Goal: Task Accomplishment & Management: Use online tool/utility

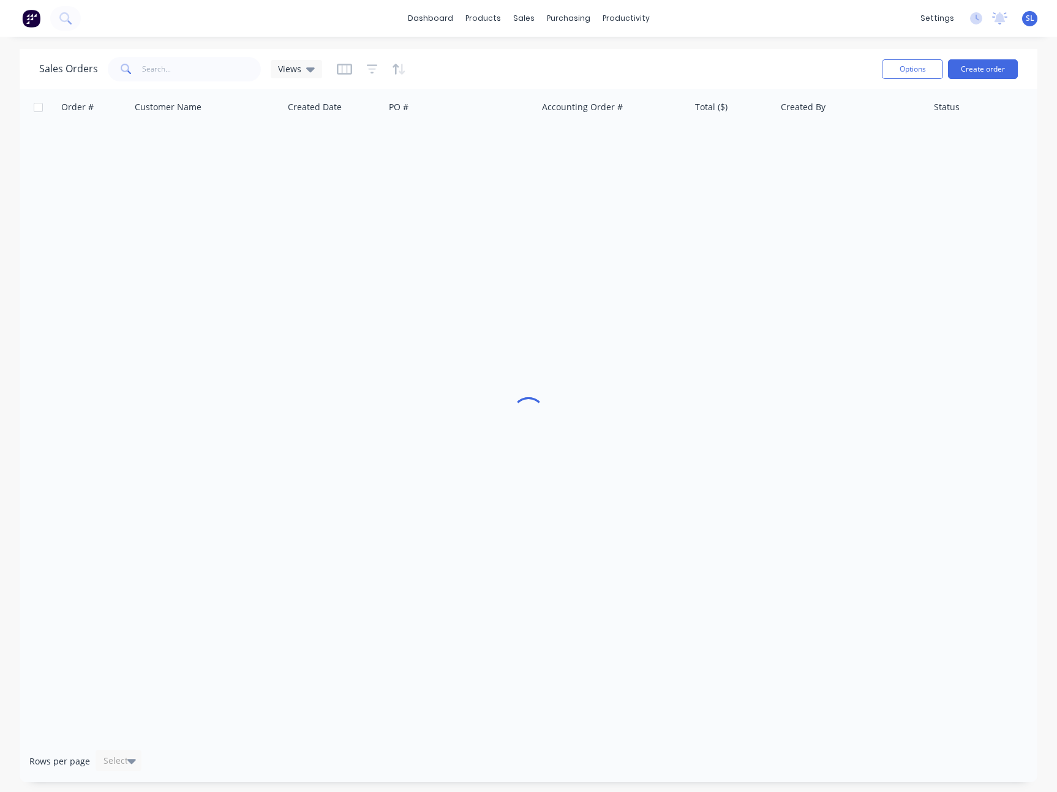
click at [863, 32] on div "dashboard products sales purchasing productivity dashboard products Product Cat…" at bounding box center [528, 18] width 1057 height 37
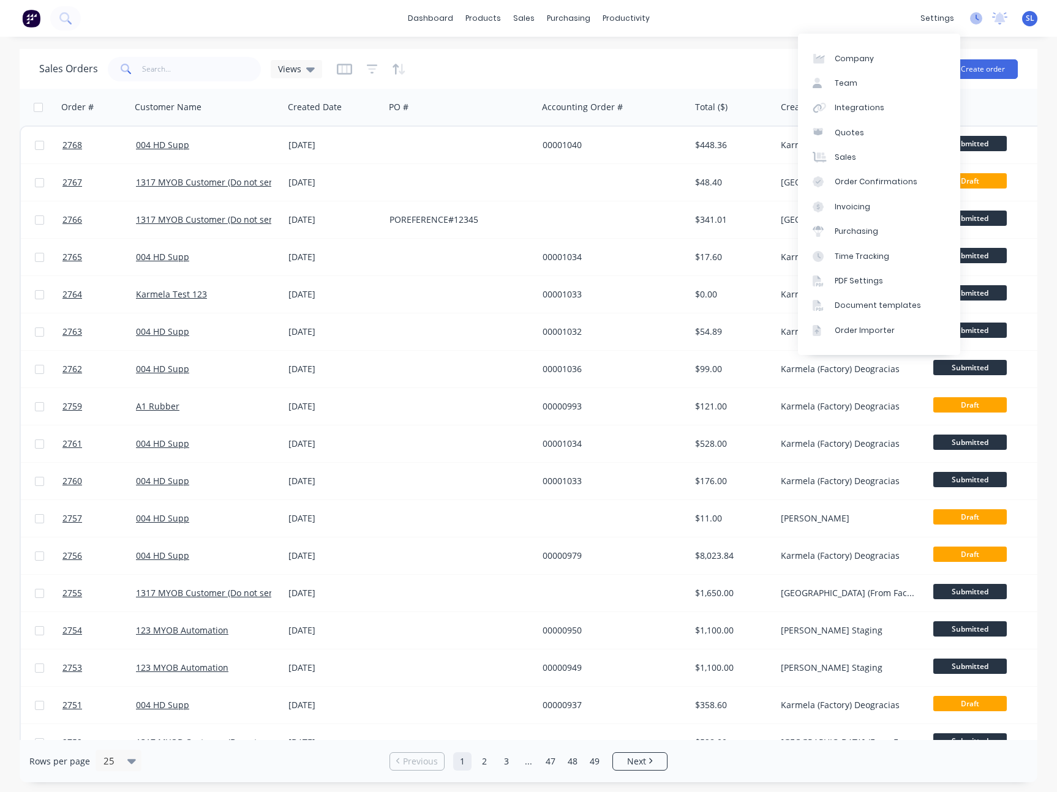
click at [981, 17] on icon at bounding box center [976, 18] width 12 height 12
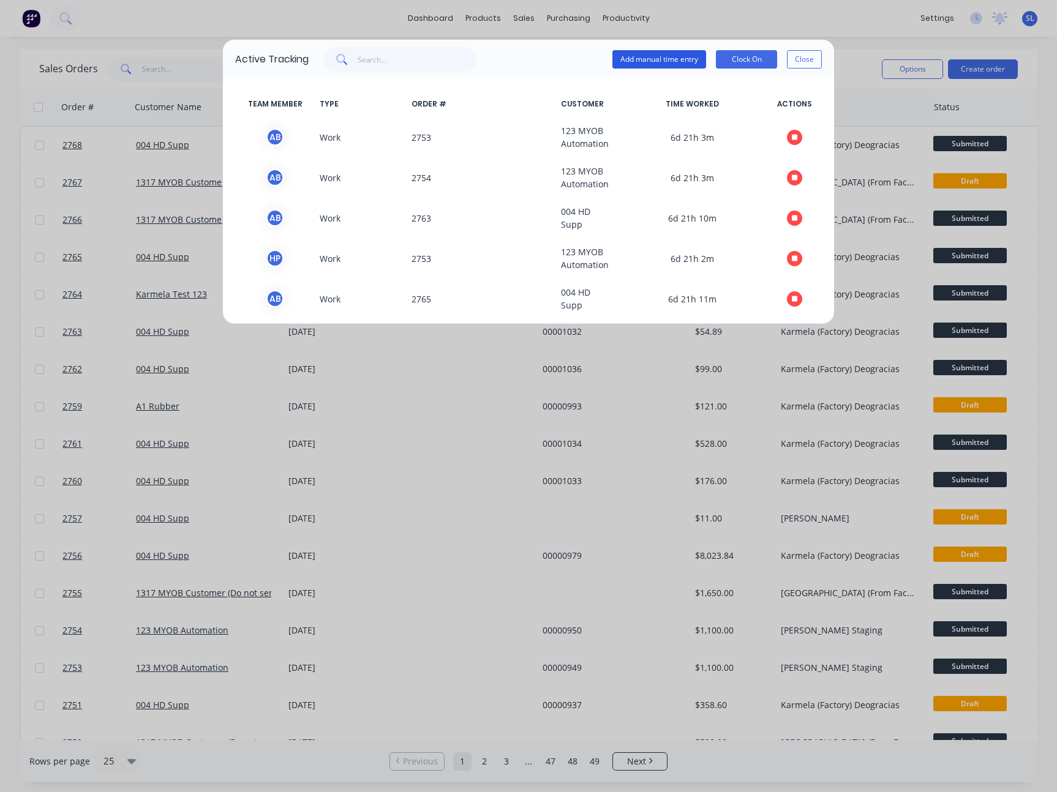
click at [651, 58] on button "Add manual time entry" at bounding box center [659, 59] width 94 height 18
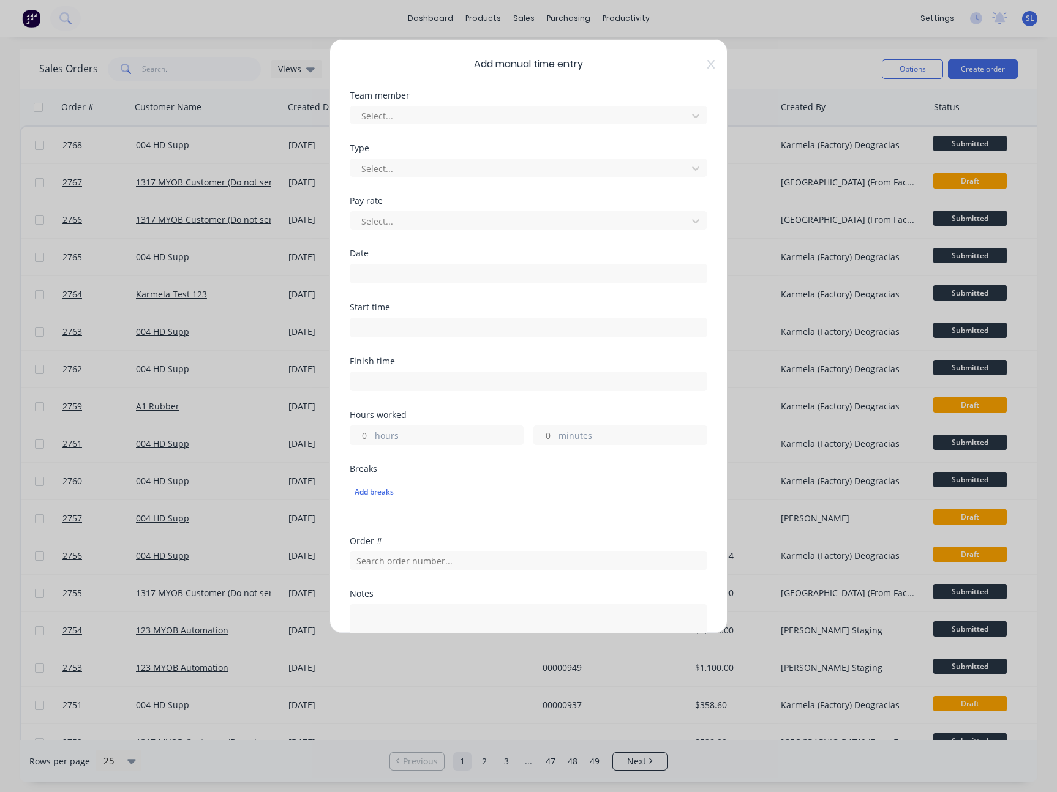
click at [696, 64] on span "Add manual time entry" at bounding box center [529, 64] width 358 height 15
click at [707, 64] on icon at bounding box center [710, 64] width 7 height 10
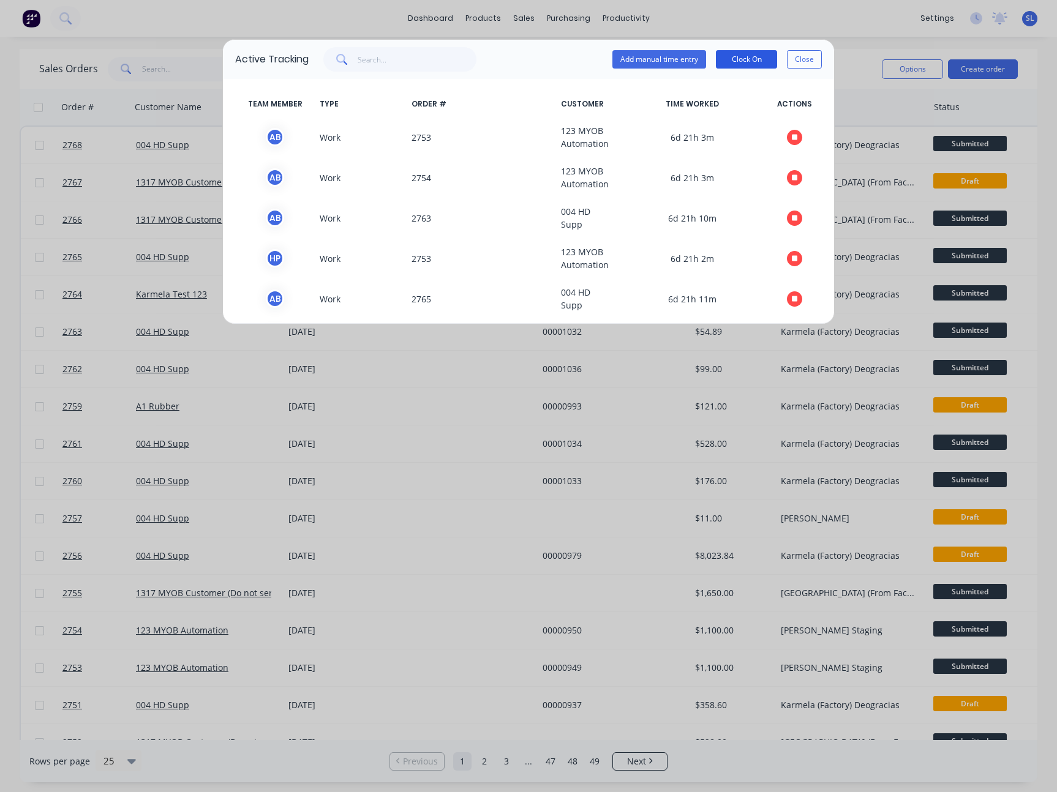
click at [730, 59] on button "Clock On" at bounding box center [746, 59] width 61 height 18
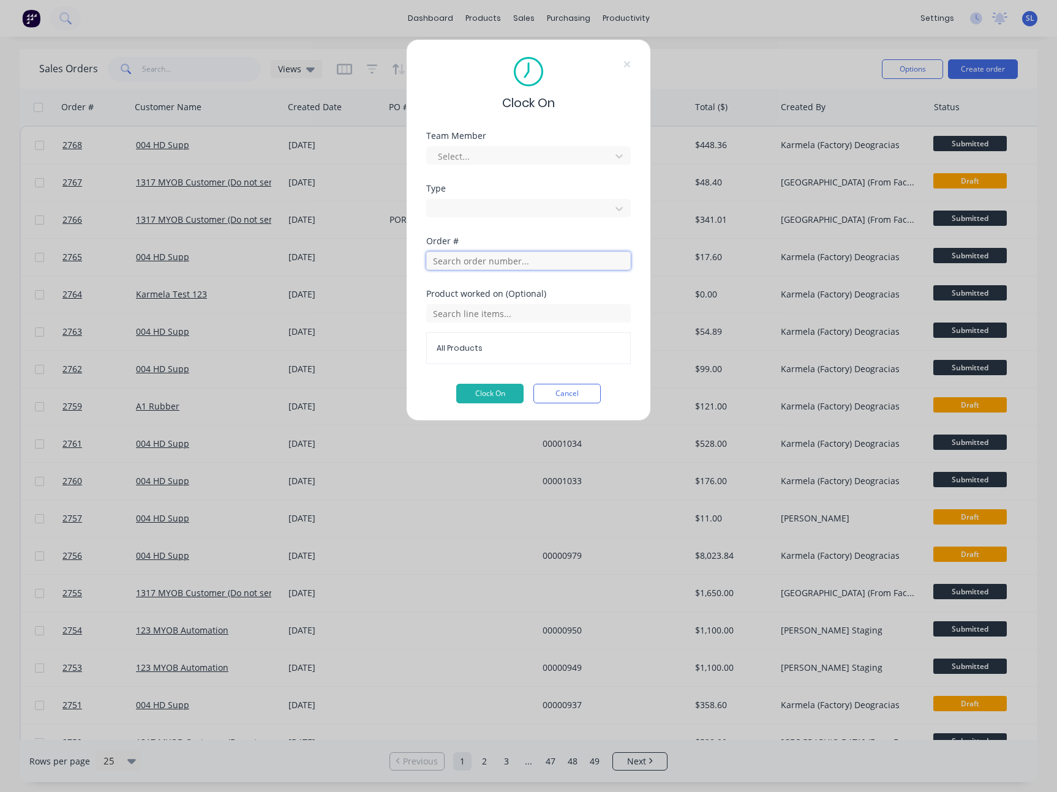
click at [470, 258] on input "text" at bounding box center [528, 261] width 204 height 18
click at [478, 260] on input "276" at bounding box center [528, 261] width 204 height 18
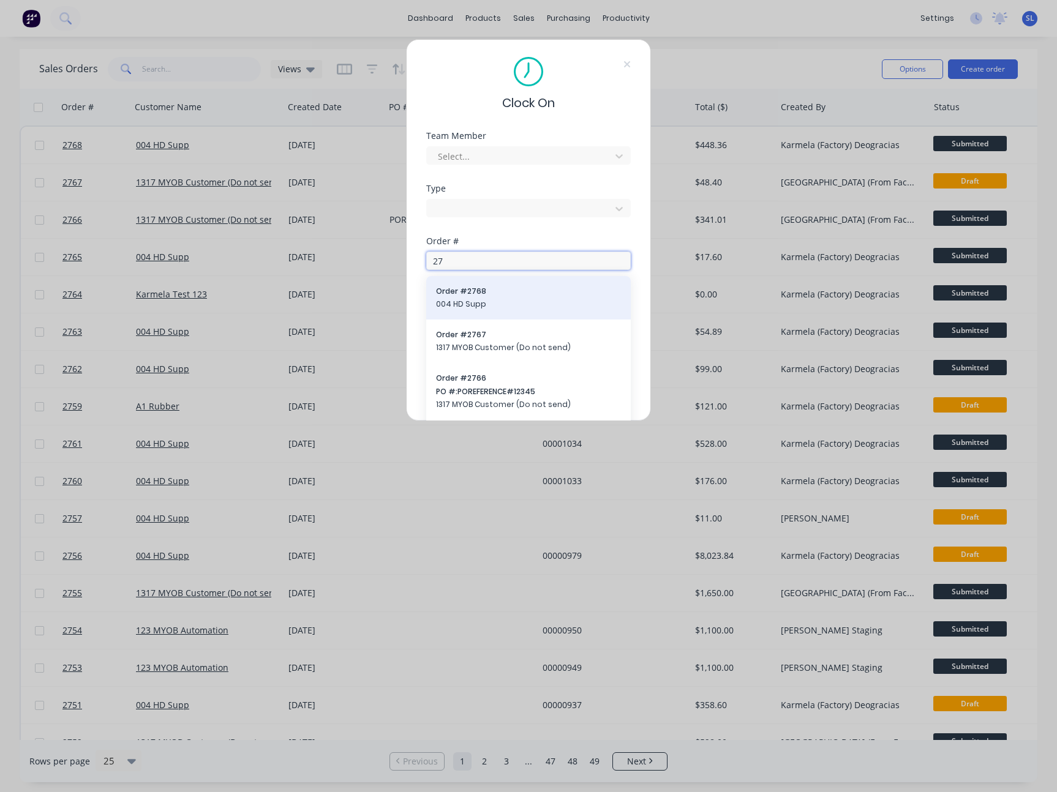
type input "27"
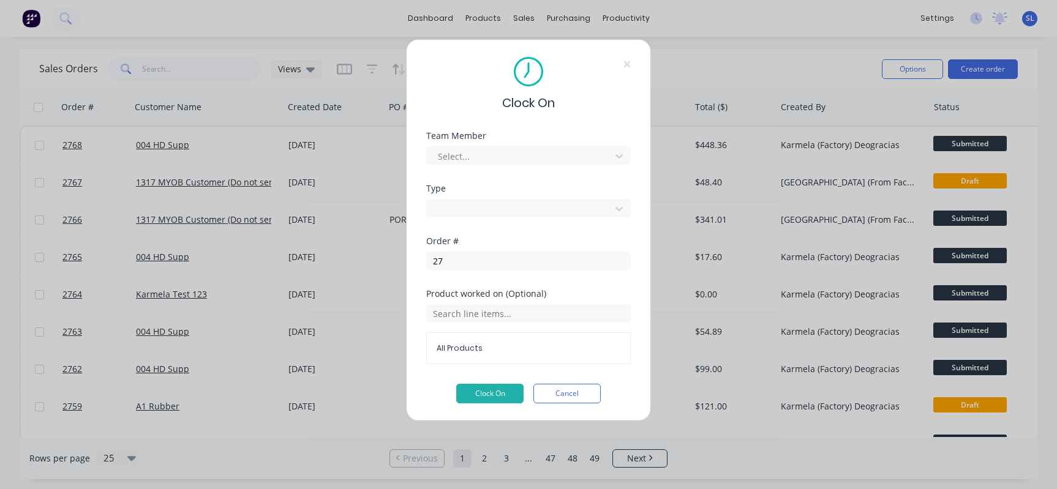
click at [497, 232] on div "Type Work" at bounding box center [528, 210] width 204 height 53
click at [480, 317] on input "text" at bounding box center [528, 313] width 204 height 18
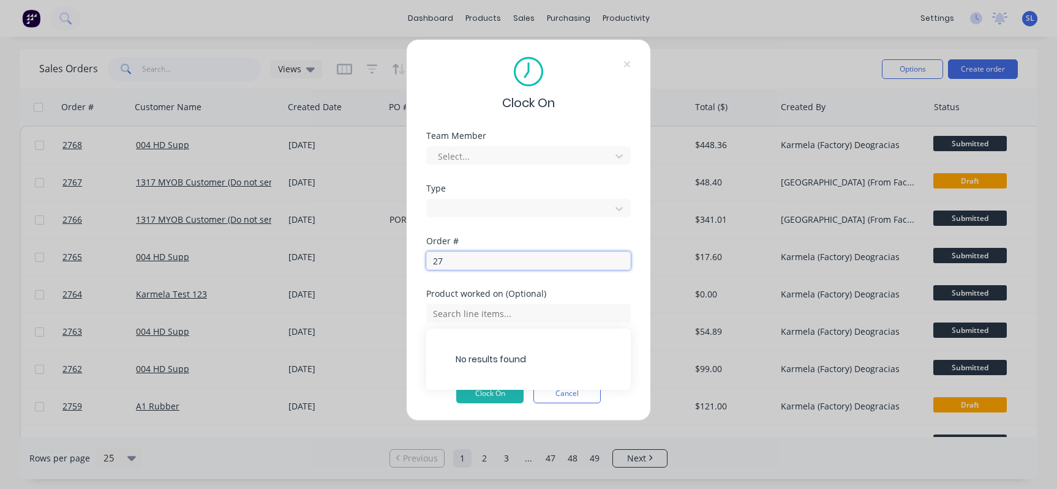
click at [483, 260] on input "27" at bounding box center [528, 261] width 204 height 18
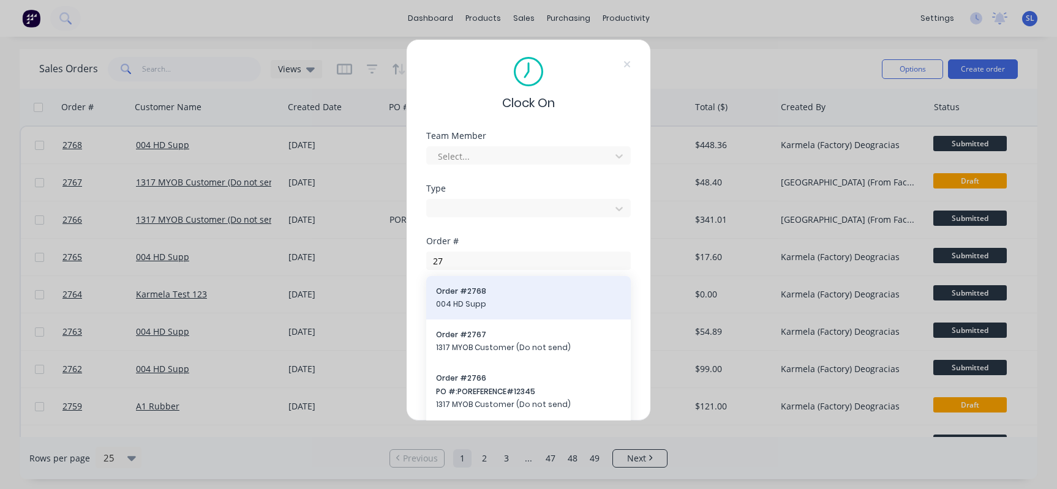
click at [477, 301] on span "004 HD Supp" at bounding box center [528, 304] width 185 height 11
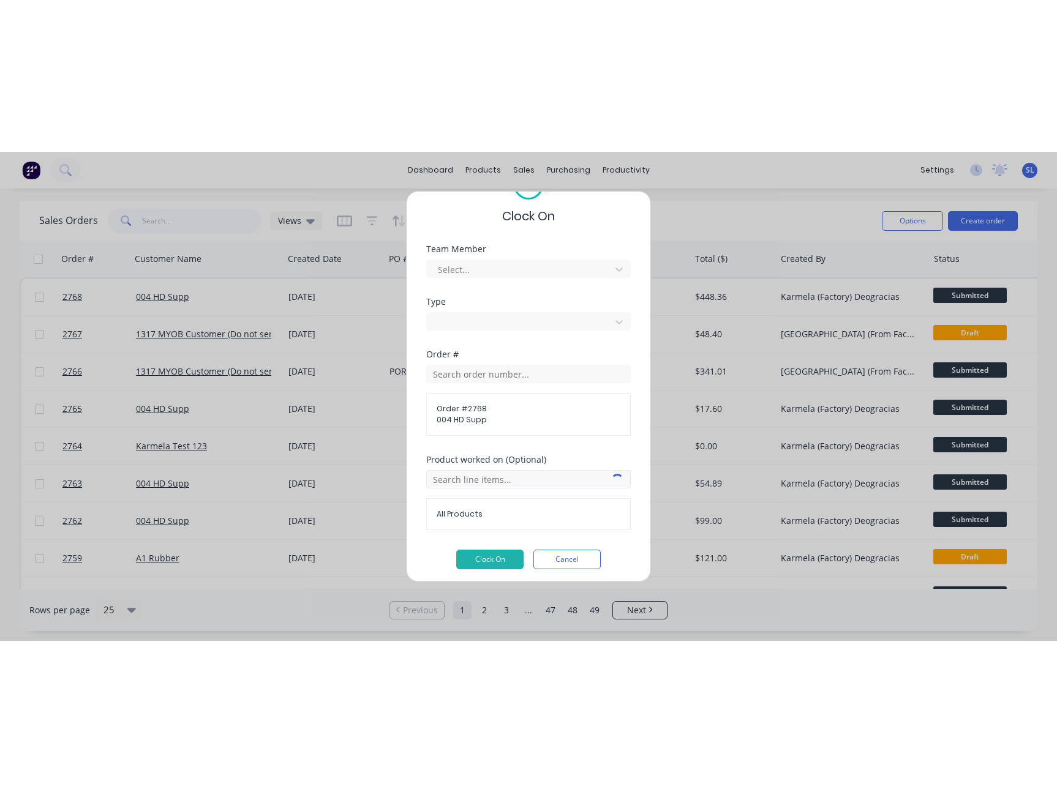
scroll to position [43, 0]
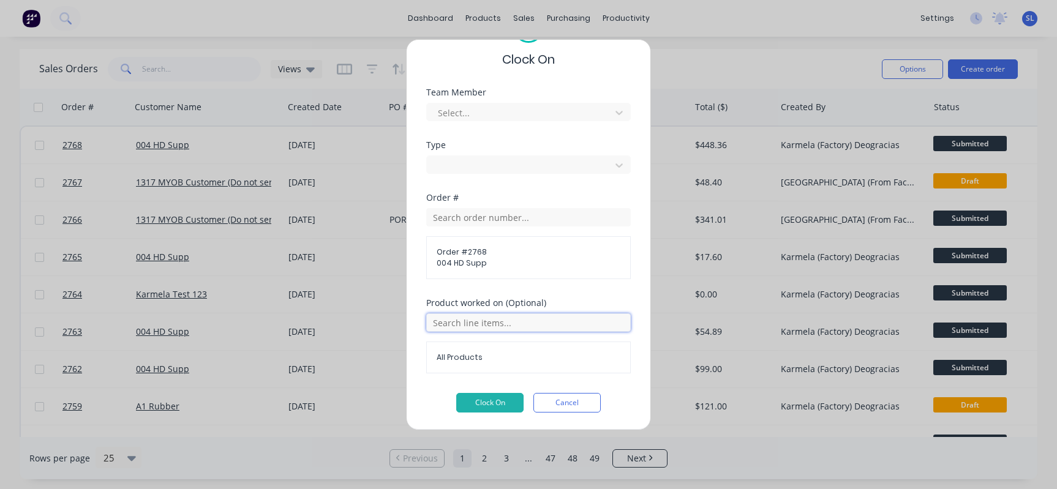
click at [506, 323] on input "text" at bounding box center [528, 322] width 204 height 18
click at [436, 382] on icon at bounding box center [440, 384] width 8 height 9
click at [631, 338] on div "Clock On Team Member Select... Type Work Order # Order # 2768 004 HD Supp Produ…" at bounding box center [528, 234] width 245 height 391
click at [560, 323] on input "text" at bounding box center [528, 322] width 204 height 18
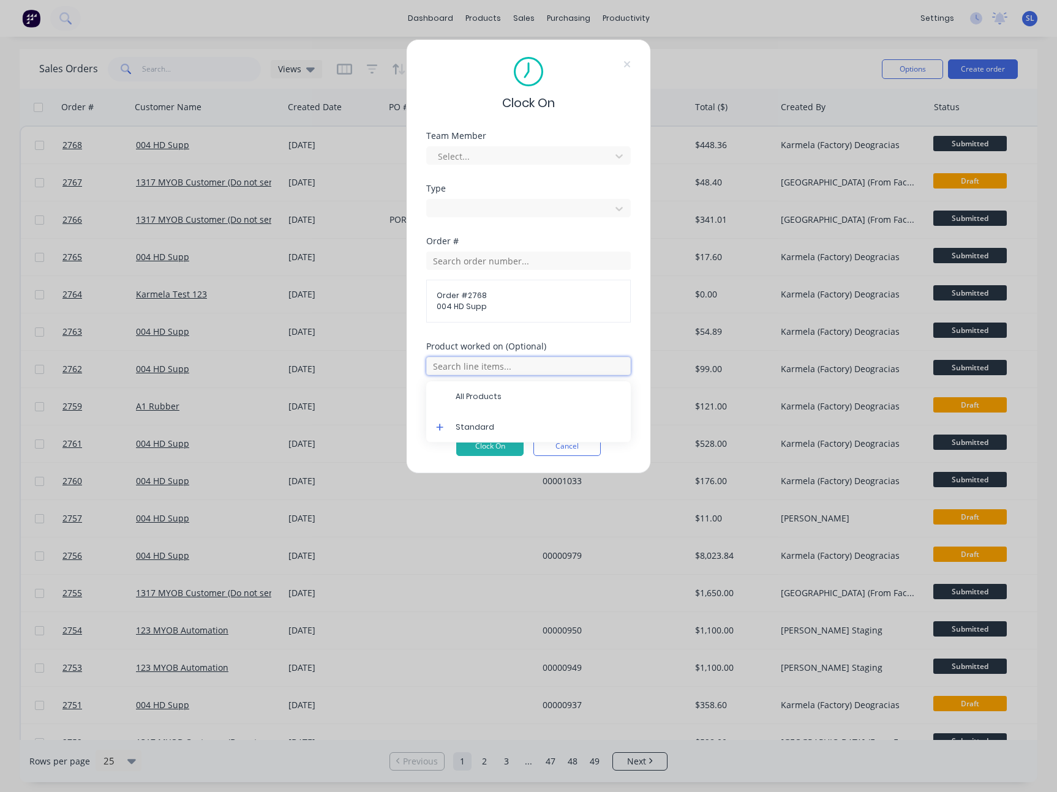
scroll to position [0, 0]
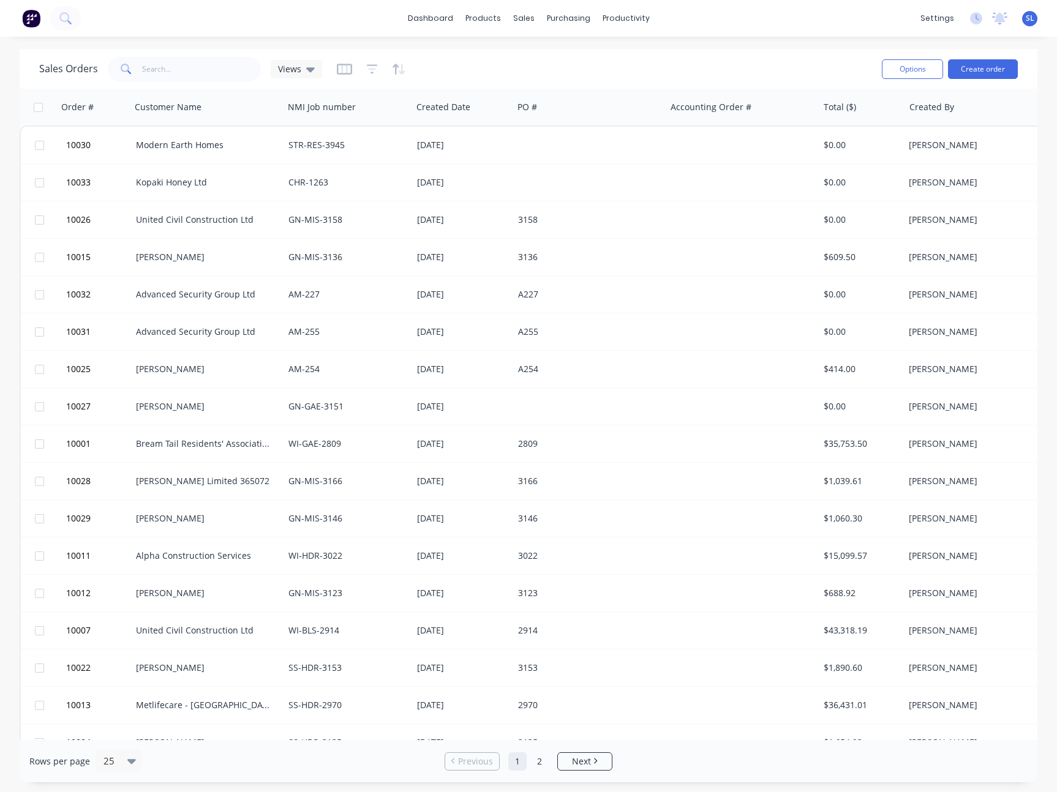
click at [787, 21] on div "dashboard products sales purchasing productivity dashboard products Product Cat…" at bounding box center [528, 18] width 1057 height 37
click at [629, 81] on div "Planner" at bounding box center [643, 83] width 29 height 11
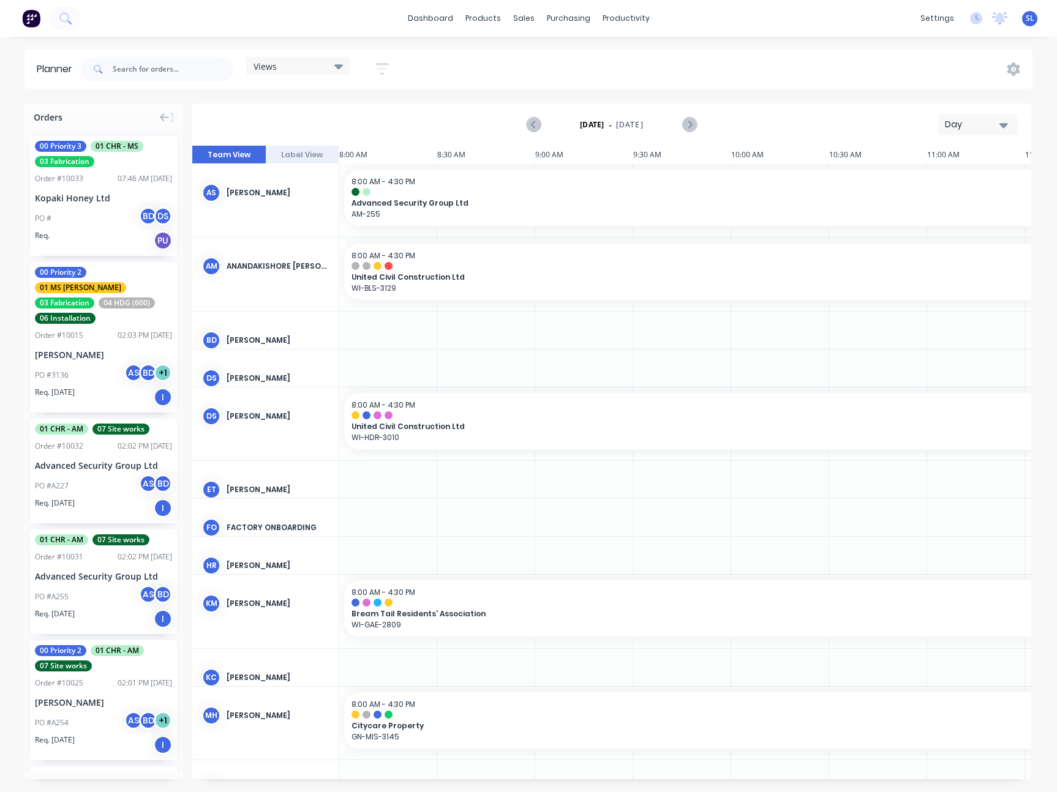
scroll to position [0, 392]
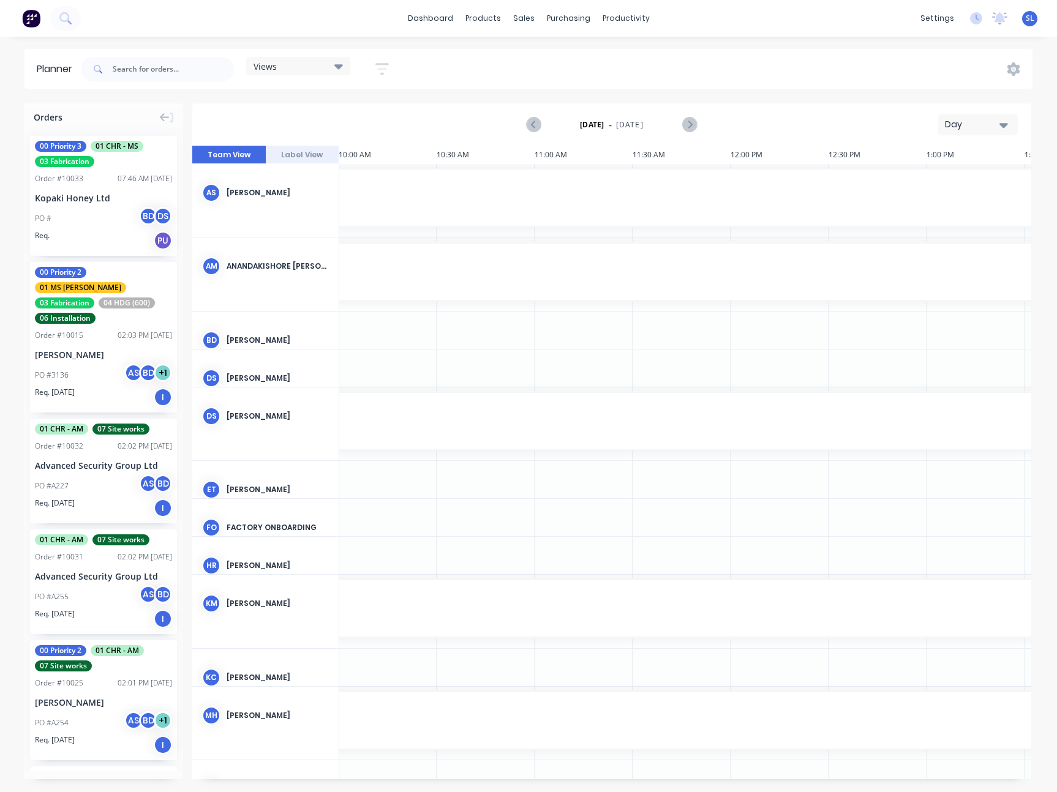
click at [288, 58] on div "Views" at bounding box center [298, 66] width 104 height 18
click at [286, 231] on button "Main View" at bounding box center [320, 228] width 130 height 14
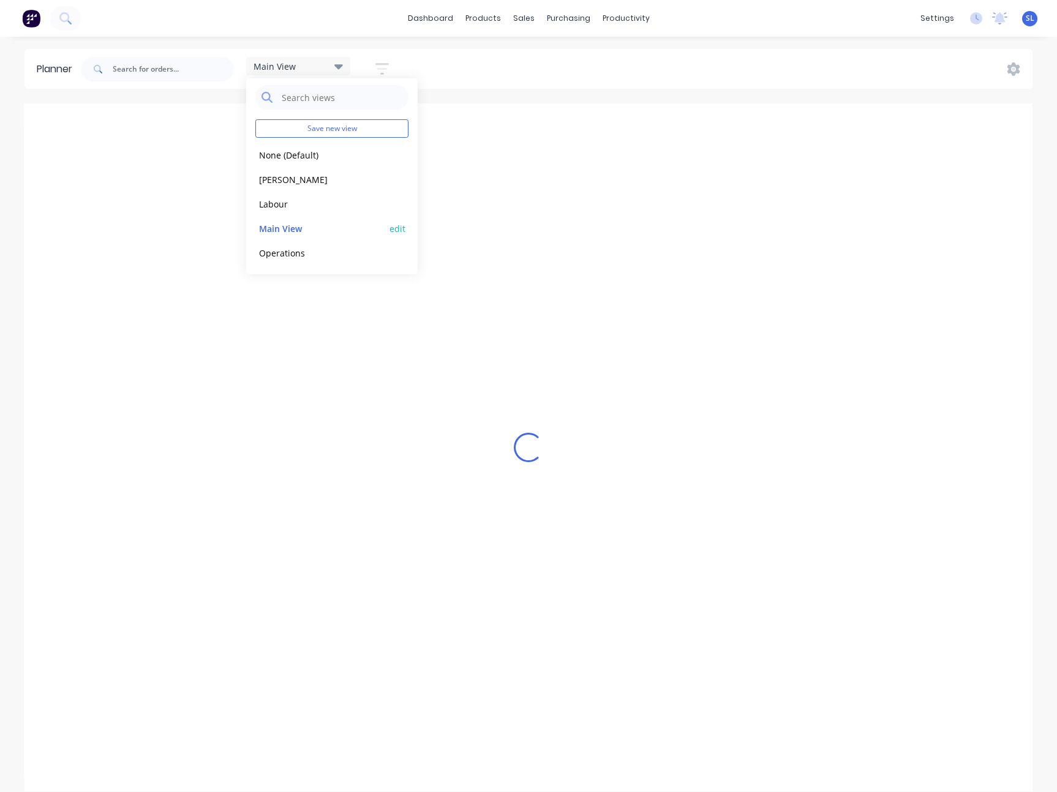
scroll to position [0, 1]
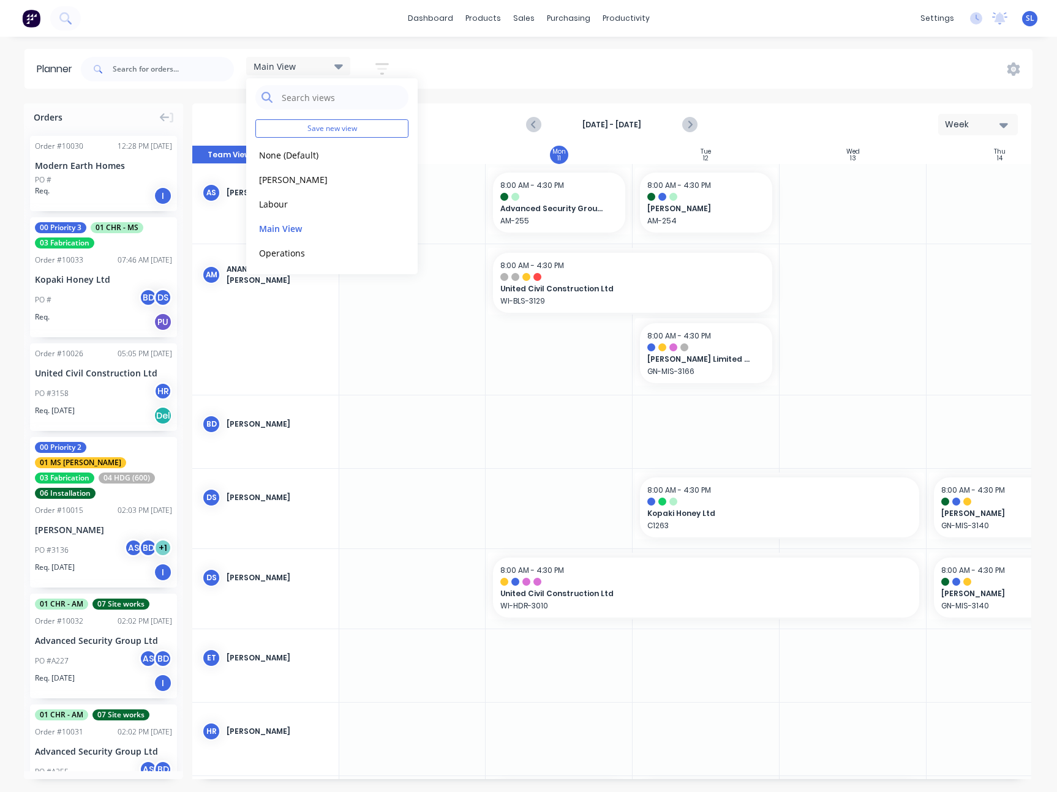
click at [831, 28] on div "dashboard products sales purchasing productivity dashboard products Product Cat…" at bounding box center [528, 18] width 1057 height 37
click at [463, 60] on div "Main View Save new view None (Default) edit Duncan edit Labour edit Main View e…" at bounding box center [555, 69] width 954 height 37
click at [293, 62] on span "Main View" at bounding box center [274, 66] width 42 height 13
click at [501, 64] on div "Main View Save new view None (Default) edit Duncan edit Labour edit Main View e…" at bounding box center [555, 69] width 954 height 37
click at [380, 66] on icon "button" at bounding box center [381, 68] width 13 height 15
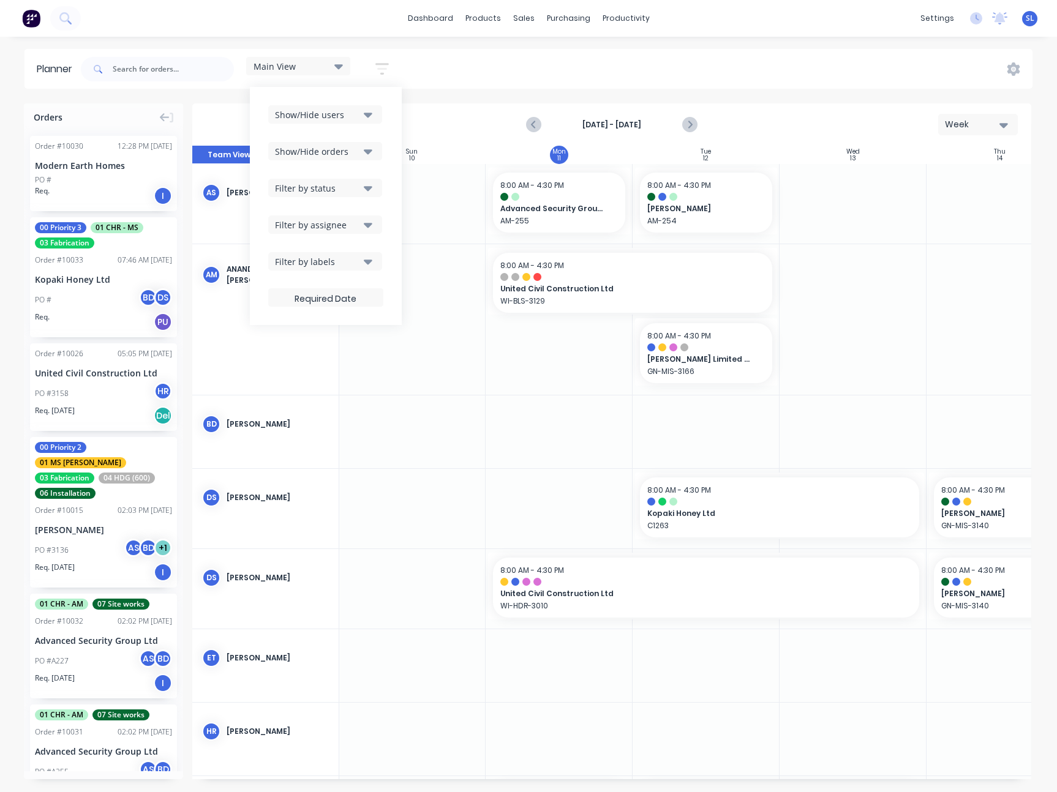
click at [358, 111] on div "Show/Hide users" at bounding box center [317, 114] width 85 height 13
click at [575, 73] on div "Main View Save new view None (Default) edit Duncan edit Labour edit Main View e…" at bounding box center [555, 69] width 954 height 37
click at [305, 61] on div "Main View" at bounding box center [297, 66] width 89 height 11
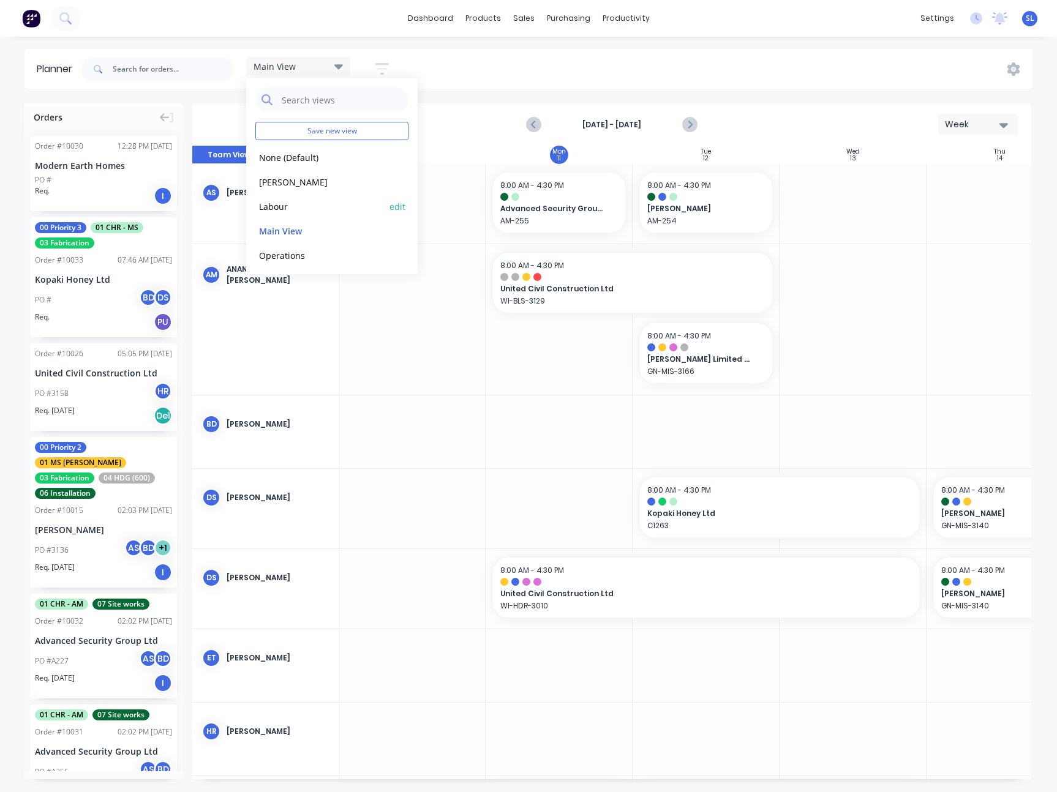
click at [269, 206] on button "Labour" at bounding box center [320, 206] width 130 height 14
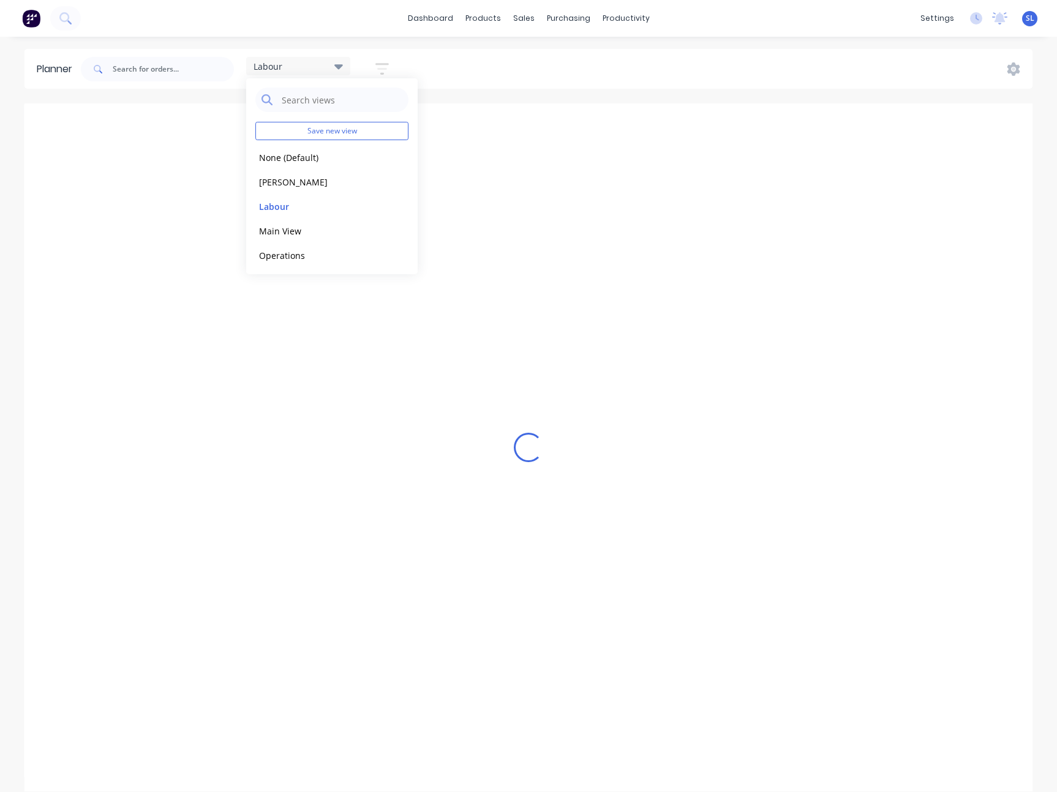
scroll to position [0, 148]
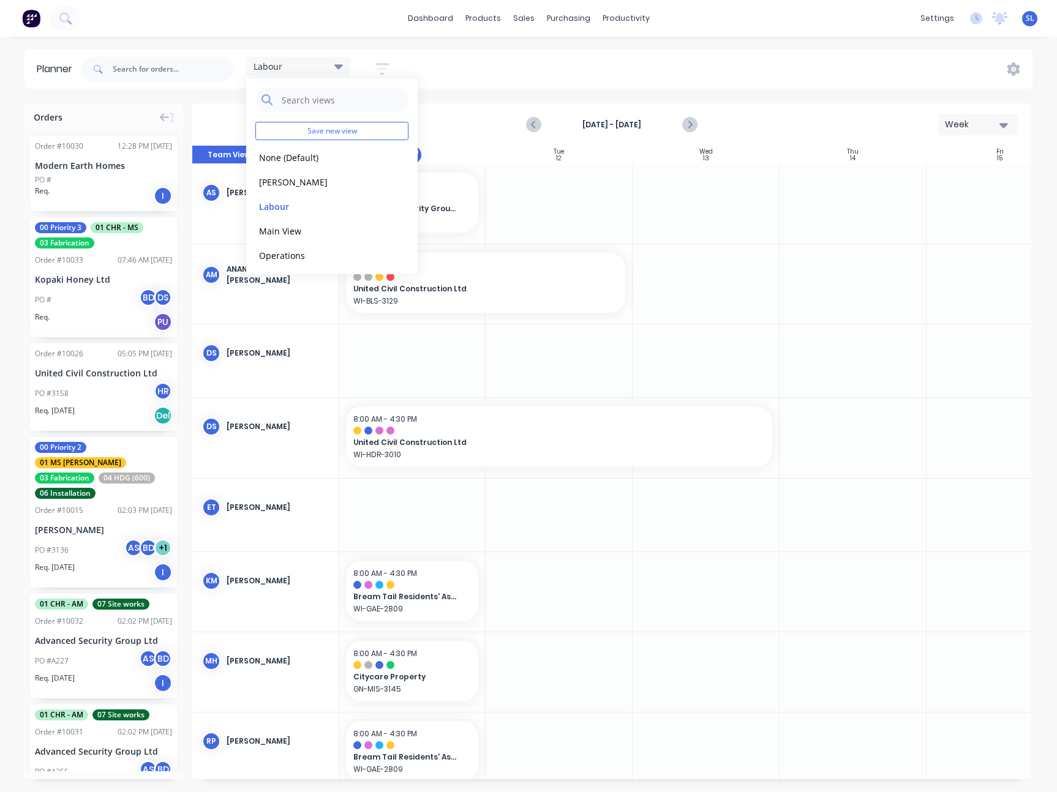
click at [627, 78] on div "Labour Save new view None (Default) edit Duncan edit Labour edit Main View edit…" at bounding box center [555, 69] width 954 height 37
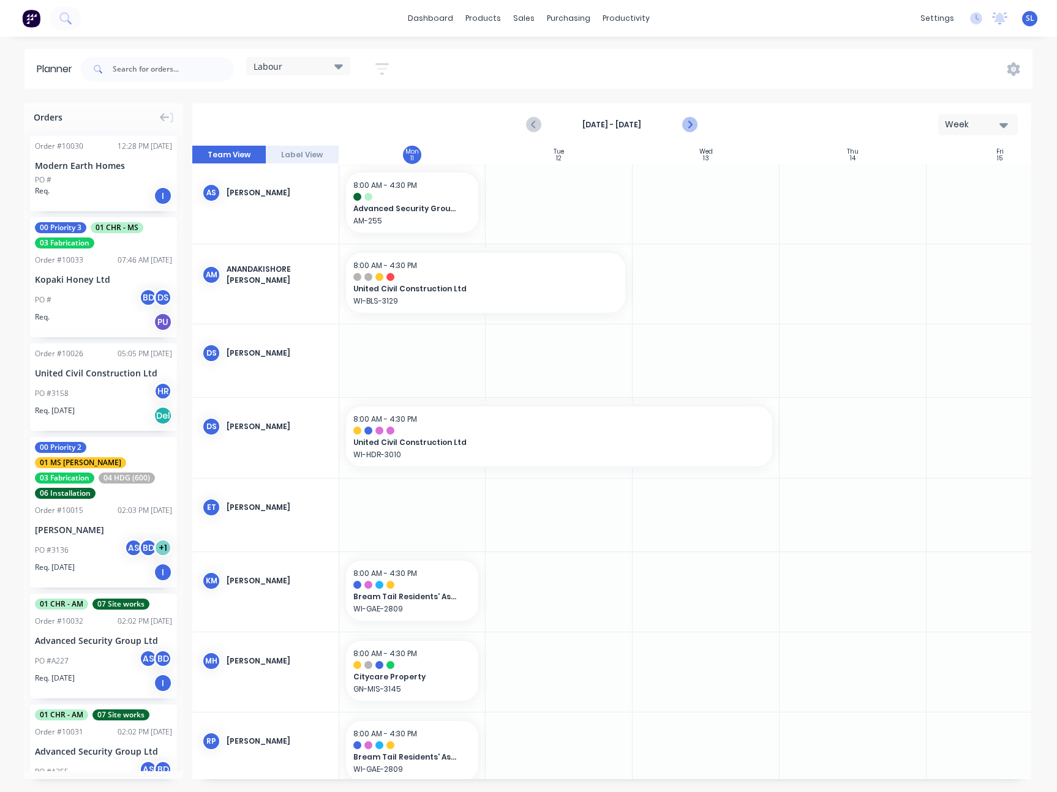
click at [692, 125] on icon "Next page" at bounding box center [689, 125] width 15 height 15
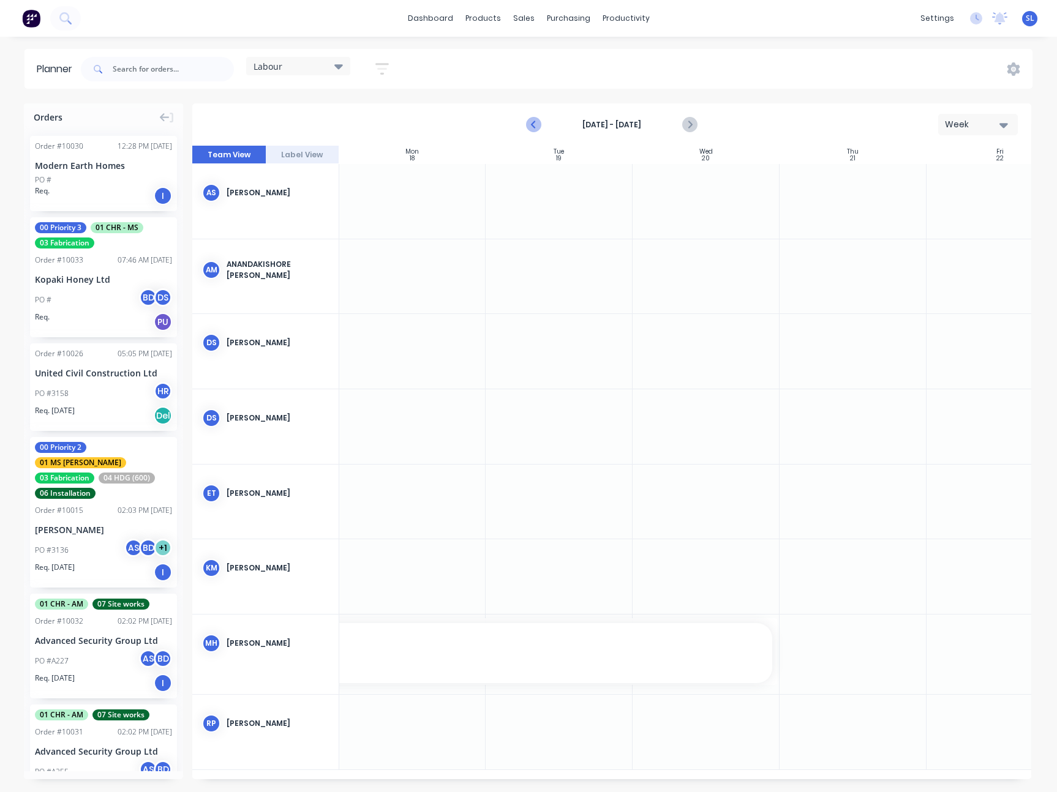
click at [528, 126] on icon "Previous page" at bounding box center [534, 125] width 15 height 15
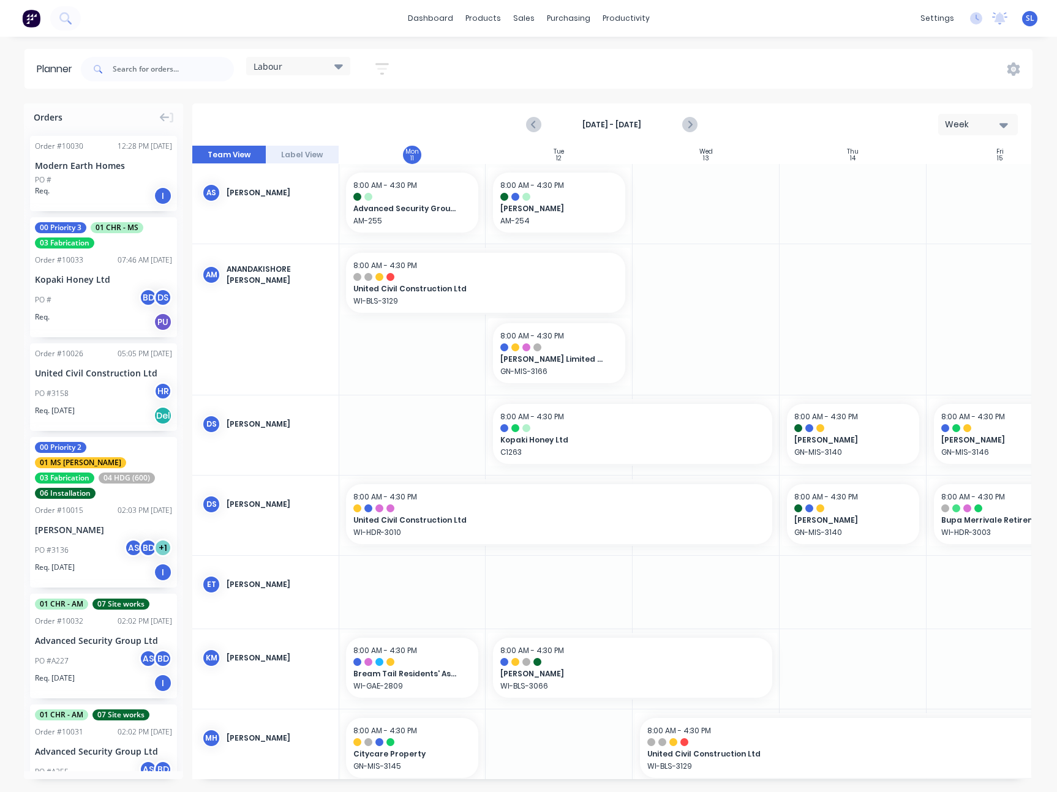
click at [308, 70] on div "Labour" at bounding box center [297, 66] width 89 height 11
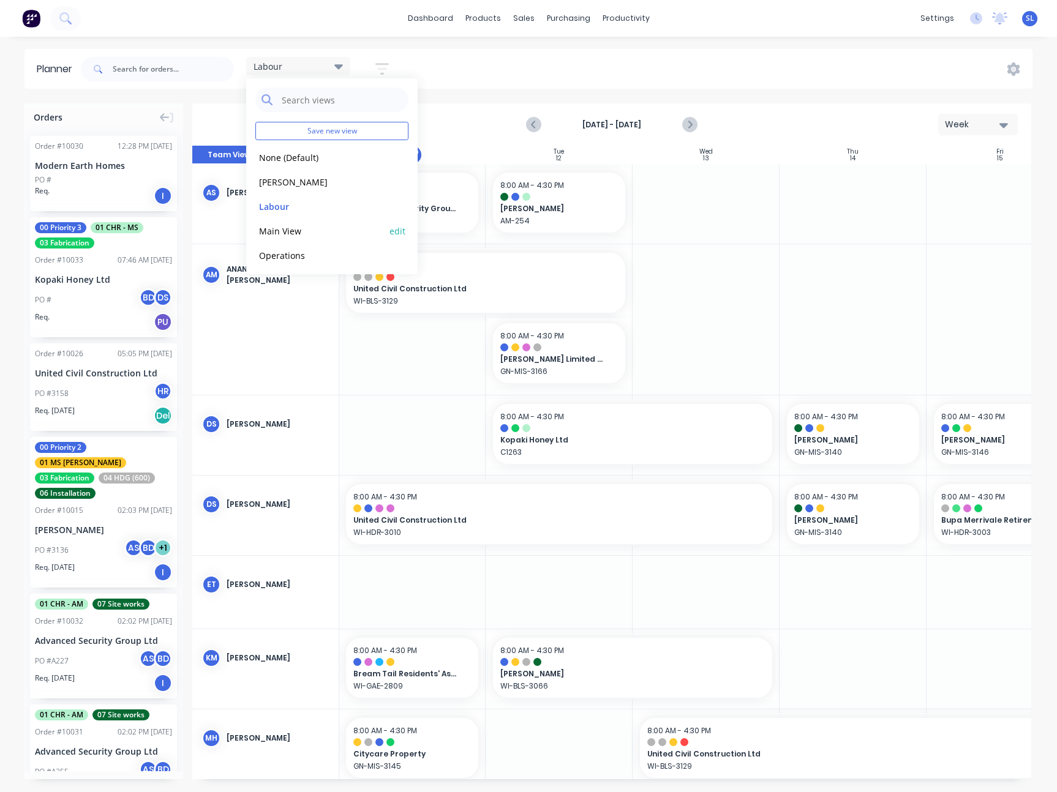
click at [285, 233] on button "Main View" at bounding box center [320, 230] width 130 height 14
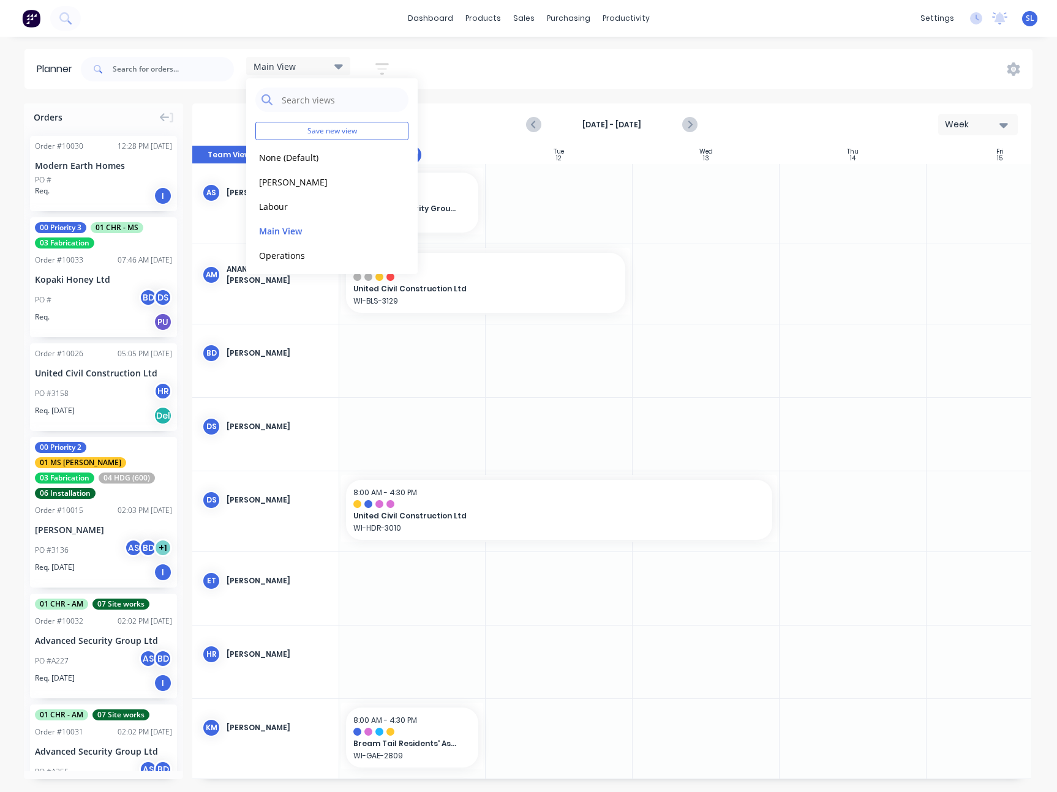
click at [767, 61] on div "Main View Save new view None (Default) edit Duncan edit Labour edit Main View e…" at bounding box center [555, 69] width 954 height 37
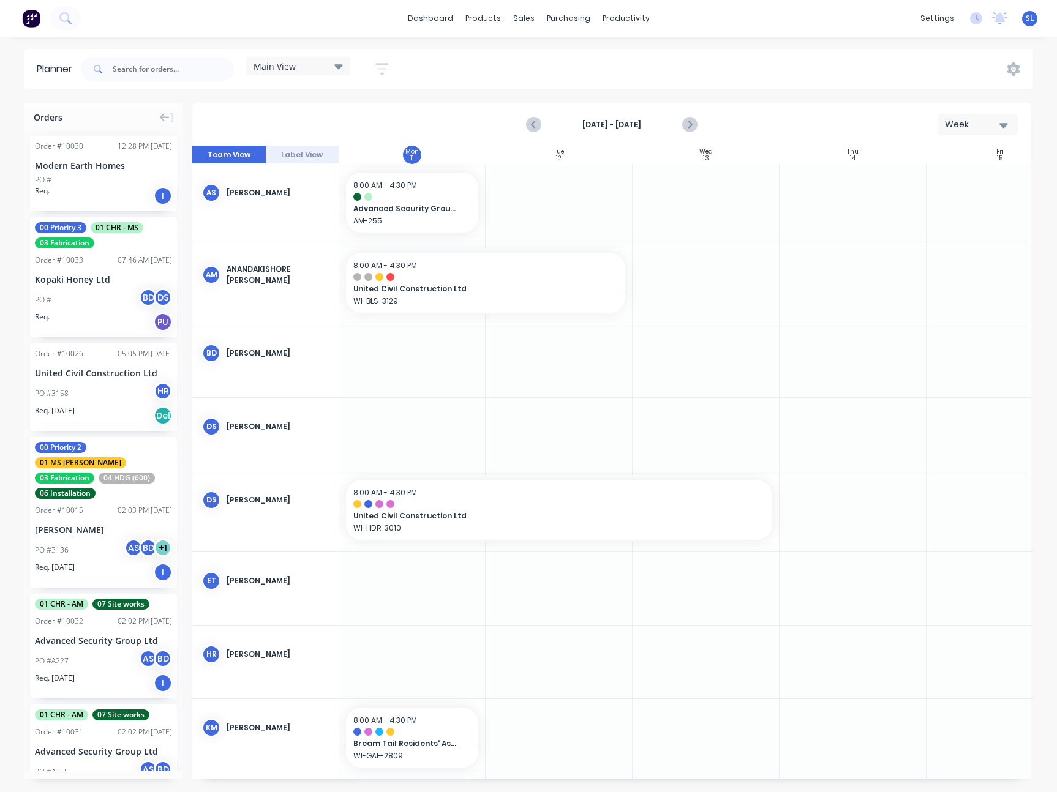
click at [271, 57] on div "Main View" at bounding box center [298, 66] width 104 height 18
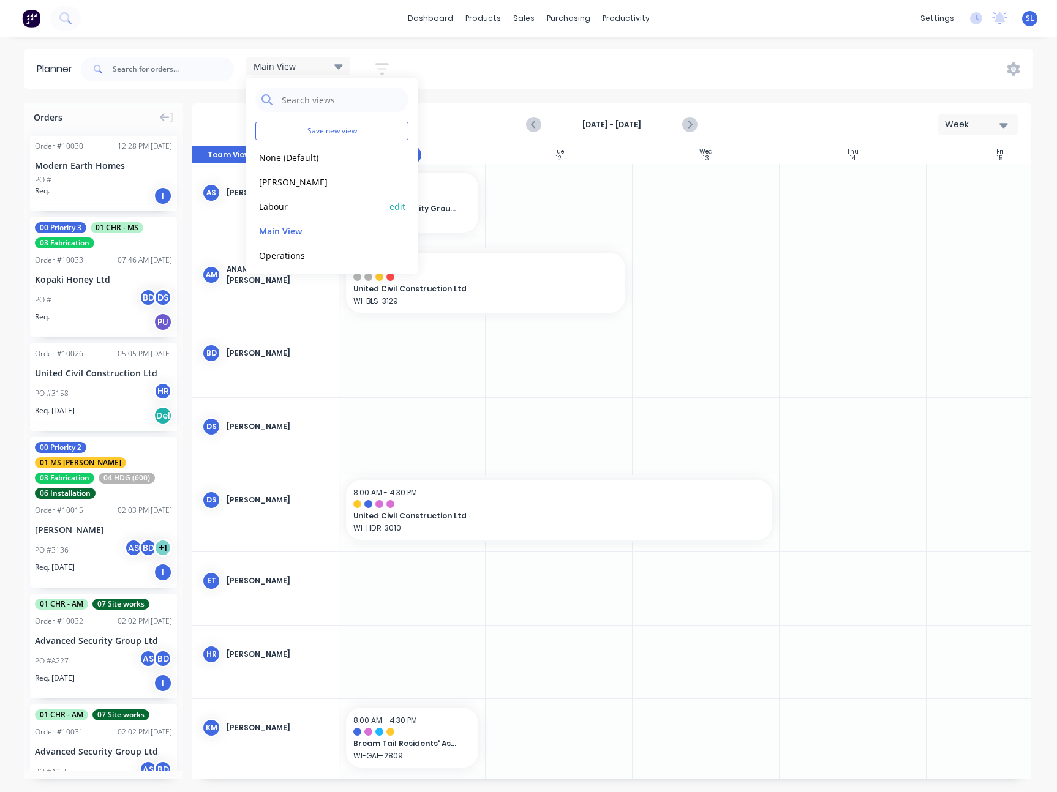
click at [278, 200] on button "Labour" at bounding box center [320, 206] width 130 height 14
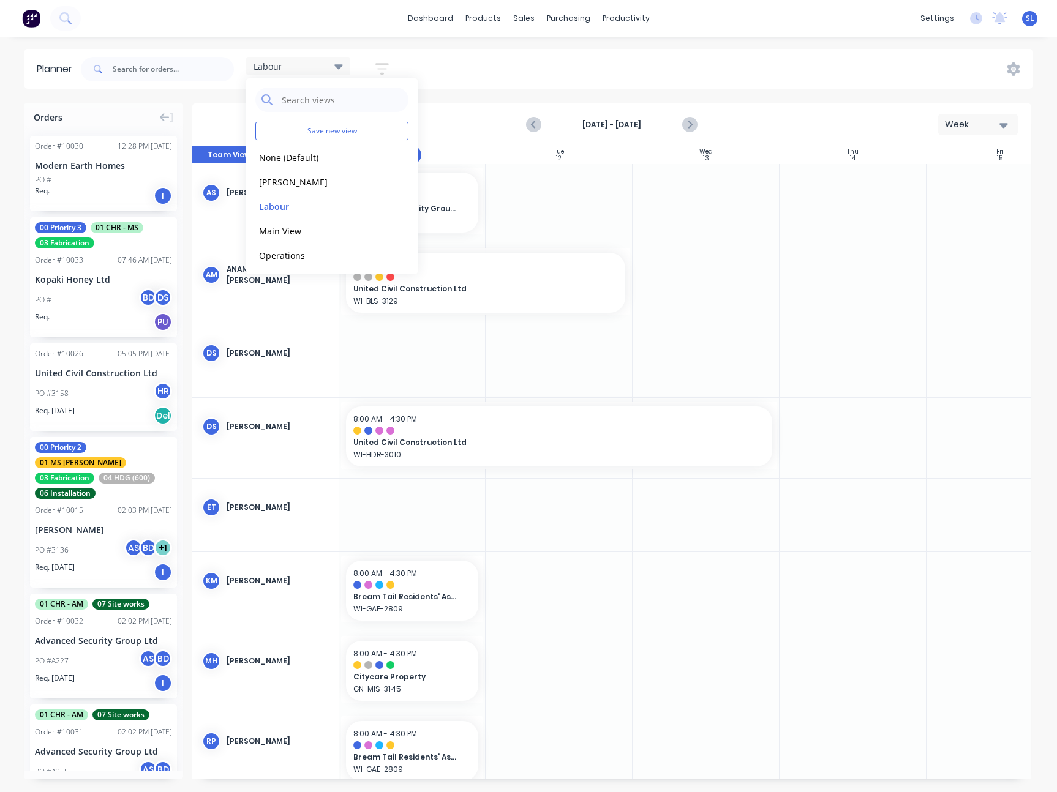
click at [757, 66] on div "Labour Save new view None (Default) edit Duncan edit Labour edit Main View edit…" at bounding box center [555, 69] width 954 height 37
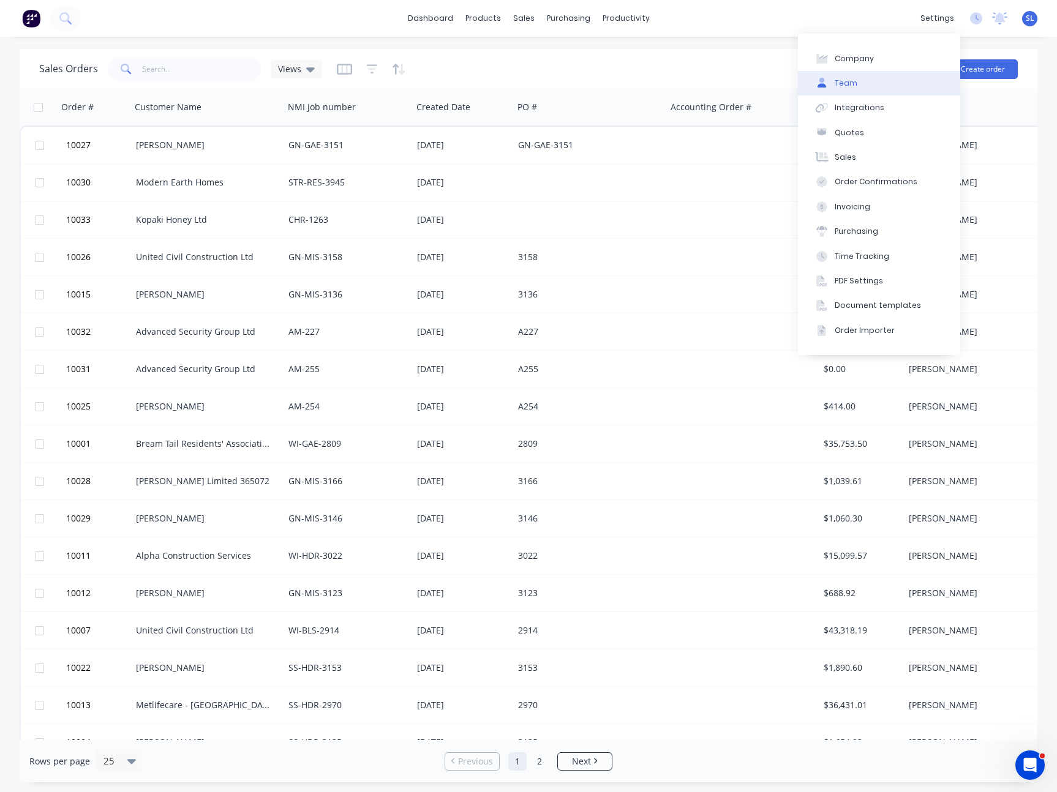
click at [853, 90] on button "Team" at bounding box center [879, 83] width 162 height 24
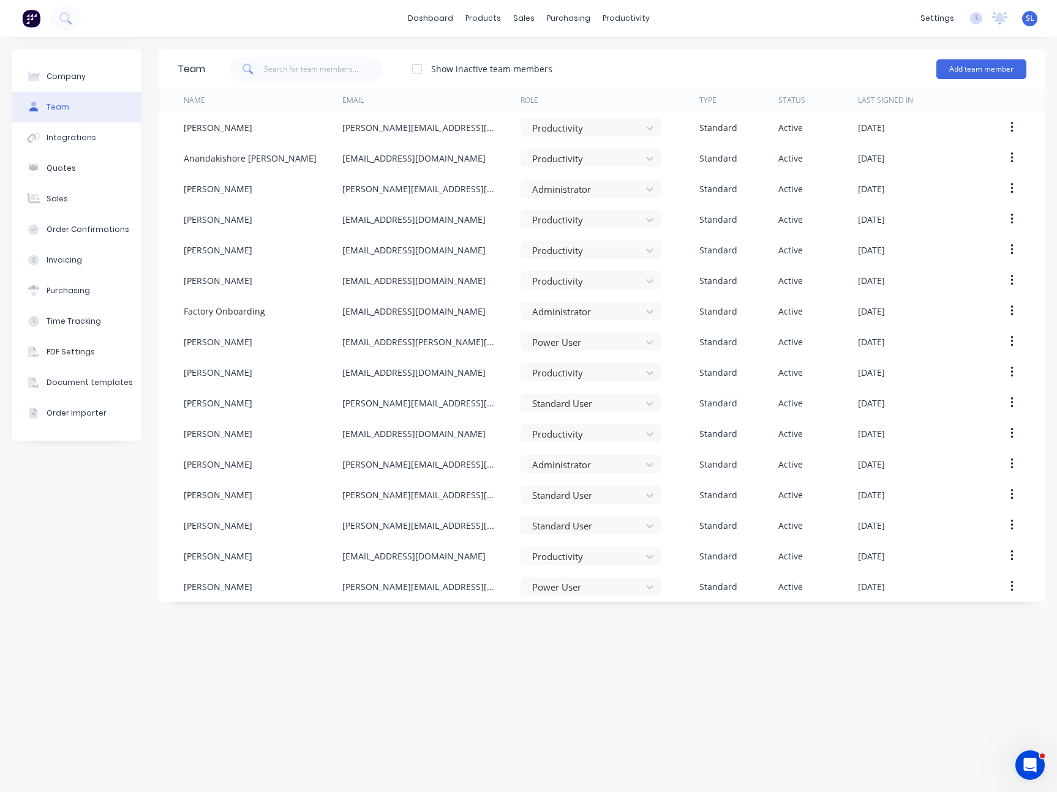
click at [732, 40] on div "Company Team Integrations Quotes Sales Order Confirmations Invoicing Purchasing…" at bounding box center [528, 414] width 1057 height 755
click at [424, 69] on div at bounding box center [417, 69] width 24 height 24
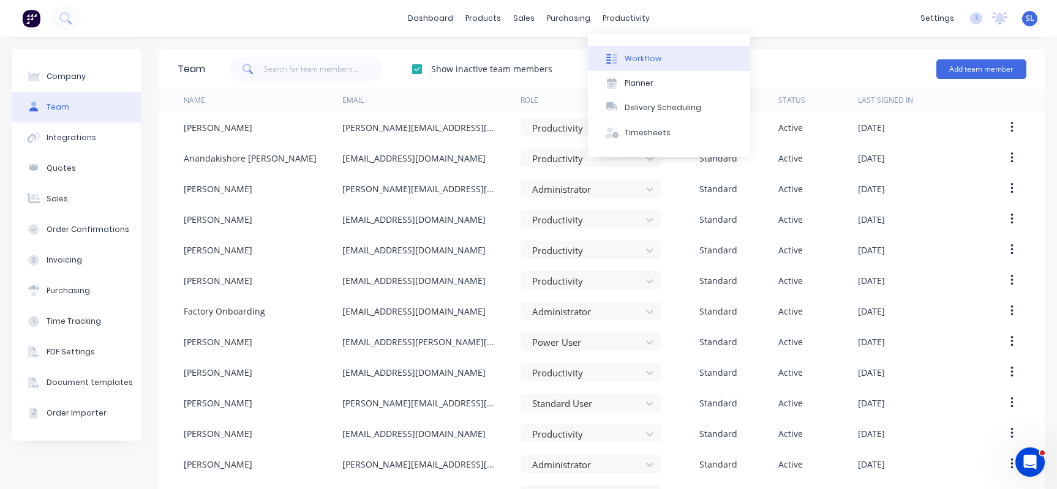
click at [634, 55] on div "Workflow" at bounding box center [642, 58] width 37 height 11
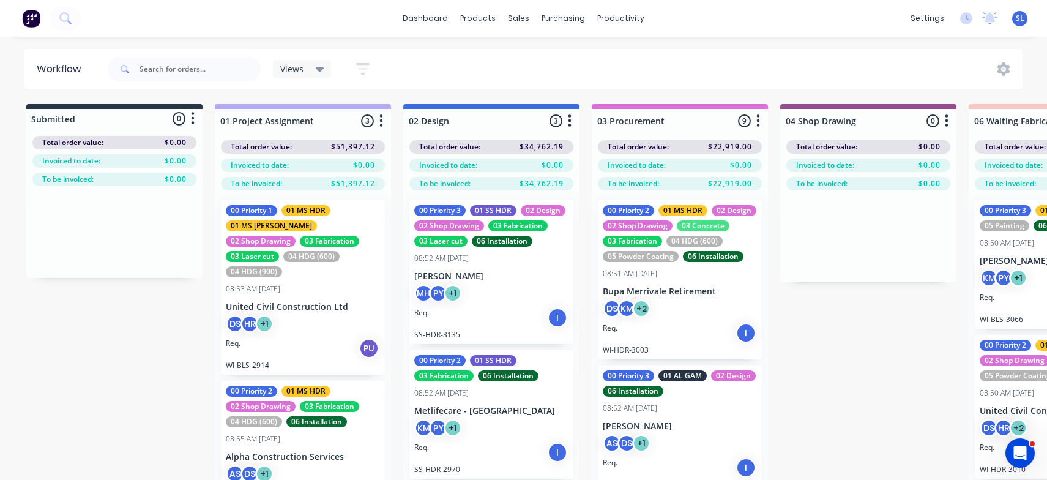
click at [321, 69] on icon at bounding box center [320, 69] width 9 height 5
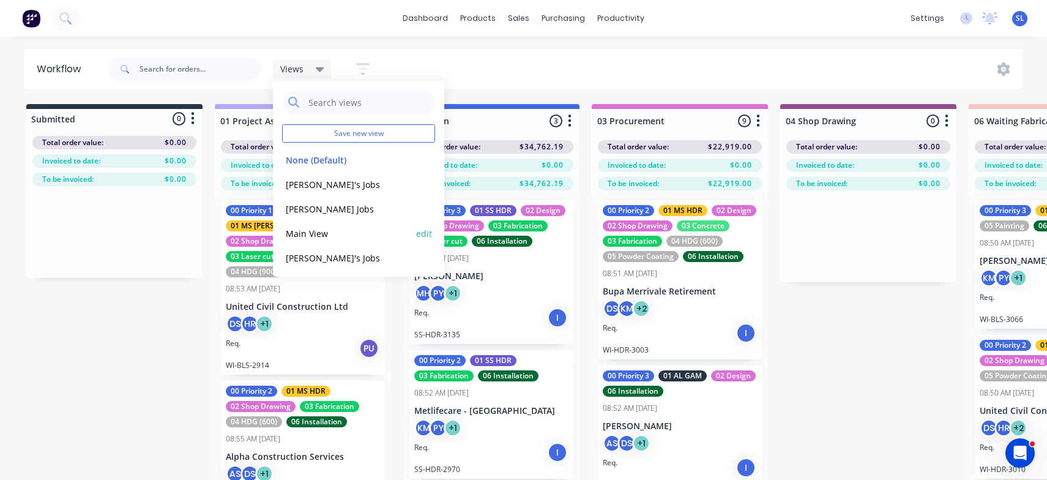
click at [313, 233] on button "Main View" at bounding box center [347, 233] width 130 height 14
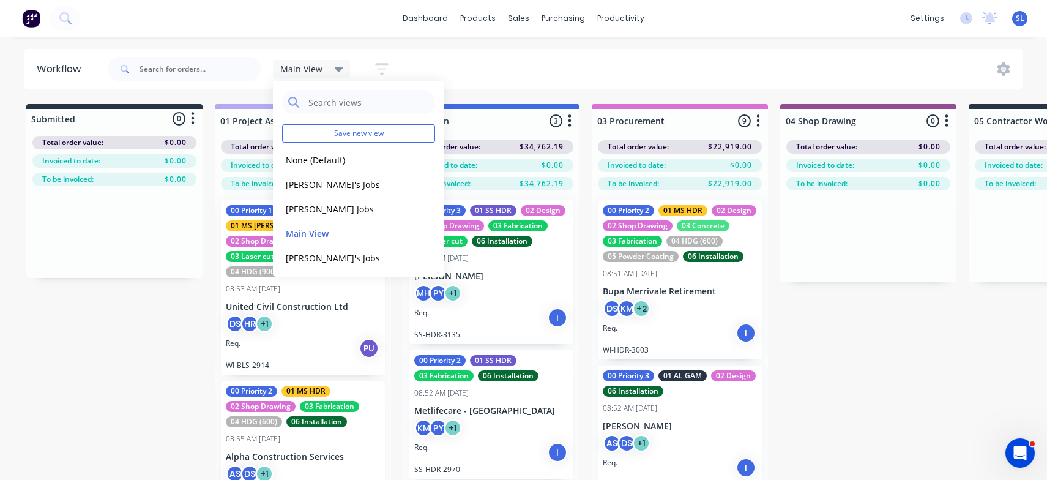
click at [454, 65] on div "Main View Save new view None (Default) edit Bran's Jobs edit Hayden's Jobs edit…" at bounding box center [564, 69] width 918 height 37
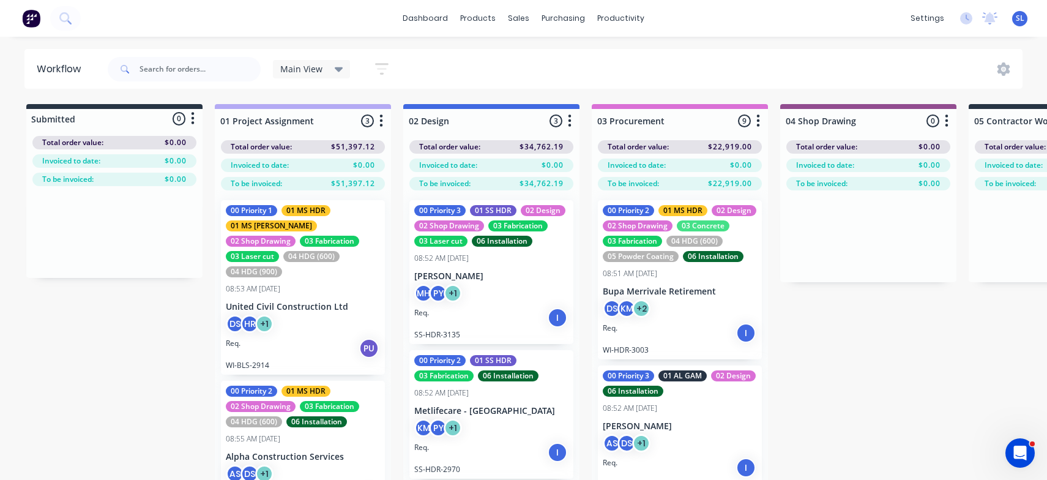
click at [383, 69] on icon "button" at bounding box center [382, 69] width 10 height 2
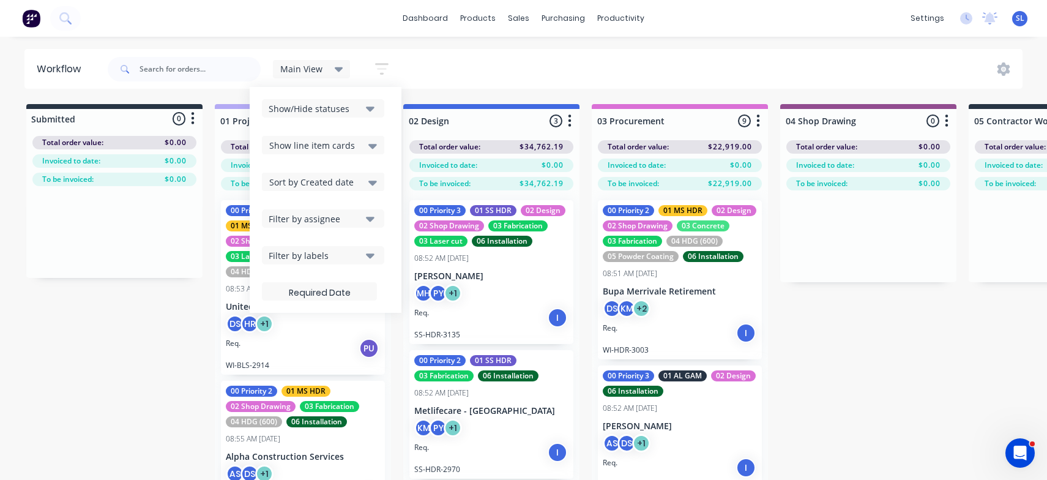
click at [326, 220] on div "Filter by assignee" at bounding box center [315, 218] width 92 height 13
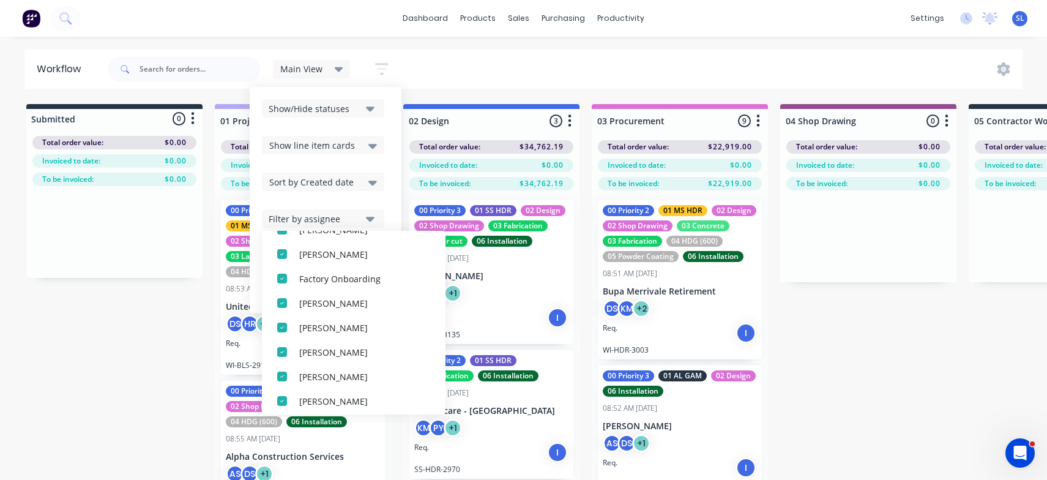
scroll to position [306, 0]
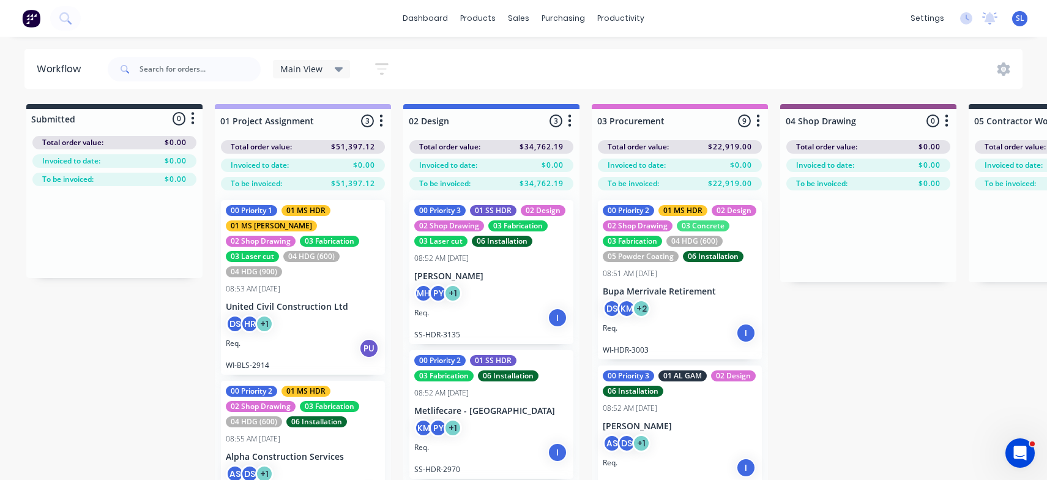
click at [512, 55] on div "Main View Save new view None (Default) edit Bran's Jobs edit Hayden's Jobs edit…" at bounding box center [564, 69] width 918 height 37
click at [387, 67] on icon "button" at bounding box center [381, 68] width 13 height 15
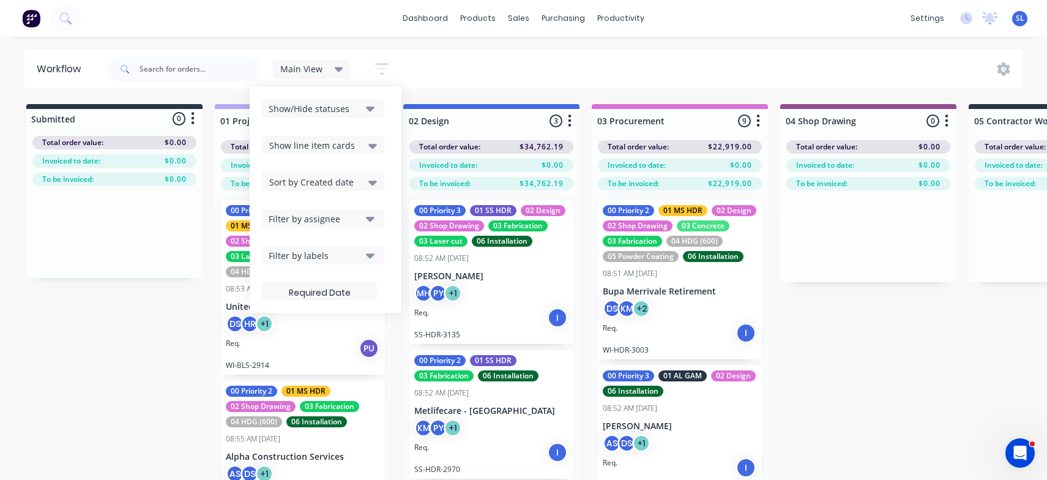
click at [364, 223] on button "Filter by assignee" at bounding box center [323, 218] width 122 height 18
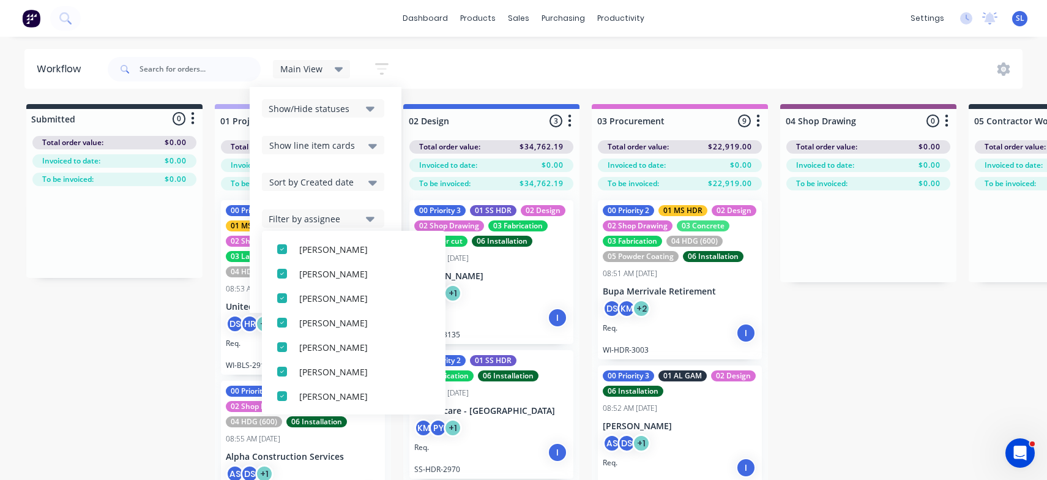
click at [747, 68] on div "Main View Save new view None (Default) edit Bran's Jobs edit Hayden's Jobs edit…" at bounding box center [564, 69] width 918 height 37
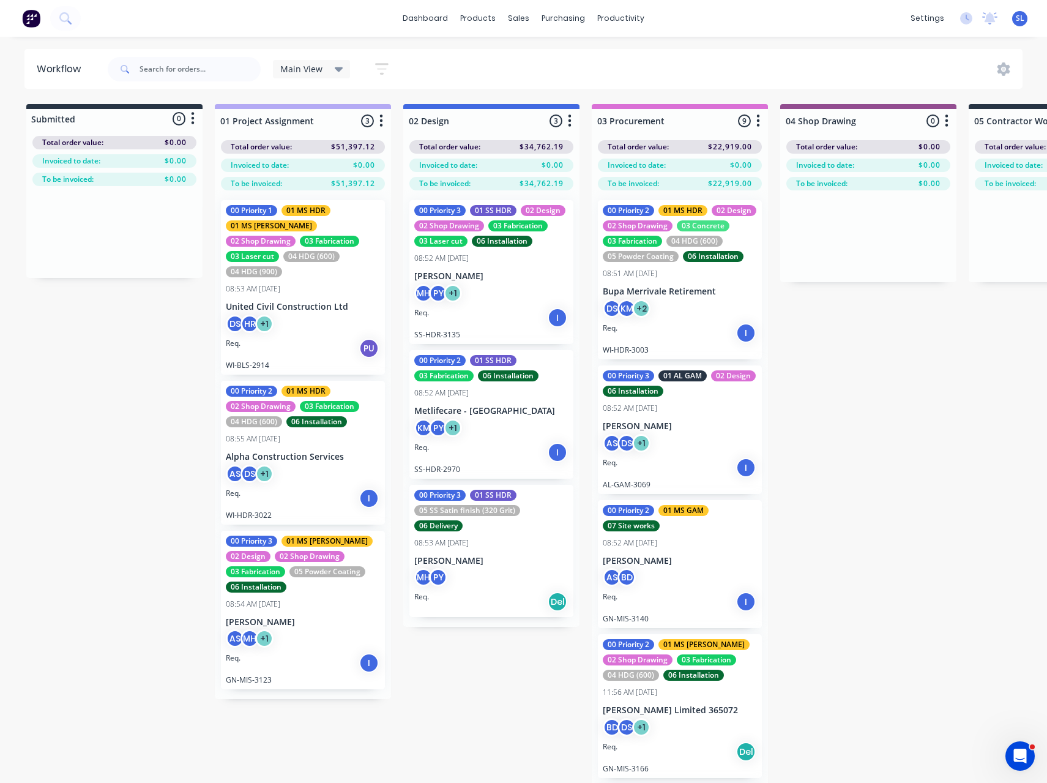
click at [307, 72] on span "Main View" at bounding box center [301, 68] width 42 height 13
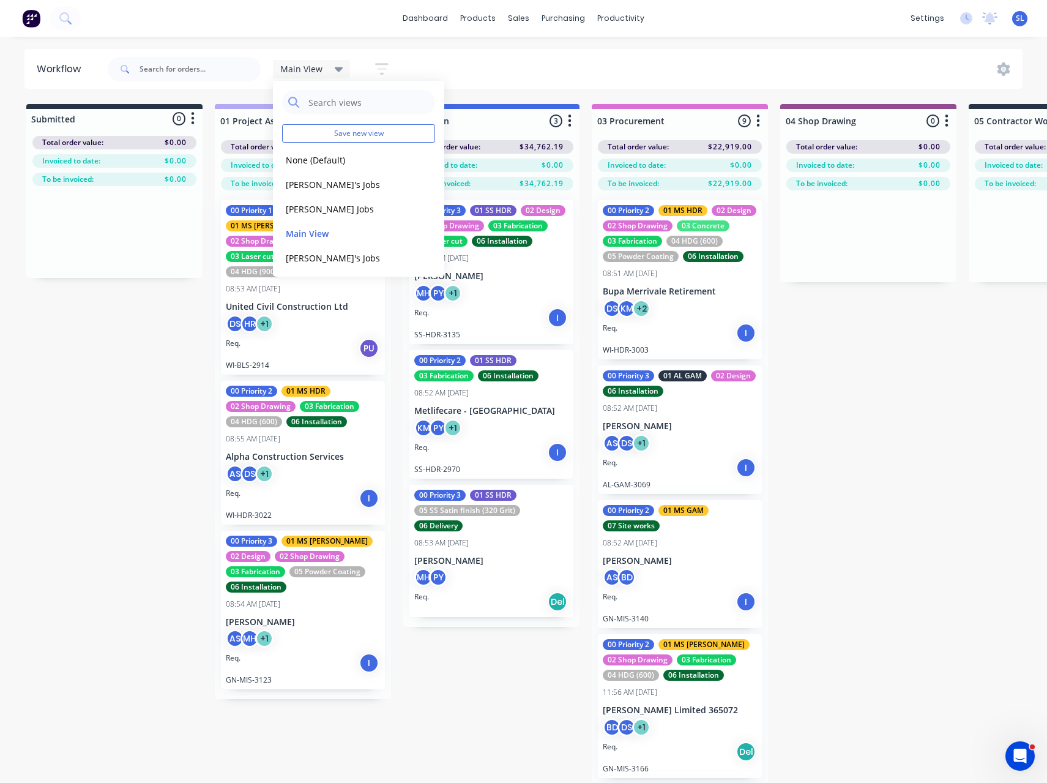
drag, startPoint x: 487, startPoint y: 51, endPoint x: 454, endPoint y: 53, distance: 33.7
click at [487, 51] on div "Main View Save new view None (Default) edit Bran's Jobs edit Hayden's Jobs edit…" at bounding box center [564, 69] width 918 height 37
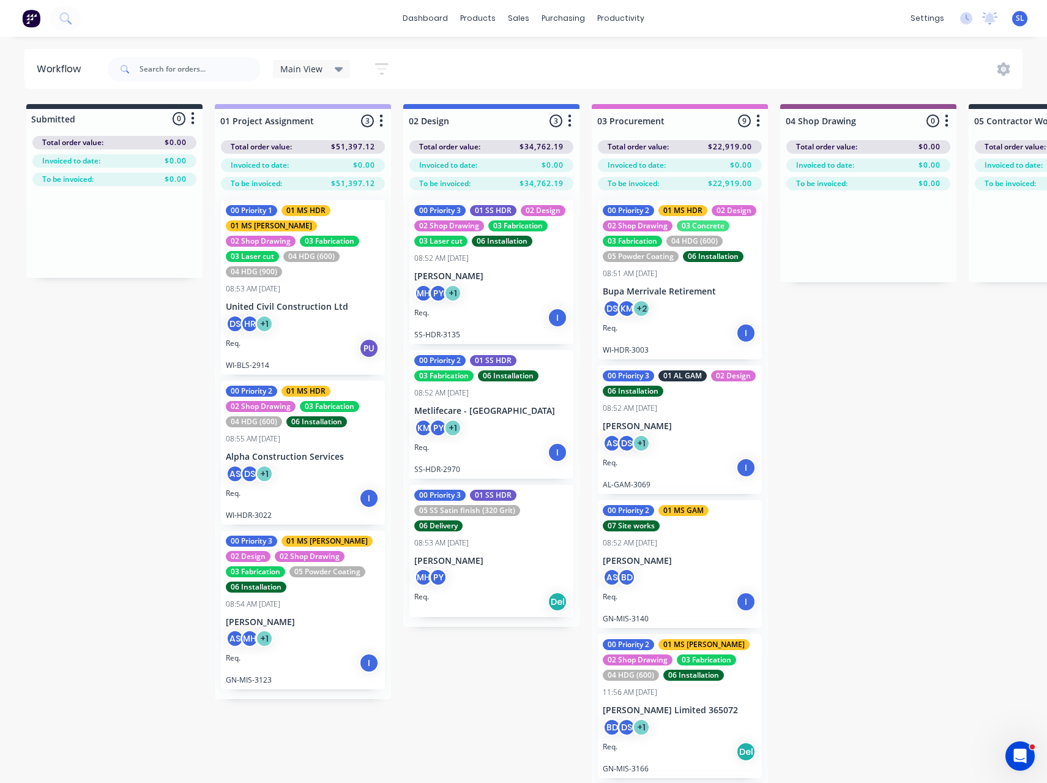
click at [384, 70] on icon "button" at bounding box center [381, 68] width 13 height 15
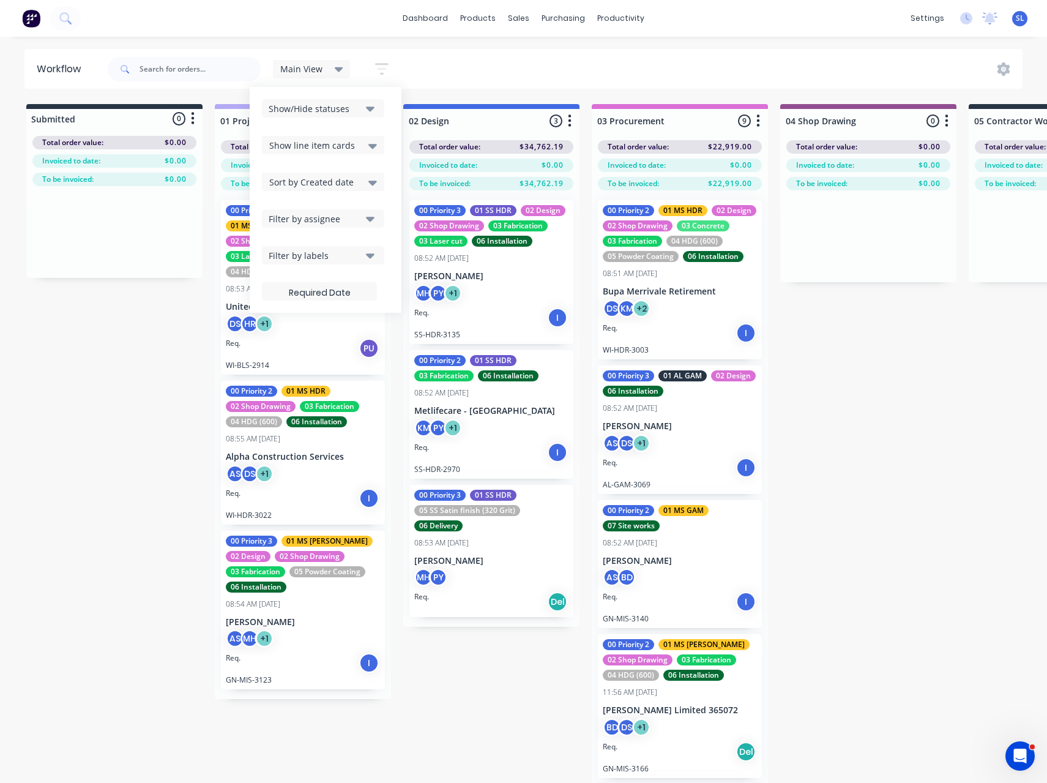
click at [370, 103] on icon "button" at bounding box center [370, 108] width 9 height 13
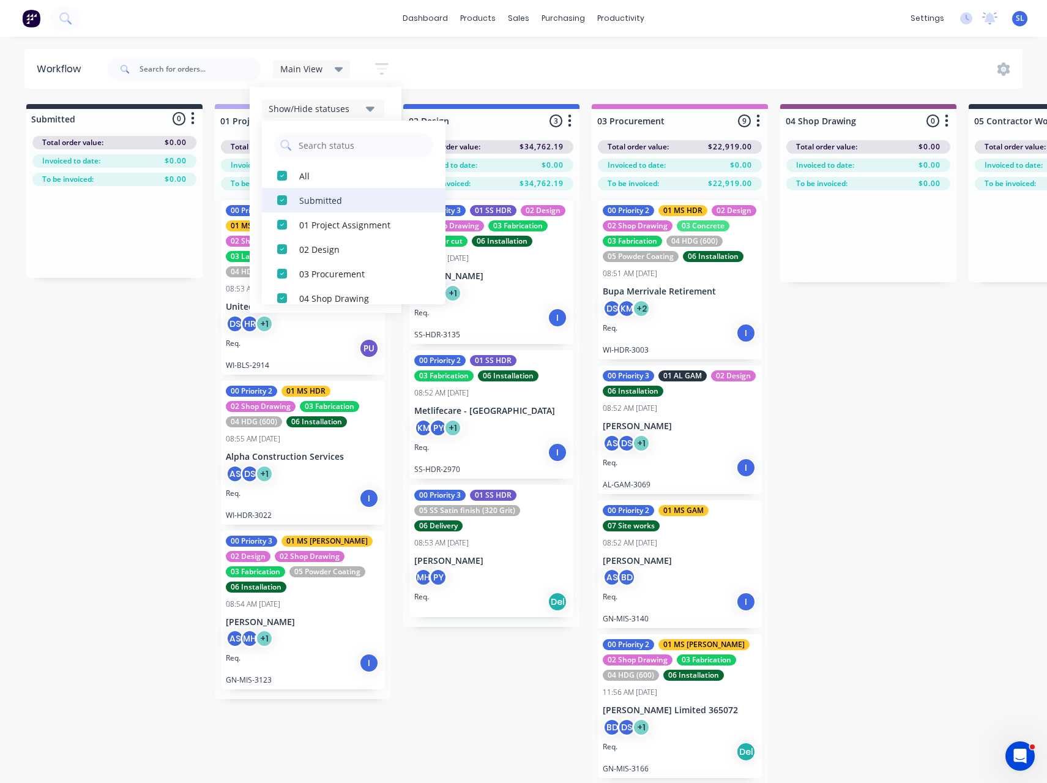
scroll to position [233, 0]
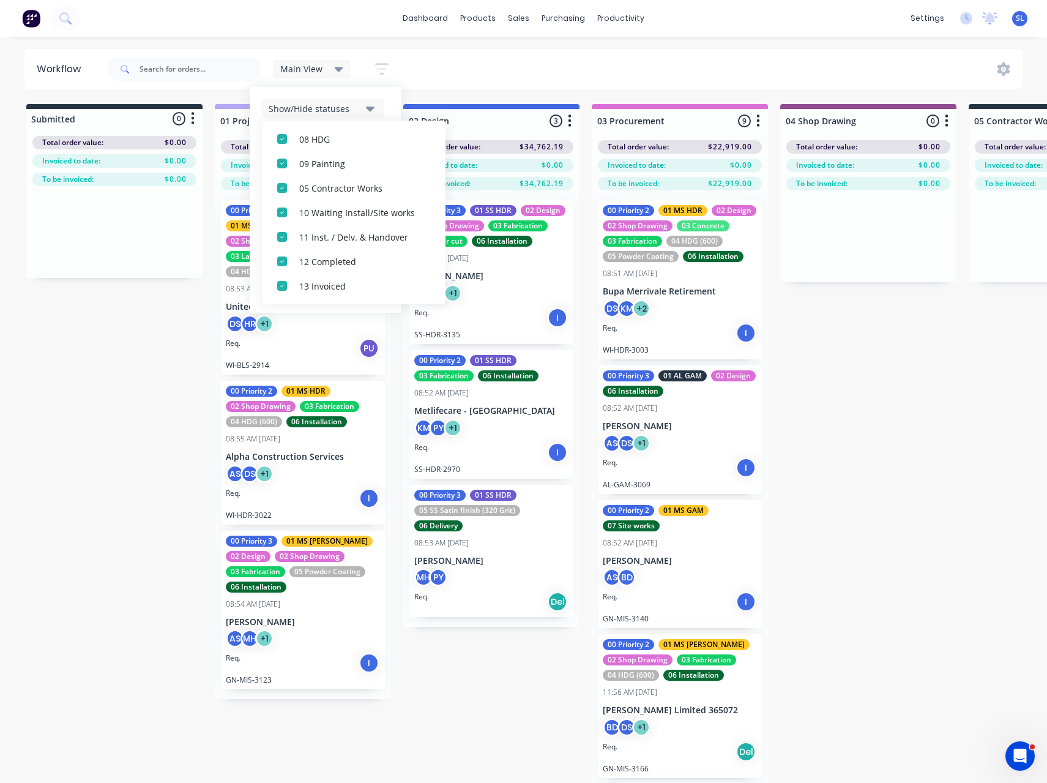
click at [476, 49] on header "Workflow Main View Save new view None (Default) edit Bran's Jobs edit Hayden's …" at bounding box center [523, 69] width 999 height 40
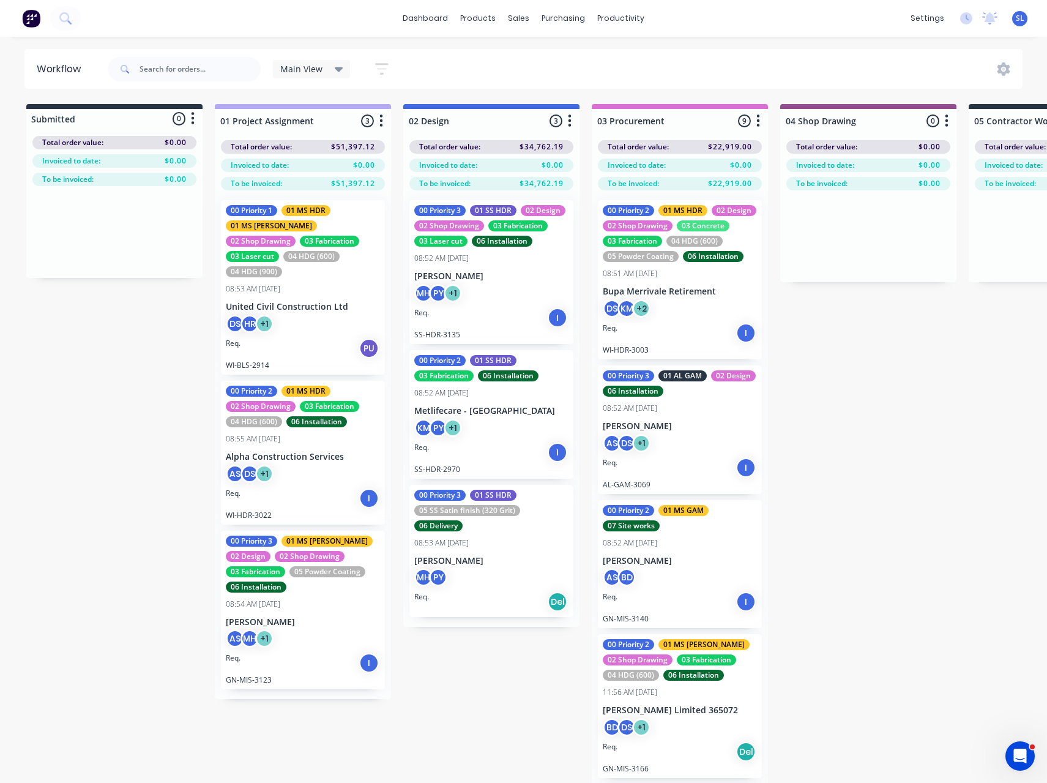
click at [389, 71] on button "button" at bounding box center [381, 69] width 39 height 24
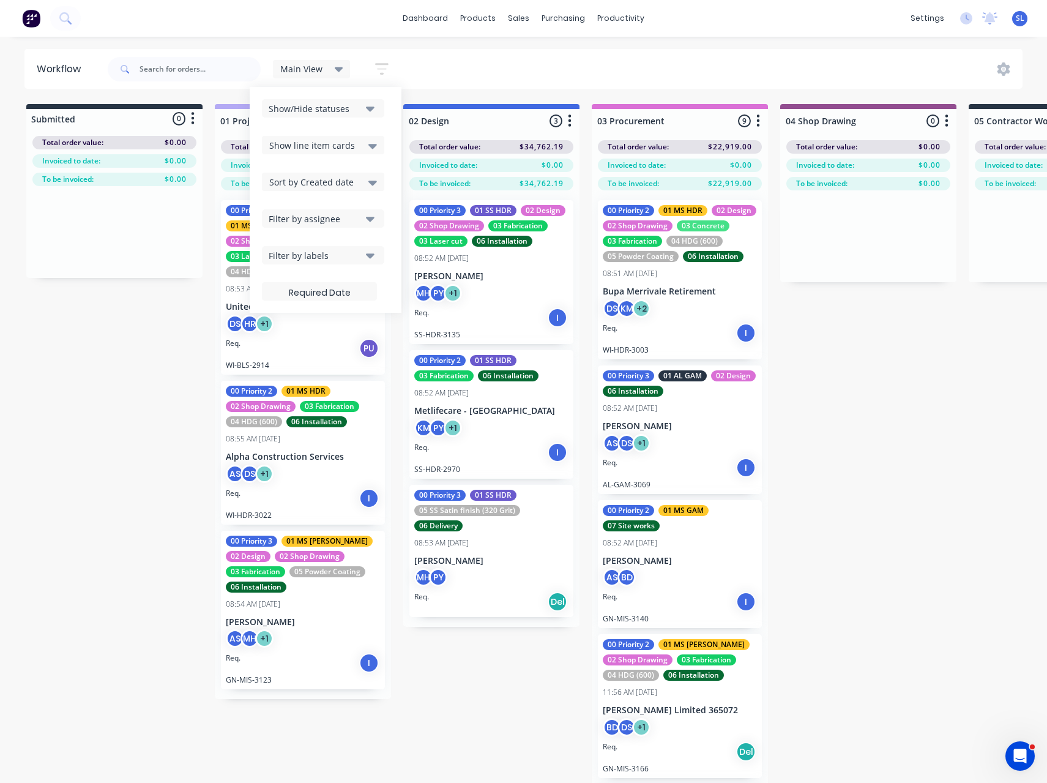
click at [347, 133] on div "Show/Hide statuses Show line item cards Show line item cards Hide line item car…" at bounding box center [325, 199] width 127 height 201
drag, startPoint x: 345, startPoint y: 137, endPoint x: 344, endPoint y: 144, distance: 6.8
click at [345, 138] on div "Show line item cards" at bounding box center [323, 145] width 108 height 15
click at [342, 127] on div "Show/Hide statuses Show line item cards Show line item cards Hide line item car…" at bounding box center [325, 199] width 127 height 201
click at [324, 181] on span "Sort by Created date" at bounding box center [311, 182] width 84 height 13
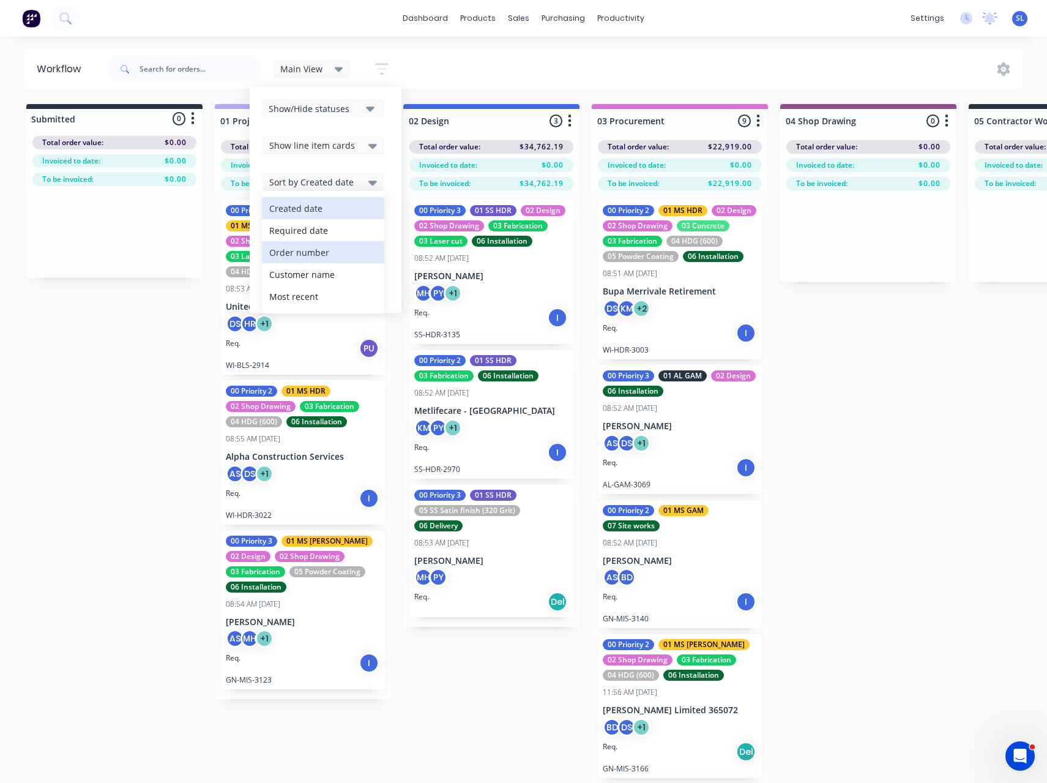
scroll to position [2, 0]
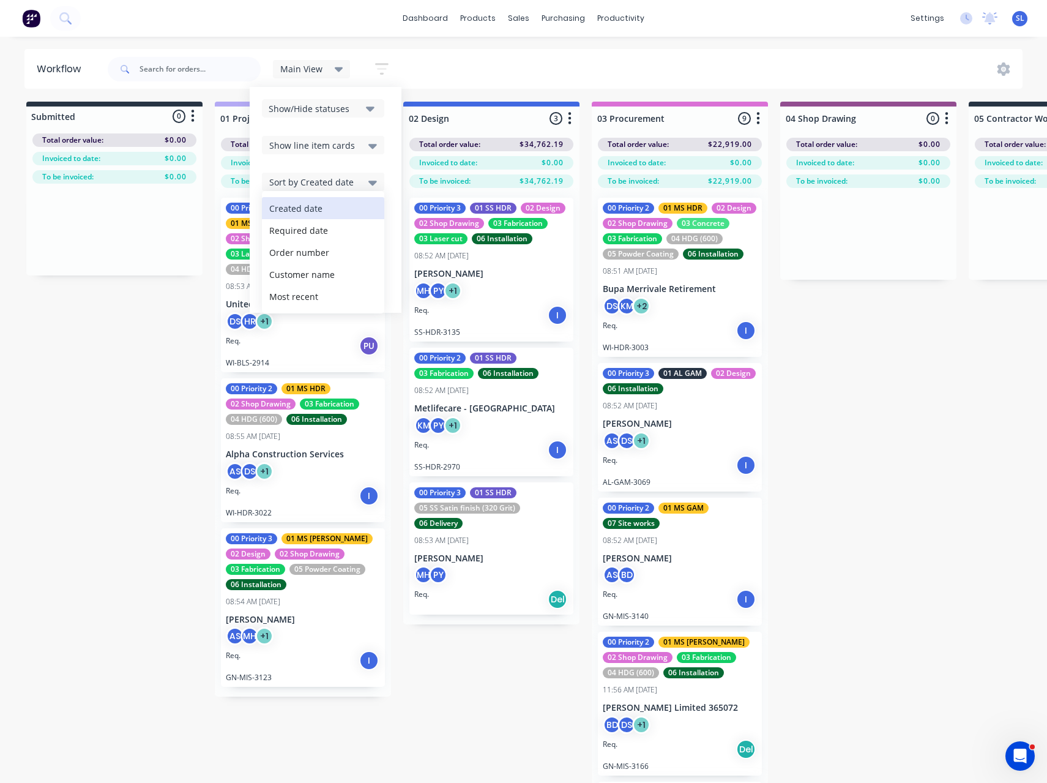
click at [339, 159] on div "Show/Hide statuses Show line item cards Show line item cards Hide line item car…" at bounding box center [325, 199] width 127 height 201
click at [322, 215] on div "Filter by assignee" at bounding box center [315, 218] width 92 height 13
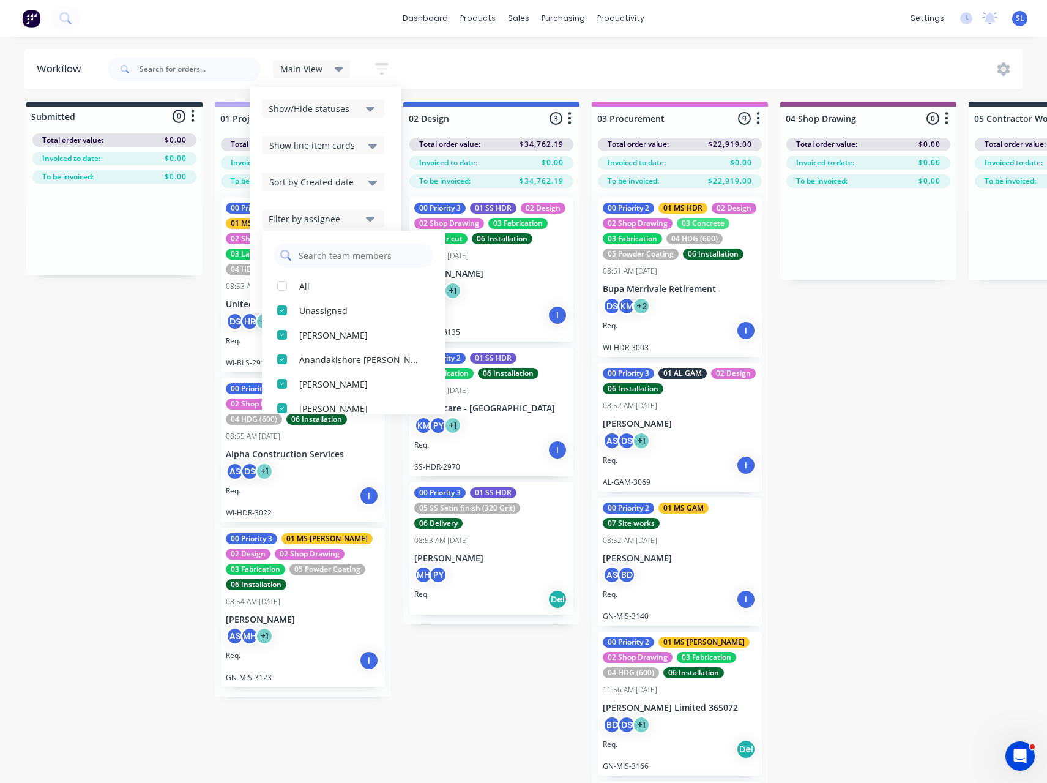
scroll to position [306, 0]
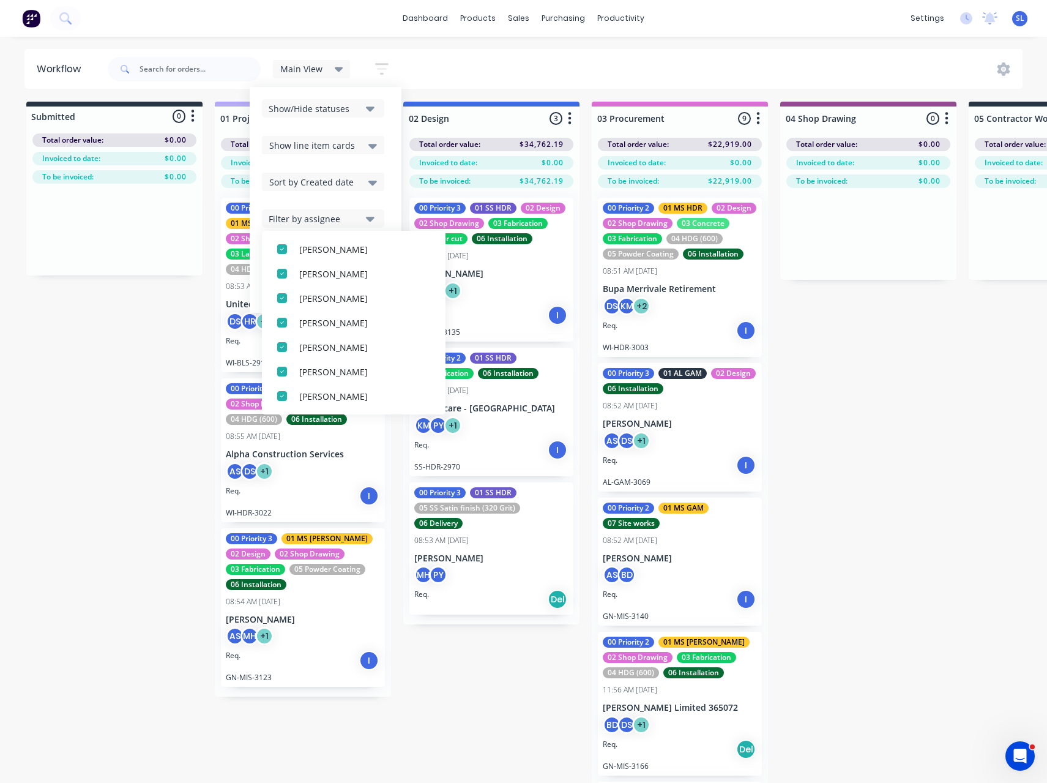
click at [341, 163] on div "Show/Hide statuses Show line item cards Show line item cards Hide line item car…" at bounding box center [325, 199] width 127 height 201
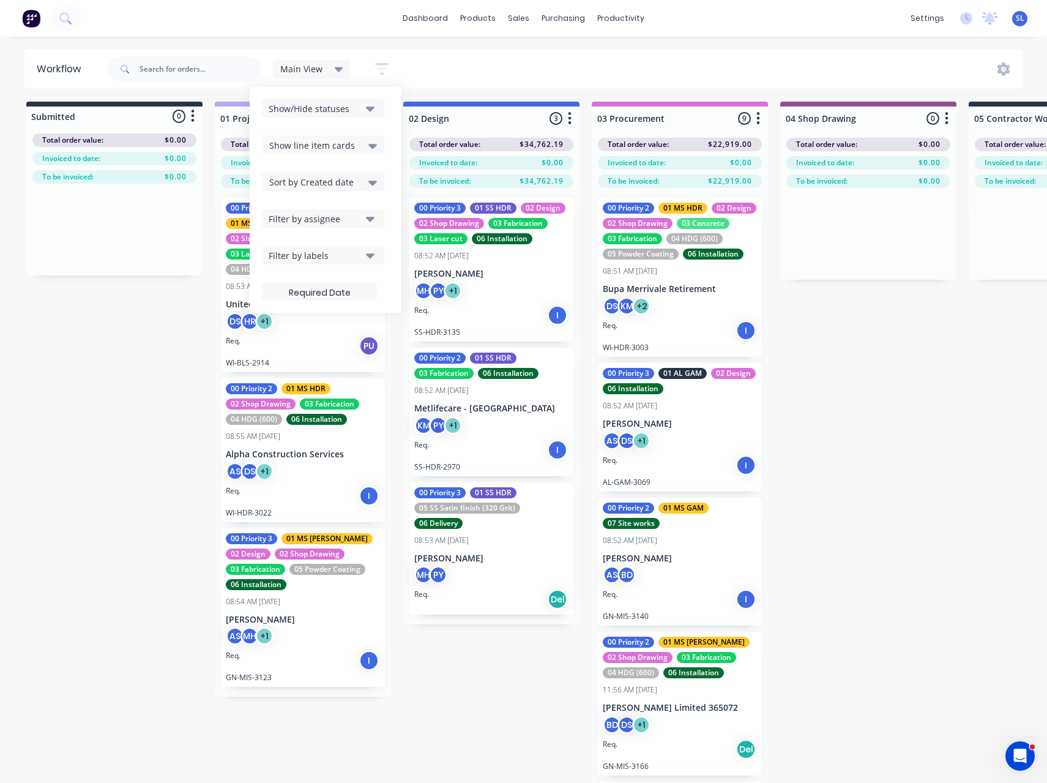
click at [318, 258] on div "Filter by labels" at bounding box center [315, 255] width 92 height 13
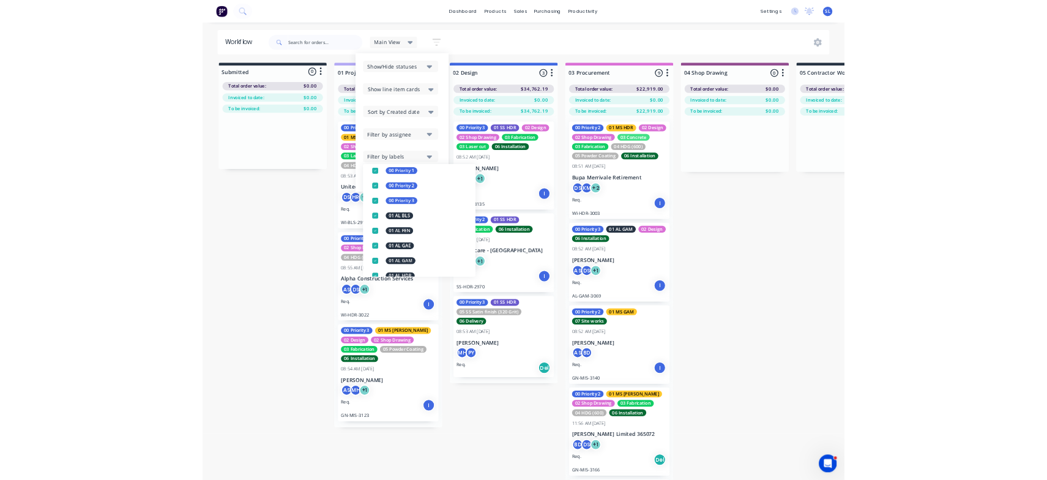
scroll to position [0, 0]
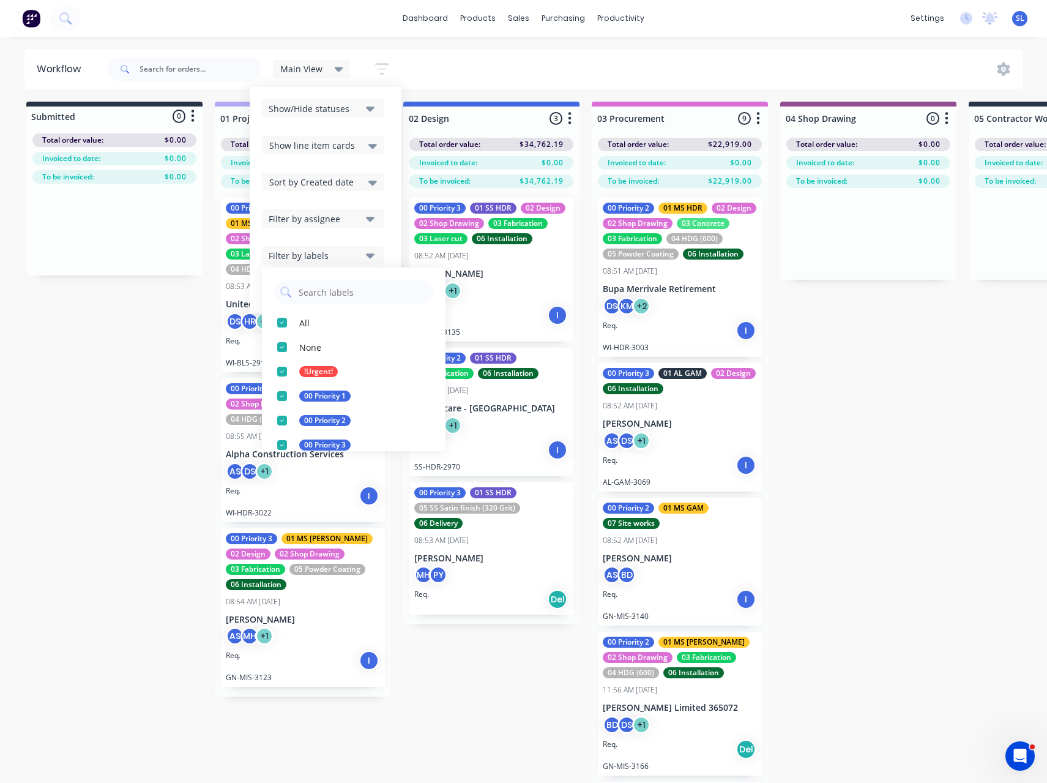
click at [443, 36] on div "dashboard products sales purchasing productivity dashboard products Product Cat…" at bounding box center [523, 18] width 1047 height 37
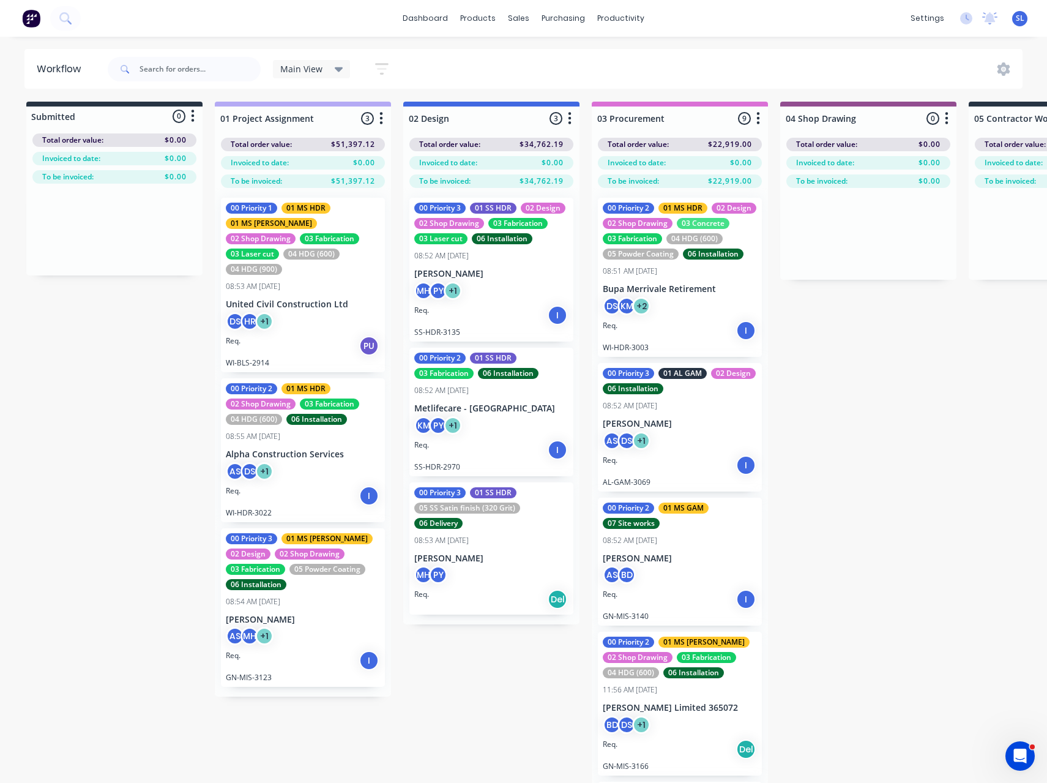
click at [317, 76] on div "Main View" at bounding box center [312, 69] width 78 height 18
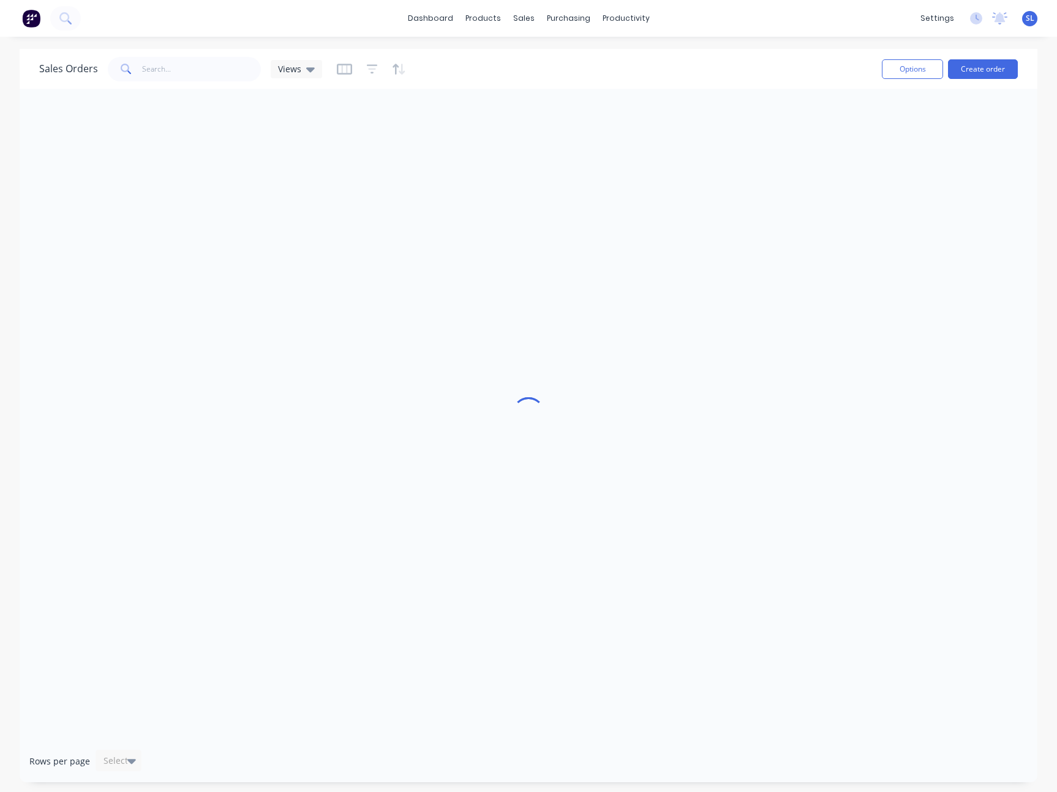
click at [832, 15] on div "dashboard products sales purchasing productivity dashboard products Product Cat…" at bounding box center [528, 18] width 1057 height 37
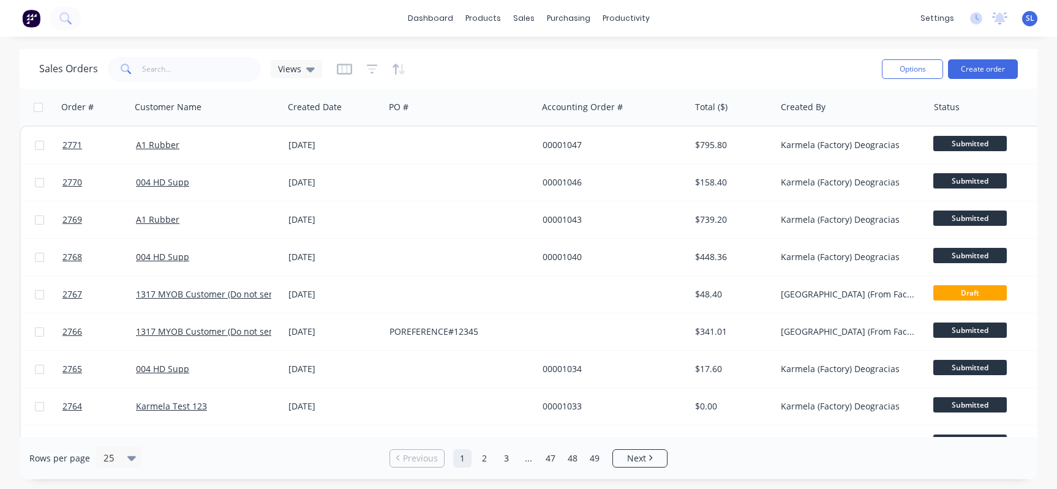
drag, startPoint x: 601, startPoint y: 50, endPoint x: 587, endPoint y: 31, distance: 22.8
click at [601, 50] on div "Sales Orders Views Options Create order" at bounding box center [528, 69] width 1017 height 40
click at [589, 51] on link "Purchase Orders" at bounding box center [620, 58] width 162 height 24
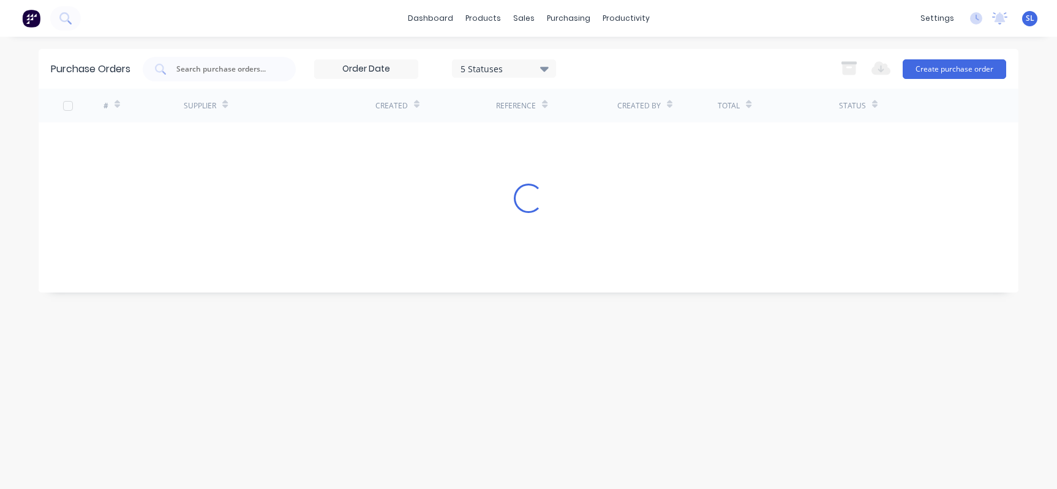
click at [773, 32] on div "dashboard products sales purchasing productivity dashboard products Product Cat…" at bounding box center [528, 18] width 1057 height 37
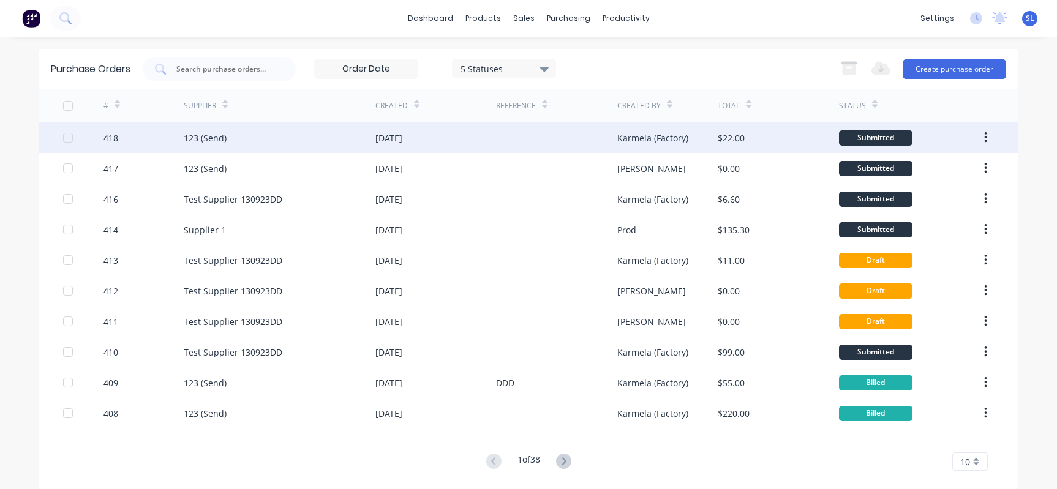
click at [103, 139] on div "418" at bounding box center [110, 138] width 15 height 13
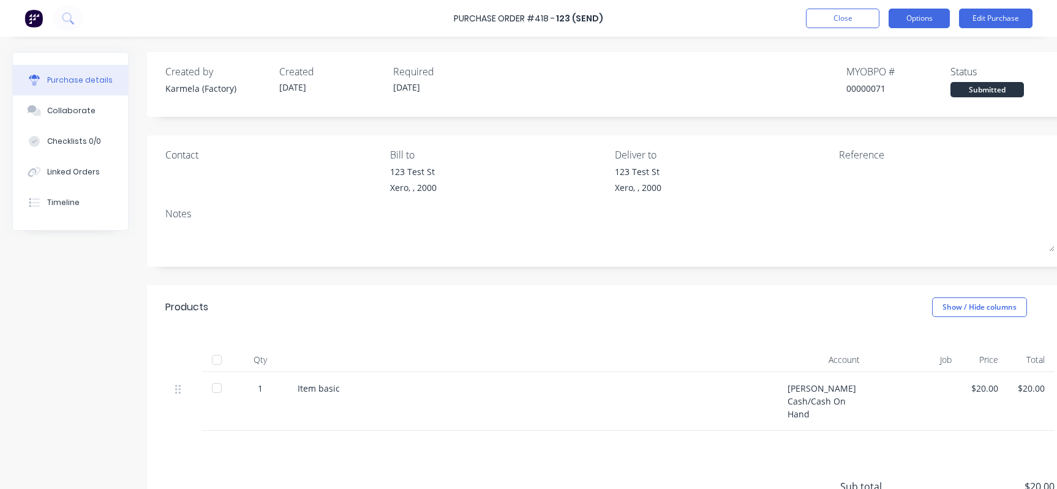
click at [900, 9] on button "Options" at bounding box center [918, 19] width 61 height 20
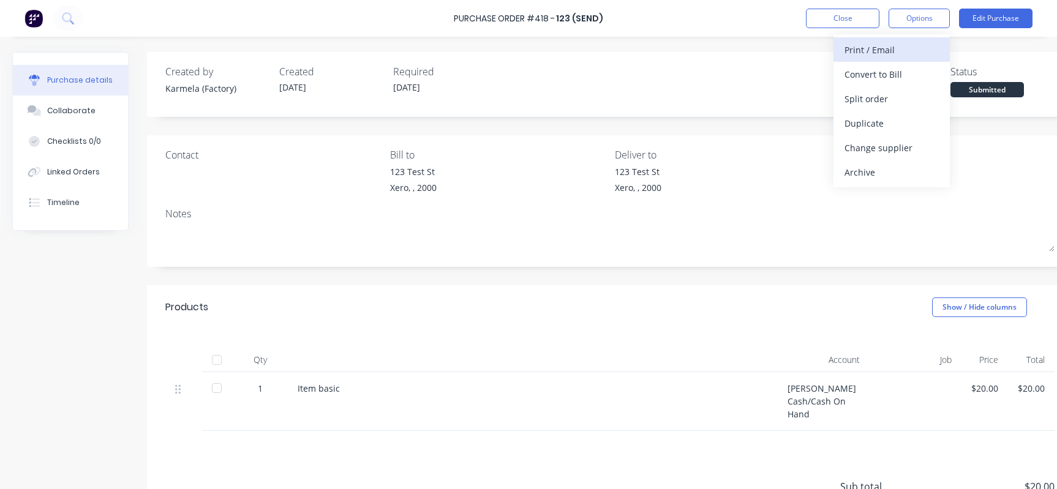
click at [878, 51] on div "Print / Email" at bounding box center [891, 50] width 94 height 18
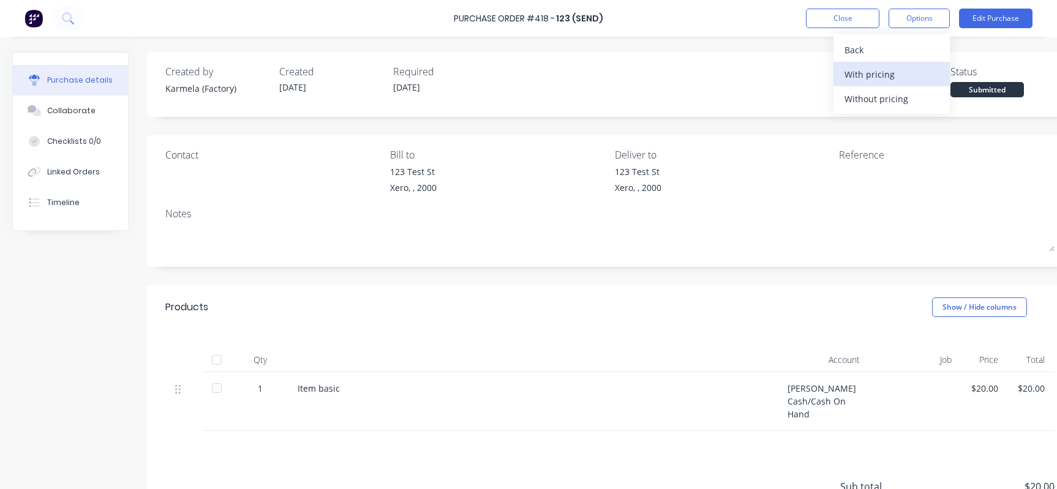
click at [877, 78] on div "With pricing" at bounding box center [891, 75] width 94 height 18
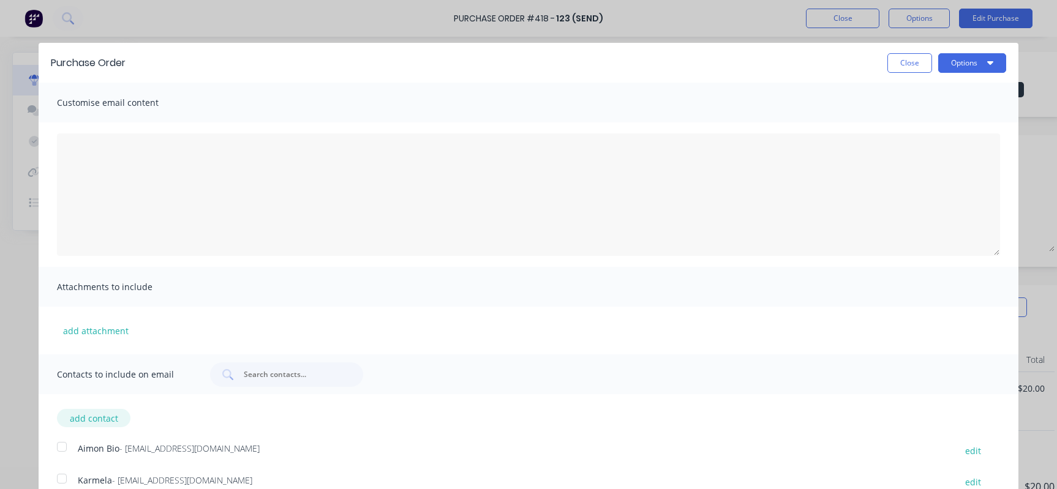
click at [102, 413] on button "add contact" at bounding box center [93, 418] width 73 height 18
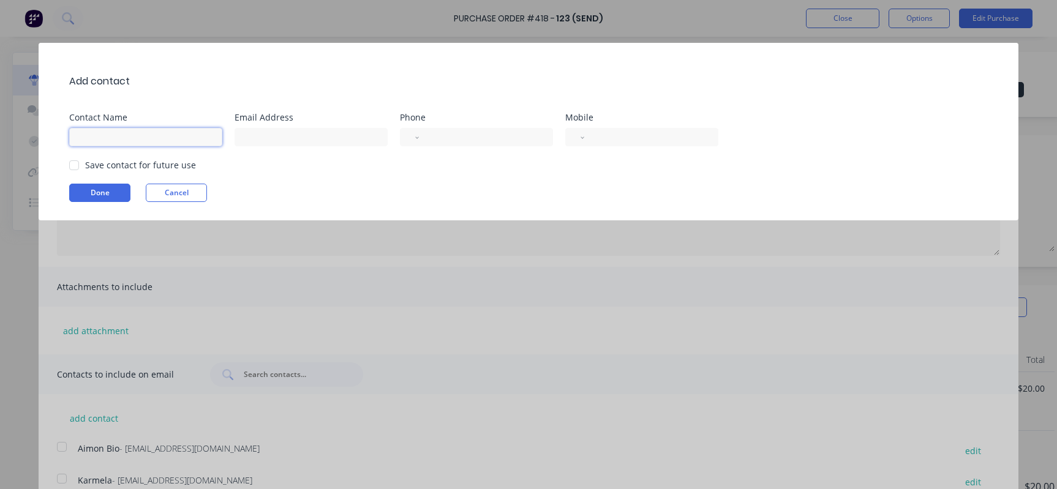
click at [184, 144] on input at bounding box center [145, 137] width 153 height 18
type input "[PERSON_NAME]"
type input "[EMAIL_ADDRESS][DOMAIN_NAME],123123123"
click at [411, 137] on div "International [GEOGRAPHIC_DATA] [GEOGRAPHIC_DATA] [GEOGRAPHIC_DATA] [GEOGRAPHIC…" at bounding box center [476, 137] width 153 height 18
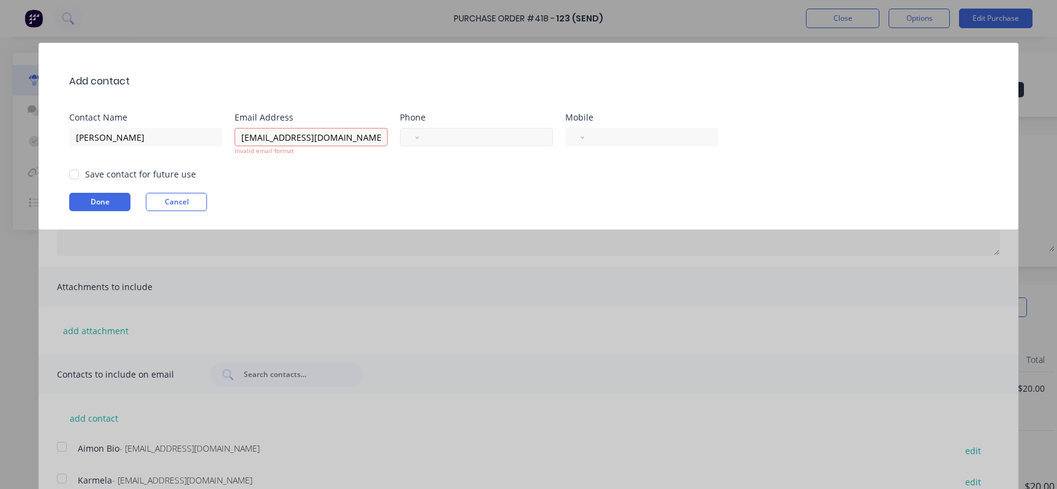
click at [408, 137] on div "International [GEOGRAPHIC_DATA] [GEOGRAPHIC_DATA] [GEOGRAPHIC_DATA] [GEOGRAPHIC…" at bounding box center [476, 137] width 153 height 18
click at [416, 136] on select "International [GEOGRAPHIC_DATA] [GEOGRAPHIC_DATA] [GEOGRAPHIC_DATA] [GEOGRAPHIC…" at bounding box center [416, 137] width 6 height 17
click at [757, 187] on div "Add contact Contact Name Syd Email Address [EMAIL_ADDRESS][GEOGRAPHIC_DATA][DOM…" at bounding box center [528, 136] width 979 height 187
click at [219, 196] on div "Done Cancel" at bounding box center [534, 202] width 930 height 18
click at [195, 195] on button "Cancel" at bounding box center [176, 202] width 61 height 18
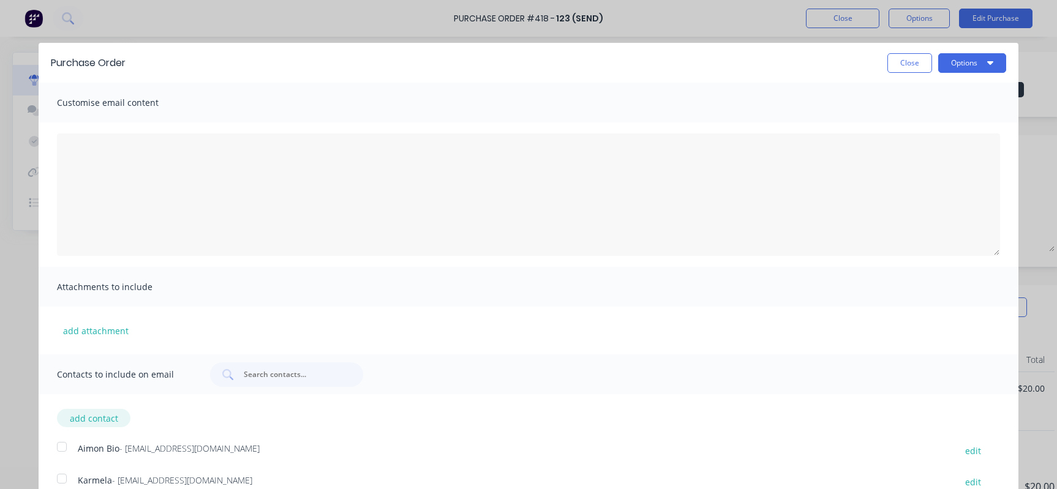
click at [95, 411] on button "add contact" at bounding box center [93, 418] width 73 height 18
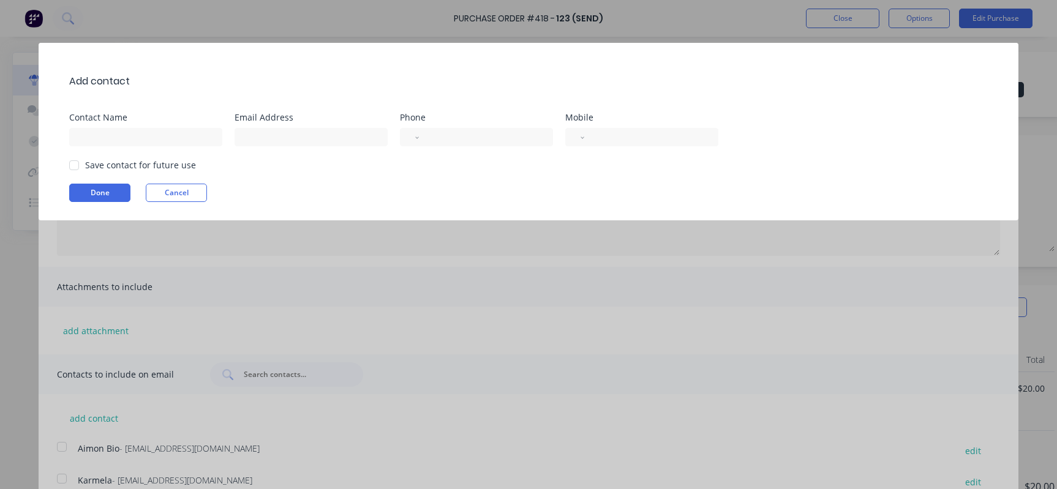
drag, startPoint x: 840, startPoint y: 45, endPoint x: 793, endPoint y: 17, distance: 54.6
click at [840, 44] on div "Add contact Contact Name Email Address Phone International [GEOGRAPHIC_DATA] [G…" at bounding box center [528, 132] width 979 height 178
click at [792, 18] on div "Add contact Contact Name Email Address Phone International [GEOGRAPHIC_DATA] [G…" at bounding box center [528, 244] width 1057 height 489
click at [184, 192] on button "Cancel" at bounding box center [176, 193] width 61 height 18
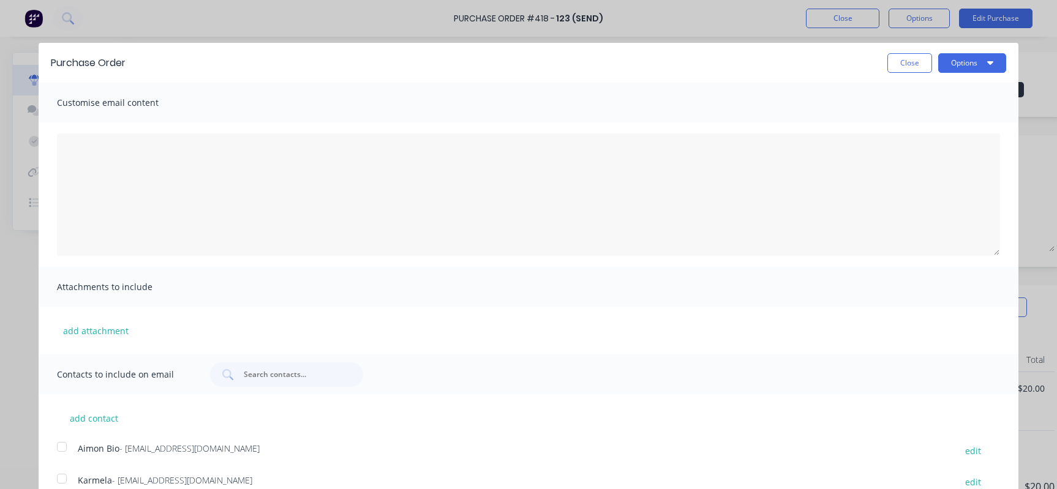
click at [821, 21] on div "Purchase Order Close Options Customise email content Attachments to include add…" at bounding box center [528, 244] width 1057 height 489
click at [894, 70] on button "Close" at bounding box center [909, 63] width 45 height 20
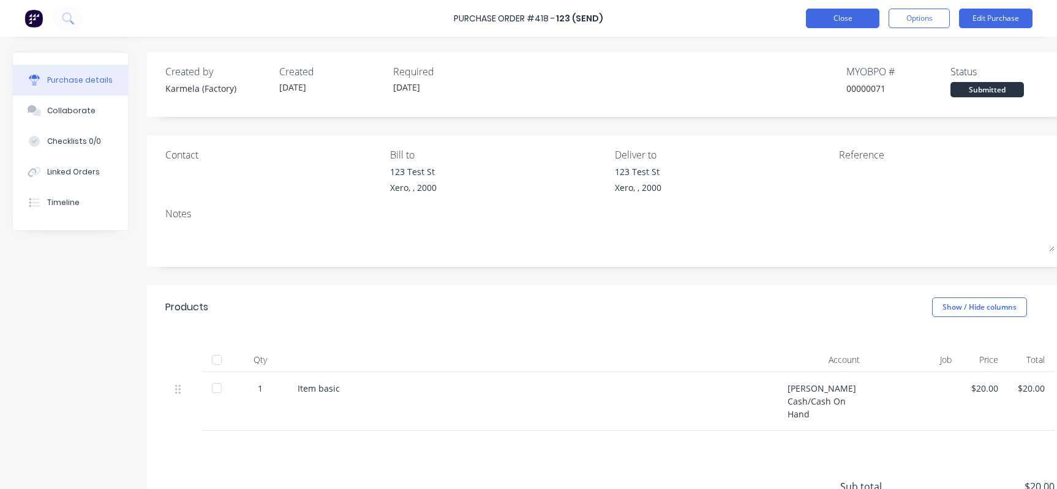
click at [828, 10] on button "Close" at bounding box center [842, 19] width 73 height 20
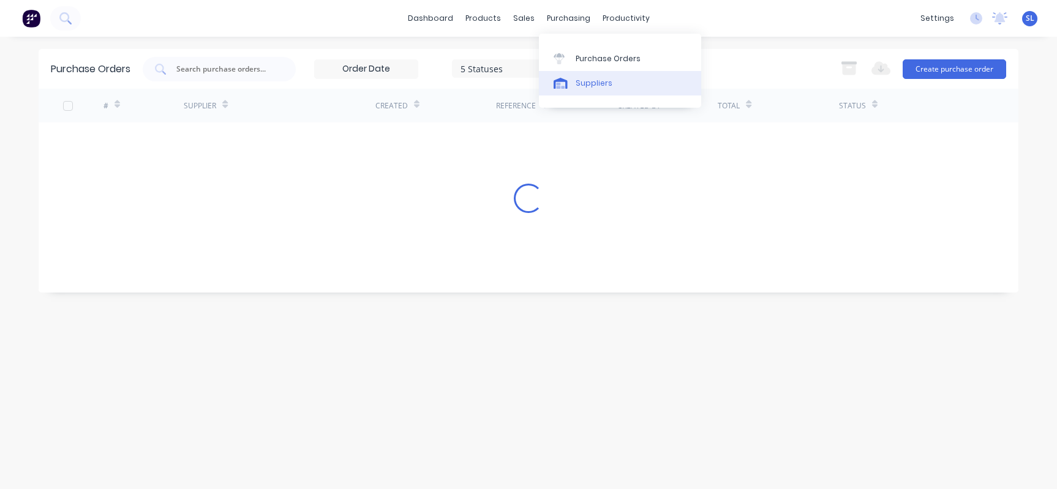
click at [597, 76] on link "Suppliers" at bounding box center [620, 83] width 162 height 24
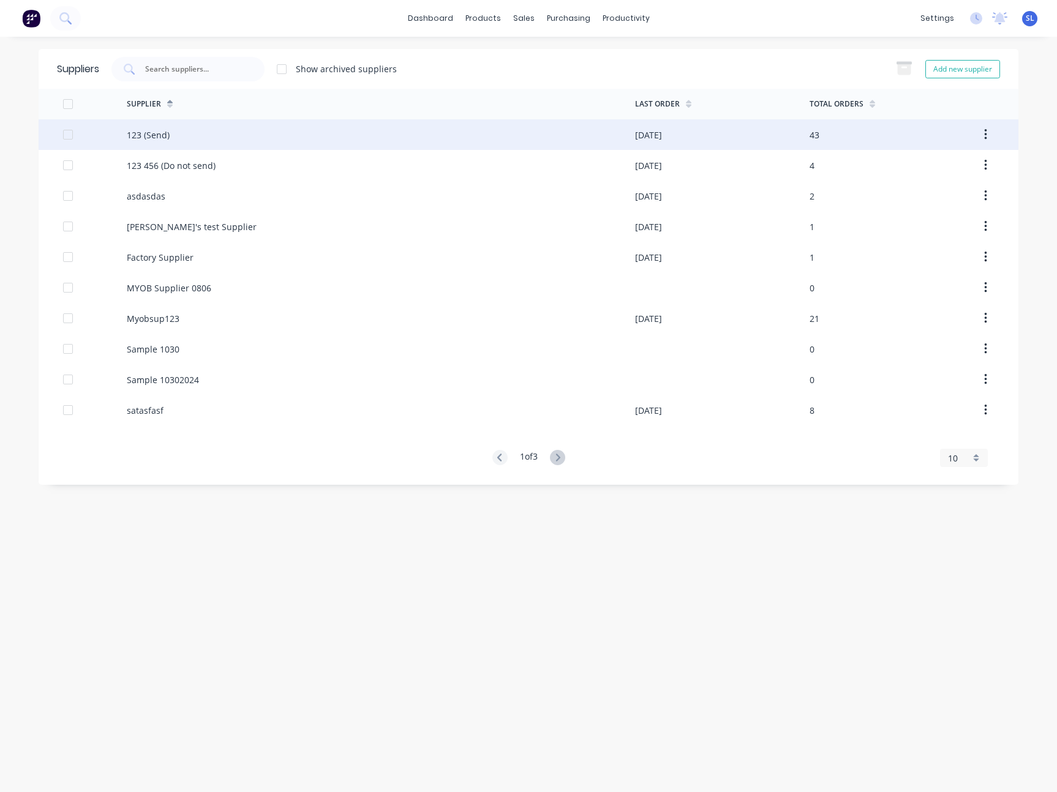
click at [984, 131] on icon "button" at bounding box center [985, 134] width 3 height 13
click at [294, 132] on div "123 (Send)" at bounding box center [381, 134] width 508 height 31
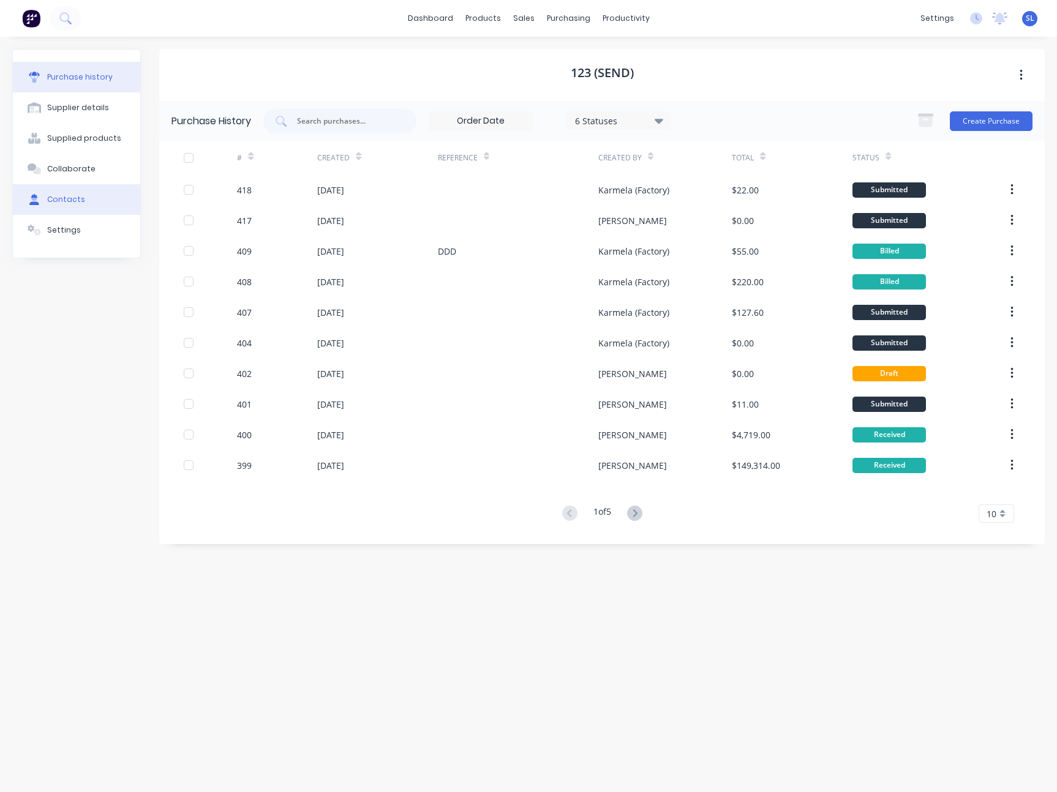
click at [69, 208] on button "Contacts" at bounding box center [76, 199] width 127 height 31
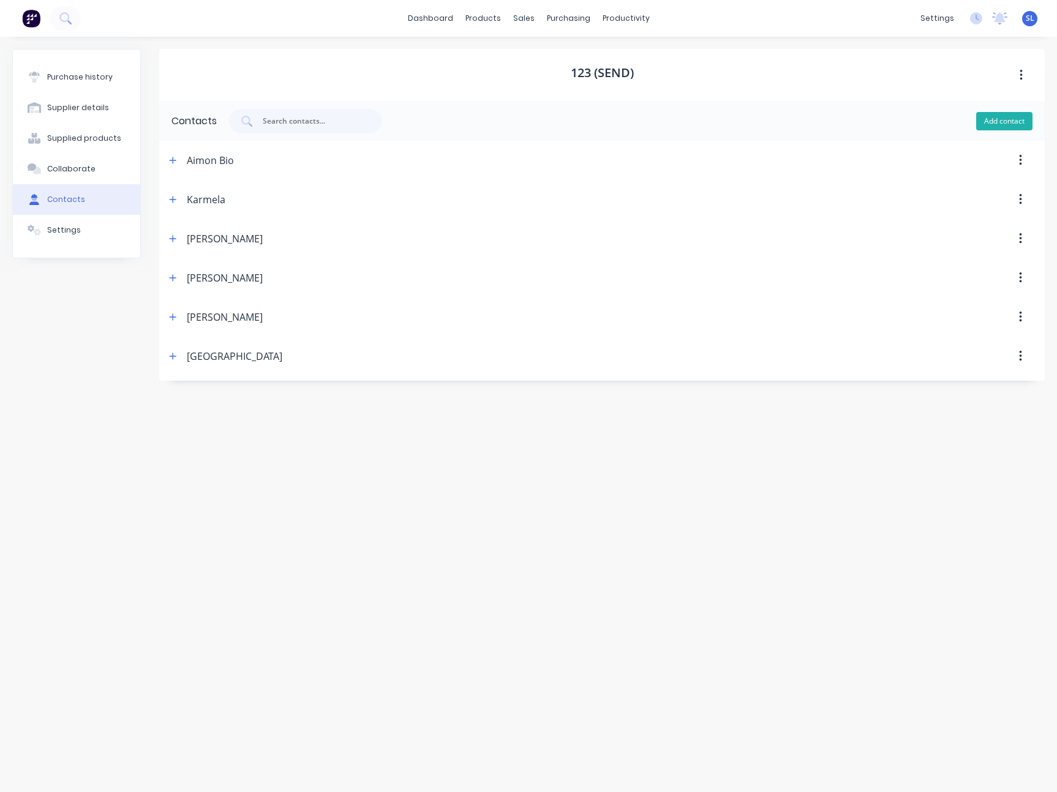
click at [998, 122] on button "Add contact" at bounding box center [1004, 121] width 56 height 18
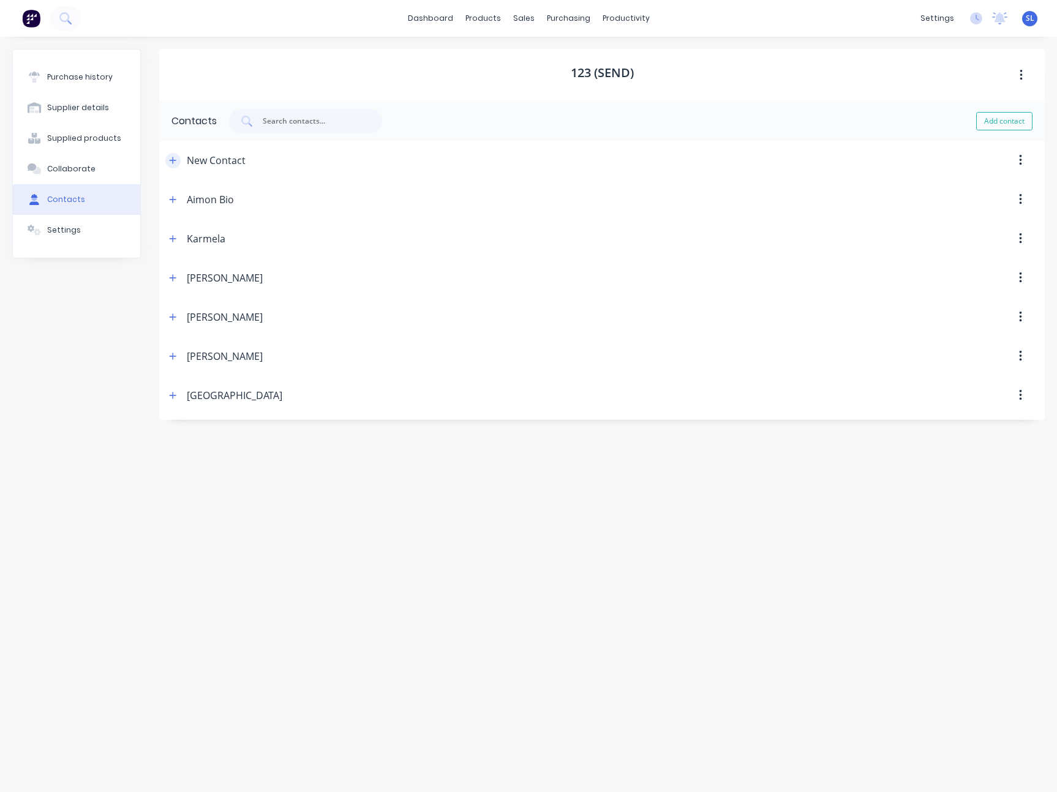
click at [171, 161] on icon "button" at bounding box center [172, 160] width 7 height 9
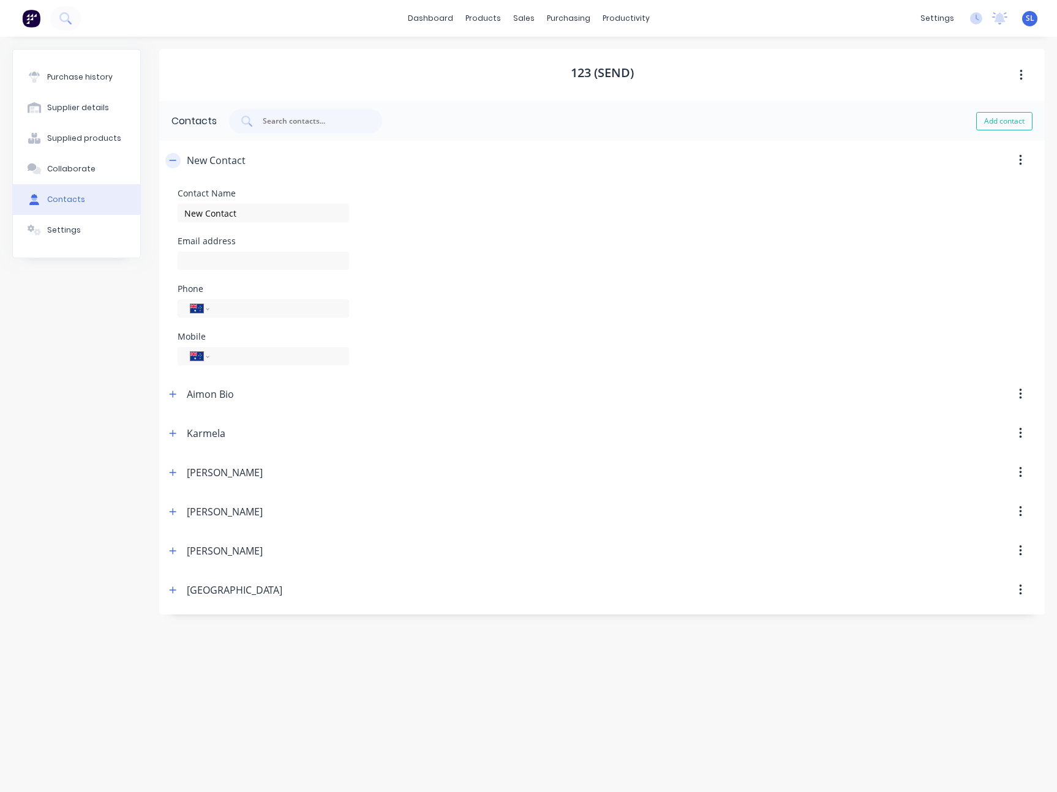
click at [171, 161] on icon "button" at bounding box center [172, 160] width 7 height 9
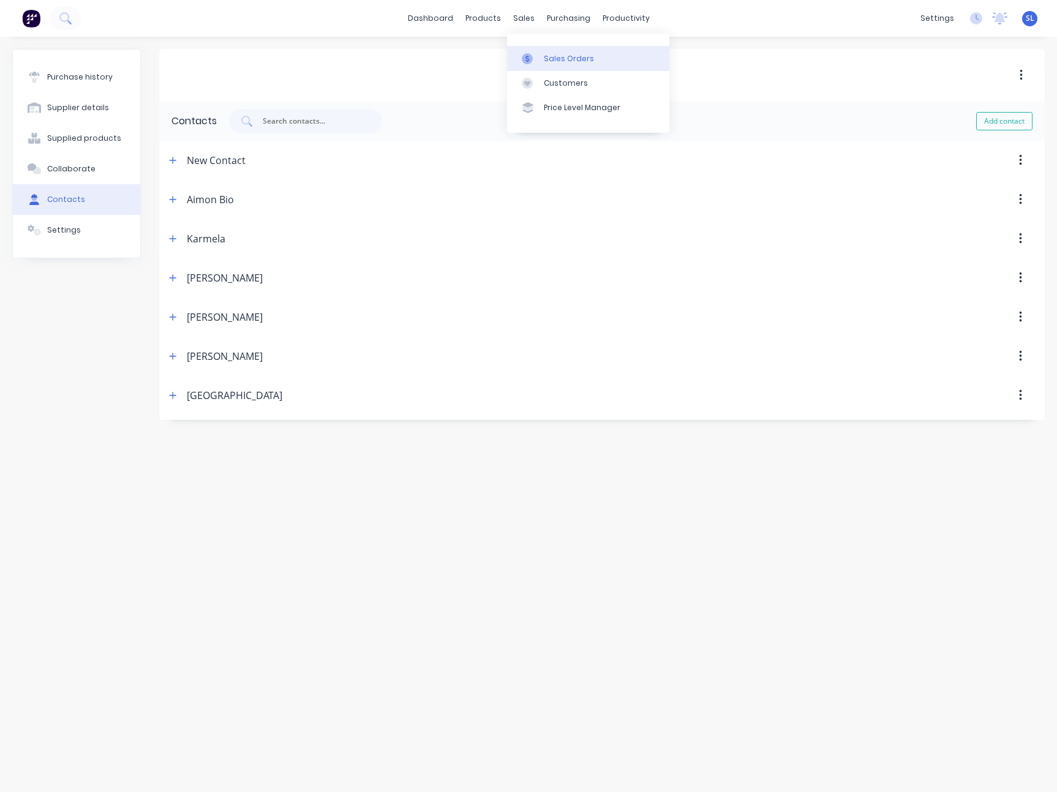
click at [539, 56] on div at bounding box center [531, 58] width 18 height 11
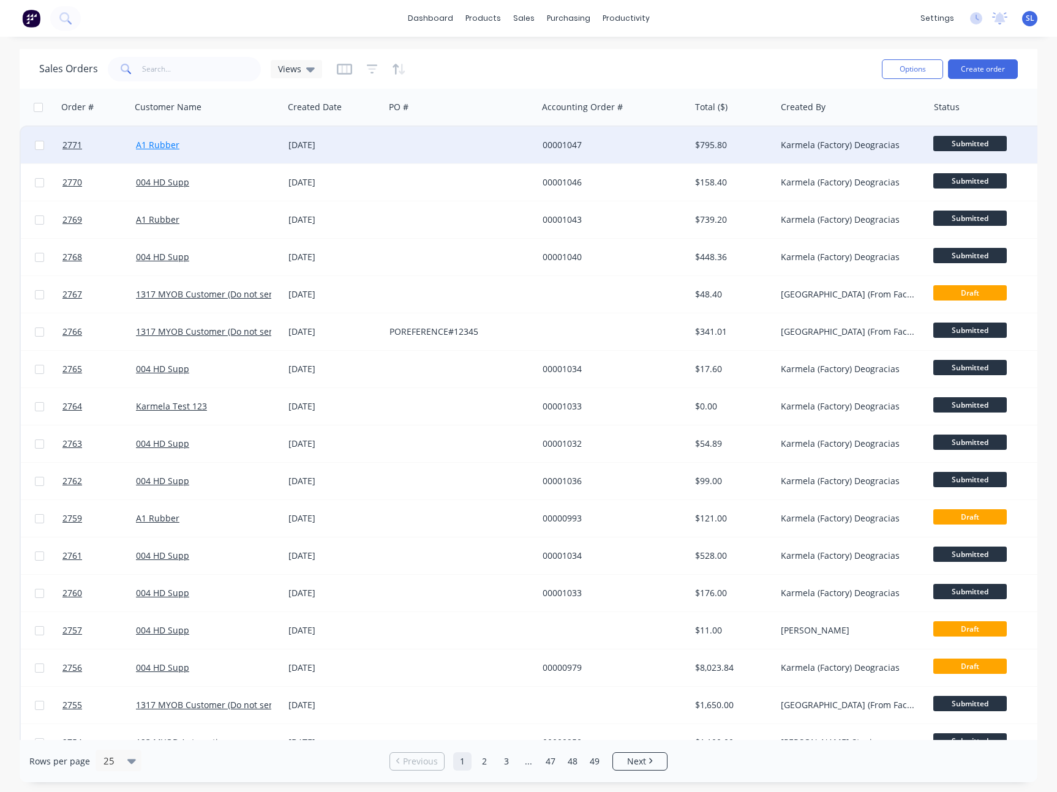
click at [153, 144] on link "A1 Rubber" at bounding box center [157, 145] width 43 height 12
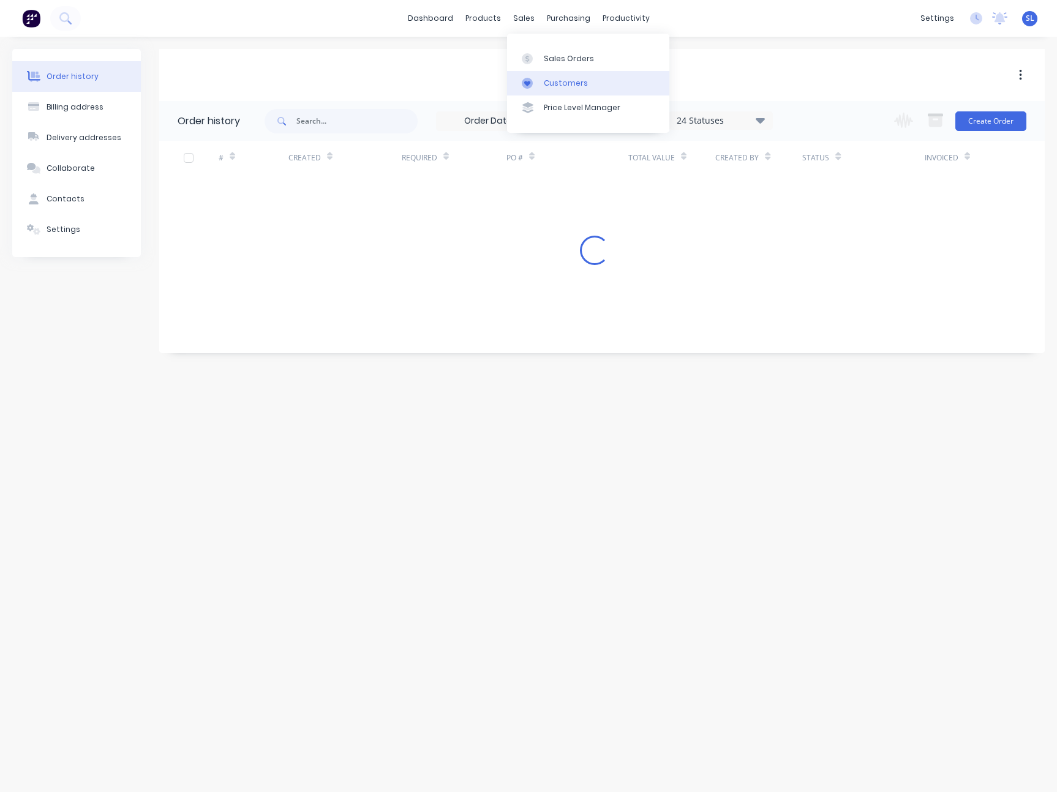
click at [553, 78] on div "Customers" at bounding box center [566, 83] width 44 height 11
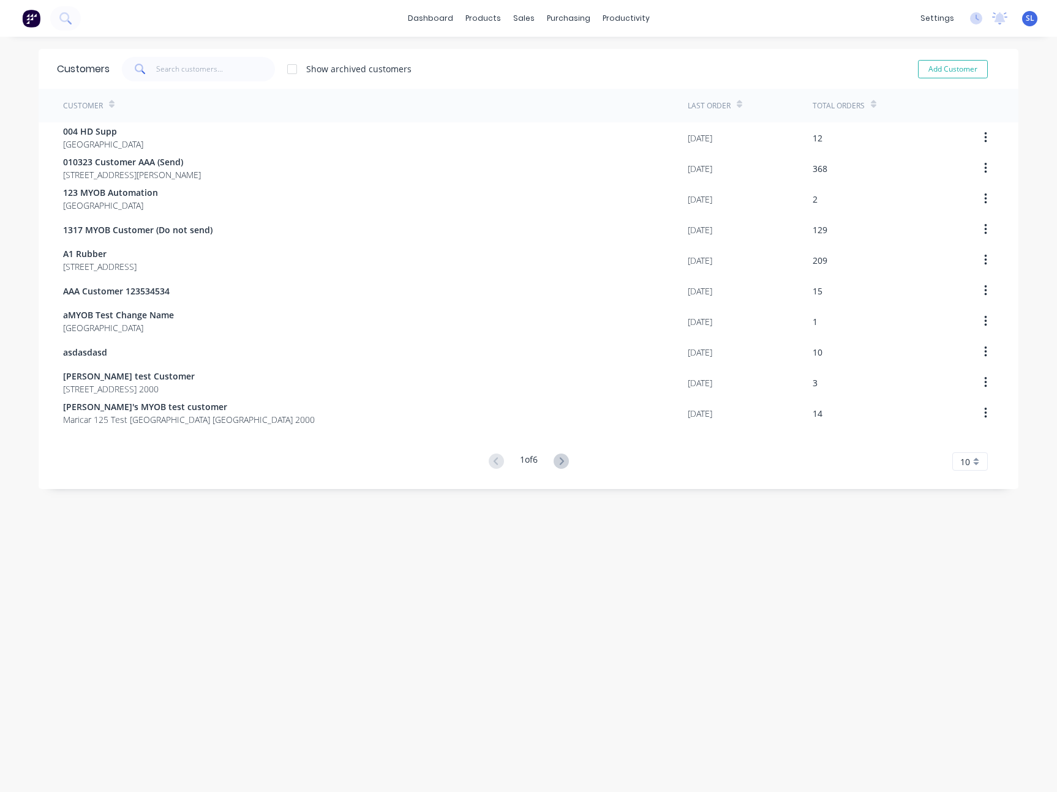
click at [752, 40] on div "dashboard products sales purchasing productivity dashboard products Product Cat…" at bounding box center [528, 396] width 1057 height 792
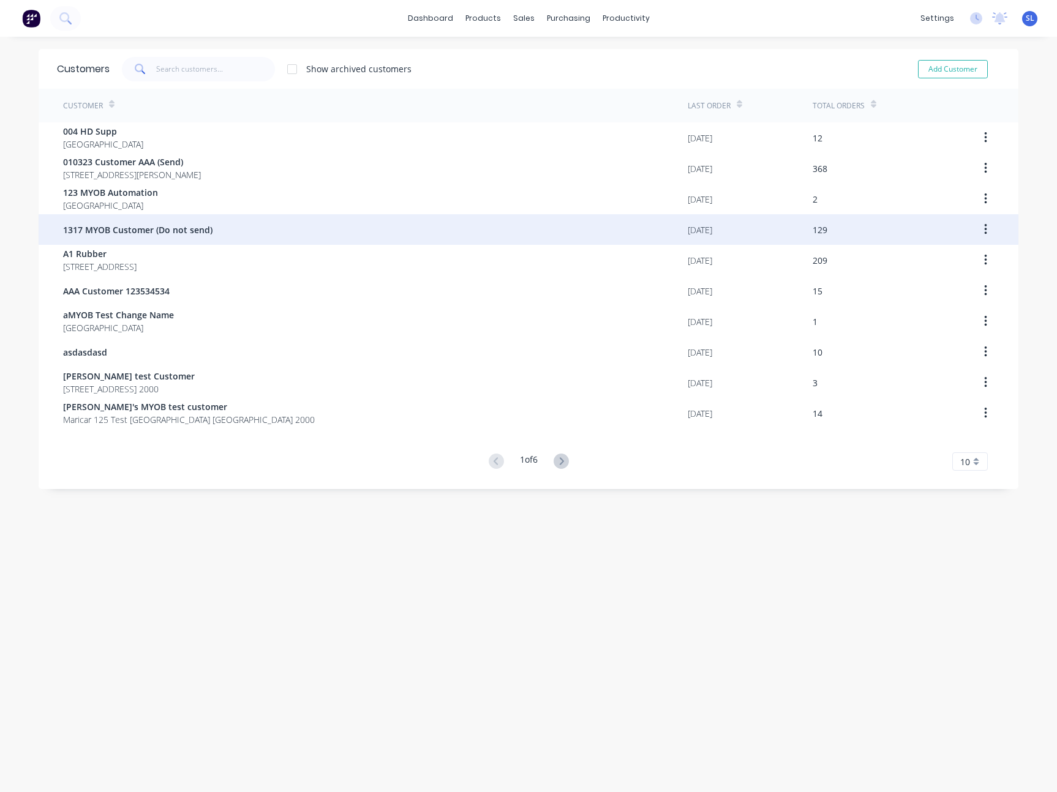
click at [184, 225] on span "1317 MYOB Customer (Do not send)" at bounding box center [137, 229] width 149 height 13
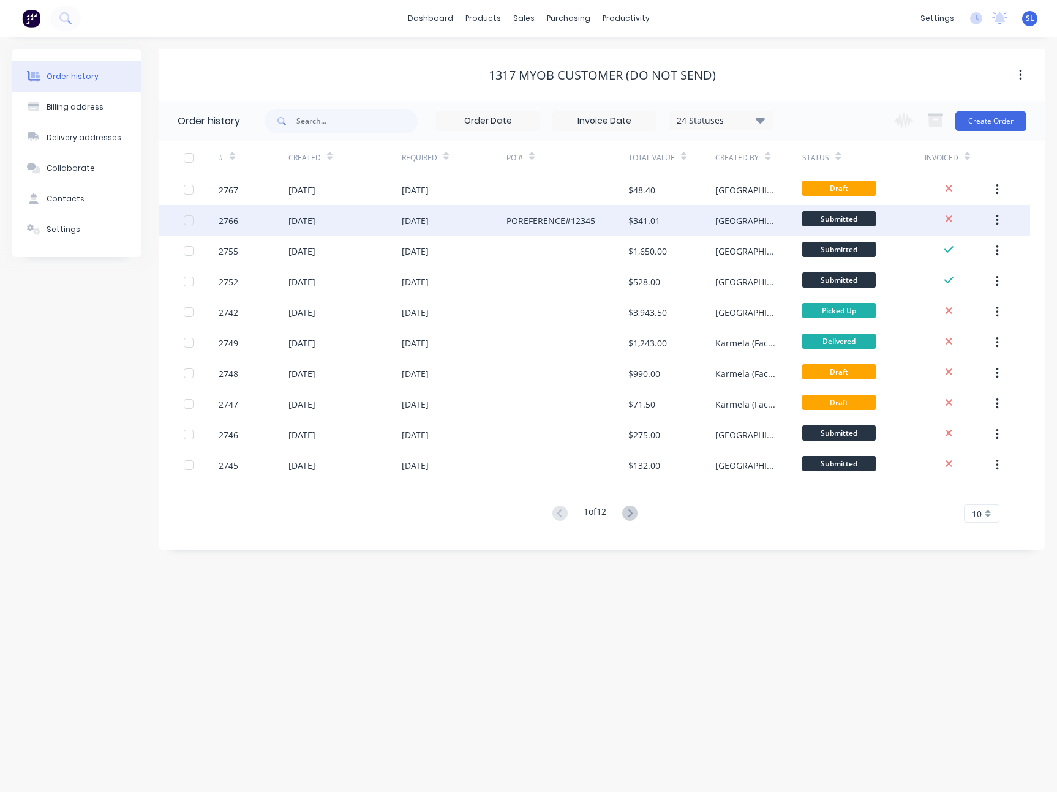
click at [250, 208] on div "2766" at bounding box center [254, 220] width 70 height 31
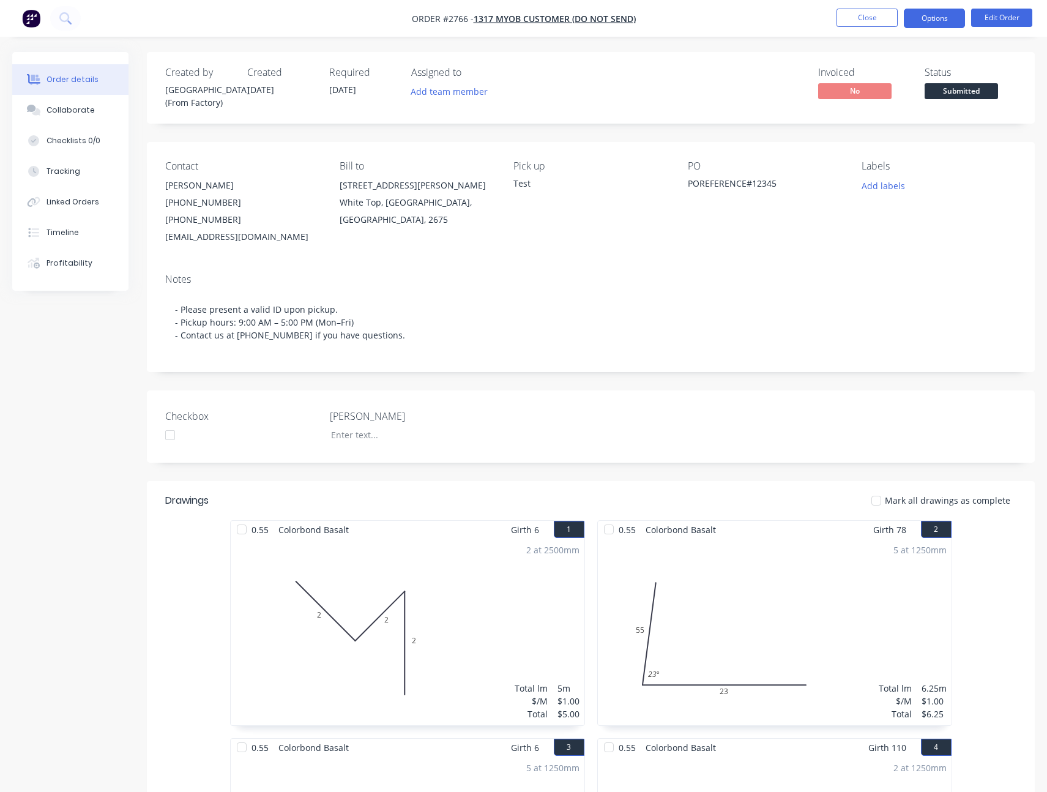
click at [913, 20] on button "Options" at bounding box center [934, 19] width 61 height 20
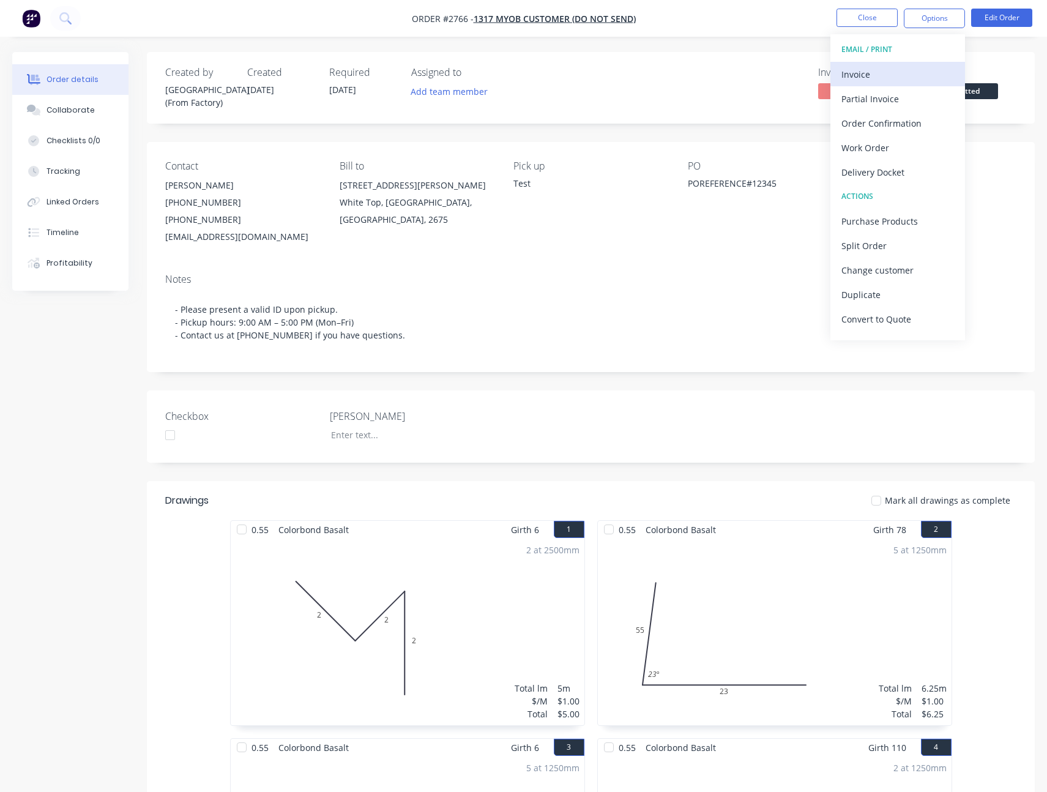
click at [863, 75] on div "Invoice" at bounding box center [898, 75] width 113 height 18
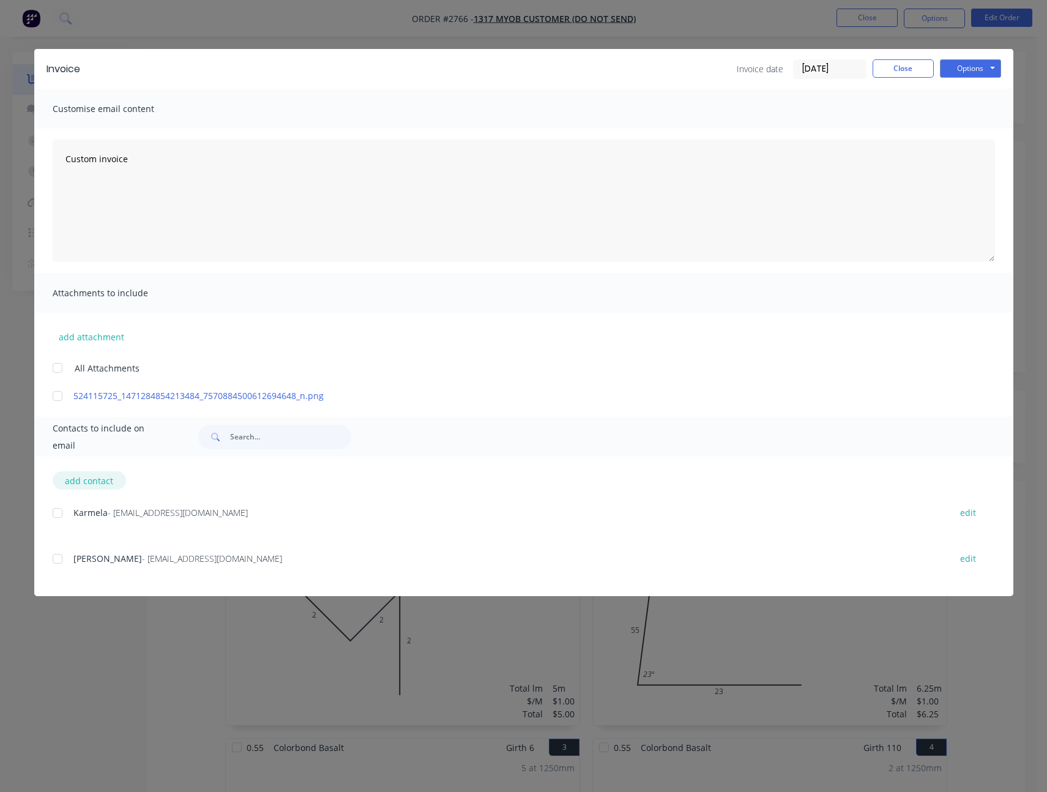
click at [97, 473] on button "add contact" at bounding box center [89, 480] width 73 height 18
select select "AU"
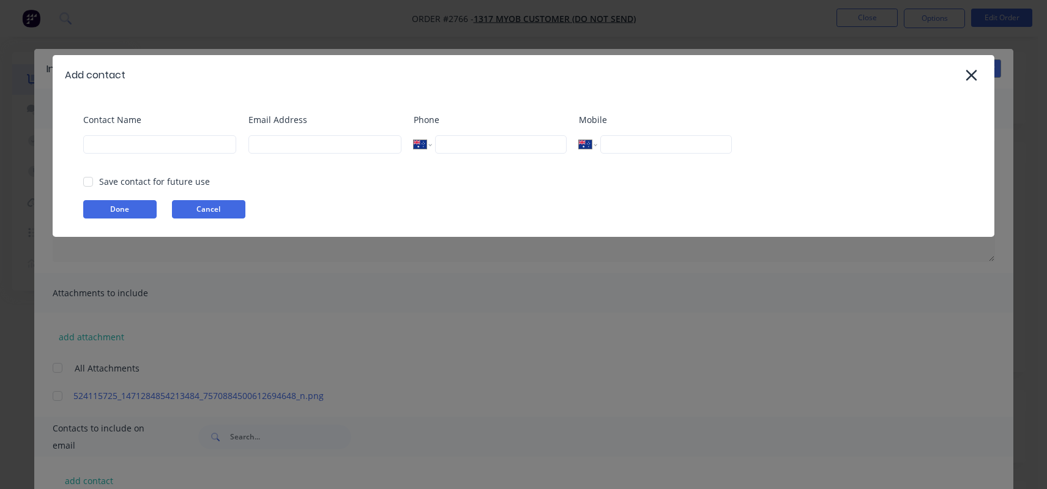
click at [223, 203] on button "Cancel" at bounding box center [208, 209] width 73 height 18
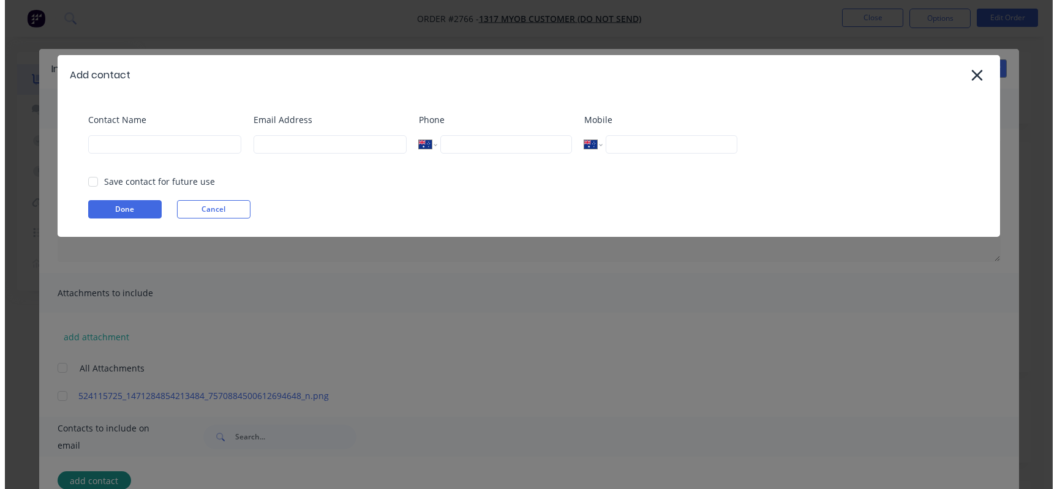
scroll to position [1, 0]
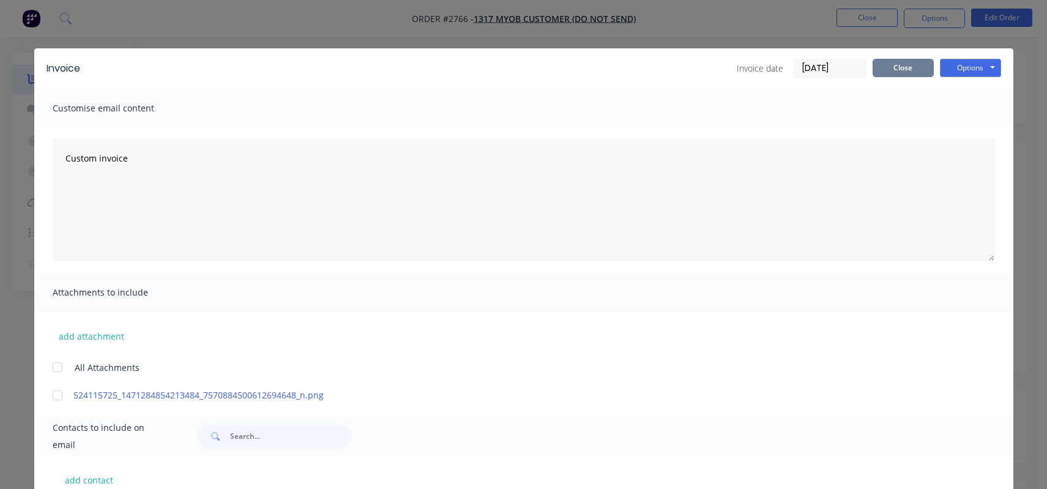
drag, startPoint x: 906, startPoint y: 57, endPoint x: 897, endPoint y: 62, distance: 9.9
click at [905, 58] on div "Invoice Invoice date 11/08/25 Close Options Preview Print Email" at bounding box center [523, 68] width 979 height 40
click at [896, 64] on button "Close" at bounding box center [903, 68] width 61 height 18
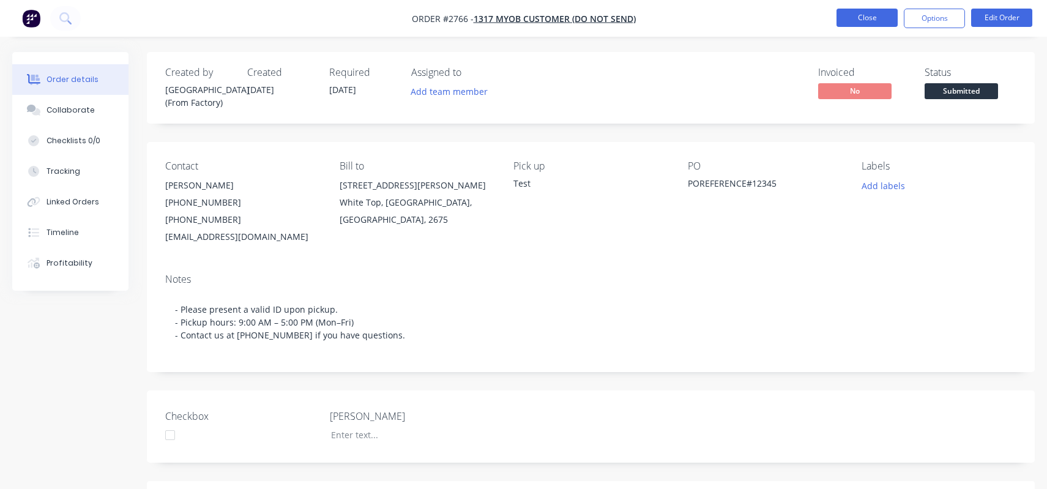
click at [861, 17] on button "Close" at bounding box center [867, 18] width 61 height 18
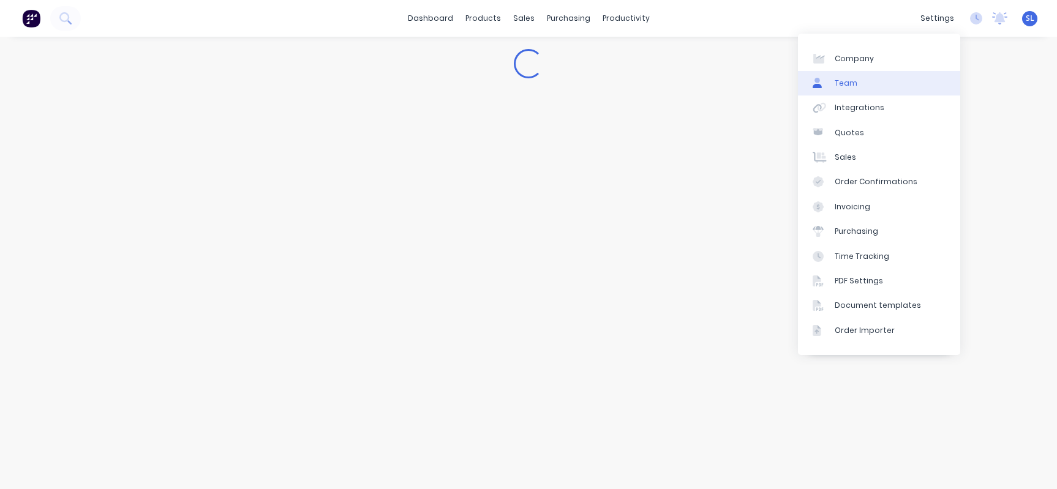
click at [853, 92] on link "Team" at bounding box center [879, 83] width 162 height 24
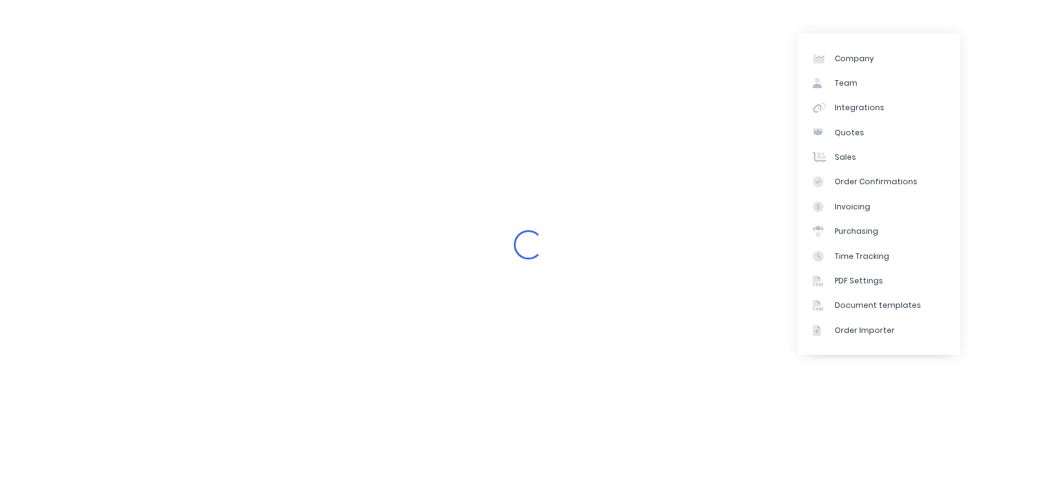
click at [709, 62] on div "Loading..." at bounding box center [528, 244] width 1057 height 489
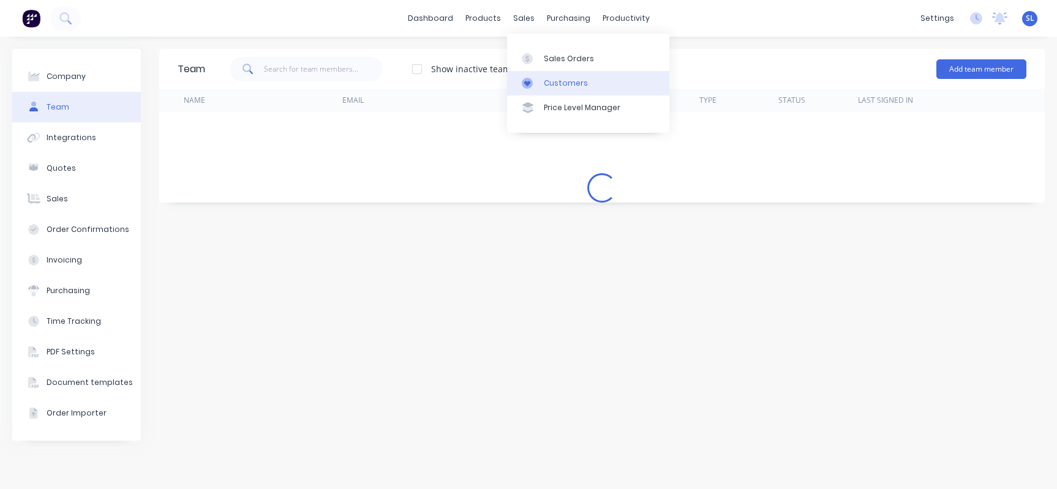
click at [547, 78] on div "Customers" at bounding box center [566, 83] width 44 height 11
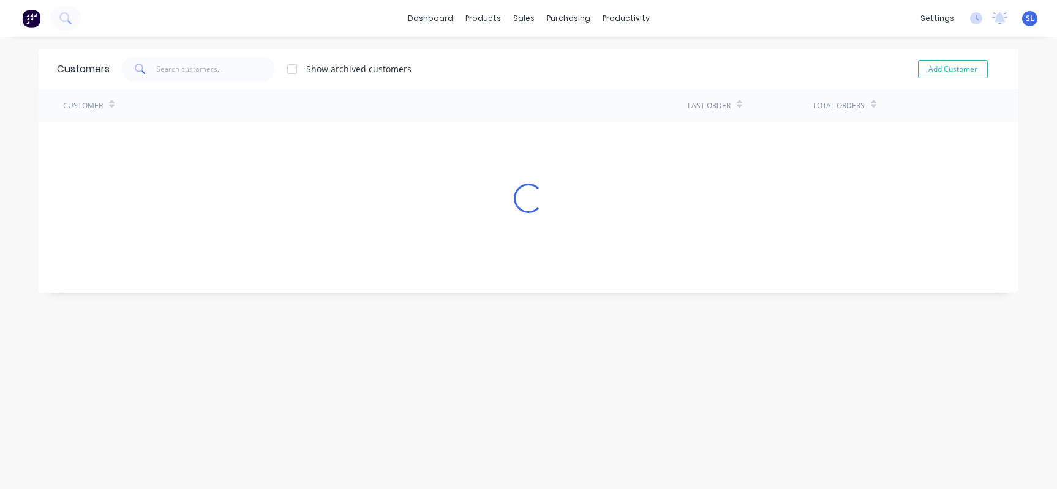
drag, startPoint x: 812, startPoint y: 50, endPoint x: 905, endPoint y: 70, distance: 95.2
click at [815, 51] on div "Customers Show archived customers Add Customer" at bounding box center [528, 69] width 979 height 40
click at [927, 70] on button "Add Customer" at bounding box center [953, 69] width 70 height 18
select select "AU"
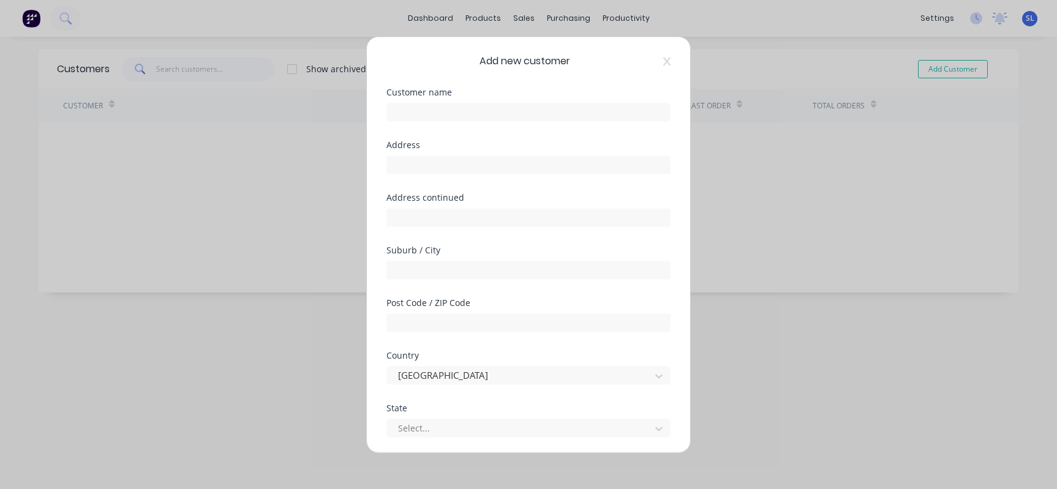
drag, startPoint x: 482, startPoint y: 73, endPoint x: 473, endPoint y: 65, distance: 12.6
click at [482, 73] on div "Add new customer Customer name Address Address continued Suburb / City Post Cod…" at bounding box center [528, 245] width 323 height 416
drag, startPoint x: 533, startPoint y: 61, endPoint x: 617, endPoint y: 61, distance: 83.9
click at [626, 61] on div "Add new customer" at bounding box center [528, 61] width 284 height 15
copy span "Add new customer"
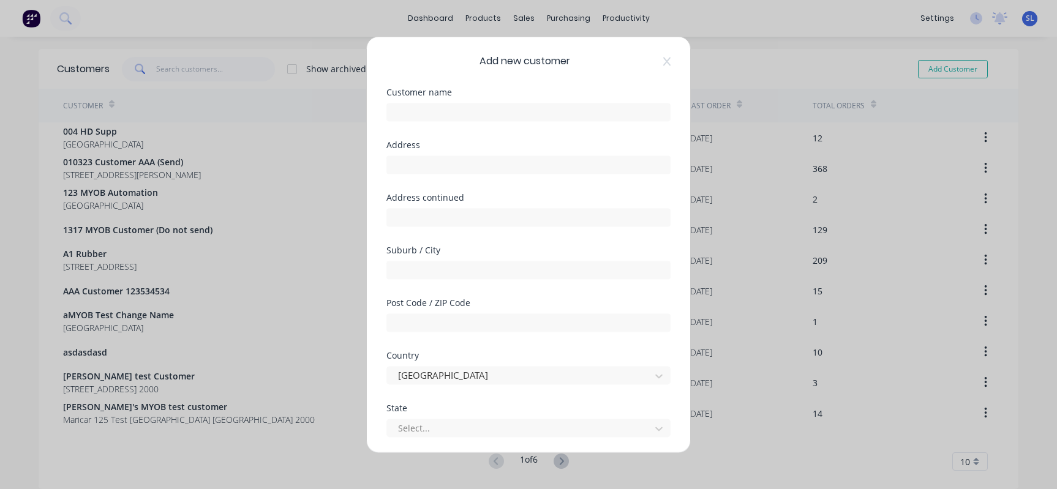
click at [651, 59] on div "Add new customer" at bounding box center [528, 61] width 284 height 15
click at [652, 57] on div "Add new customer" at bounding box center [528, 61] width 284 height 15
click at [663, 60] on icon at bounding box center [666, 61] width 7 height 10
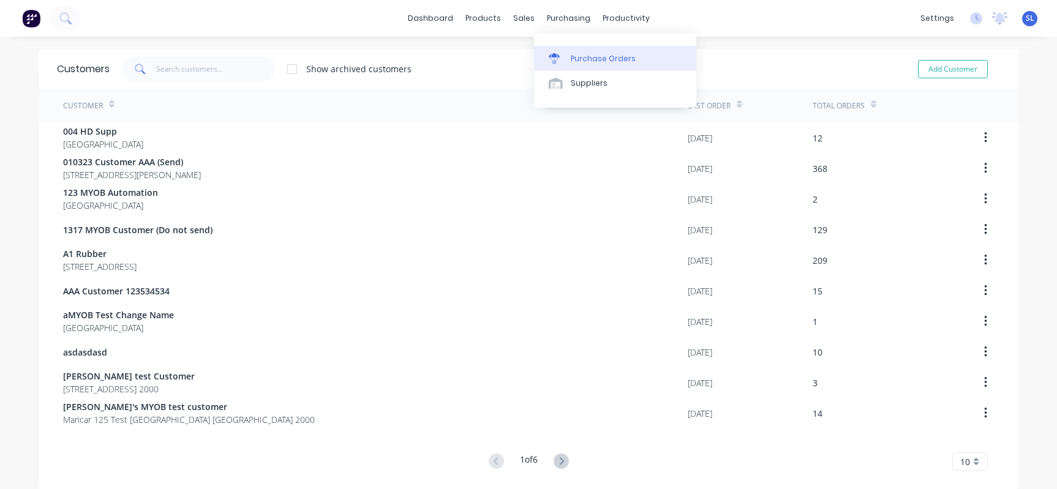
click at [576, 62] on div "Purchase Orders" at bounding box center [603, 58] width 65 height 11
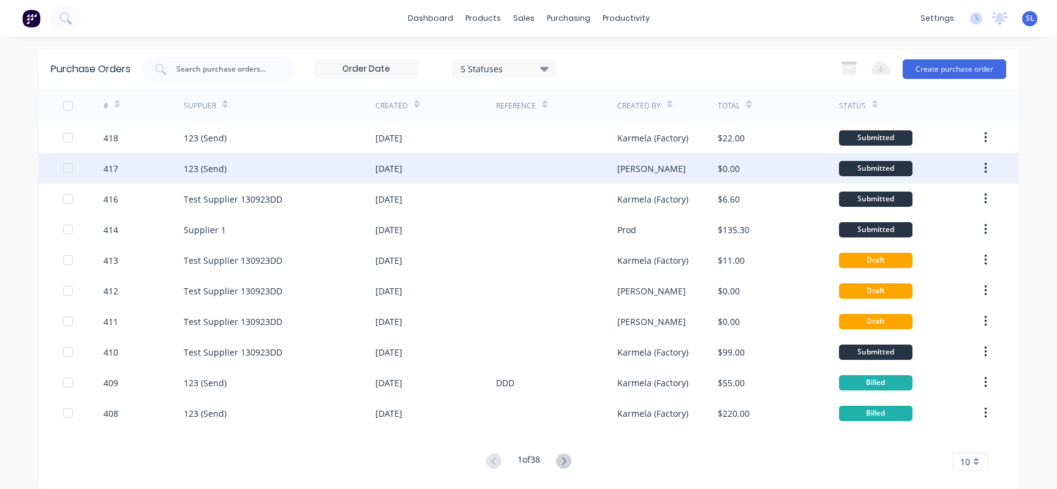
click at [98, 165] on div at bounding box center [83, 168] width 40 height 31
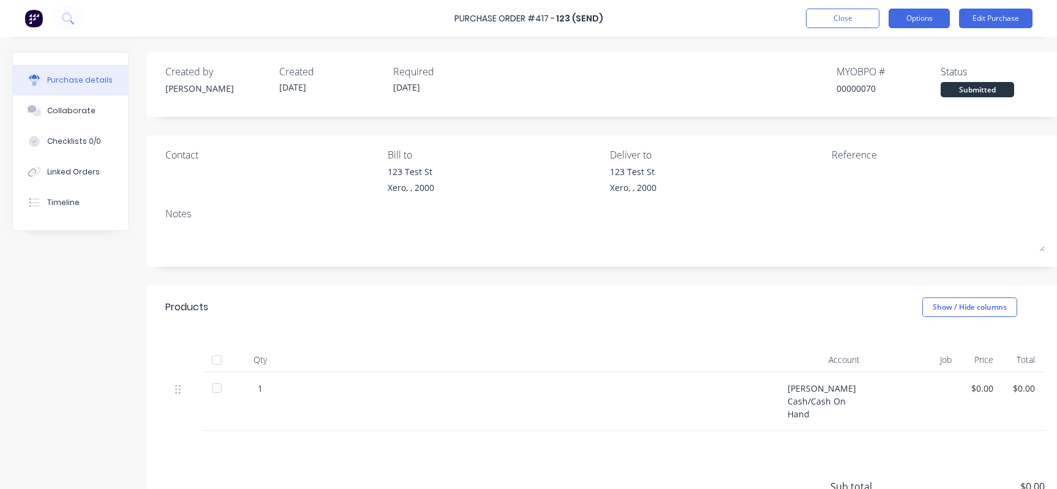
click at [890, 13] on button "Options" at bounding box center [918, 19] width 61 height 20
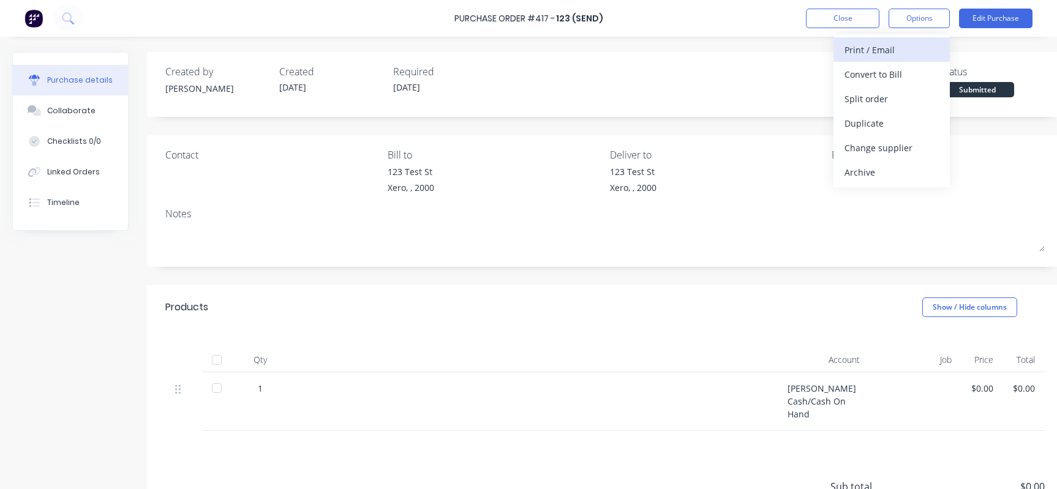
click at [869, 48] on div "Print / Email" at bounding box center [891, 50] width 94 height 18
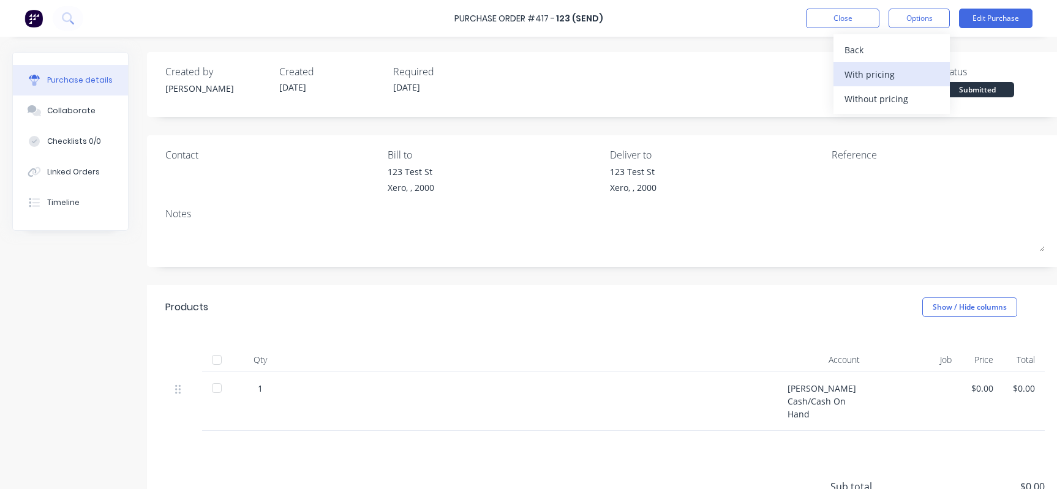
click at [871, 72] on div "With pricing" at bounding box center [891, 75] width 94 height 18
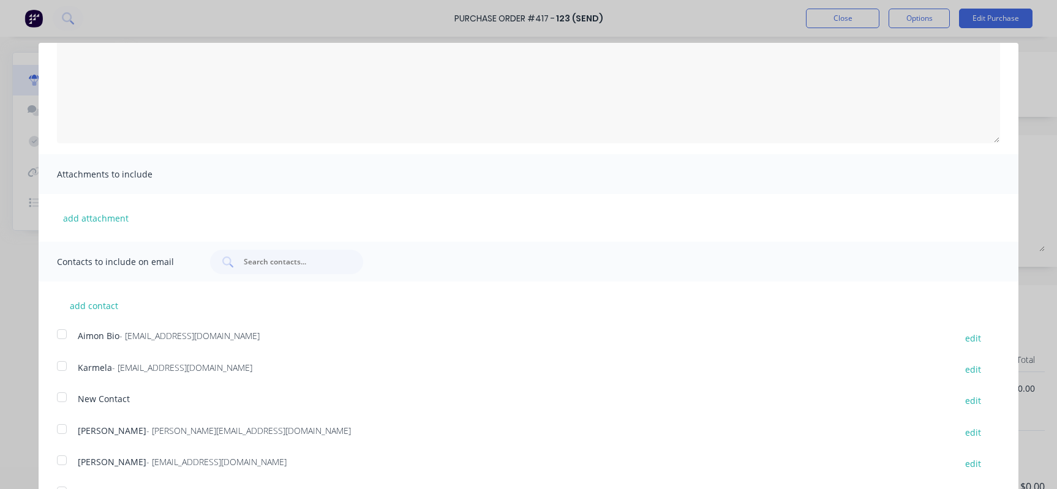
scroll to position [130, 0]
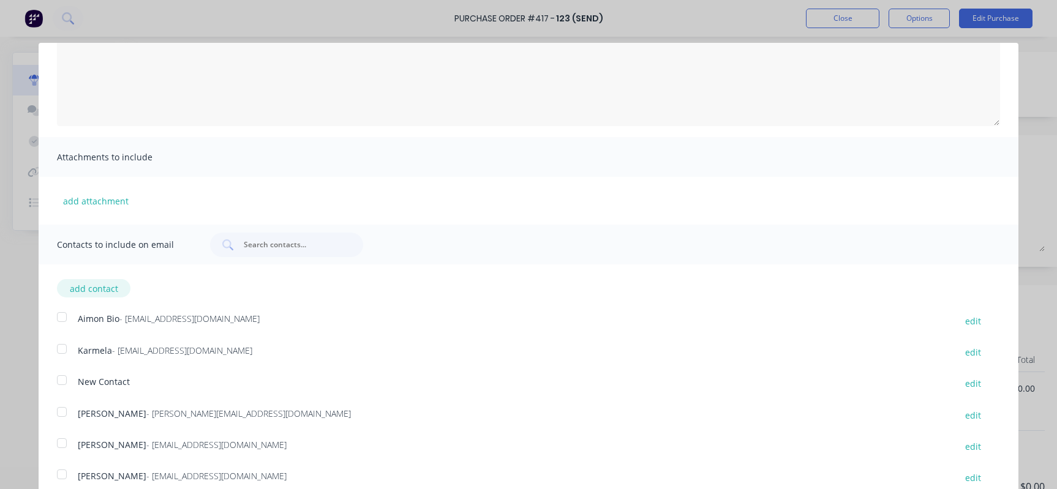
click at [110, 293] on button "add contact" at bounding box center [93, 288] width 73 height 18
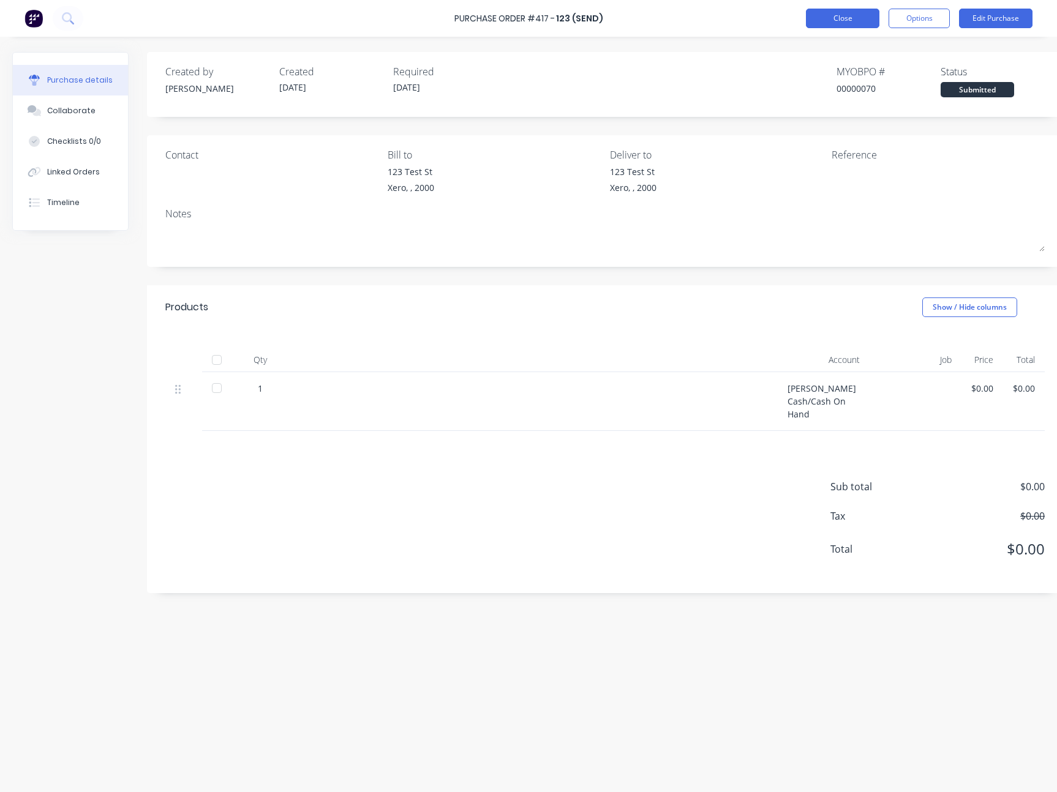
click at [835, 17] on button "Close" at bounding box center [842, 19] width 73 height 20
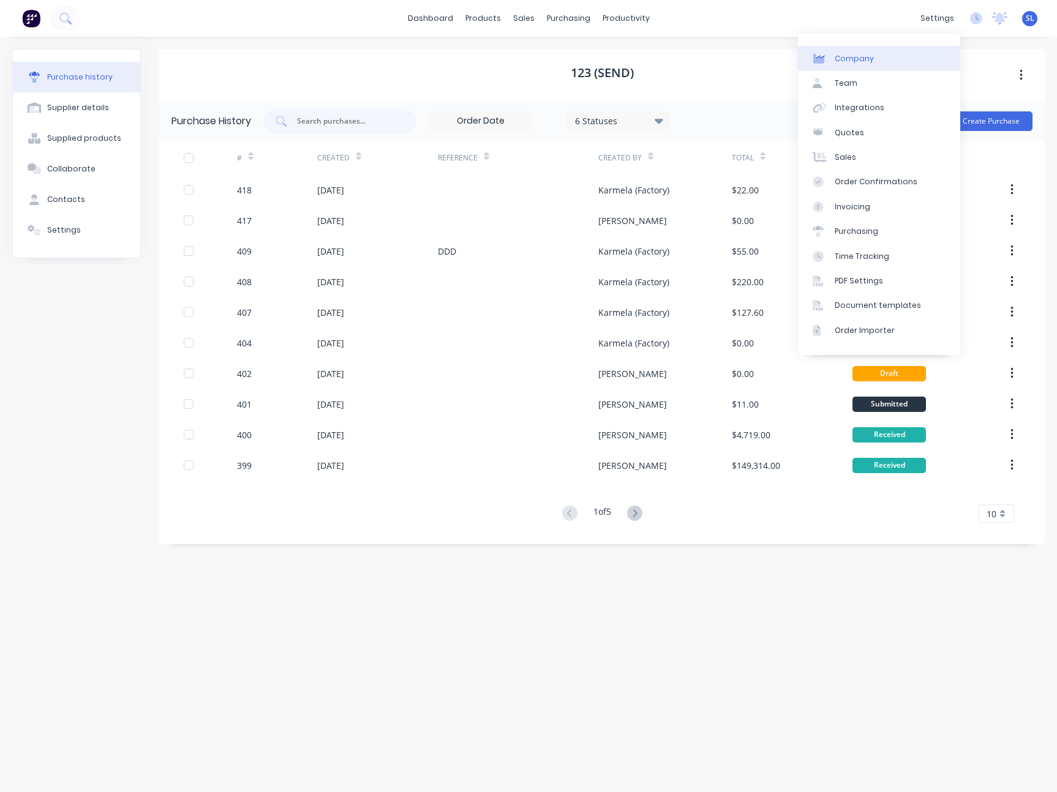
click at [853, 50] on link "Company" at bounding box center [879, 58] width 162 height 24
select select "AU"
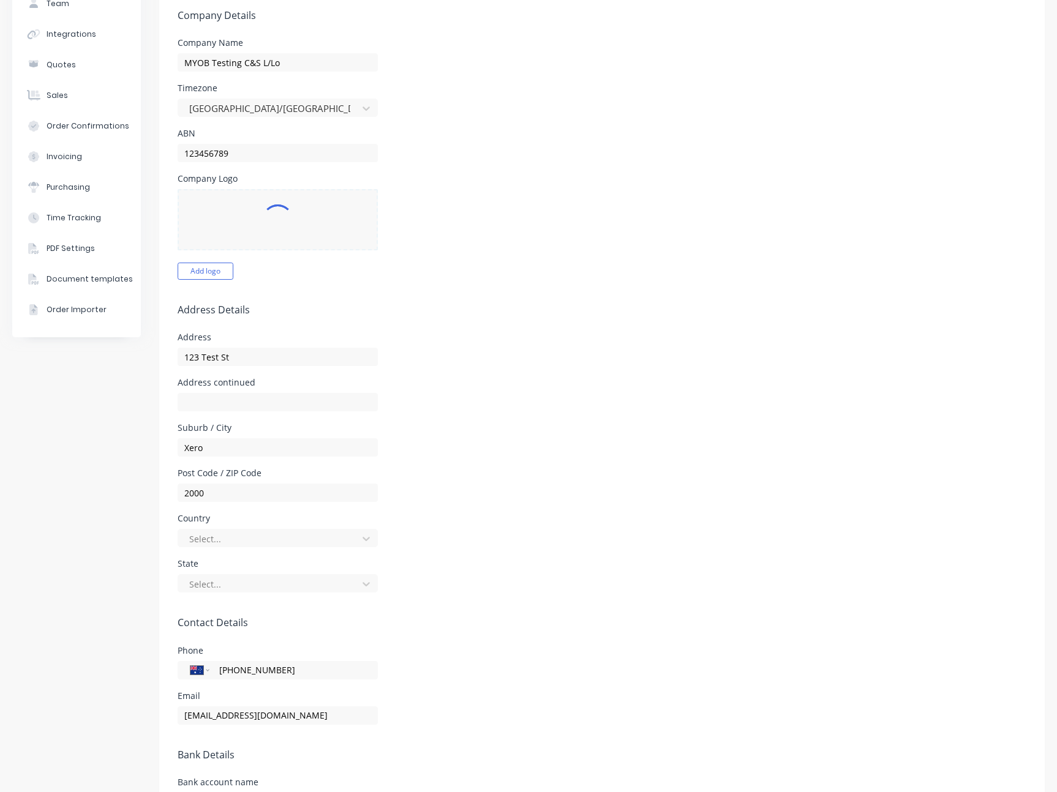
scroll to position [253, 0]
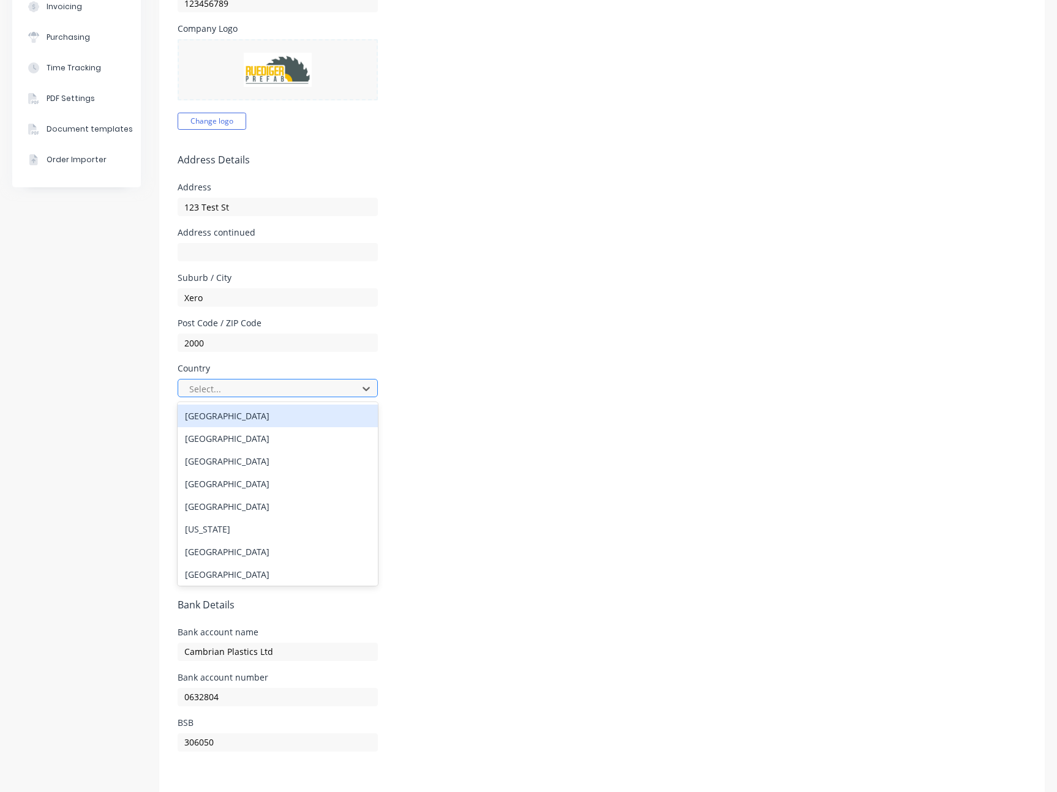
click at [271, 389] on div at bounding box center [269, 388] width 163 height 15
click at [255, 416] on div "[GEOGRAPHIC_DATA]" at bounding box center [278, 416] width 200 height 23
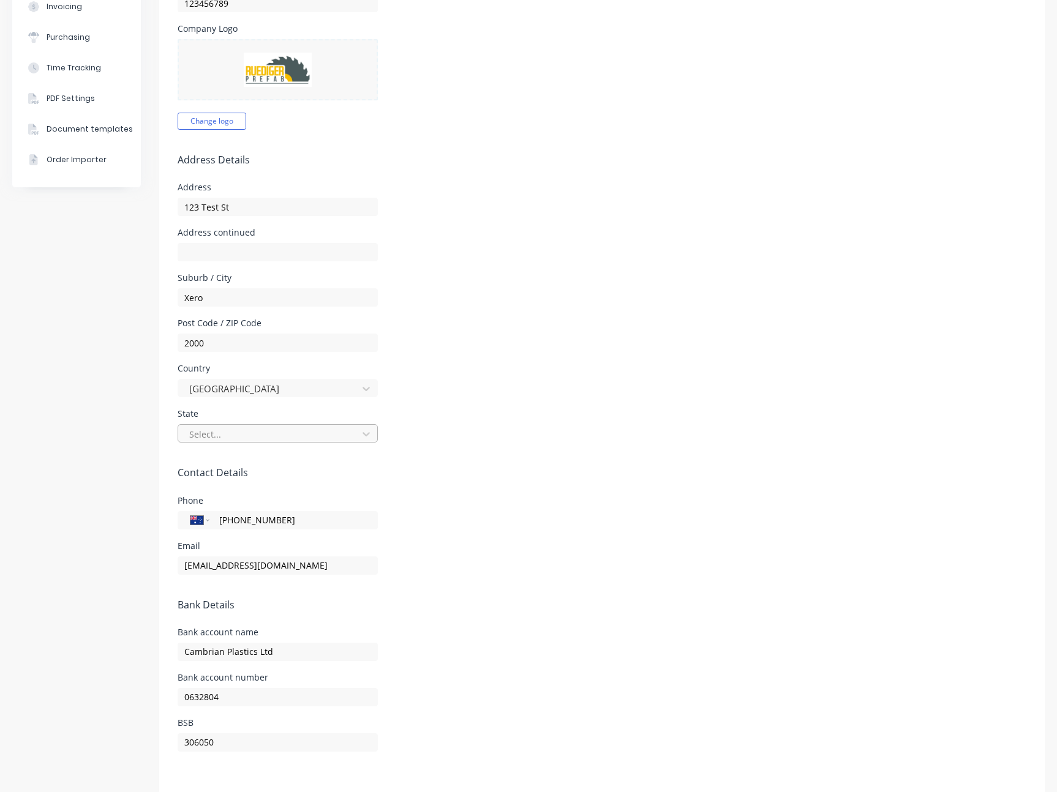
click at [256, 441] on div at bounding box center [269, 434] width 163 height 15
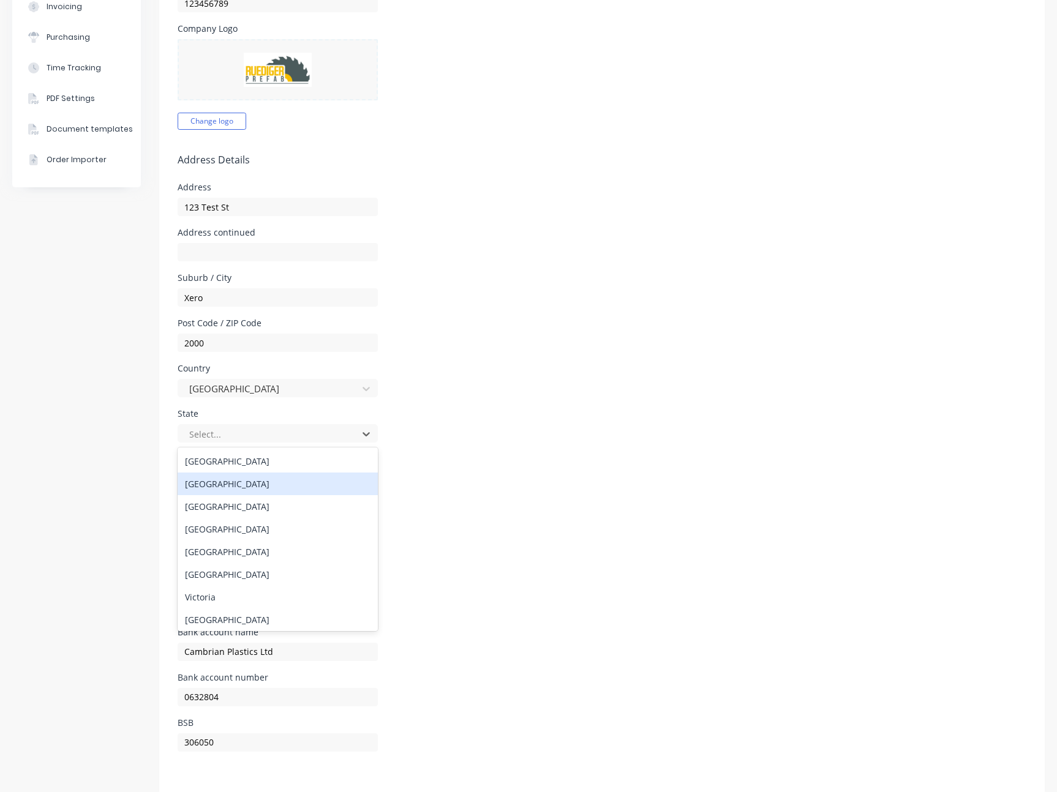
click at [258, 479] on div "New South Wales" at bounding box center [278, 484] width 200 height 23
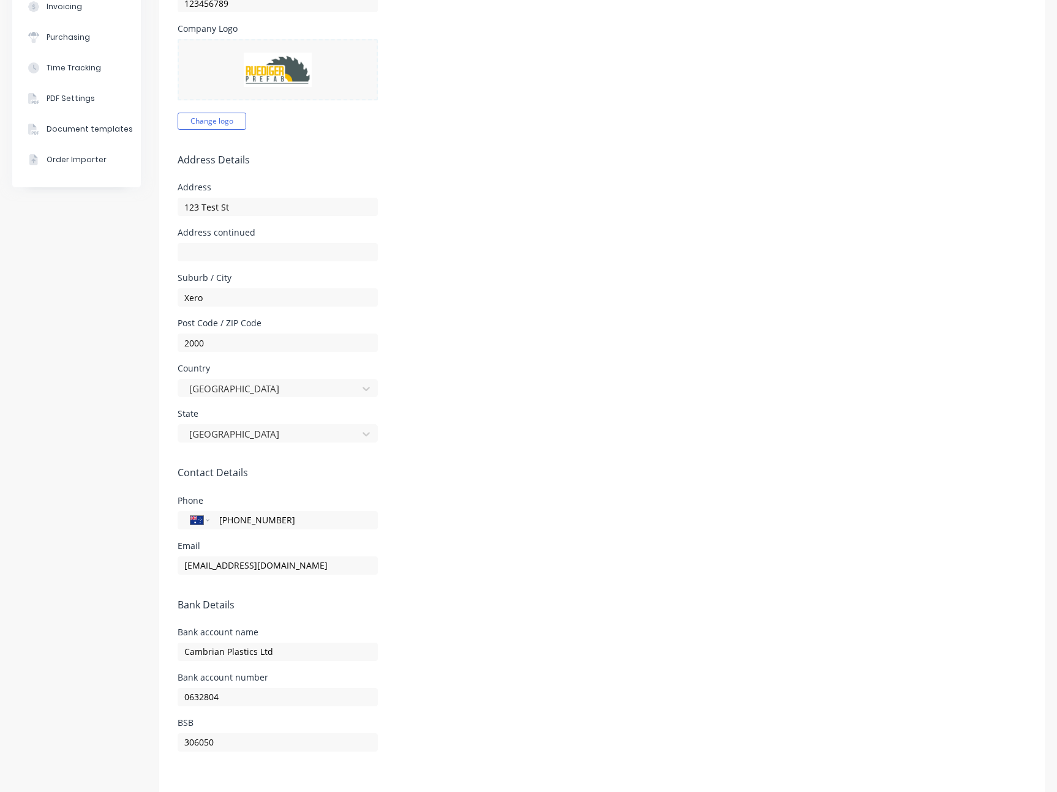
click at [544, 382] on div "Country Australia" at bounding box center [602, 380] width 848 height 33
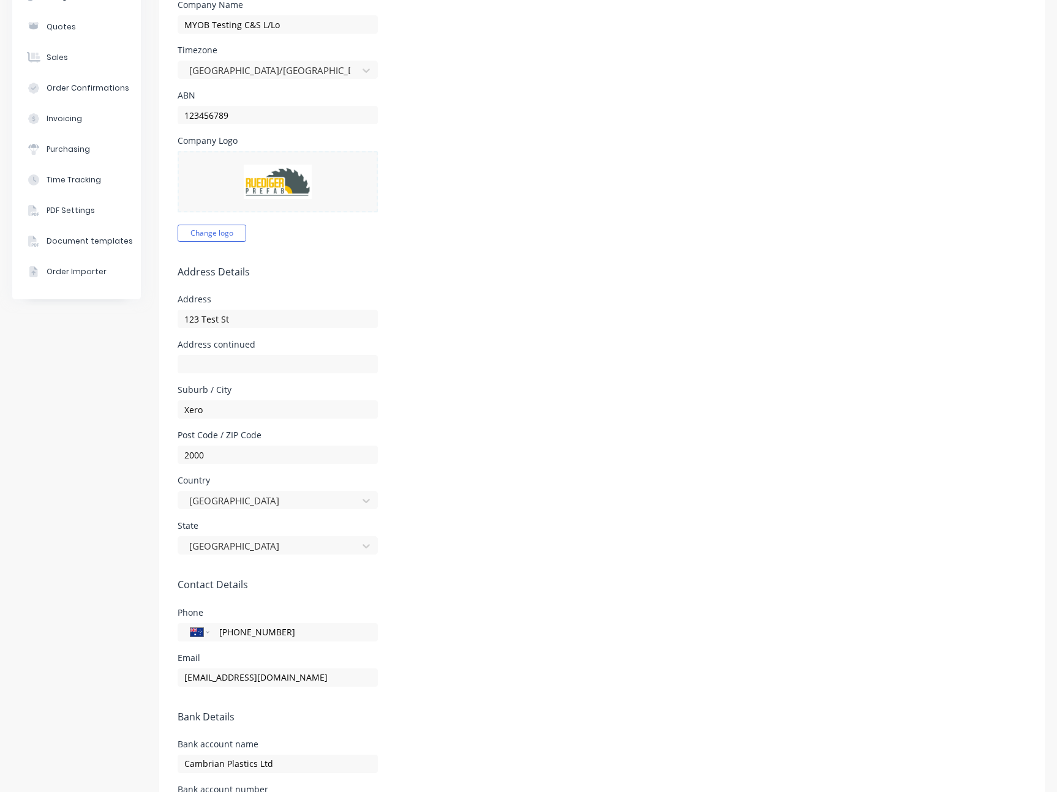
scroll to position [0, 0]
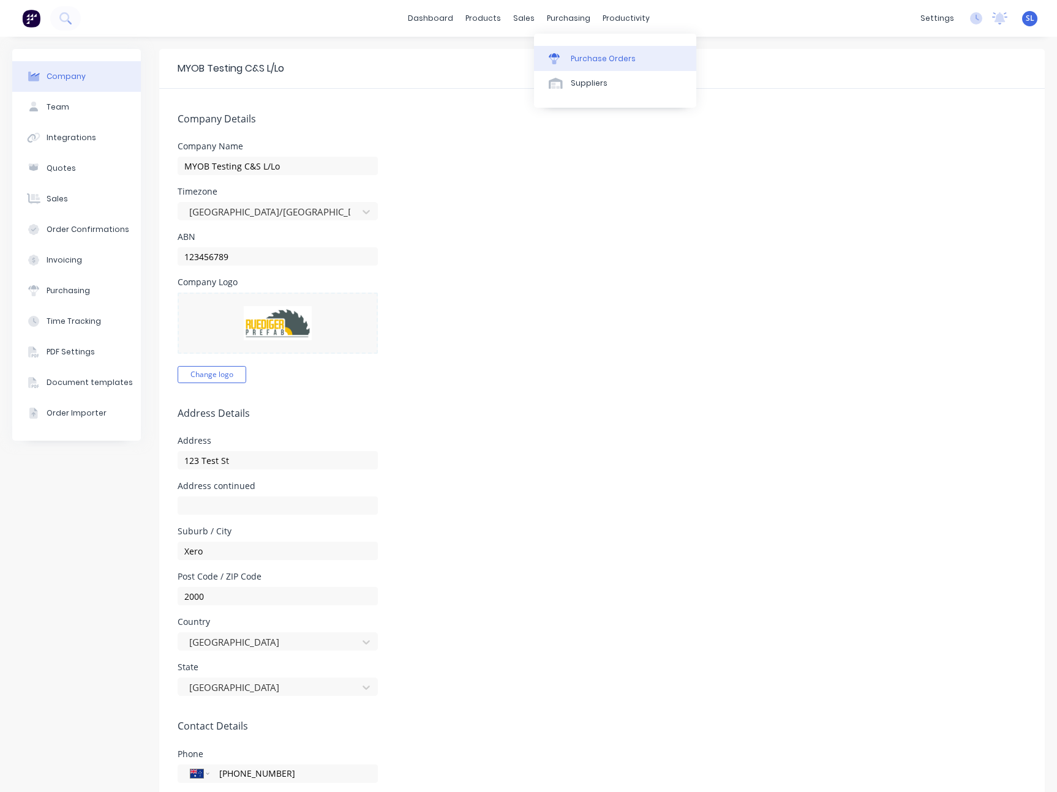
click at [569, 57] on link "Purchase Orders" at bounding box center [615, 58] width 162 height 24
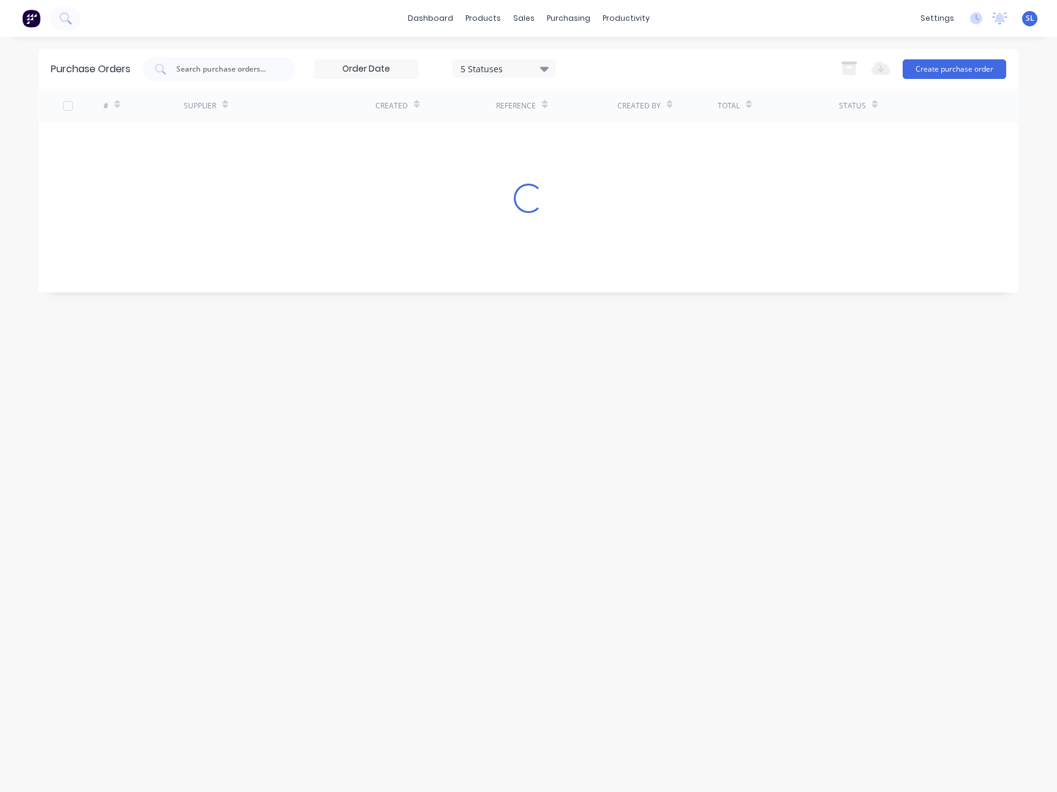
click at [695, 63] on div "5 Statuses 5 Statuses Export to Excel (XLSX) Create purchase order" at bounding box center [574, 69] width 863 height 24
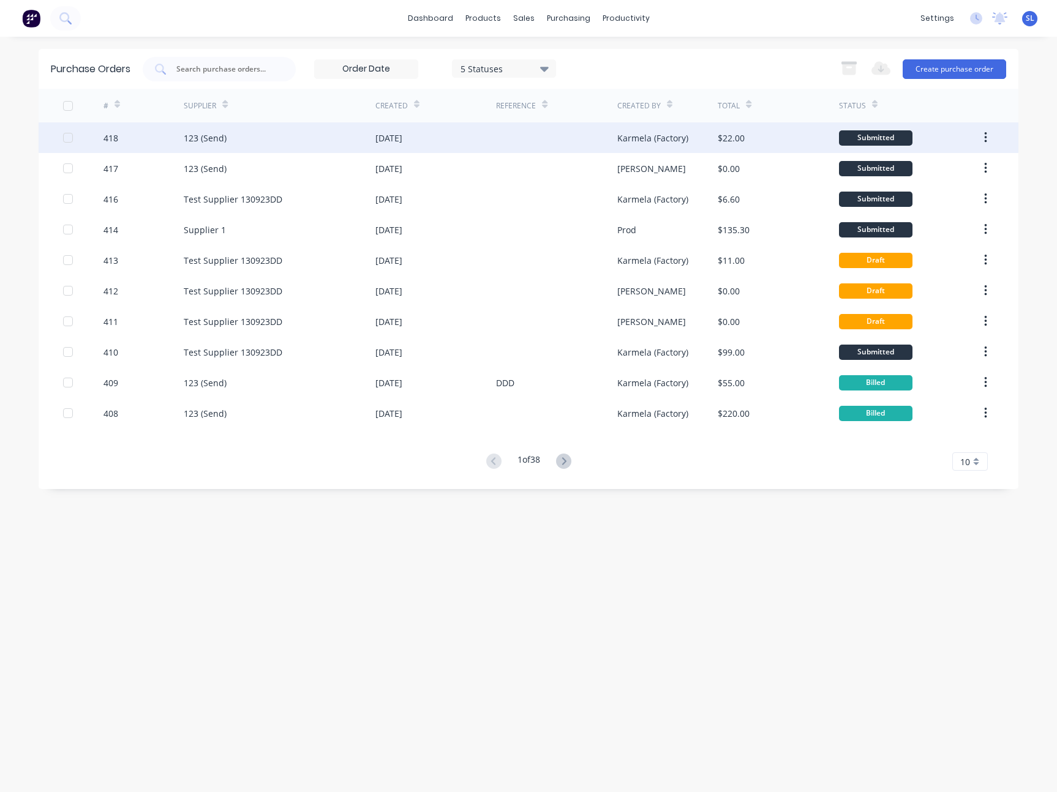
click at [94, 143] on div at bounding box center [83, 137] width 40 height 31
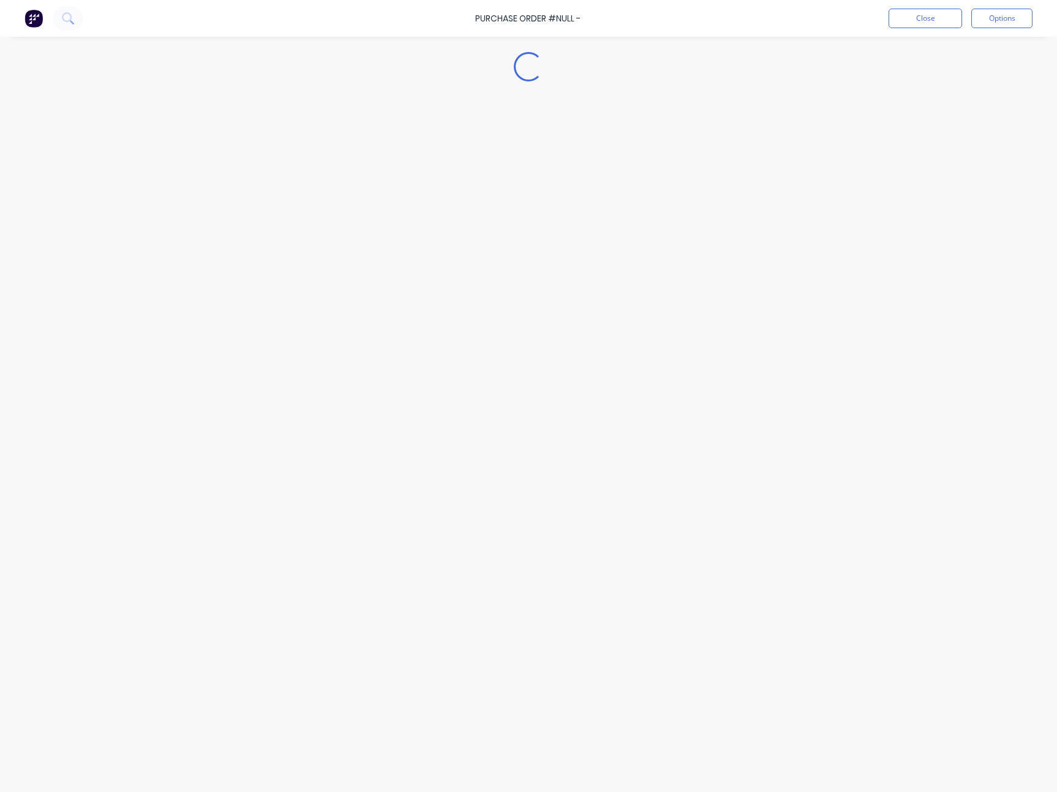
click at [723, 23] on div "Purchase Order #null - Close Options" at bounding box center [528, 18] width 1057 height 37
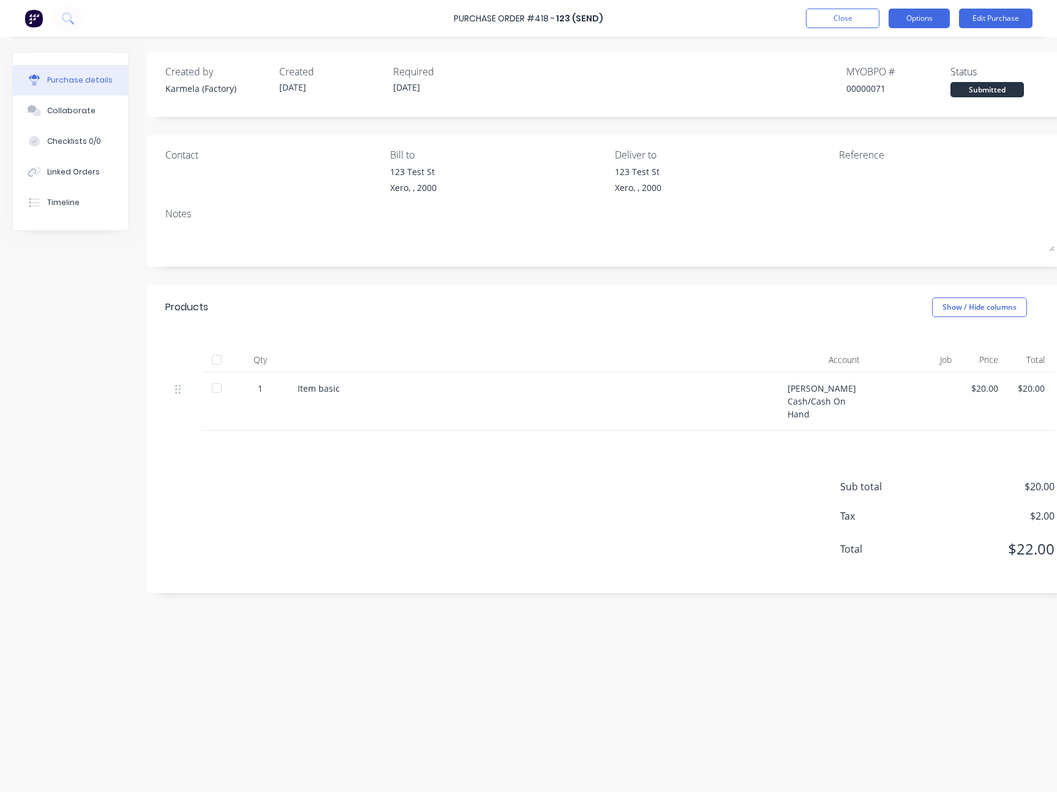
click at [943, 21] on button "Options" at bounding box center [918, 19] width 61 height 20
click at [876, 59] on button "Print / Email" at bounding box center [891, 49] width 116 height 24
click at [871, 72] on div "With pricing" at bounding box center [891, 75] width 94 height 18
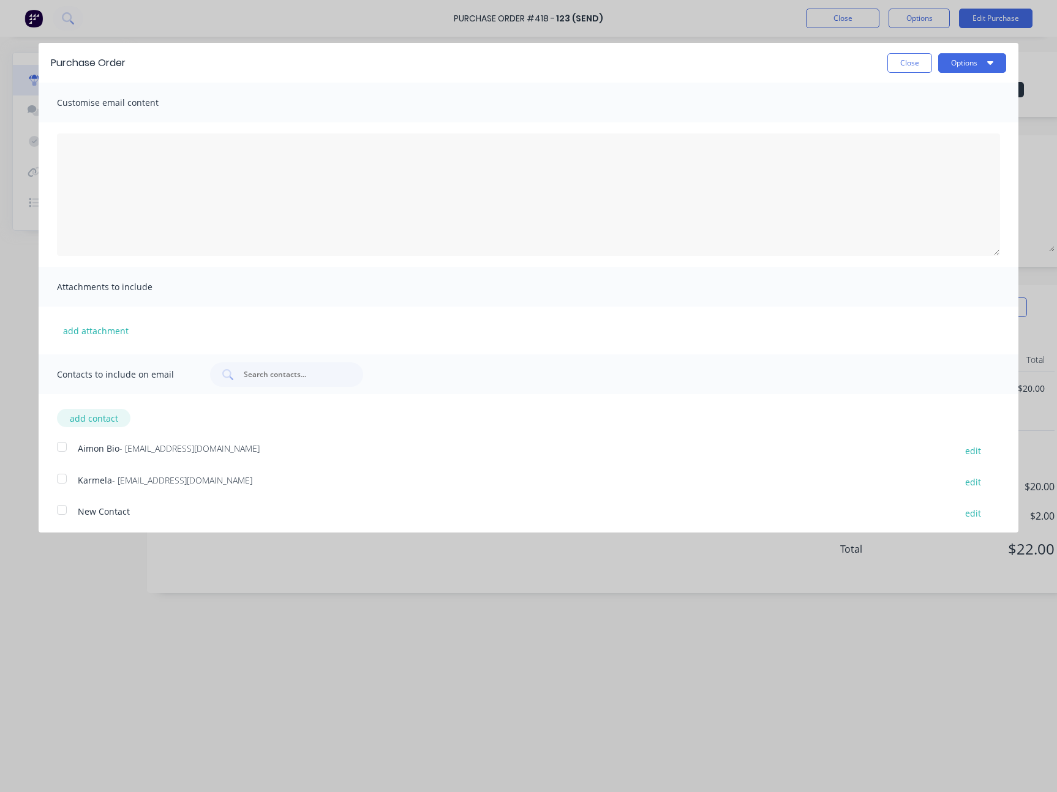
click at [114, 418] on button "add contact" at bounding box center [93, 418] width 73 height 18
select select "AU"
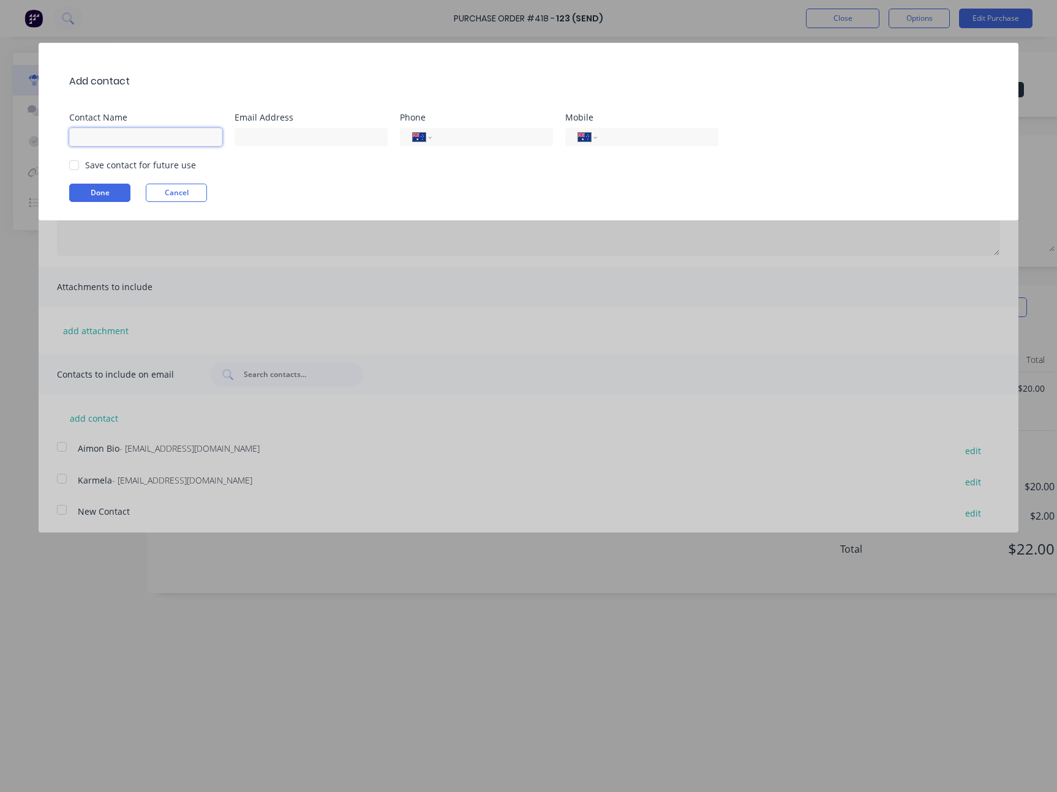
click at [163, 137] on input at bounding box center [145, 137] width 153 height 18
type input "[PERSON_NAME]"
type input "12312323"
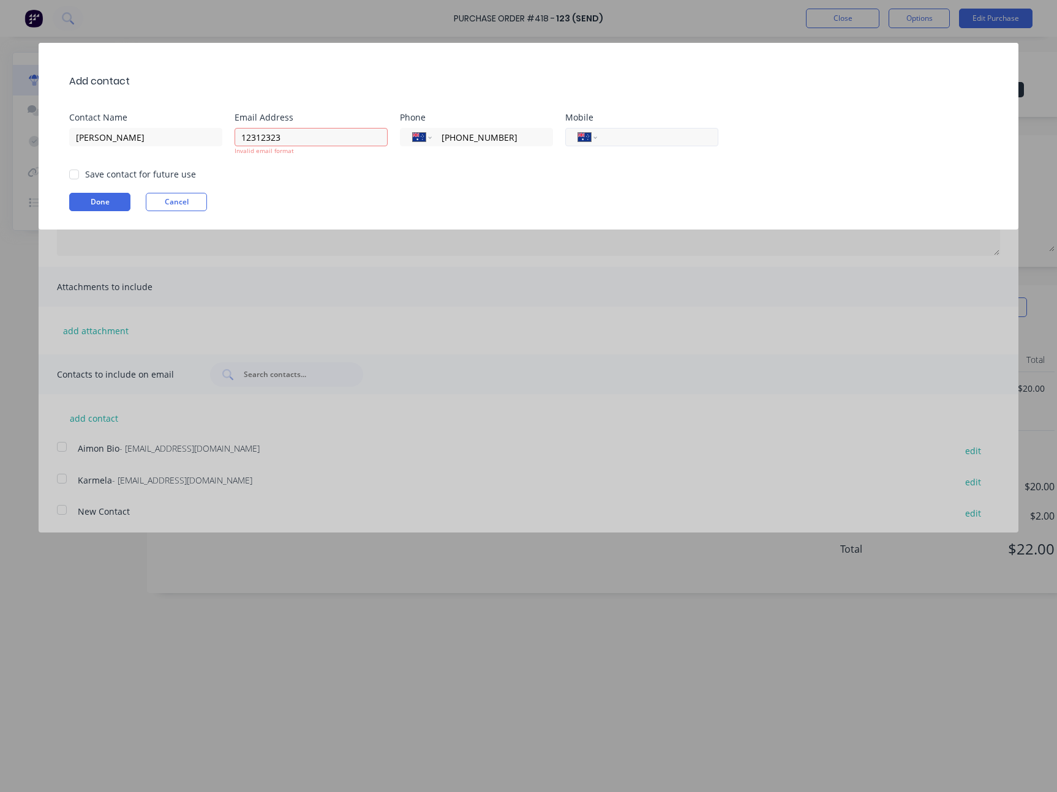
type input "(02) 1231 2312"
click at [679, 141] on input "tel" at bounding box center [655, 137] width 100 height 14
paste input "(02) 1231 2312"
type input "(02) 1231 2312"
click at [610, 168] on div "Save contact for future use" at bounding box center [534, 174] width 930 height 13
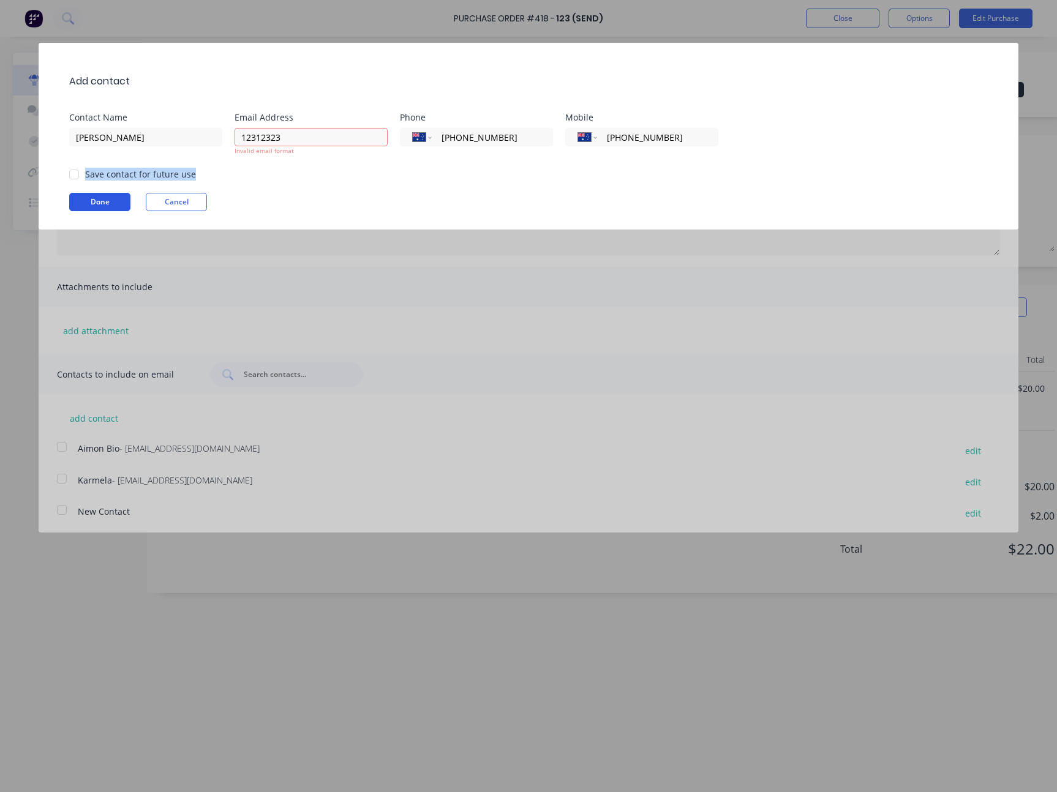
click at [105, 201] on button "Done" at bounding box center [99, 202] width 61 height 18
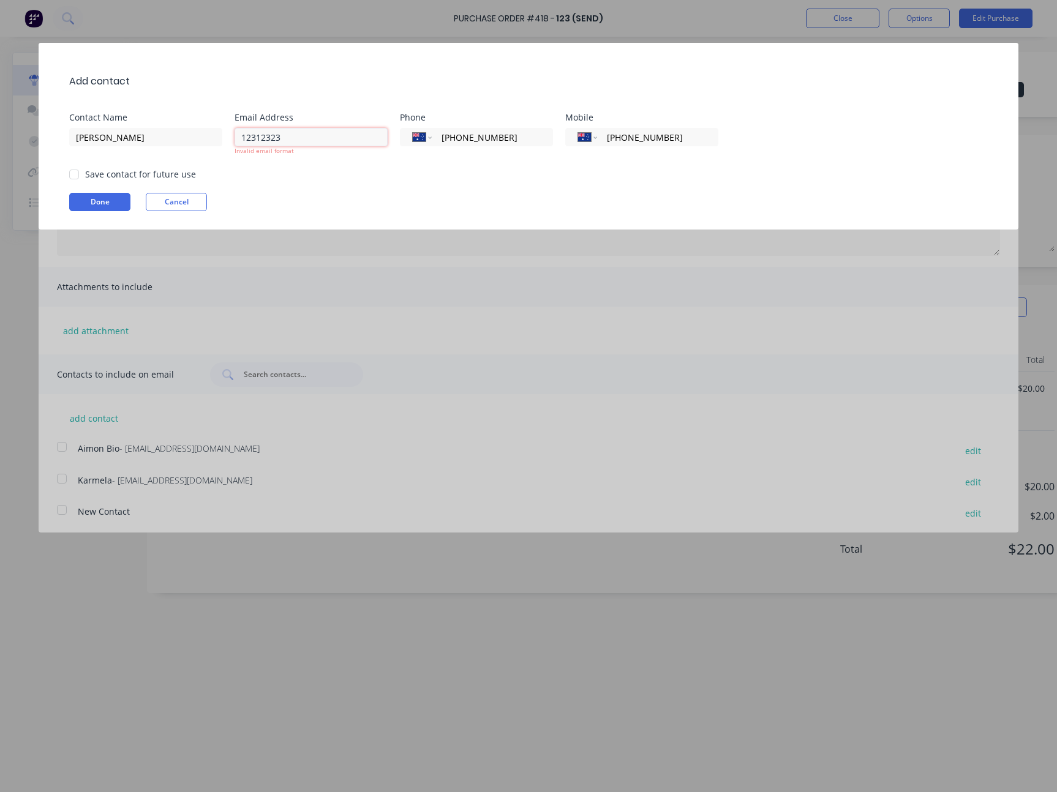
click at [334, 140] on input "12312323" at bounding box center [310, 137] width 153 height 18
type input "sydney@factory.app"
click at [332, 179] on div "Add contact Contact Name Syd Email Address sydney@factory.app Invalid email for…" at bounding box center [528, 136] width 979 height 187
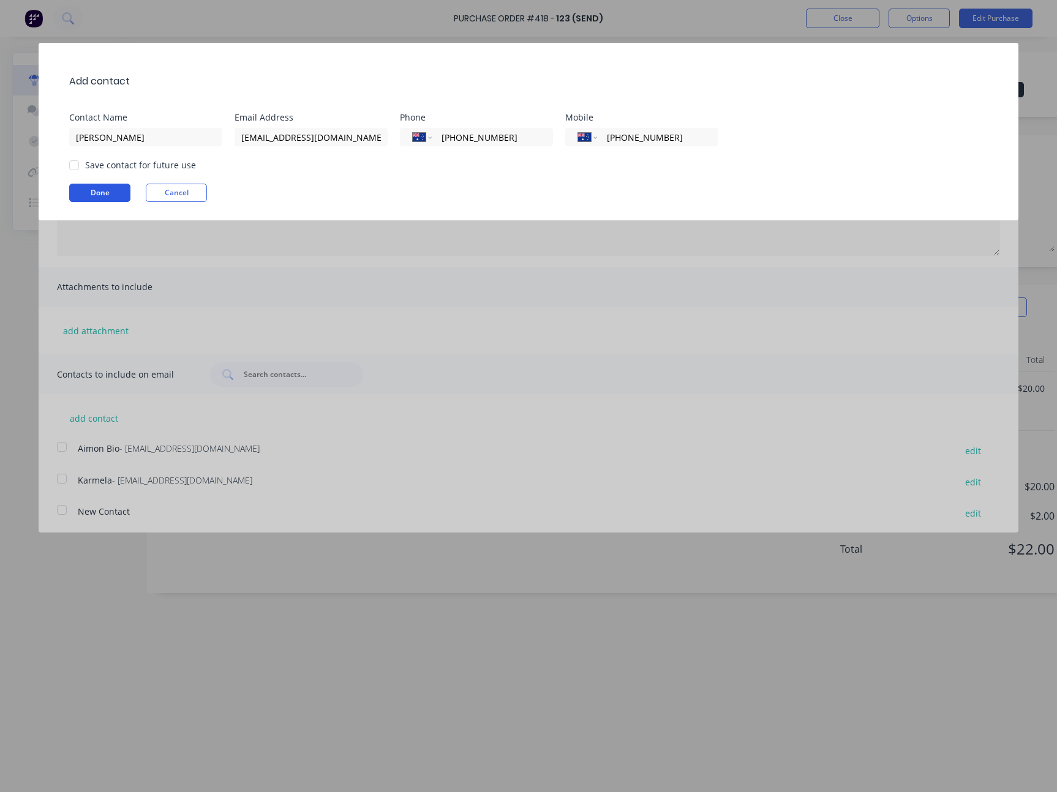
click at [110, 194] on button "Done" at bounding box center [99, 193] width 61 height 18
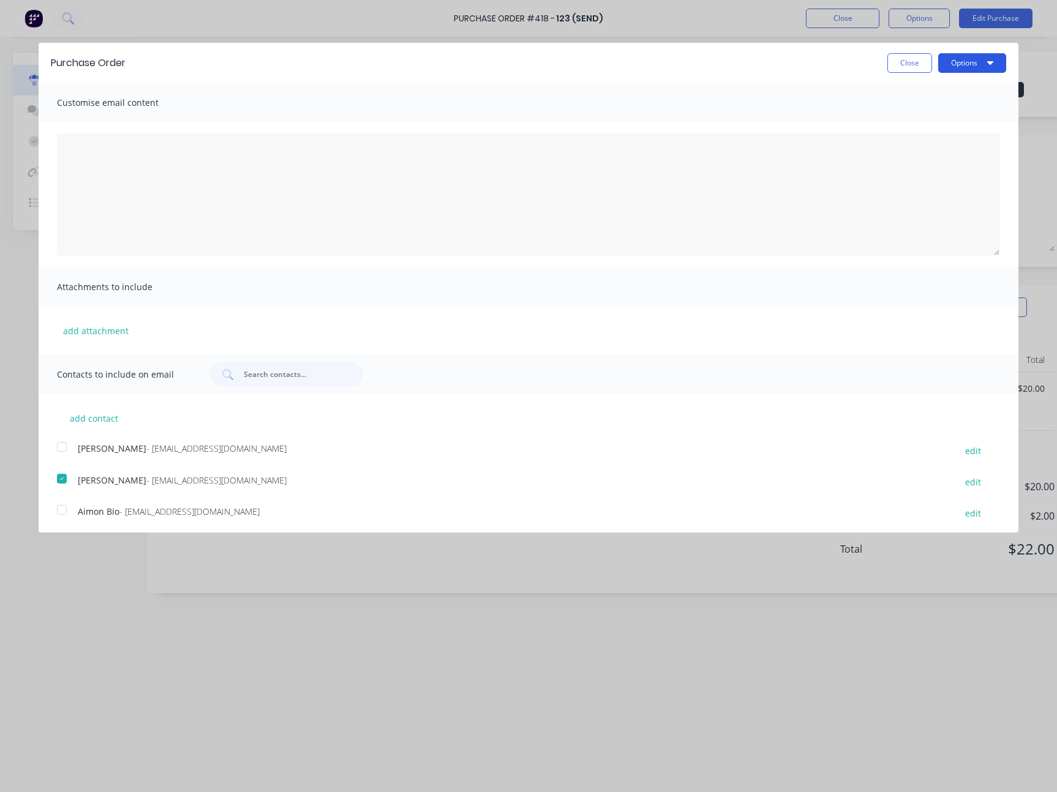
click at [973, 57] on button "Options" at bounding box center [972, 63] width 68 height 20
drag, startPoint x: 948, startPoint y: 88, endPoint x: 769, endPoint y: 67, distance: 180.0
click at [769, 67] on div "Close Options Print Email" at bounding box center [572, 63] width 868 height 20
click at [97, 410] on button "add contact" at bounding box center [93, 418] width 73 height 18
select select "AU"
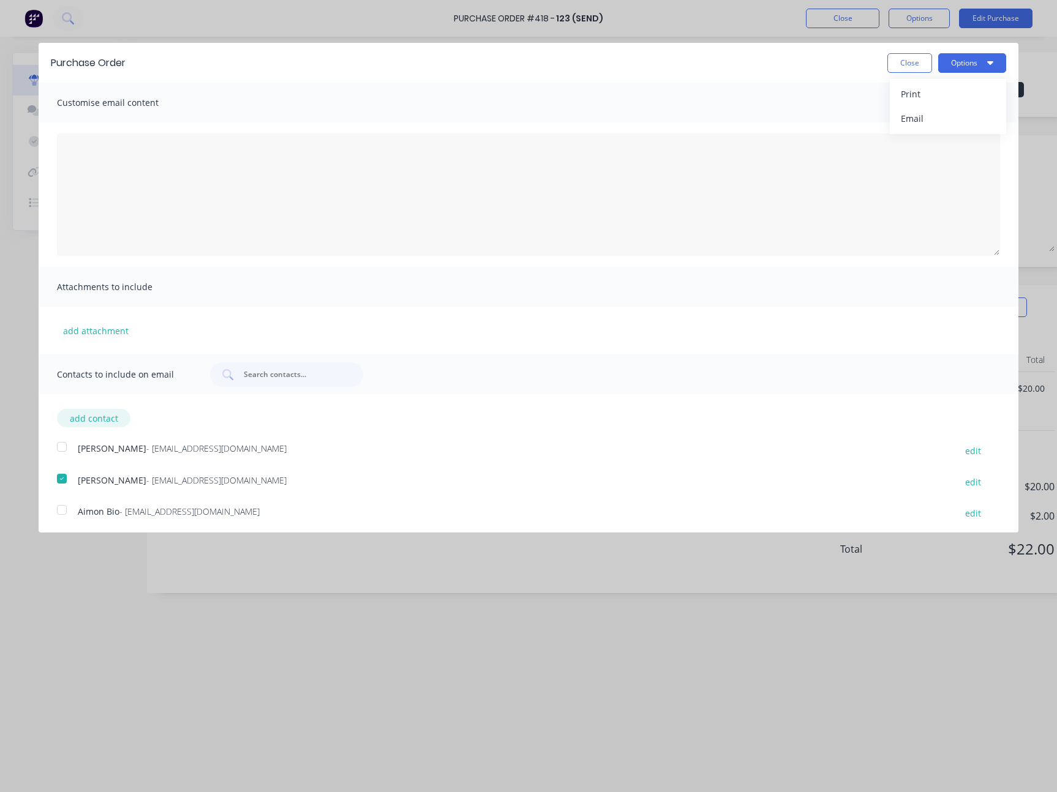
select select "AU"
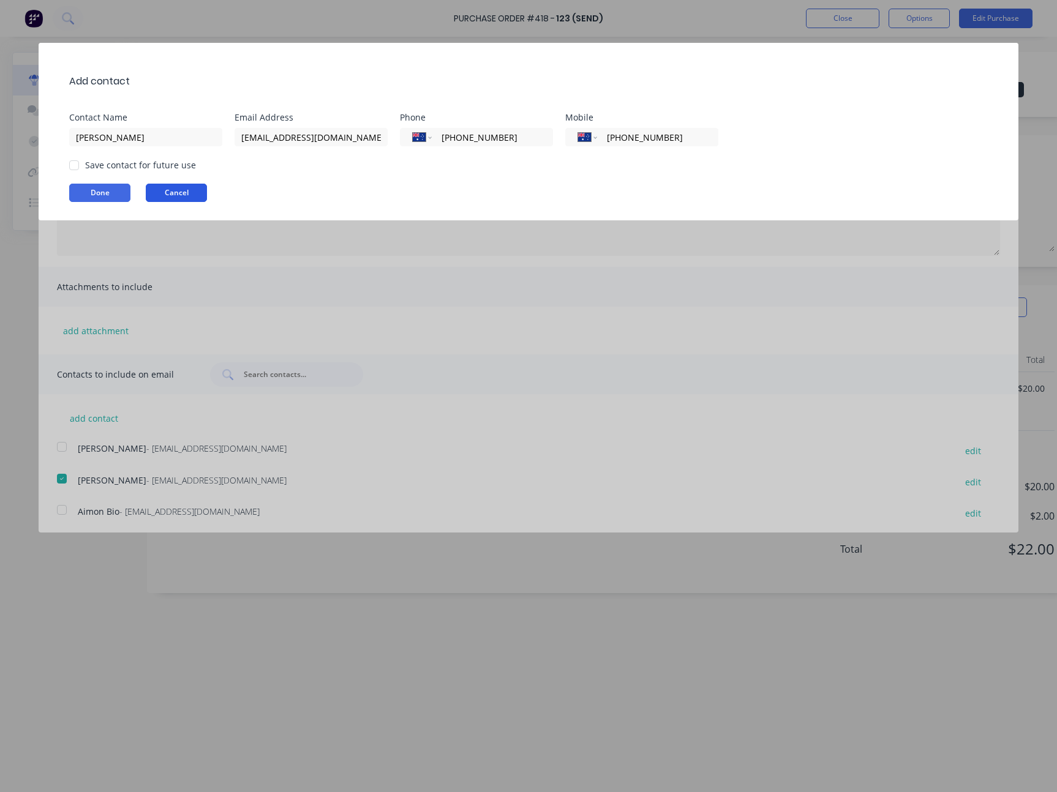
click at [181, 188] on button "Cancel" at bounding box center [176, 193] width 61 height 18
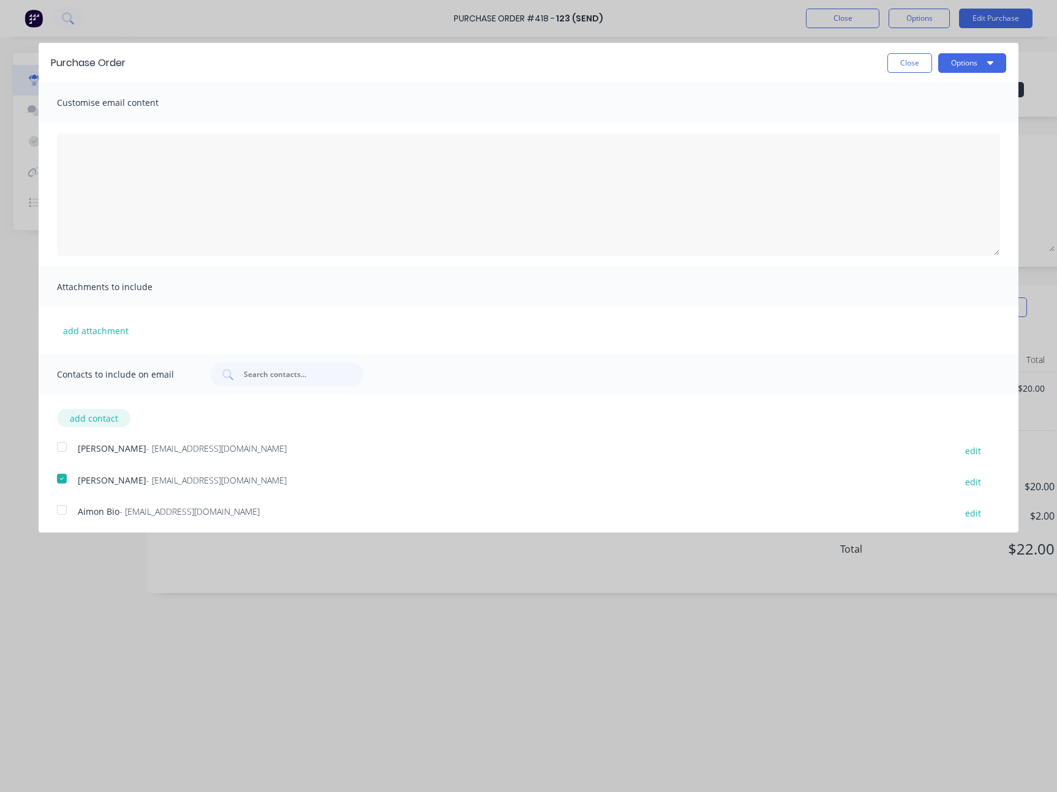
click at [99, 414] on button "add contact" at bounding box center [93, 418] width 73 height 18
select select "AU"
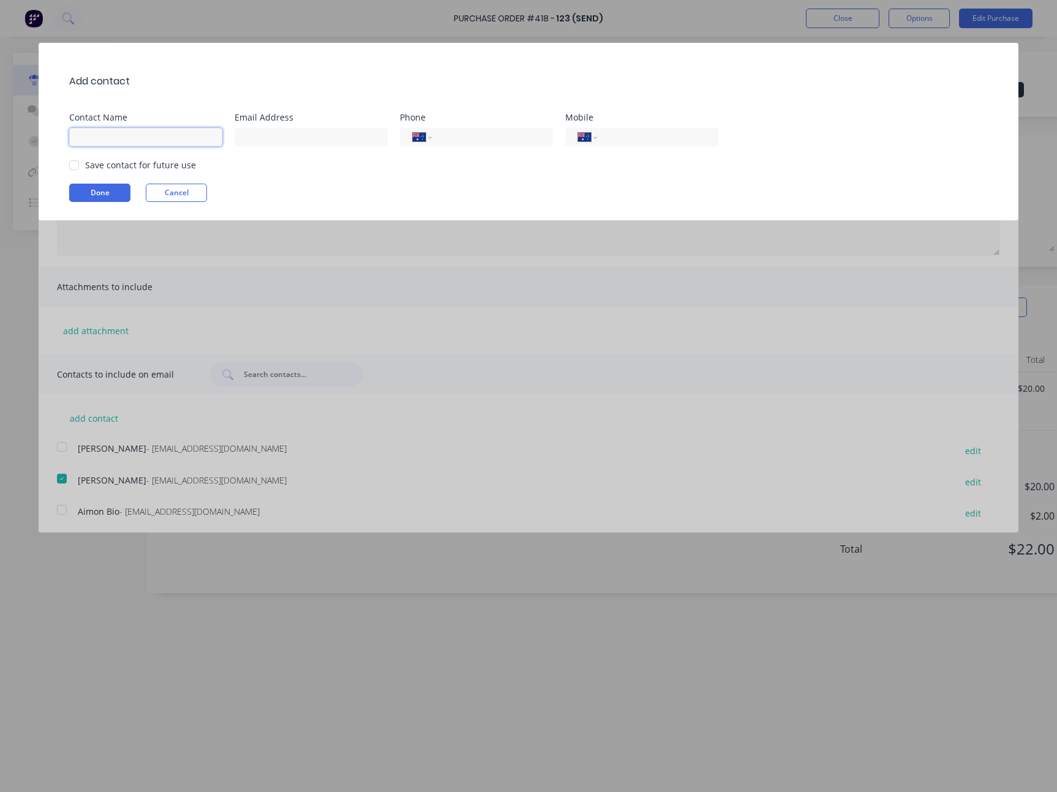
click at [147, 138] on input at bounding box center [145, 137] width 153 height 18
type input "qweqwe"
click at [298, 138] on input at bounding box center [310, 137] width 153 height 18
click at [345, 135] on input "qweqwe@asd.com" at bounding box center [310, 137] width 153 height 18
type input "qweqwe@asd.com,"
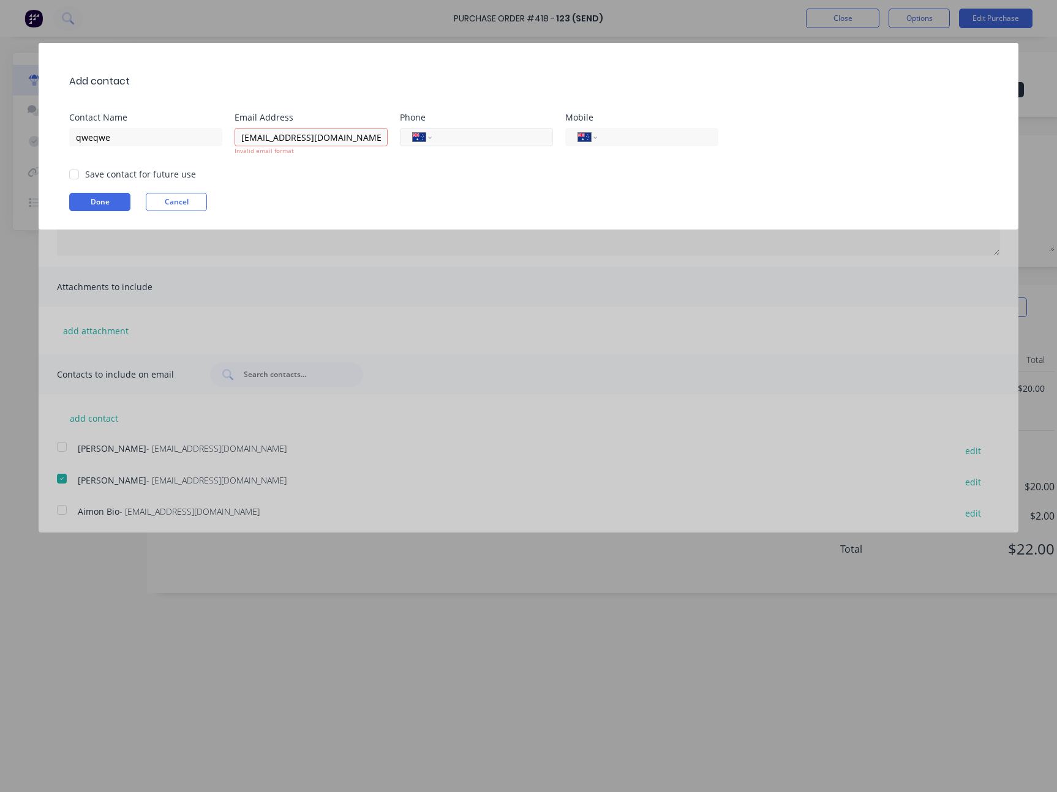
click at [484, 128] on div "International Afghanistan Åland Islands Albania Algeria American Samoa Andorra …" at bounding box center [476, 137] width 153 height 18
click at [487, 138] on input "tel" at bounding box center [490, 137] width 100 height 14
paste input "(02) 1231 2312"
type input "(02) 1231 2312"
click at [637, 132] on input "tel" at bounding box center [655, 137] width 100 height 14
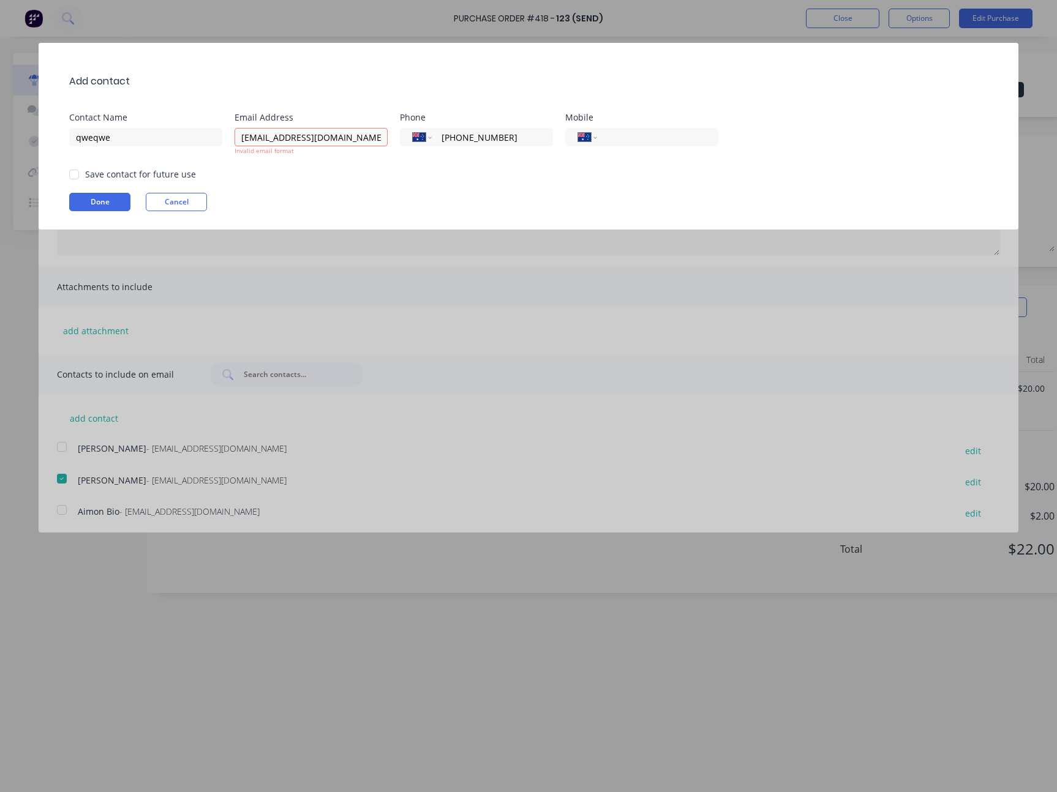
paste input "(02) 1231 2312"
type input "(02) 1231 2312"
drag, startPoint x: 418, startPoint y: 168, endPoint x: 380, endPoint y: 165, distance: 38.6
click at [411, 165] on div "Add contact Contact Name qweqwe Email Address qweqwe@asd.com, Invalid email for…" at bounding box center [528, 136] width 979 height 187
click at [117, 202] on button "Done" at bounding box center [99, 202] width 61 height 18
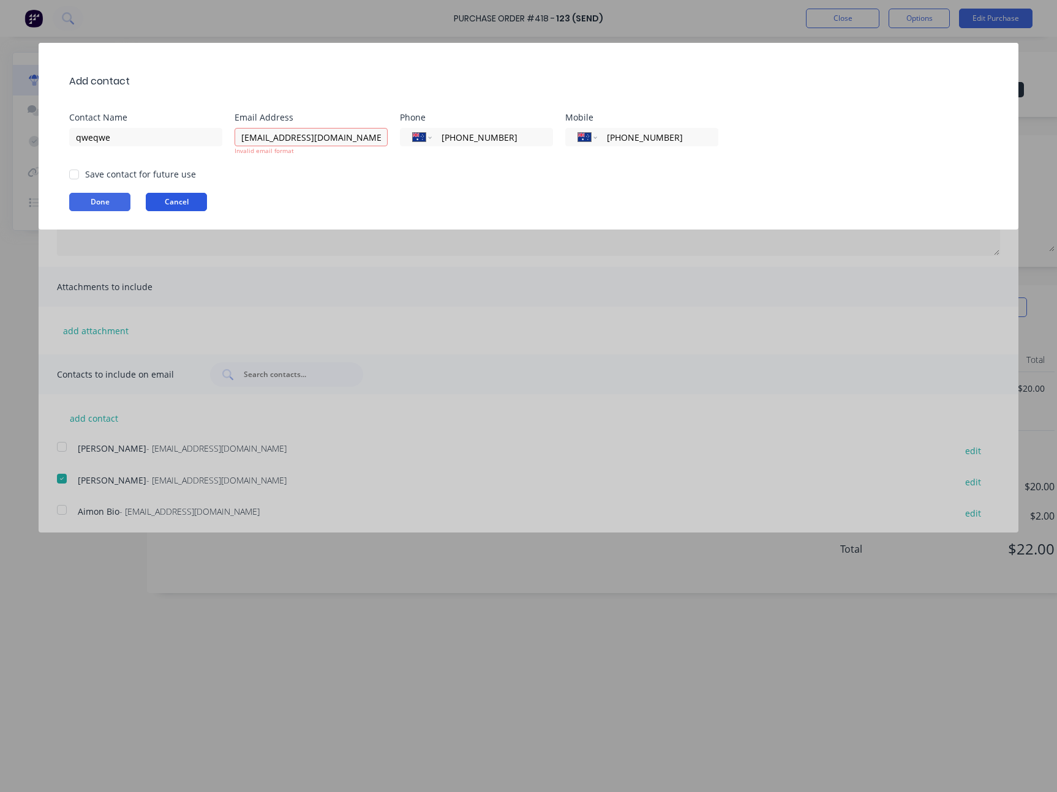
click at [180, 207] on button "Cancel" at bounding box center [176, 202] width 61 height 18
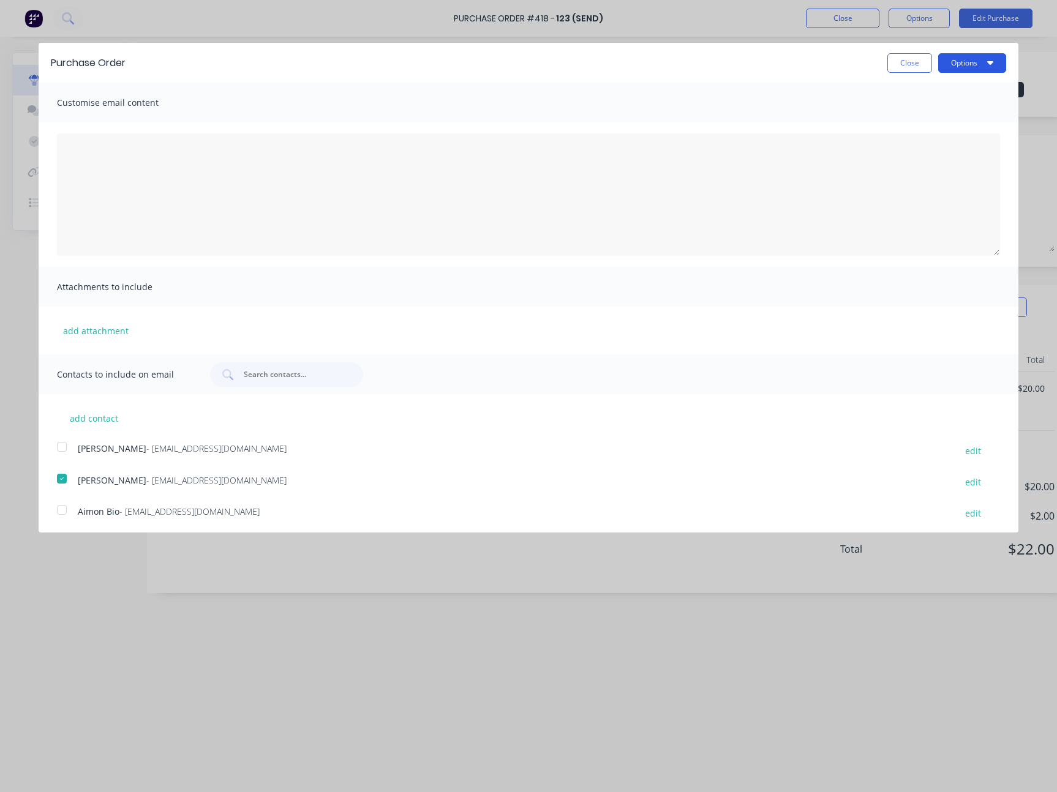
click at [968, 72] on button "Options" at bounding box center [972, 63] width 68 height 20
click at [89, 421] on button "add contact" at bounding box center [93, 418] width 73 height 18
select select "AU"
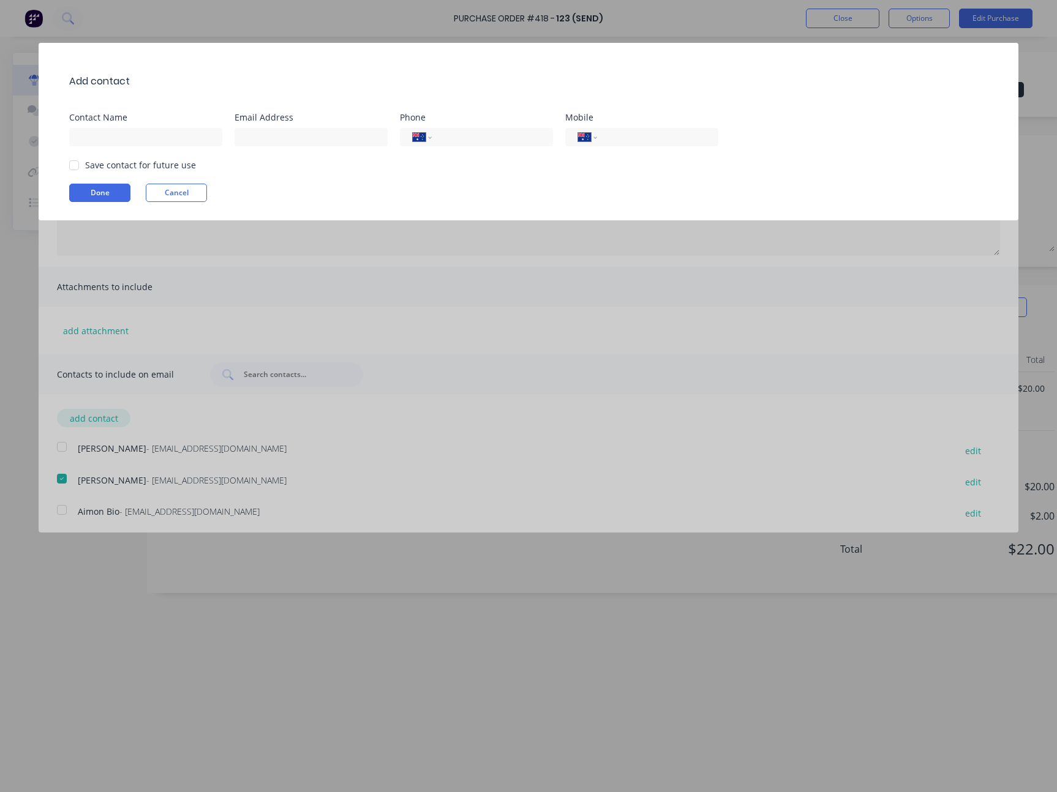
click at [89, 418] on div "Add contact Contact Name Email Address Phone International Afghanistan Åland Is…" at bounding box center [528, 396] width 1057 height 792
click at [157, 135] on input at bounding box center [145, 137] width 153 height 18
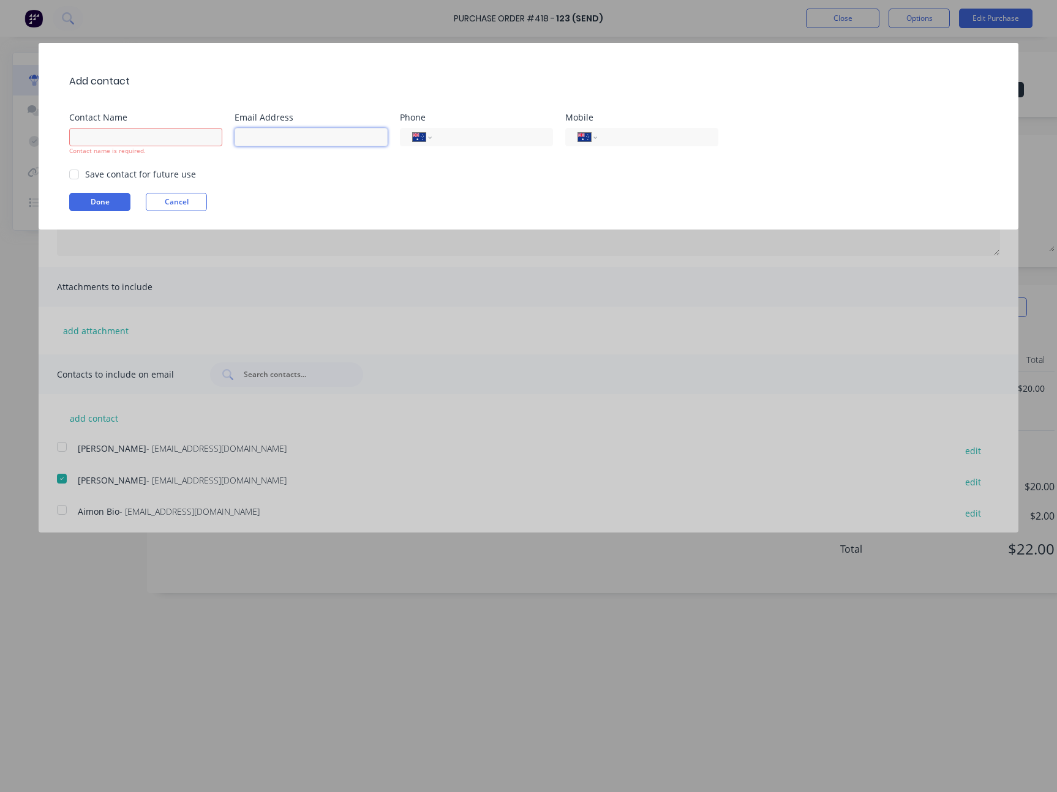
click at [307, 140] on input at bounding box center [310, 137] width 153 height 18
click at [166, 150] on div "Contact name is required." at bounding box center [145, 150] width 153 height 9
click at [169, 138] on input at bounding box center [145, 137] width 153 height 18
type input "asdsad"
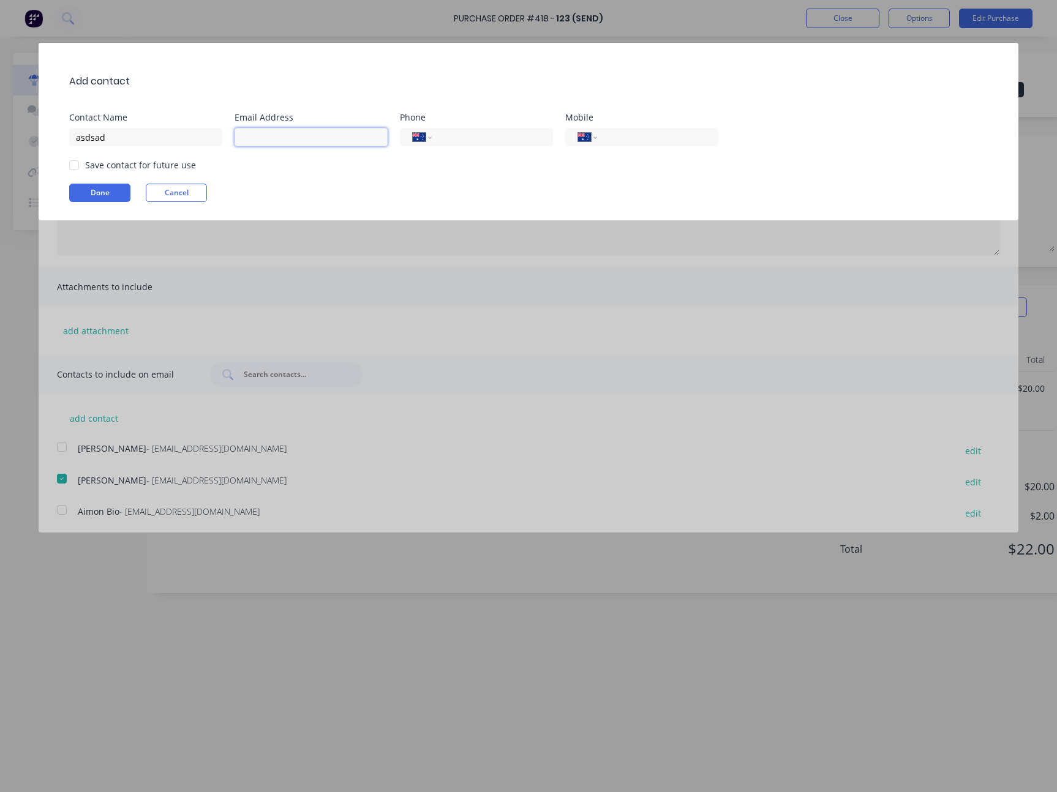
click at [305, 137] on input at bounding box center [310, 137] width 153 height 18
paste input "(02) 1231 2312"
type input "(02) 1231 2312"
click at [504, 135] on input "tel" at bounding box center [490, 137] width 100 height 14
paste input "(02) 1231 2312"
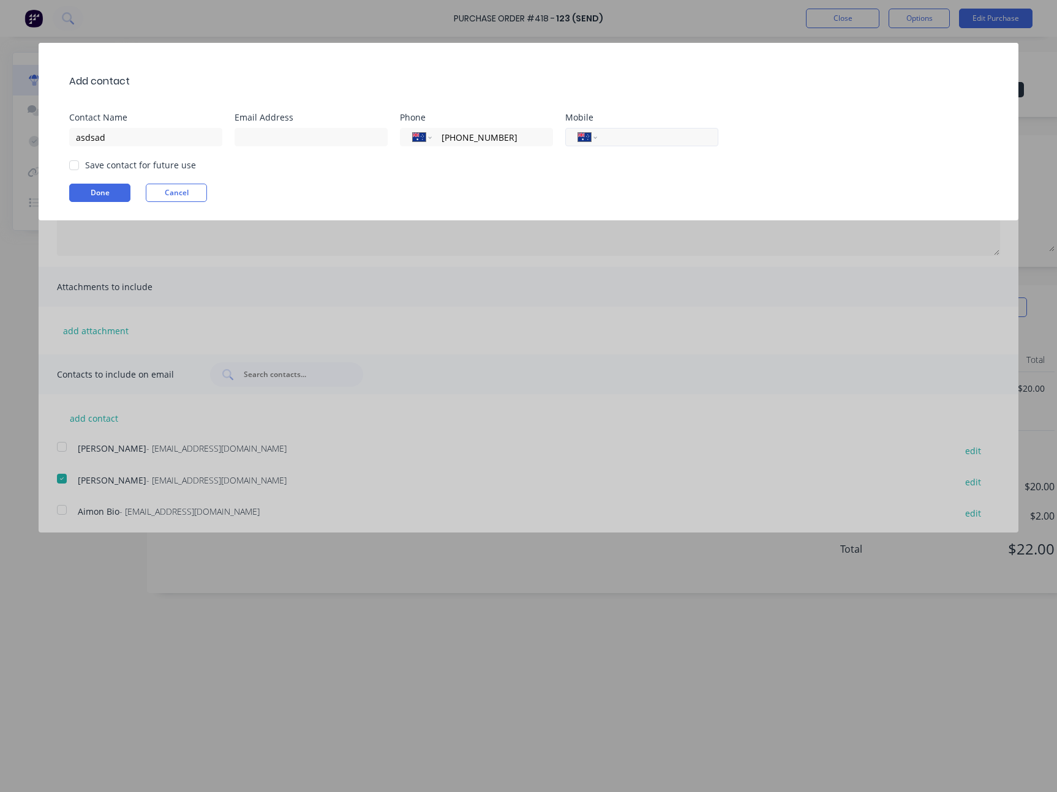
type input "(02) 1231 2312"
click at [642, 138] on input "tel" at bounding box center [655, 137] width 100 height 14
paste input "(02) 1231 2312"
type input "(02) 1231 2312"
click at [294, 146] on input at bounding box center [310, 137] width 153 height 18
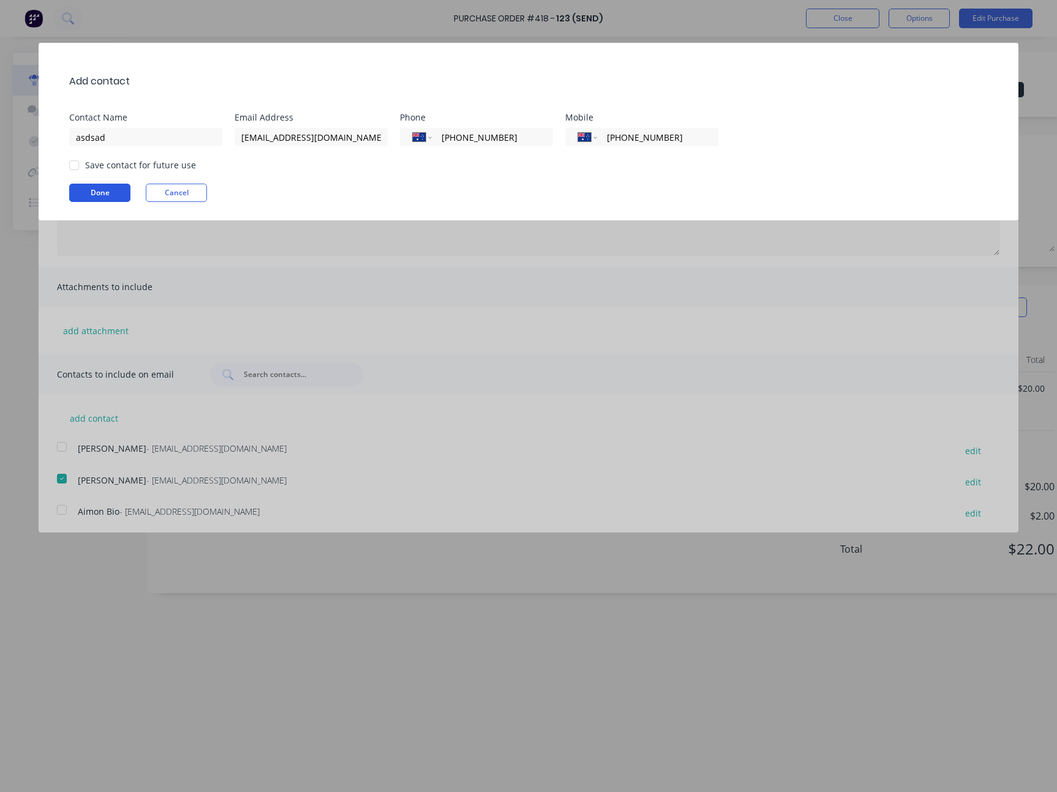
click at [79, 197] on button "Done" at bounding box center [99, 193] width 61 height 18
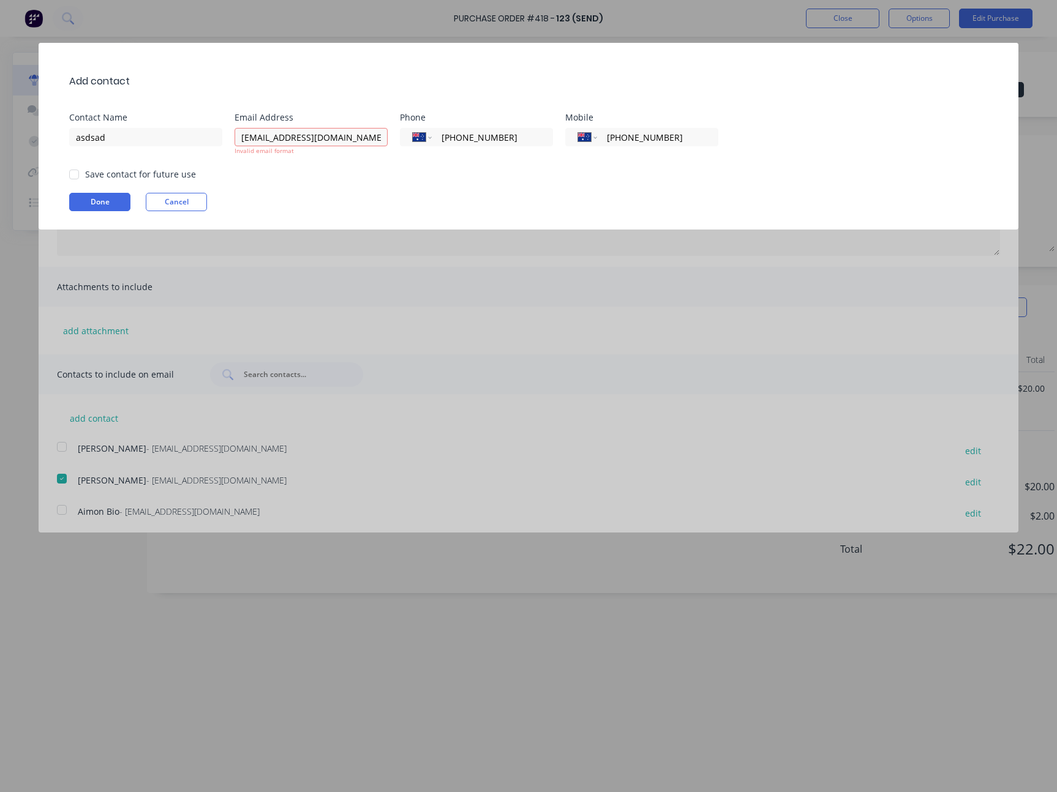
click at [331, 146] on div "Invalid email format" at bounding box center [310, 150] width 153 height 9
click at [316, 142] on input "asd@asd.com," at bounding box center [310, 137] width 153 height 18
type input "asd@asd.com"
click at [97, 196] on button "Done" at bounding box center [99, 202] width 61 height 18
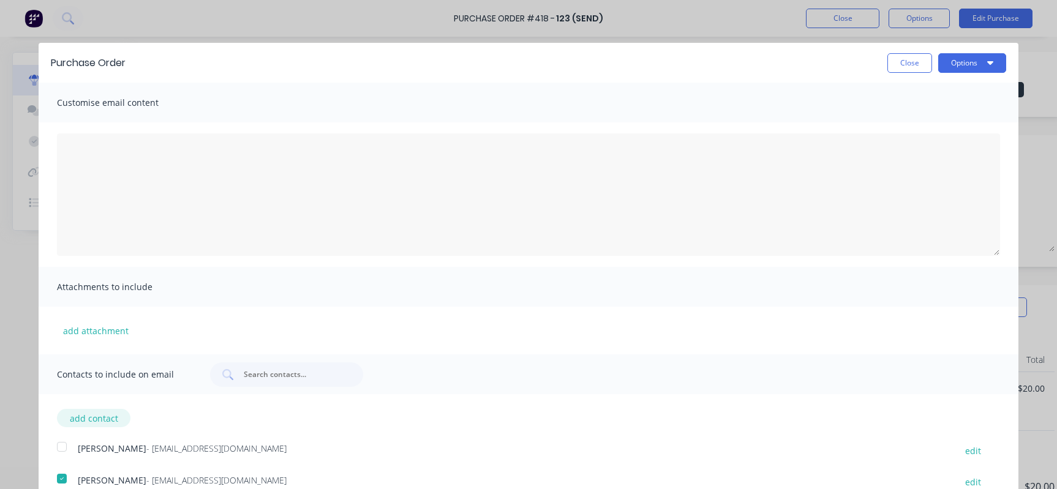
click at [73, 427] on button "add contact" at bounding box center [93, 418] width 73 height 18
select select "AU"
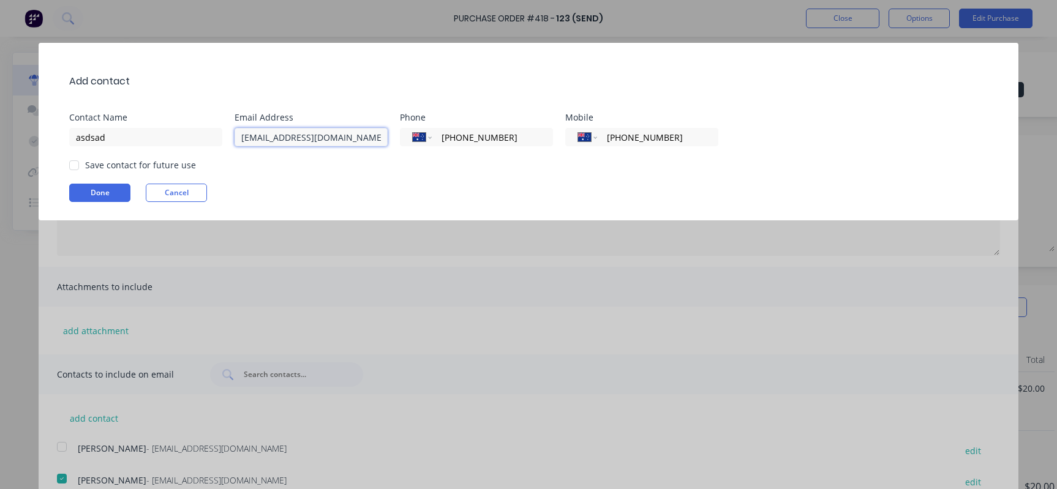
click at [305, 138] on input "asd@asd.com" at bounding box center [310, 137] width 153 height 18
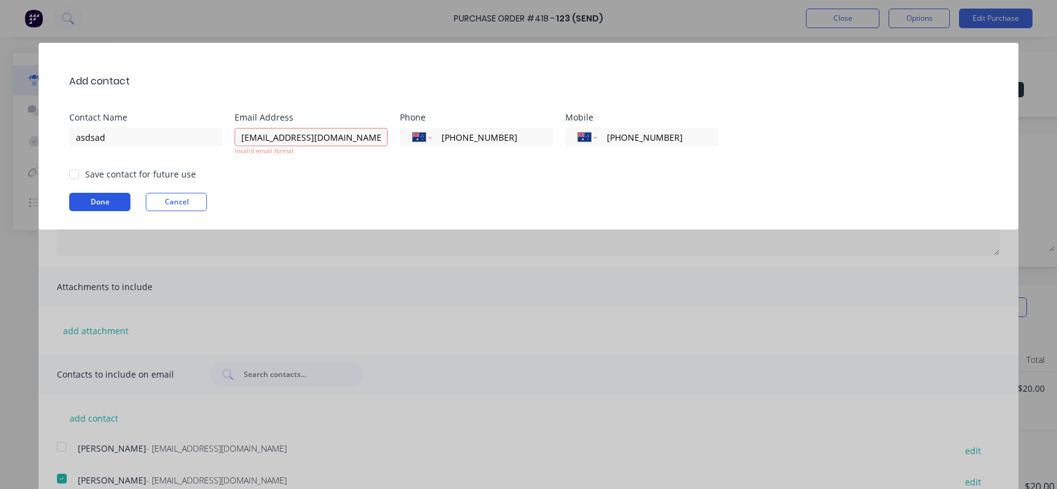
click at [92, 206] on button "Done" at bounding box center [99, 202] width 61 height 18
click at [368, 140] on body "Purchase Order #418 - 123 (Send) Close Options Edit Purchase Purchase details C…" at bounding box center [528, 244] width 1057 height 489
click at [296, 140] on input "asd@asd.com,./,./,/," at bounding box center [310, 137] width 153 height 18
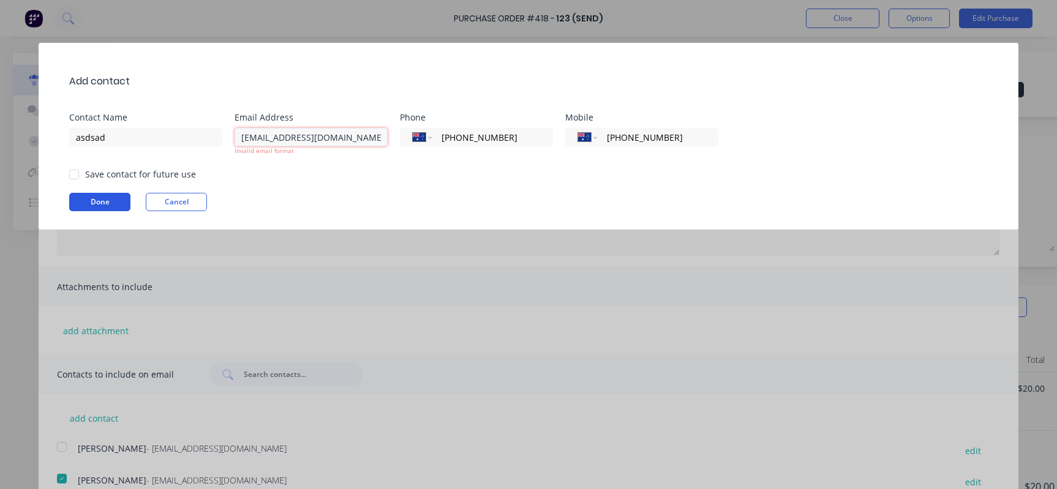
type input "asd@asd.com"
click at [111, 203] on div "Add contact Contact Name asdsad Email Address asd@asd.com Invalid email format …" at bounding box center [528, 136] width 979 height 187
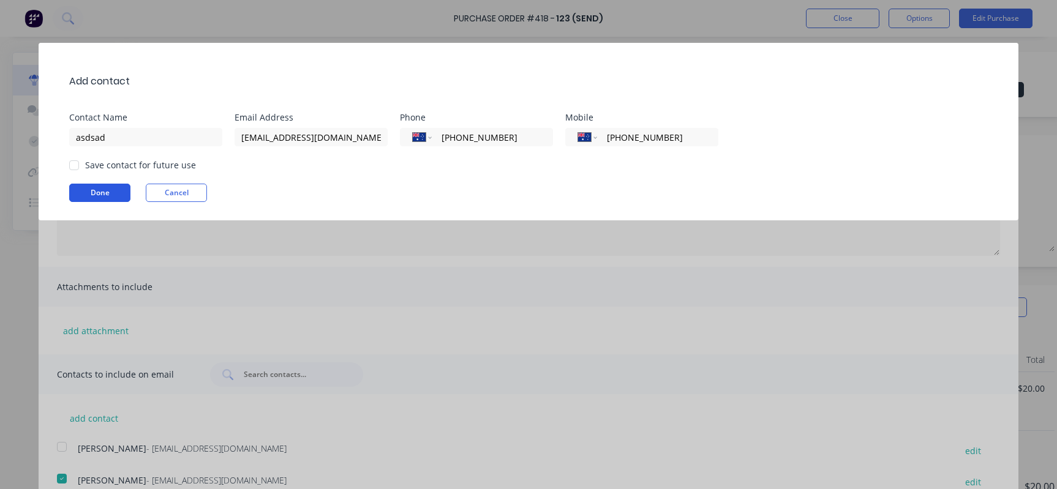
click at [116, 192] on button "Done" at bounding box center [99, 193] width 61 height 18
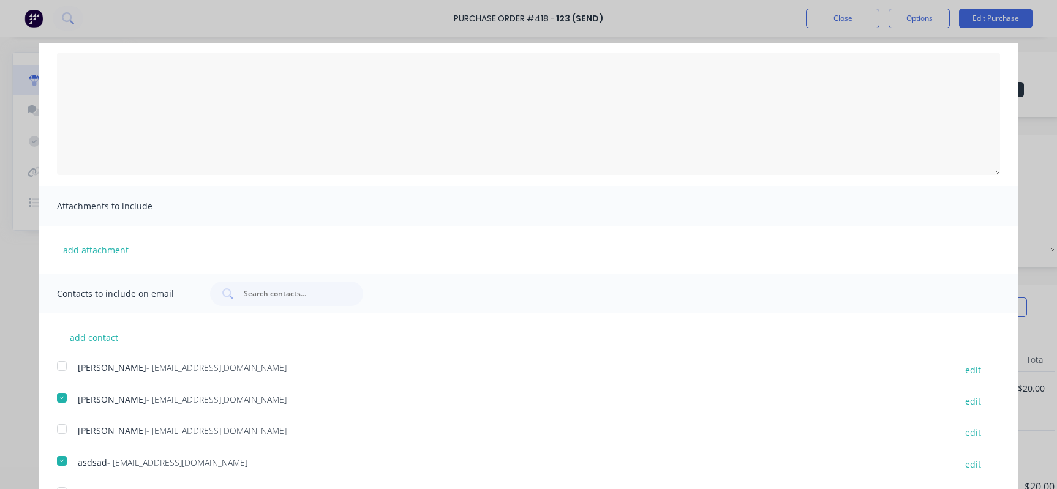
scroll to position [45, 0]
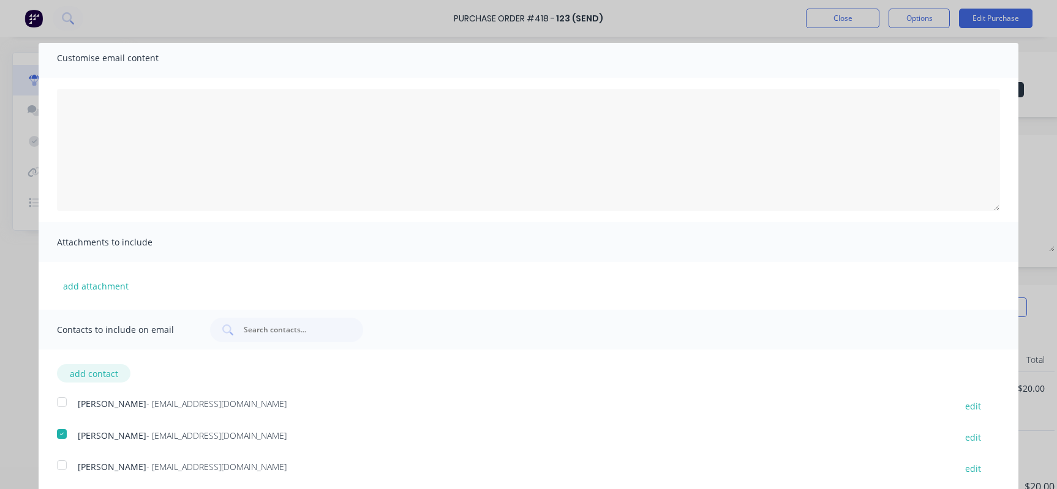
click at [100, 374] on button "add contact" at bounding box center [93, 373] width 73 height 18
select select "AU"
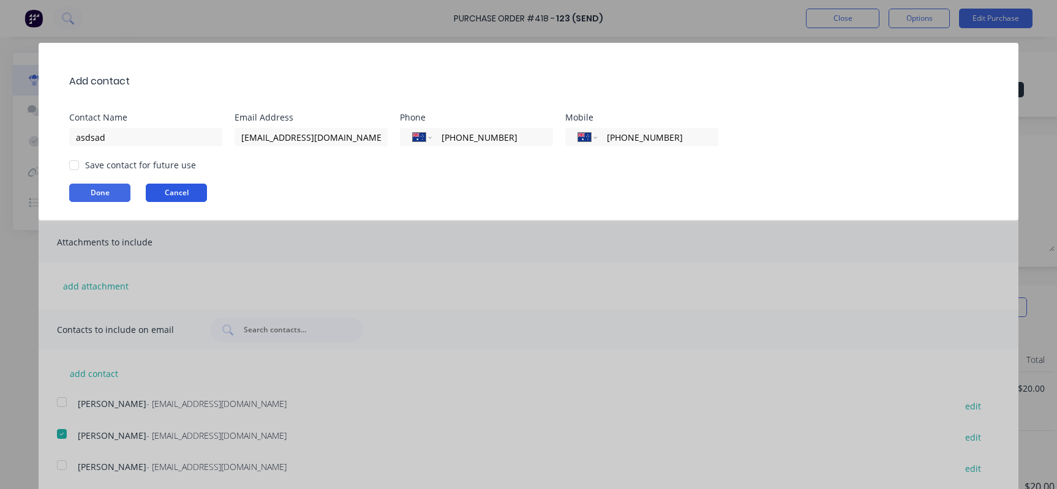
click at [189, 201] on button "Cancel" at bounding box center [176, 193] width 61 height 18
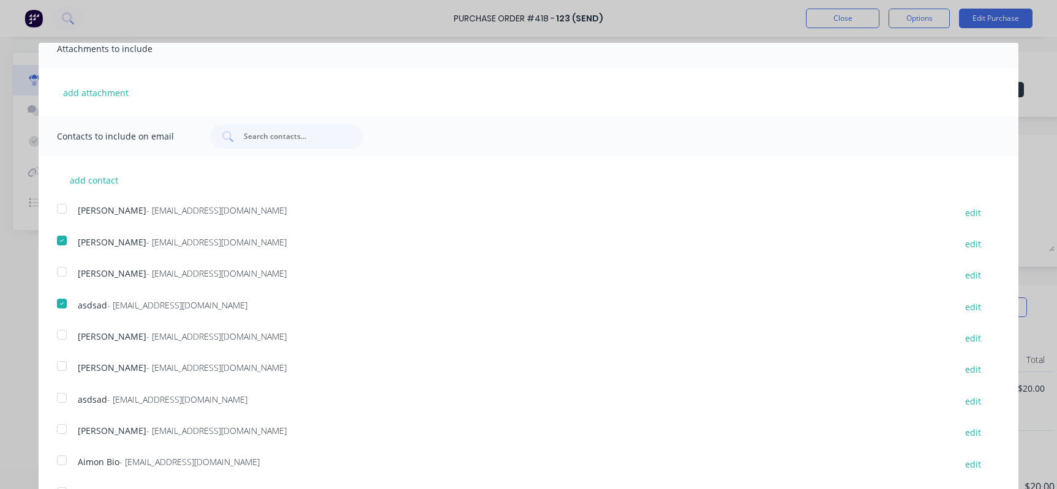
scroll to position [0, 0]
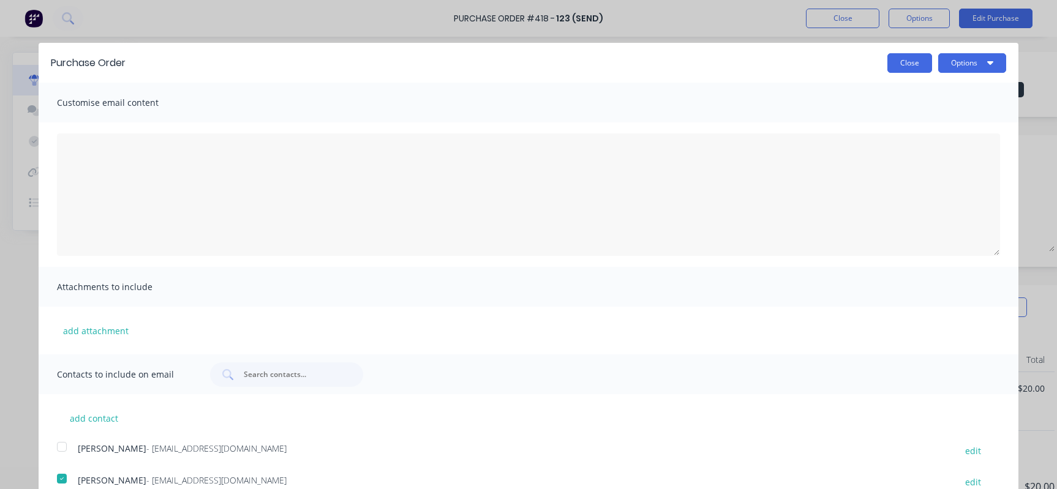
click at [889, 62] on button "Close" at bounding box center [909, 63] width 45 height 20
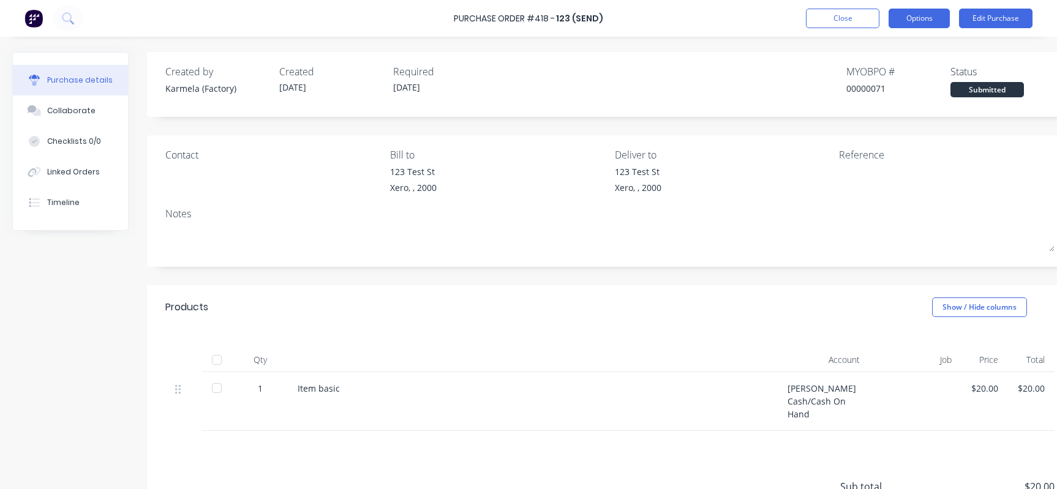
click at [905, 22] on button "Options" at bounding box center [918, 19] width 61 height 20
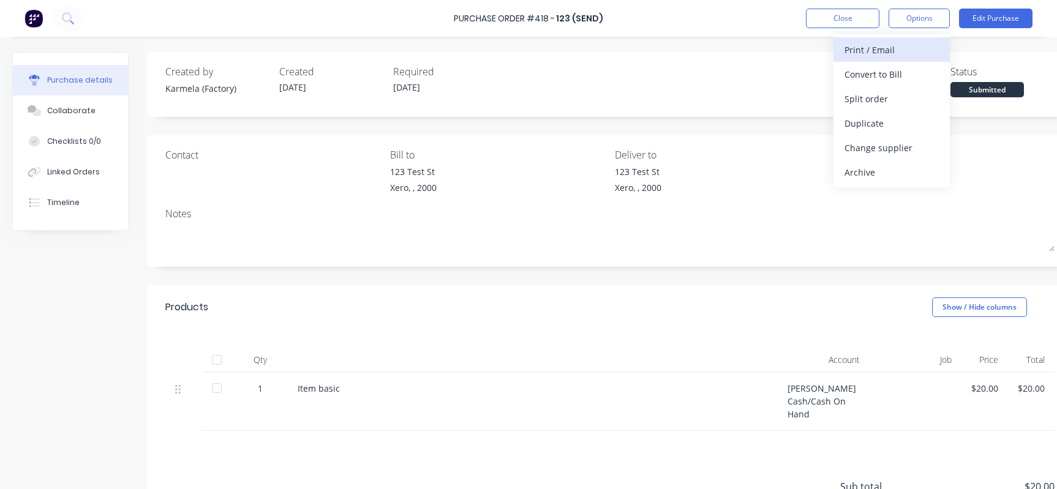
click at [907, 53] on div "Print / Email" at bounding box center [891, 50] width 94 height 18
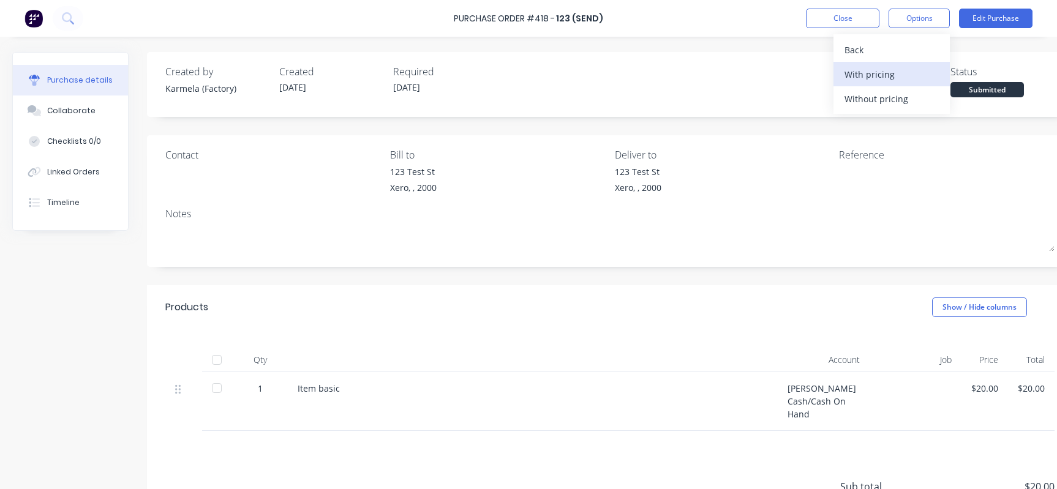
click at [894, 70] on div "With pricing" at bounding box center [891, 75] width 94 height 18
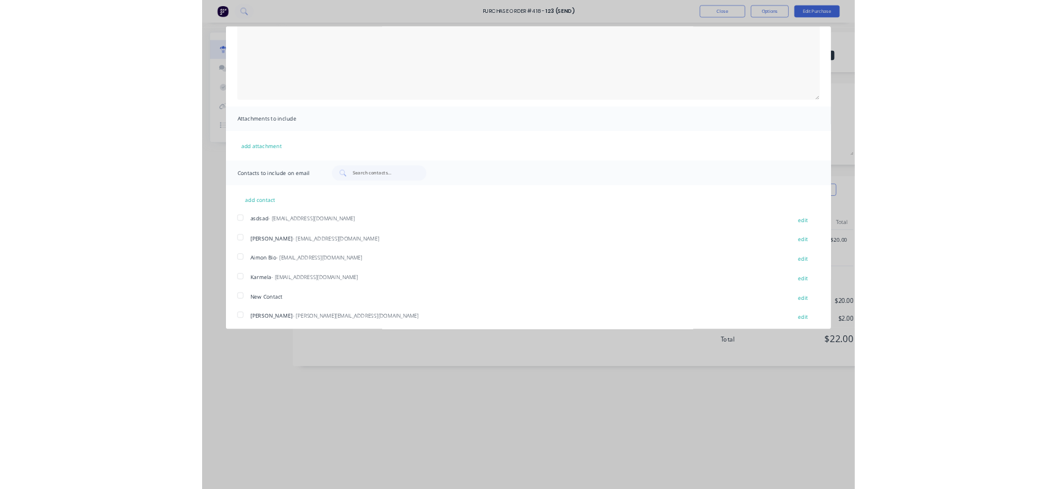
scroll to position [224, 0]
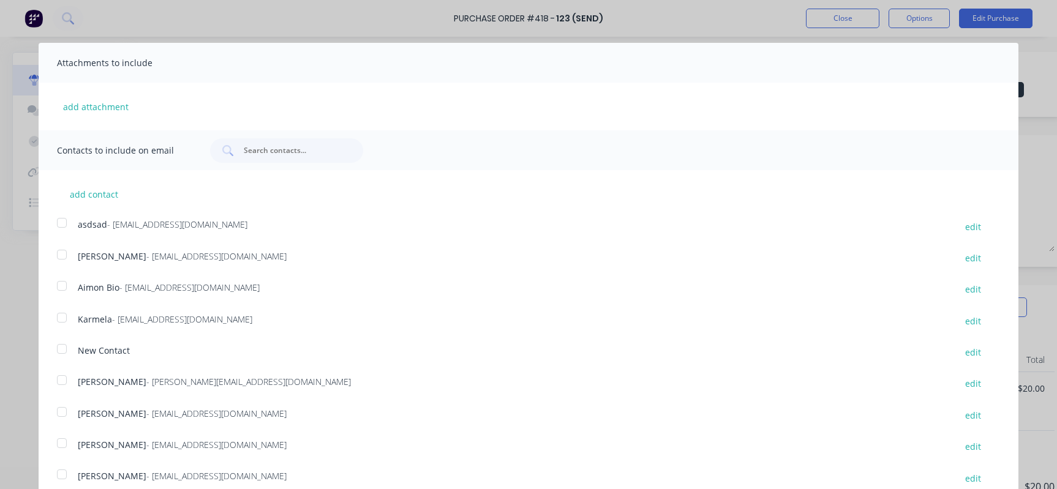
click at [855, 78] on div "Attachments to include" at bounding box center [528, 63] width 979 height 40
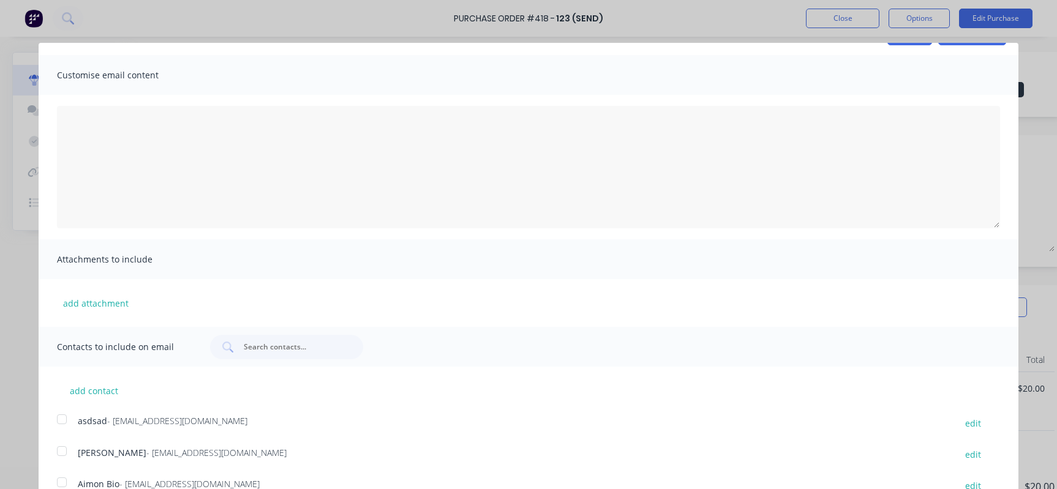
scroll to position [0, 0]
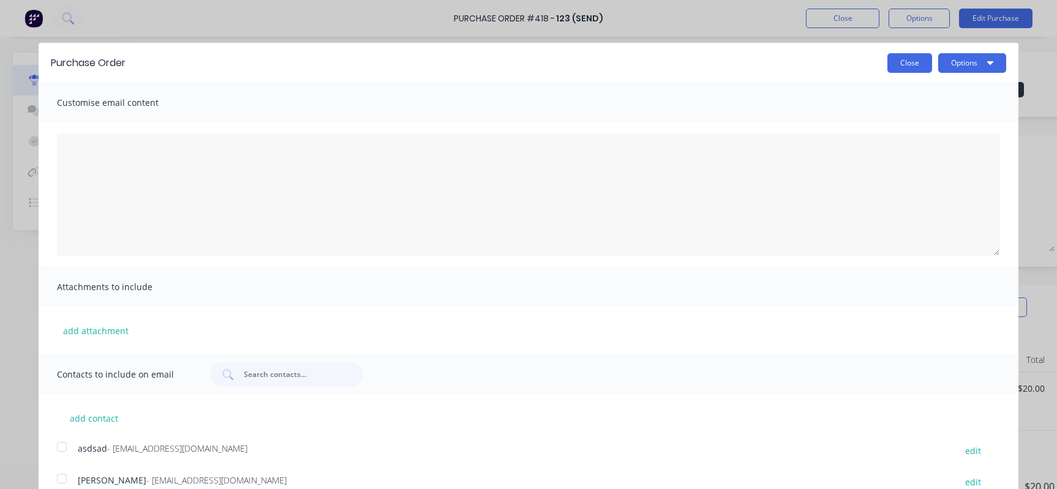
click at [897, 66] on button "Close" at bounding box center [909, 63] width 45 height 20
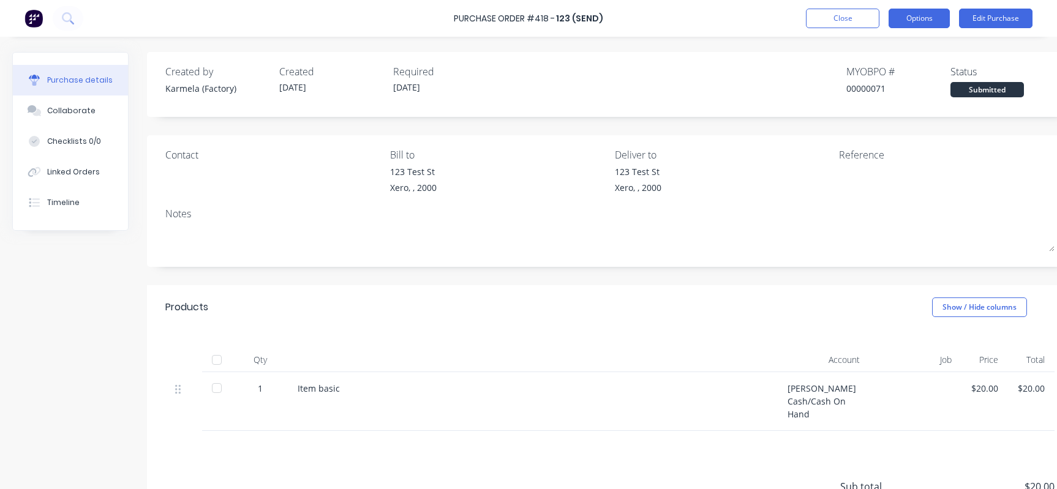
click at [931, 13] on button "Options" at bounding box center [918, 19] width 61 height 20
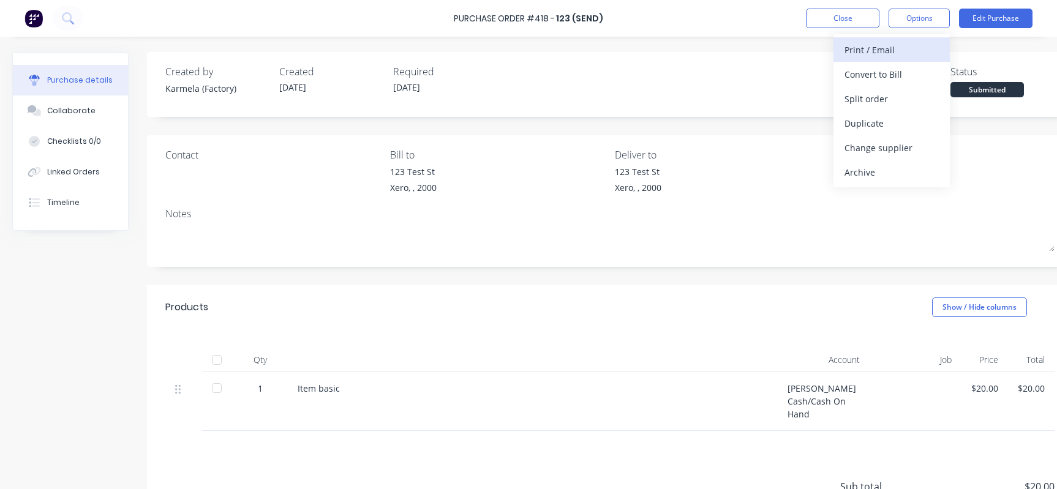
click at [899, 51] on div "Print / Email" at bounding box center [891, 50] width 94 height 18
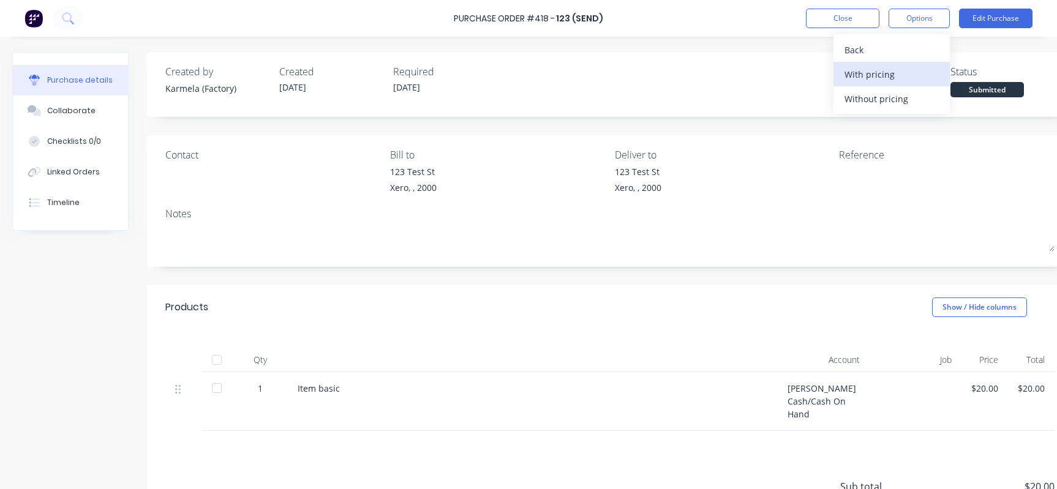
click at [867, 73] on div "With pricing" at bounding box center [891, 75] width 94 height 18
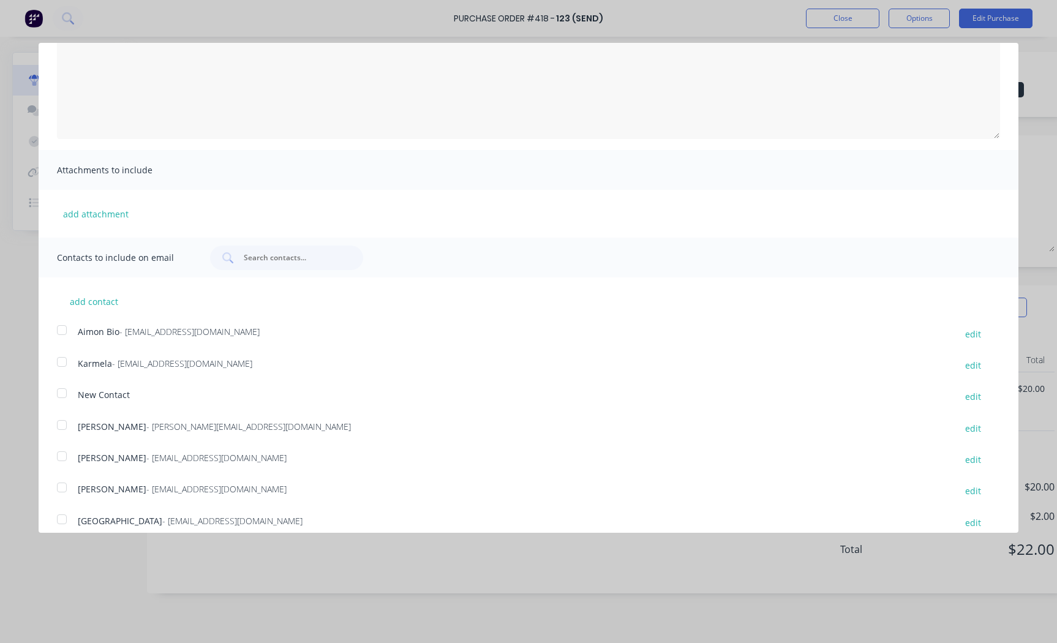
scroll to position [130, 0]
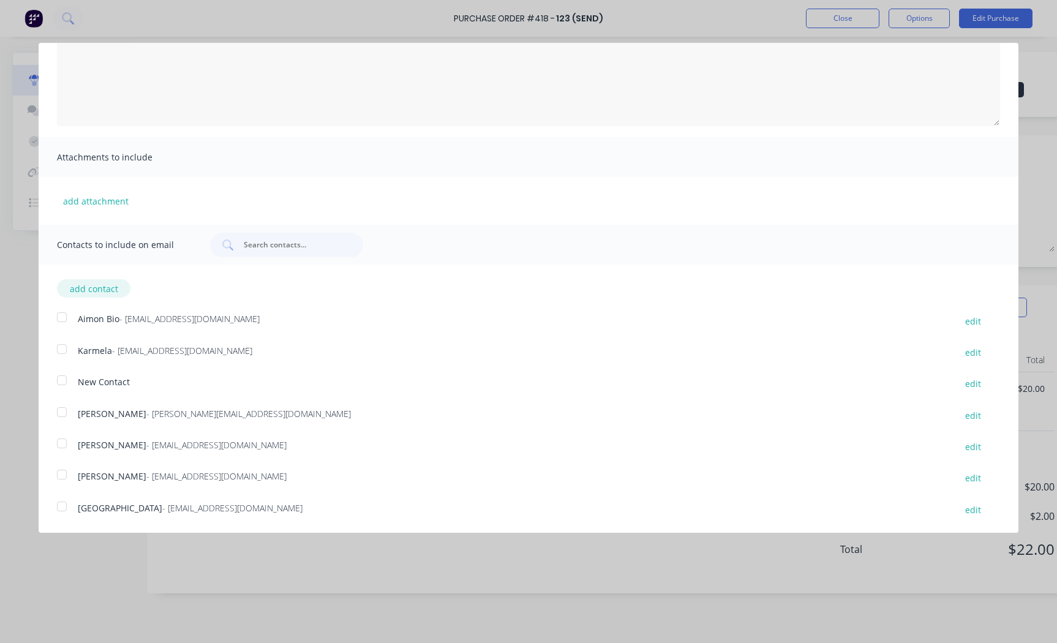
click at [92, 287] on button "add contact" at bounding box center [93, 288] width 73 height 18
select select "AU"
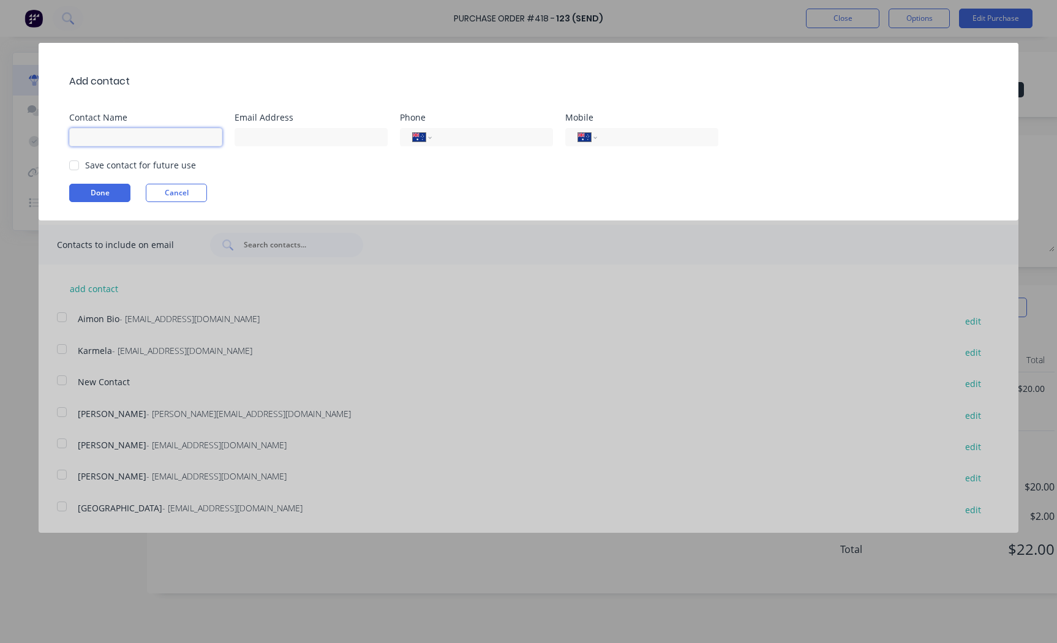
click at [182, 145] on input at bounding box center [145, 137] width 153 height 18
type input "Steve"
type input "steve@factory.app"
click at [529, 138] on input "tel" at bounding box center [490, 137] width 100 height 14
paste input "(02) 1231 2312"
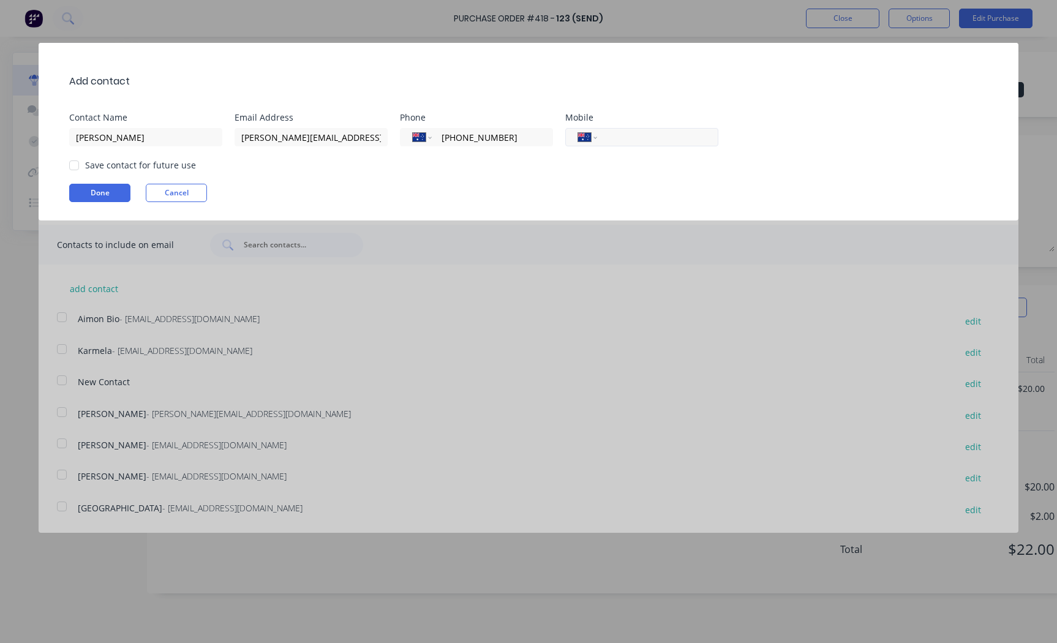
type input "(02) 1231 2312"
click at [656, 144] on div "International Afghanistan Åland Islands Albania Algeria American Samoa Andorra …" at bounding box center [641, 137] width 153 height 18
click at [632, 143] on input "tel" at bounding box center [655, 137] width 100 height 14
paste input "(02) 1231 2312"
type input "(02) 1231 2312"
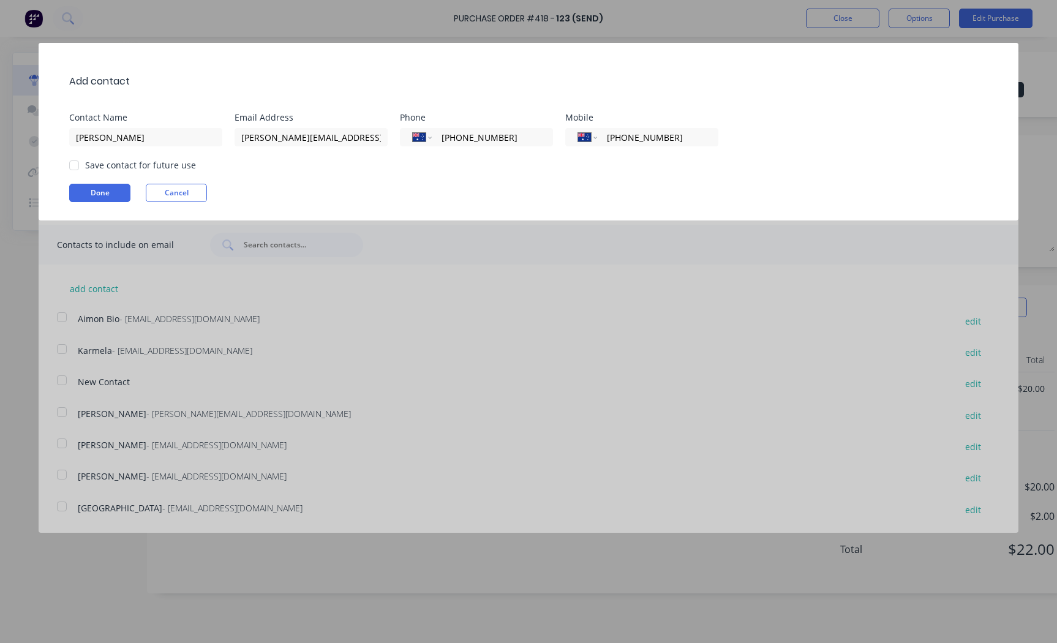
drag, startPoint x: 624, startPoint y: 162, endPoint x: 500, endPoint y: 173, distance: 124.8
click at [624, 162] on div "Save contact for future use" at bounding box center [534, 165] width 930 height 13
click at [92, 190] on button "Done" at bounding box center [99, 193] width 61 height 18
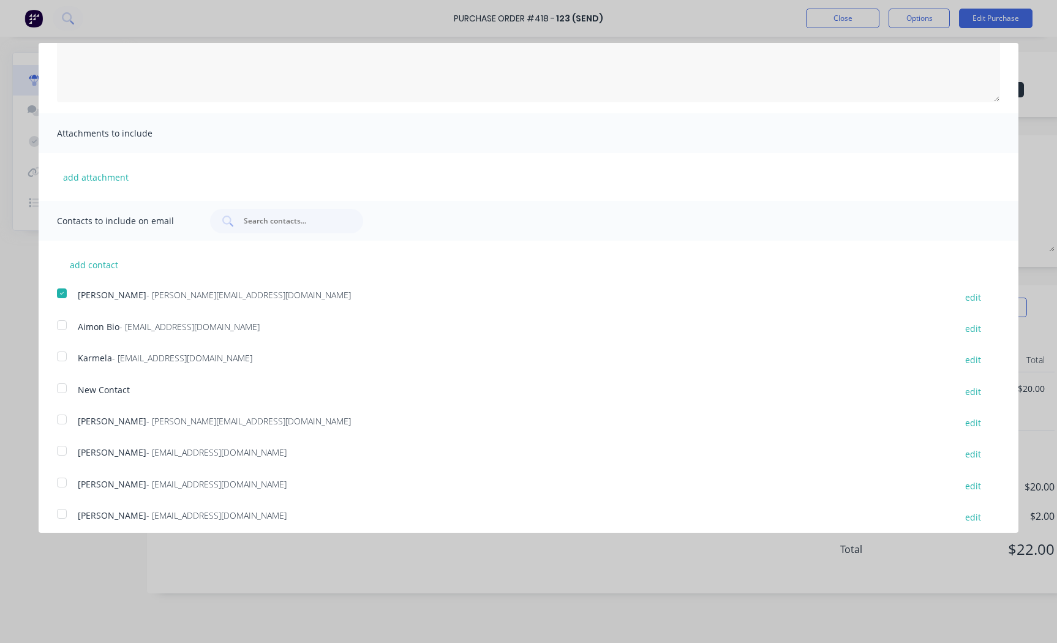
scroll to position [93, 0]
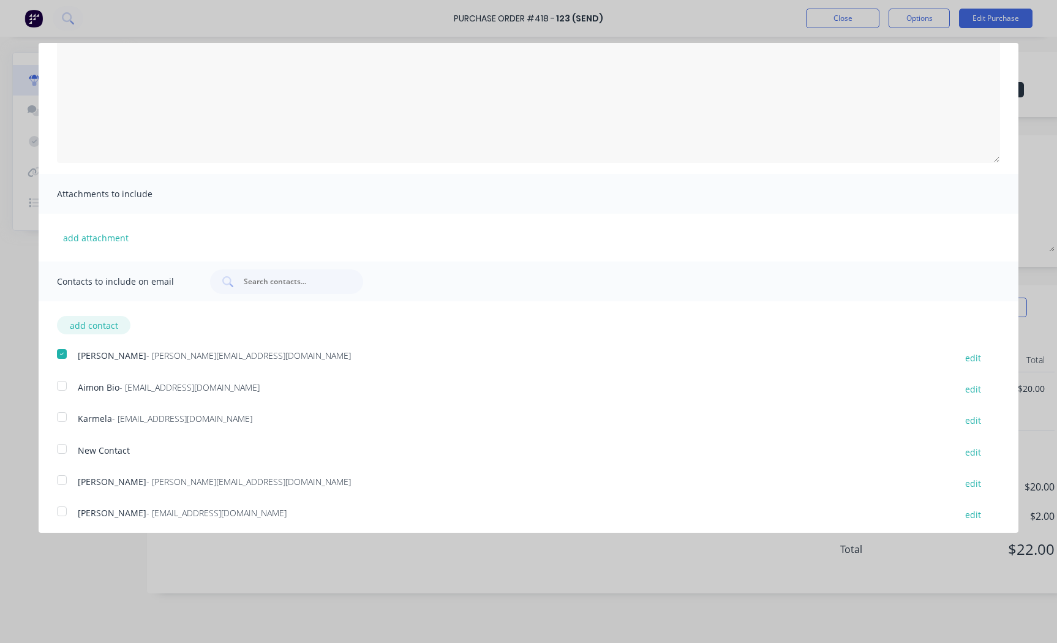
click at [108, 328] on button "add contact" at bounding box center [93, 325] width 73 height 18
select select "AU"
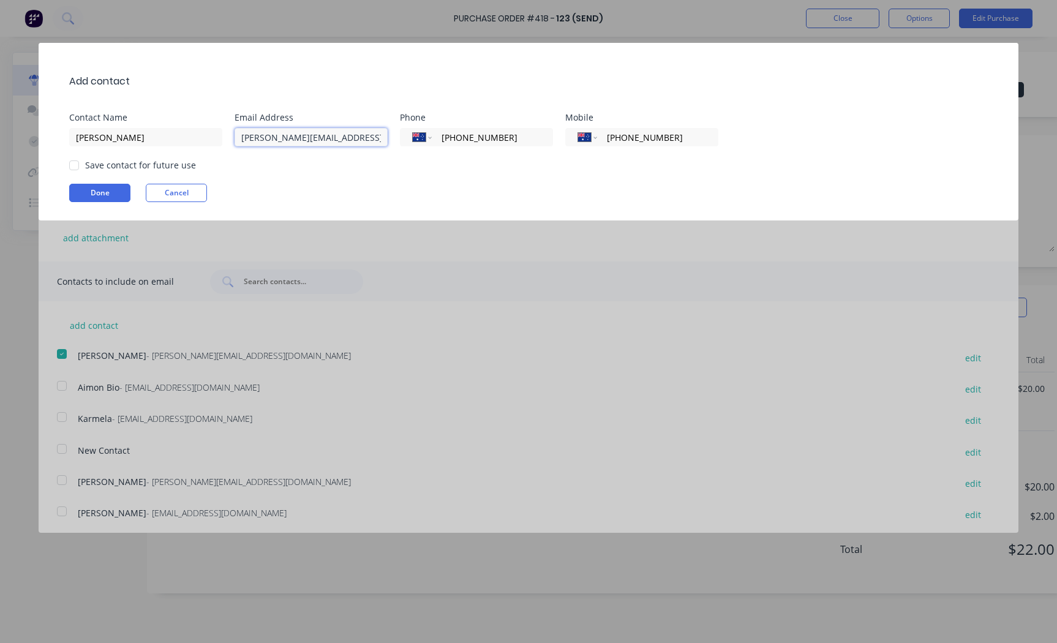
click at [346, 142] on input "steve@factory.app" at bounding box center [310, 137] width 153 height 18
click at [76, 190] on div "Add contact Contact Name Steve Email Address steve@factory.app, Phone Internati…" at bounding box center [528, 132] width 979 height 178
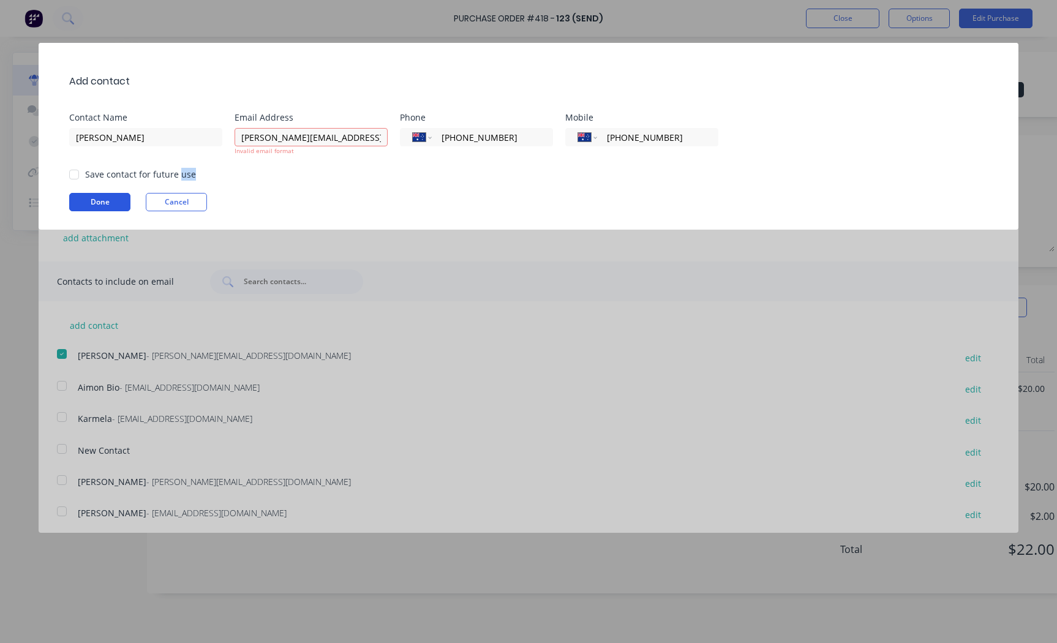
click at [76, 190] on div "Add contact Contact Name Steve Email Address steve@factory.app, Invalid email f…" at bounding box center [528, 136] width 979 height 187
click at [84, 207] on button "Done" at bounding box center [99, 202] width 61 height 18
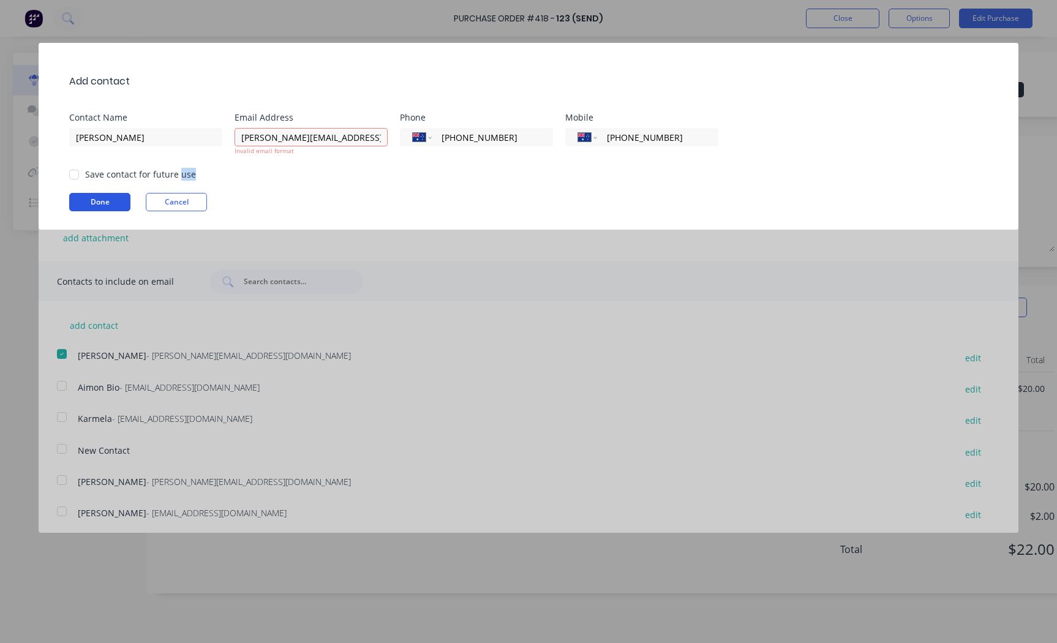
click at [84, 207] on button "Done" at bounding box center [99, 202] width 61 height 18
click at [355, 141] on input "steve@factory.app," at bounding box center [310, 137] width 153 height 18
type input "steve@factory.app"
click at [90, 200] on button "Done" at bounding box center [99, 202] width 61 height 18
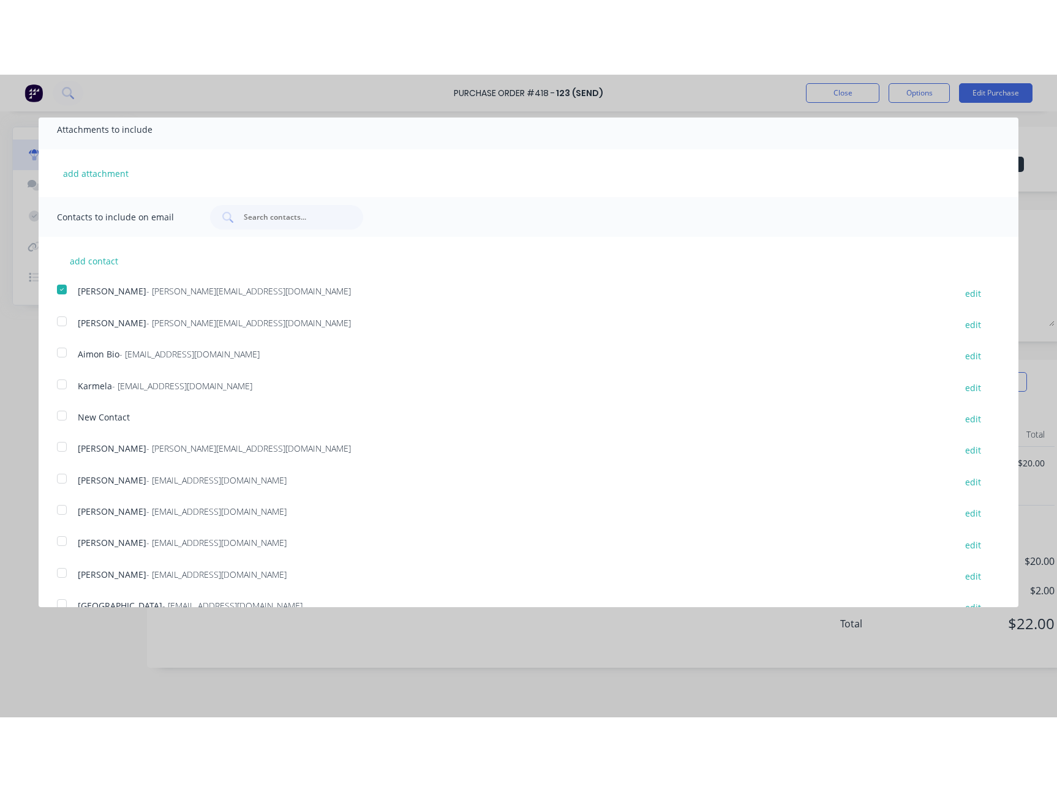
scroll to position [0, 0]
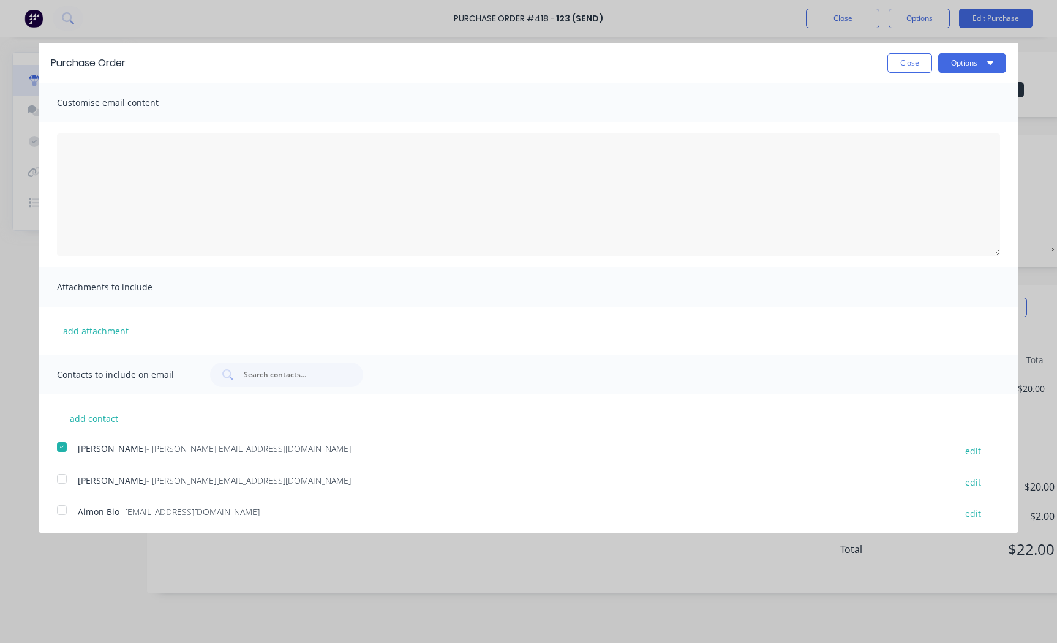
click at [66, 446] on div at bounding box center [62, 447] width 24 height 24
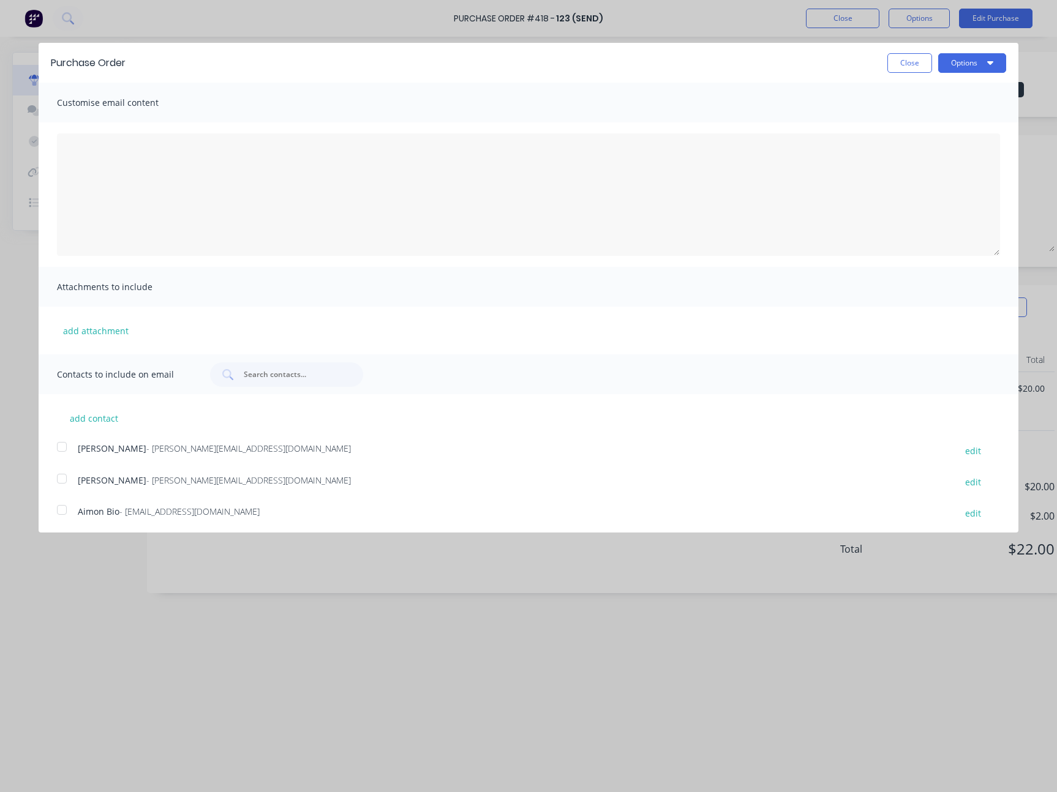
click at [222, 331] on div "add attachment" at bounding box center [528, 331] width 979 height 48
click at [80, 416] on button "add contact" at bounding box center [93, 418] width 73 height 18
select select "AU"
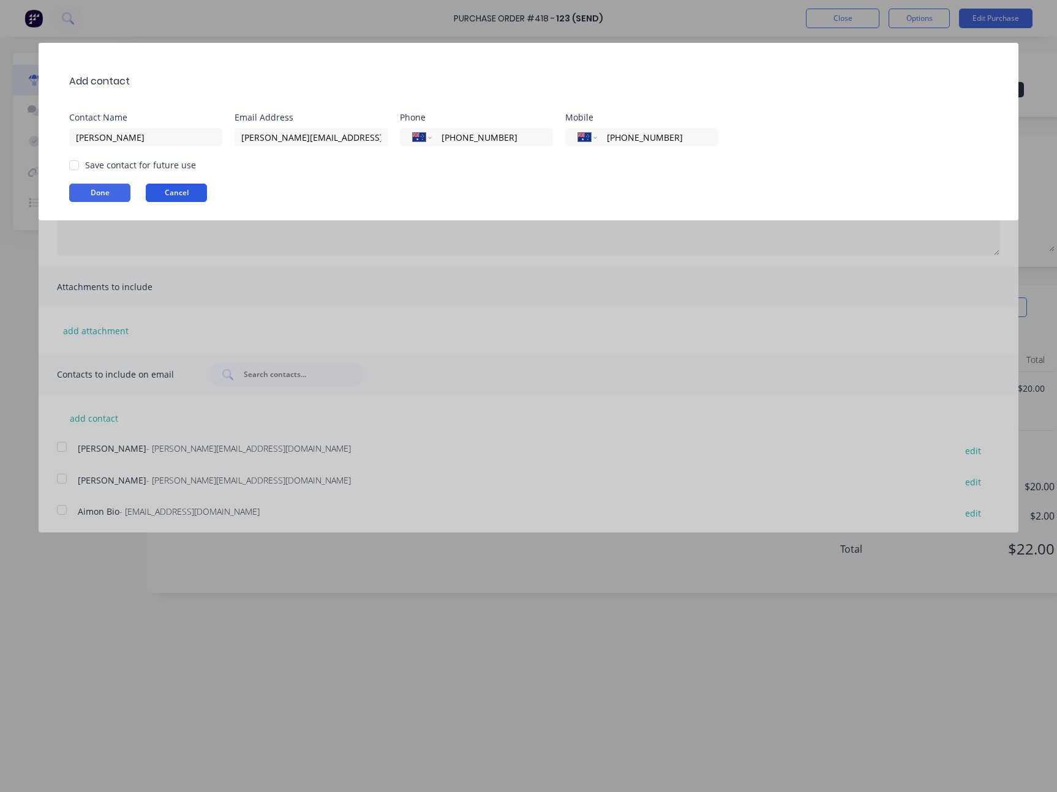
click at [189, 192] on button "Cancel" at bounding box center [176, 193] width 61 height 18
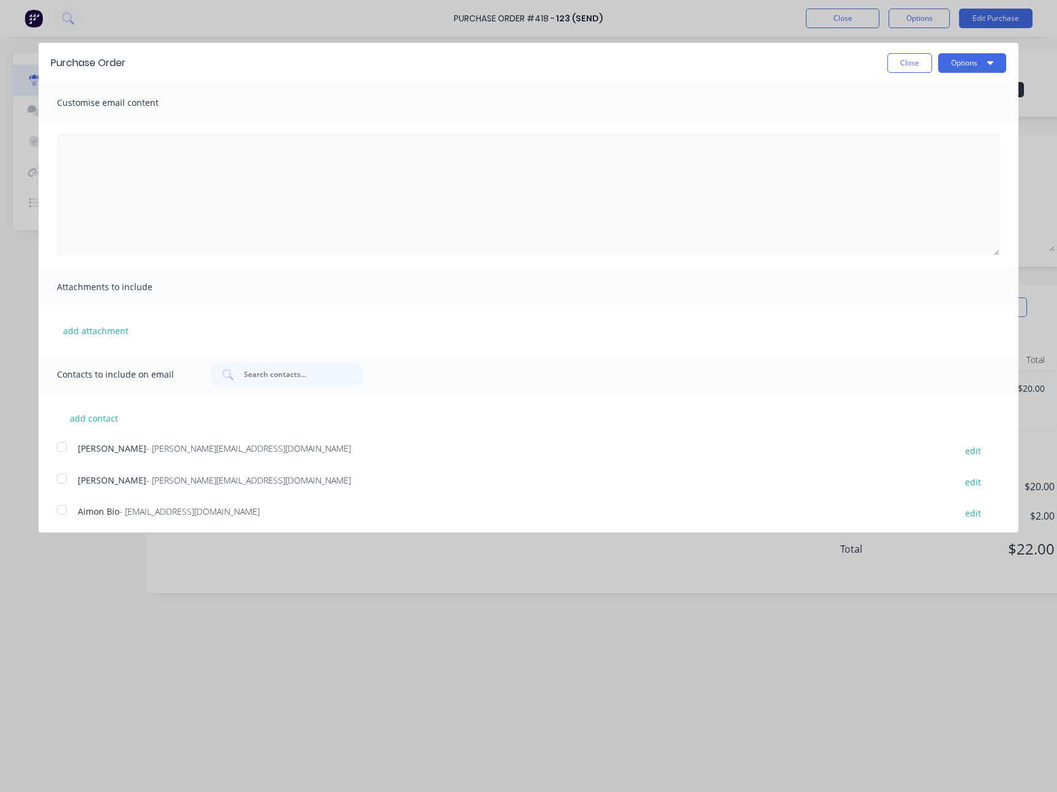
click at [661, 83] on div "Customise email content" at bounding box center [528, 103] width 979 height 40
click at [94, 426] on button "add contact" at bounding box center [93, 418] width 73 height 18
select select "AU"
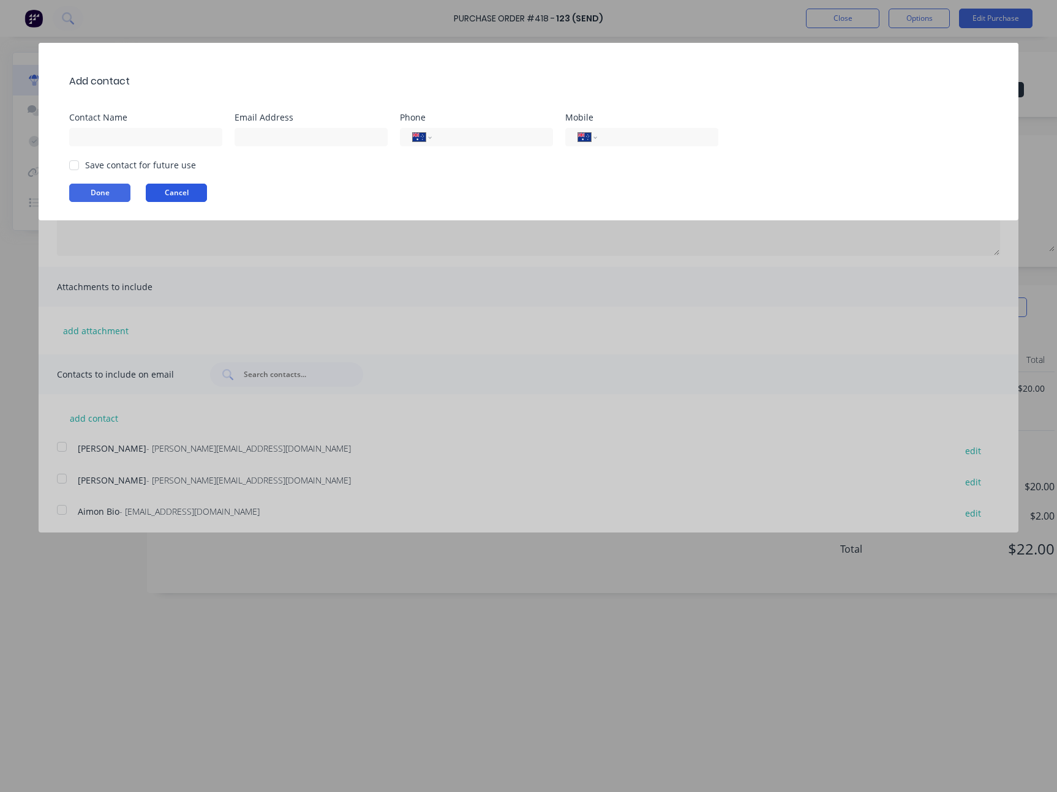
click at [193, 185] on button "Cancel" at bounding box center [176, 193] width 61 height 18
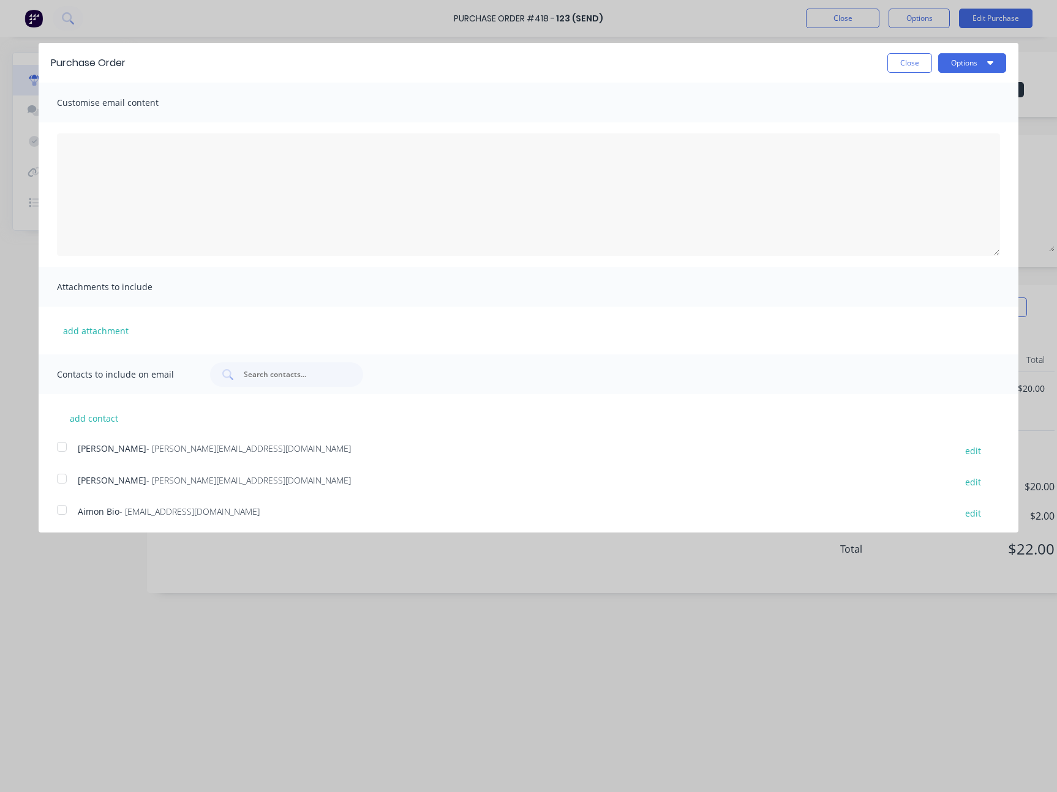
click at [489, 125] on div at bounding box center [528, 194] width 979 height 144
click at [227, 288] on div "Attachments to include" at bounding box center [528, 287] width 979 height 40
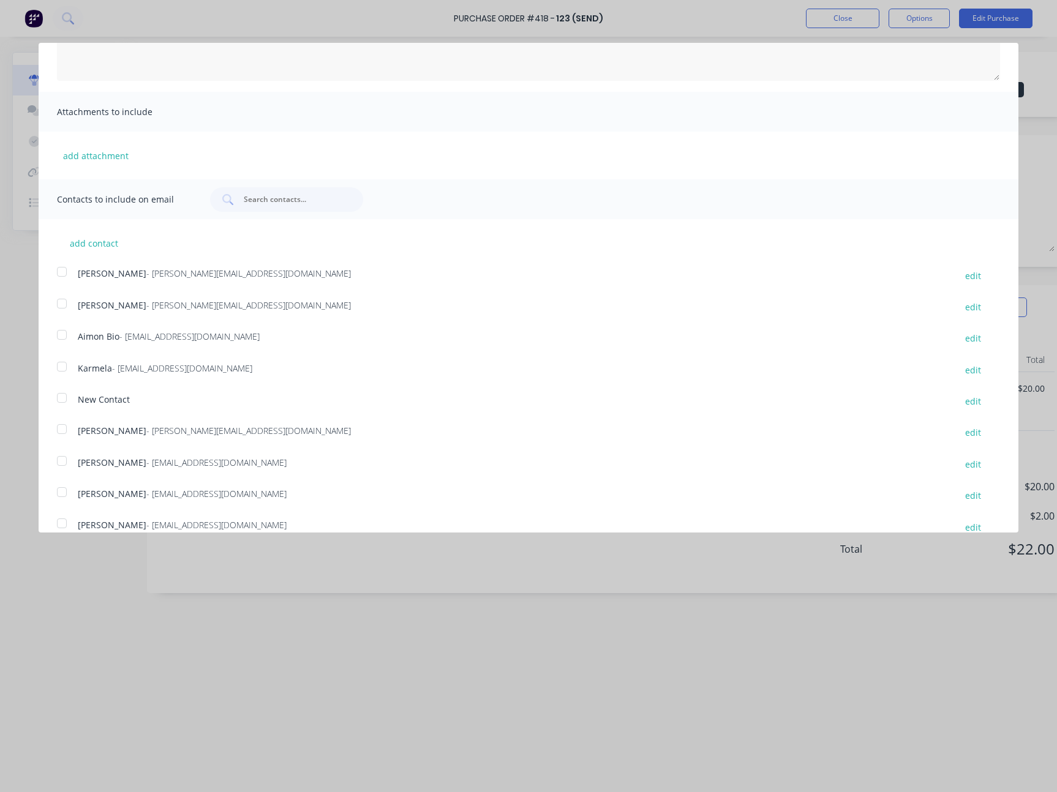
scroll to position [207, 0]
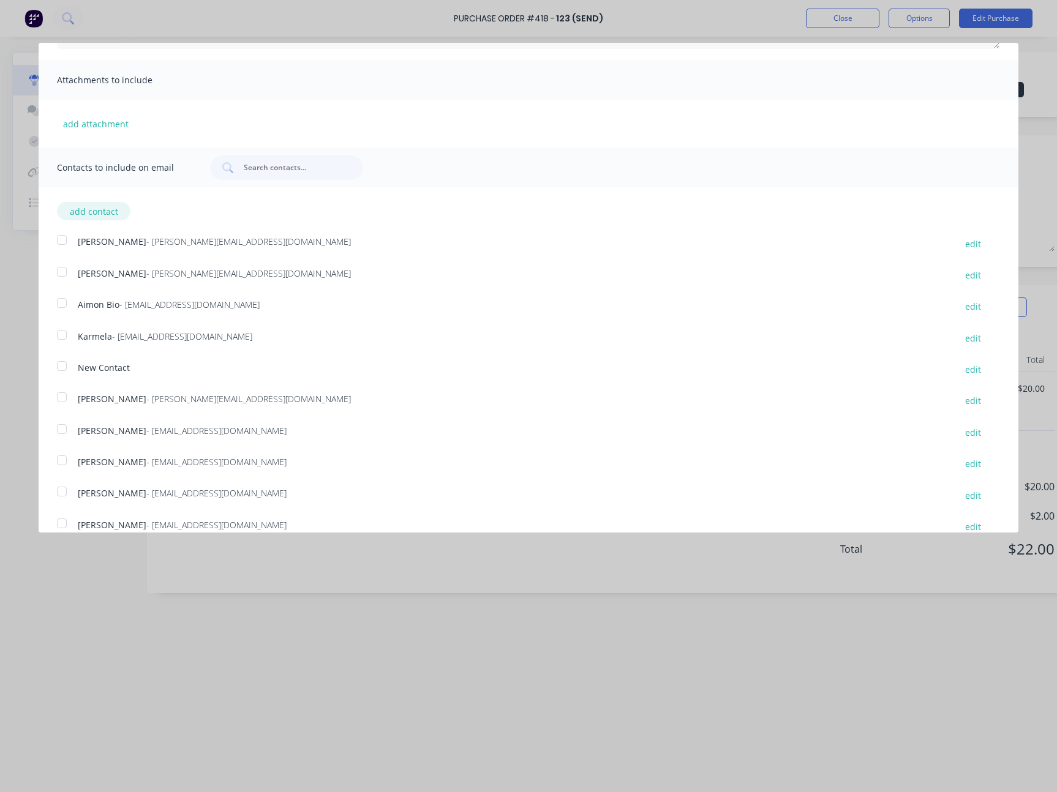
click at [112, 214] on button "add contact" at bounding box center [93, 211] width 73 height 18
select select "AU"
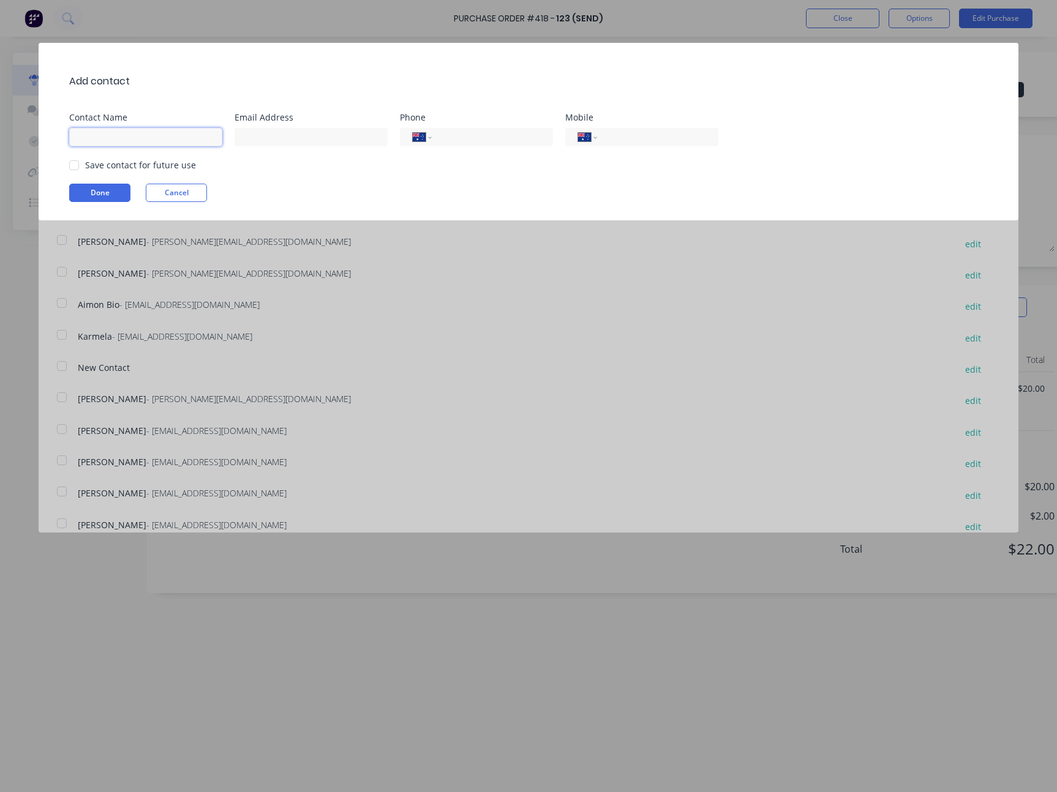
click at [138, 144] on input at bounding box center [145, 137] width 153 height 18
type input "Mark"
type input "mark@factory.app"
paste input "(02) 1231 2312"
type input "(02) 1231 2312"
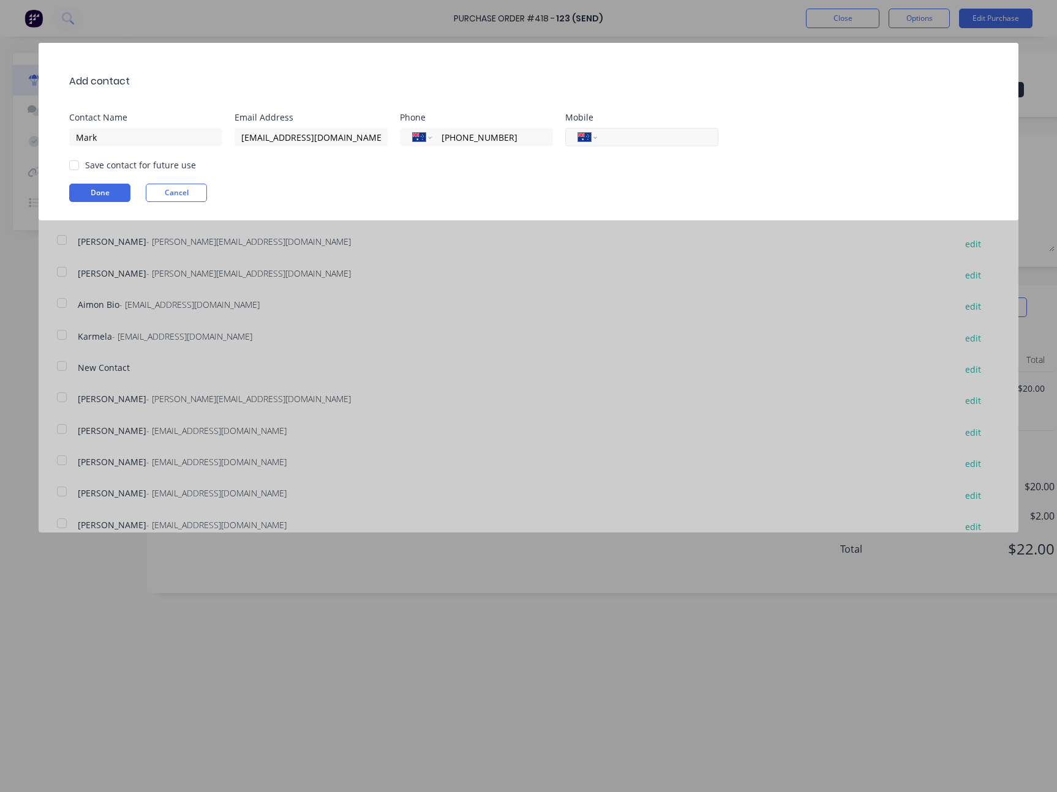
click at [659, 136] on input "tel" at bounding box center [655, 137] width 100 height 14
paste input "(02) 1231 2312"
type input "(02) 1231 2312"
click at [488, 181] on div "Add contact Contact Name Mark Email Address mark@factory.app Phone Internationa…" at bounding box center [528, 132] width 979 height 178
click at [78, 165] on div at bounding box center [74, 165] width 24 height 24
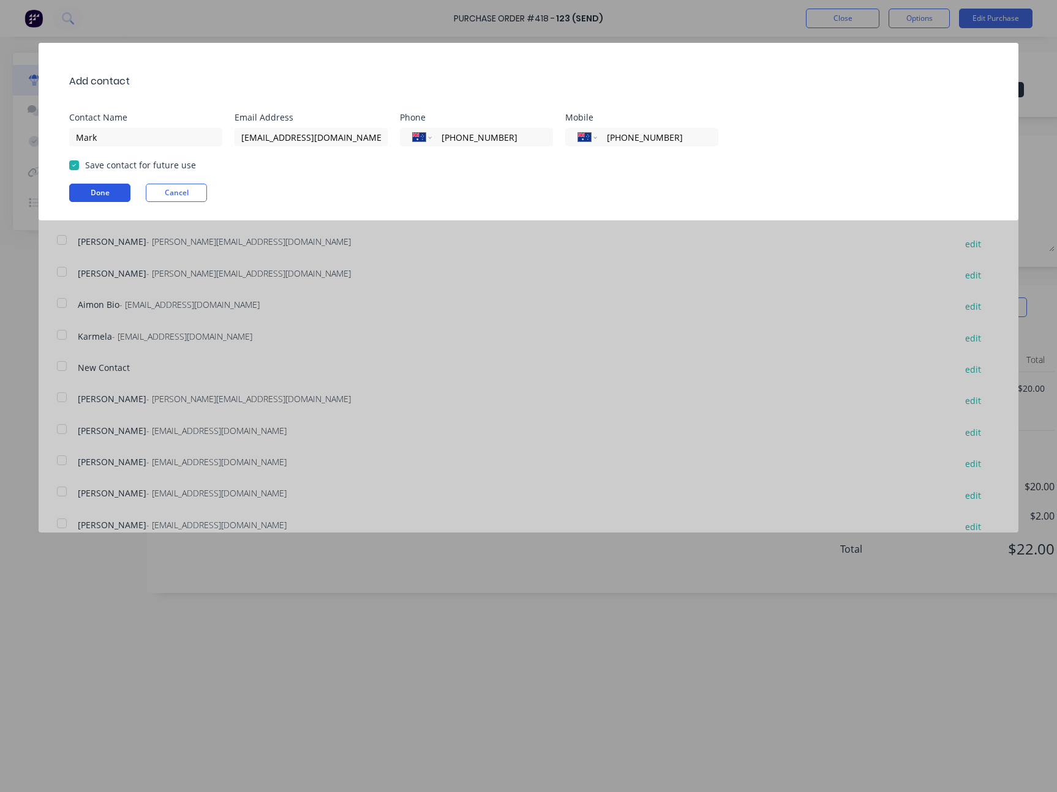
click at [92, 190] on button "Done" at bounding box center [99, 193] width 61 height 18
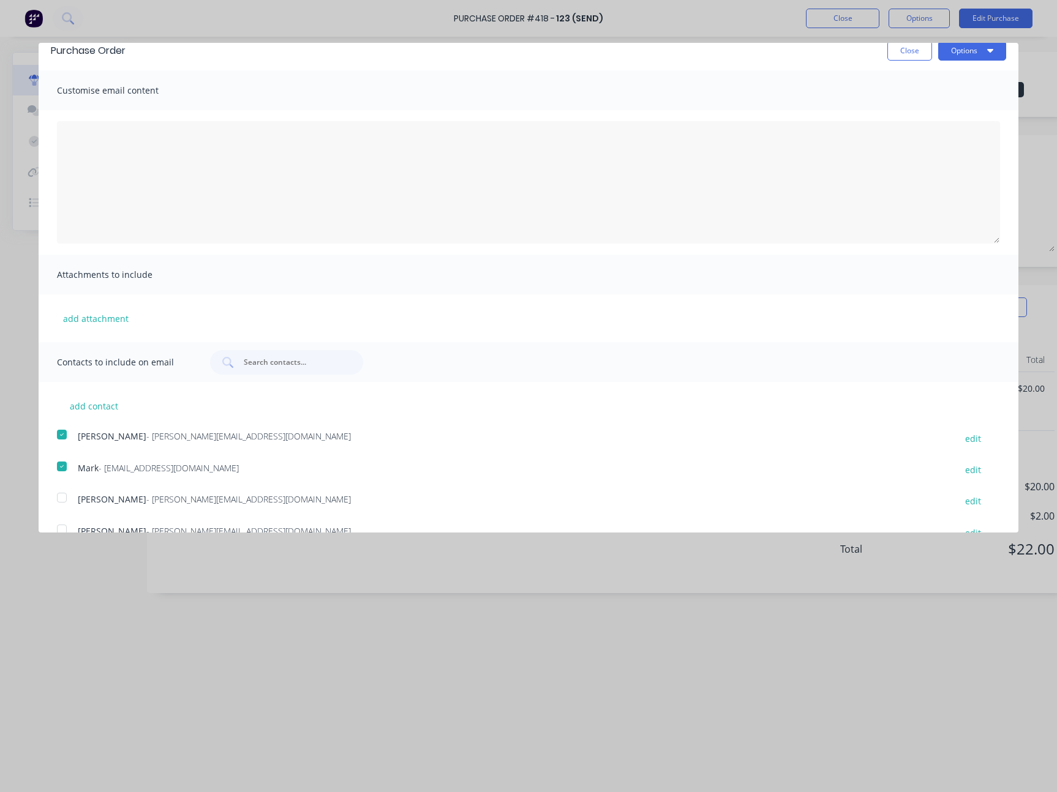
scroll to position [0, 0]
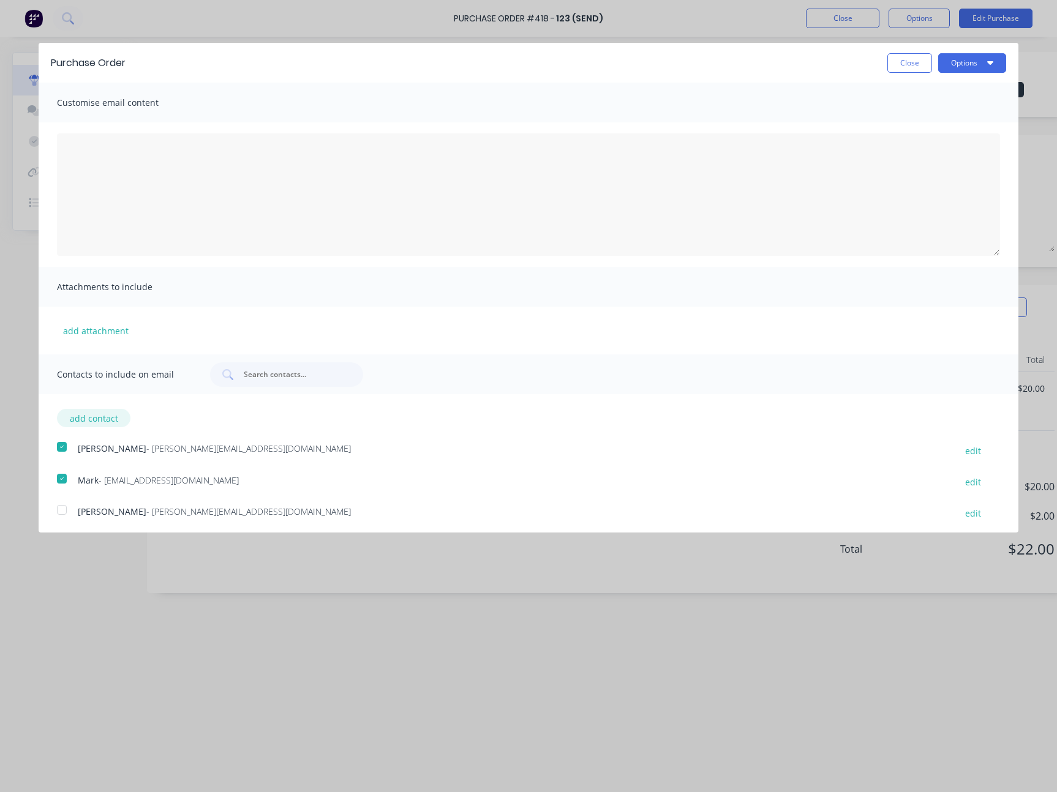
click at [103, 414] on button "add contact" at bounding box center [93, 418] width 73 height 18
select select "AU"
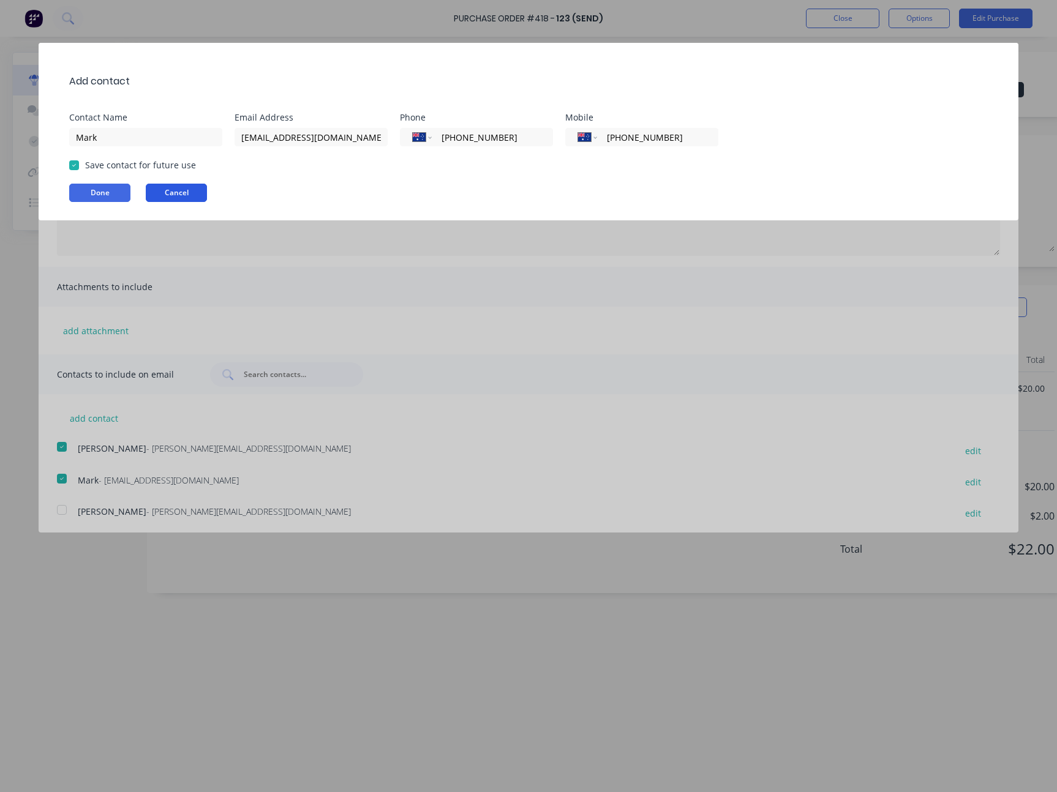
click at [179, 189] on button "Cancel" at bounding box center [176, 193] width 61 height 18
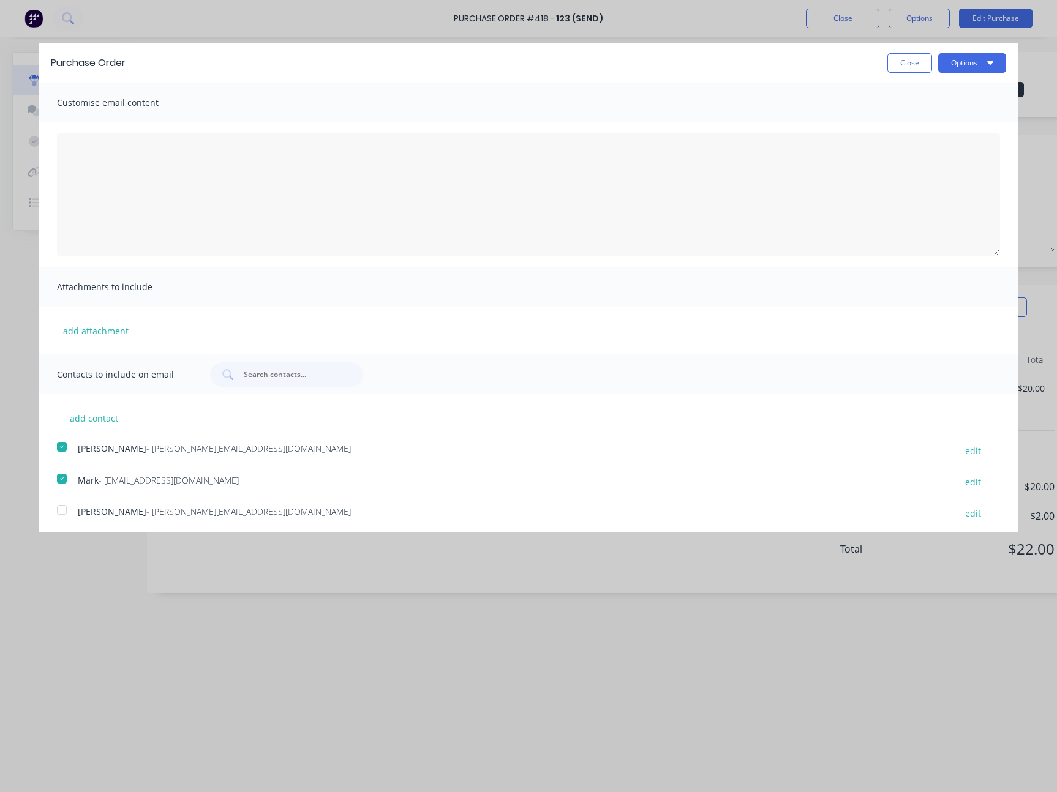
click at [62, 449] on div at bounding box center [62, 447] width 24 height 24
click at [64, 445] on div at bounding box center [62, 447] width 24 height 24
click at [64, 444] on div at bounding box center [62, 447] width 24 height 24
click at [63, 451] on div at bounding box center [62, 447] width 24 height 24
click at [895, 70] on button "Close" at bounding box center [909, 63] width 45 height 20
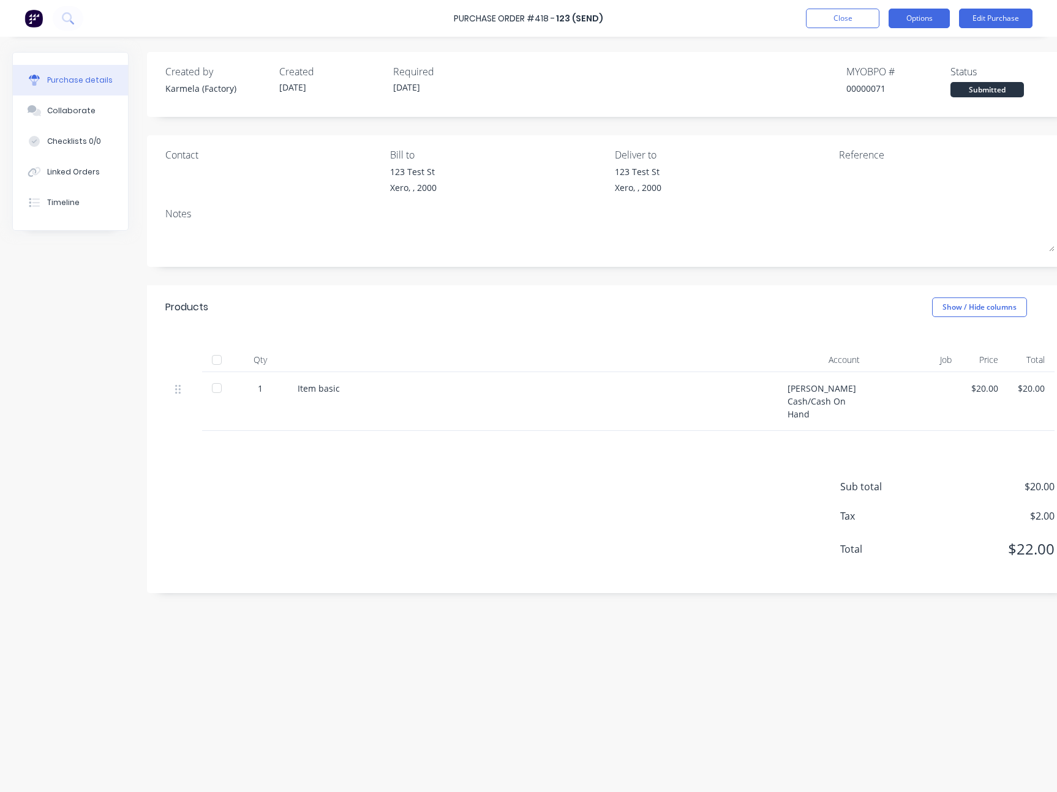
click at [915, 15] on button "Options" at bounding box center [918, 19] width 61 height 20
click at [894, 51] on div "Print / Email" at bounding box center [891, 50] width 94 height 18
click at [873, 72] on div "With pricing" at bounding box center [891, 75] width 94 height 18
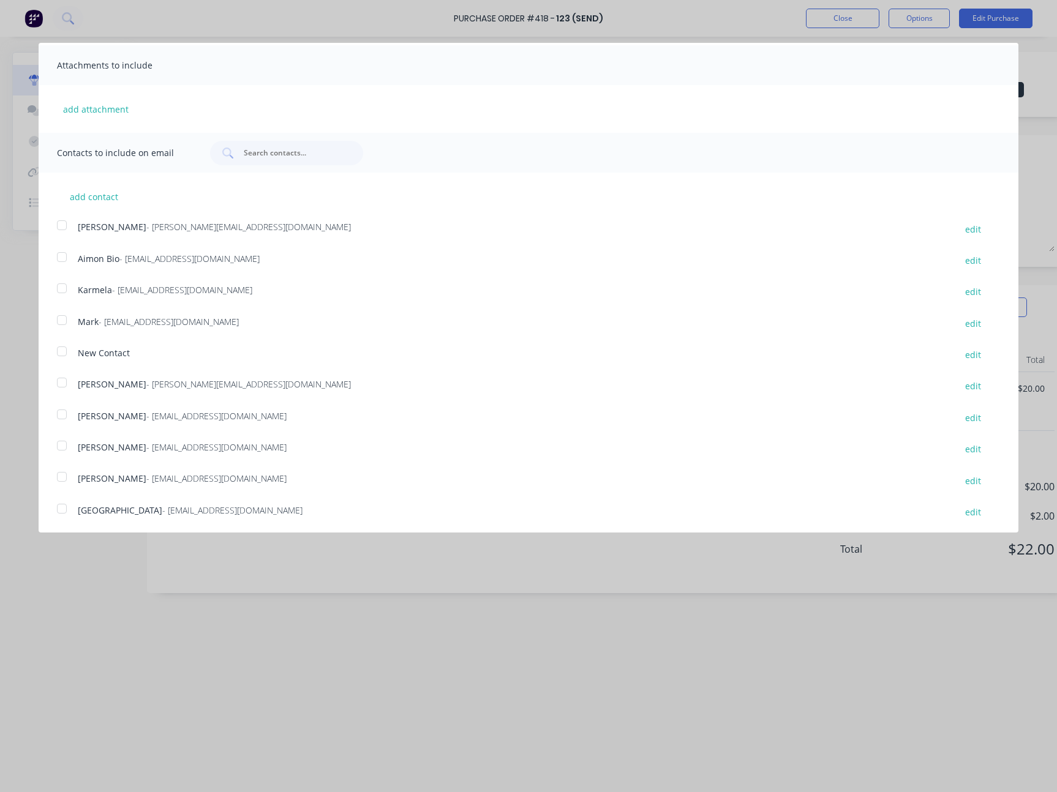
scroll to position [224, 0]
drag, startPoint x: 191, startPoint y: 412, endPoint x: 192, endPoint y: 453, distance: 41.0
click at [80, 444] on div "add contact Steve - steve@factory.app edit Aimon Bio - aimon@factory.app edit K…" at bounding box center [528, 344] width 979 height 348
drag, startPoint x: 152, startPoint y: 436, endPoint x: 90, endPoint y: 230, distance: 215.9
click at [88, 419] on div "add contact Steve - steve@factory.app edit Aimon Bio - aimon@factory.app edit K…" at bounding box center [528, 344] width 979 height 348
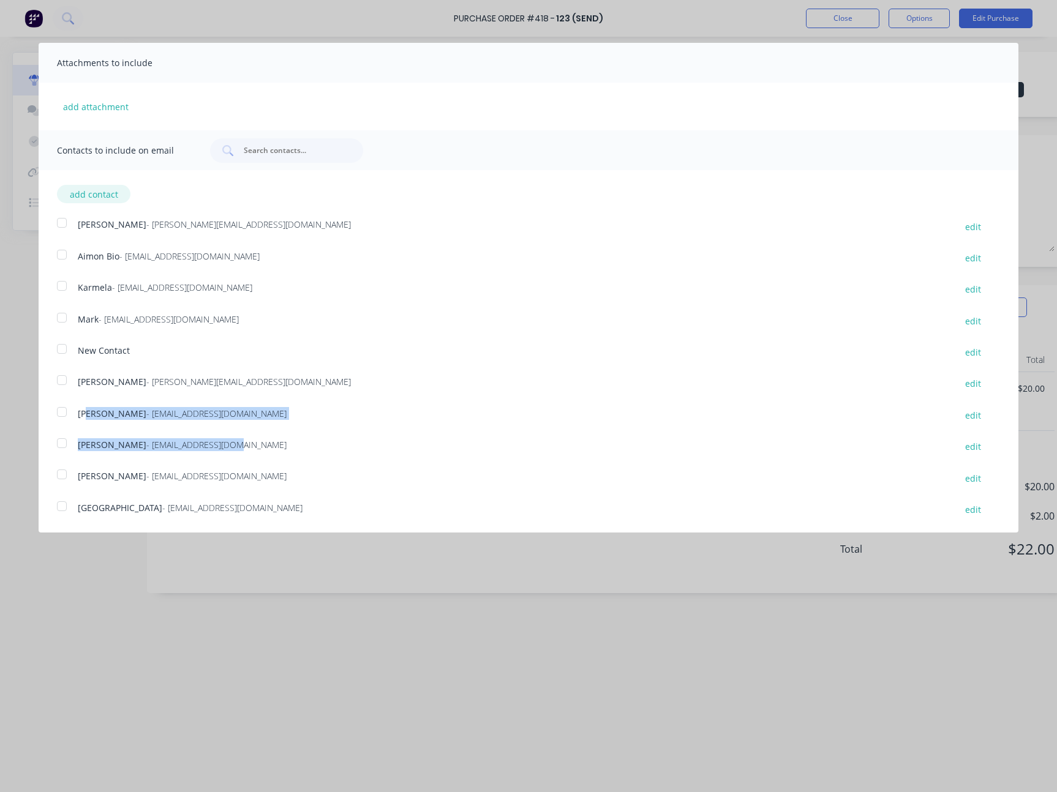
click at [100, 197] on button "add contact" at bounding box center [93, 194] width 73 height 18
select select "AU"
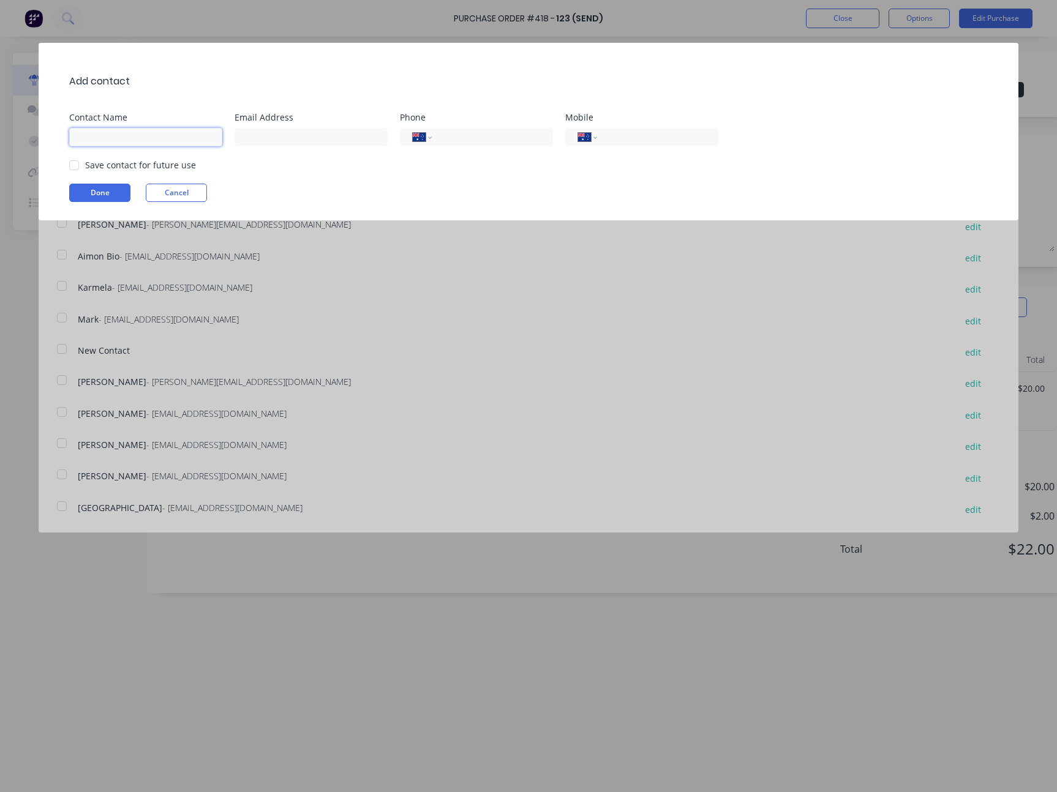
click at [203, 135] on body "Purchase Order #418 - 123 (Send) Close Options Edit Purchase Purchase details C…" at bounding box center [528, 396] width 1057 height 792
type input "hello@factory.app"
click at [361, 142] on input at bounding box center [310, 137] width 153 height 18
click at [214, 138] on input "hello@factory.app" at bounding box center [145, 137] width 153 height 18
click at [275, 137] on input at bounding box center [310, 137] width 153 height 18
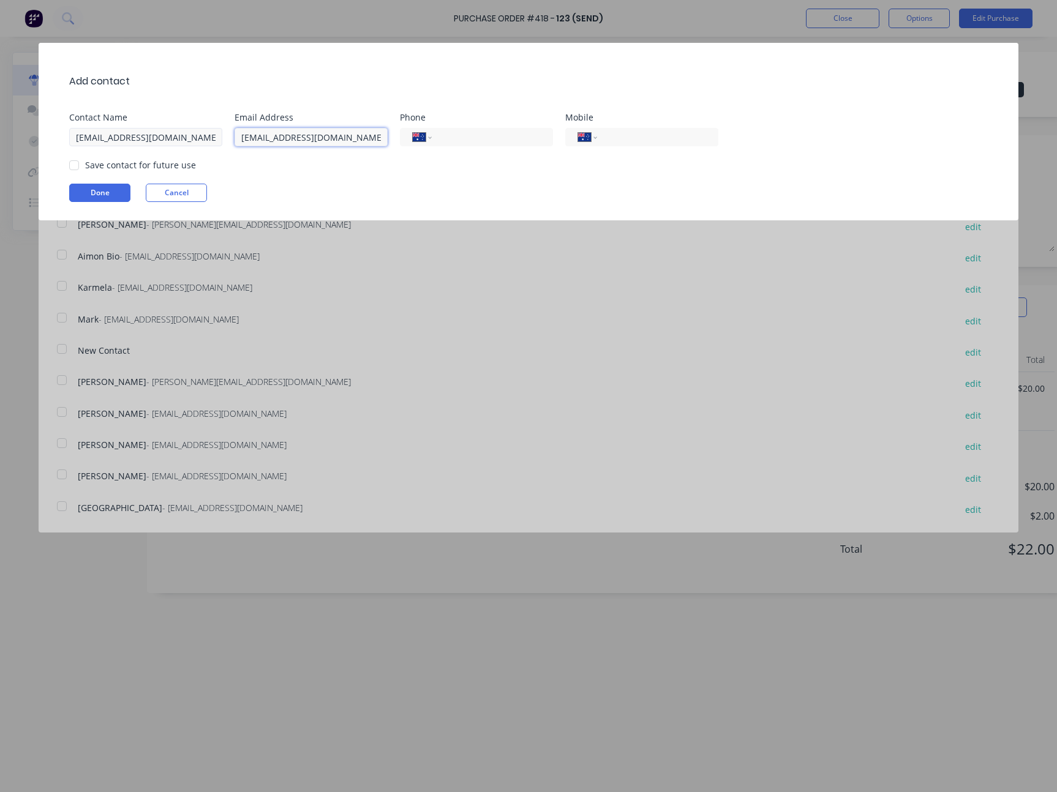
type input "hello@factory.app"
click at [173, 138] on input "hello@factory.app" at bounding box center [145, 137] width 153 height 18
type input "Hello"
click at [495, 144] on div "International Afghanistan Åland Islands Albania Algeria American Samoa Andorra …" at bounding box center [476, 137] width 153 height 18
click at [512, 140] on input "tel" at bounding box center [490, 137] width 100 height 14
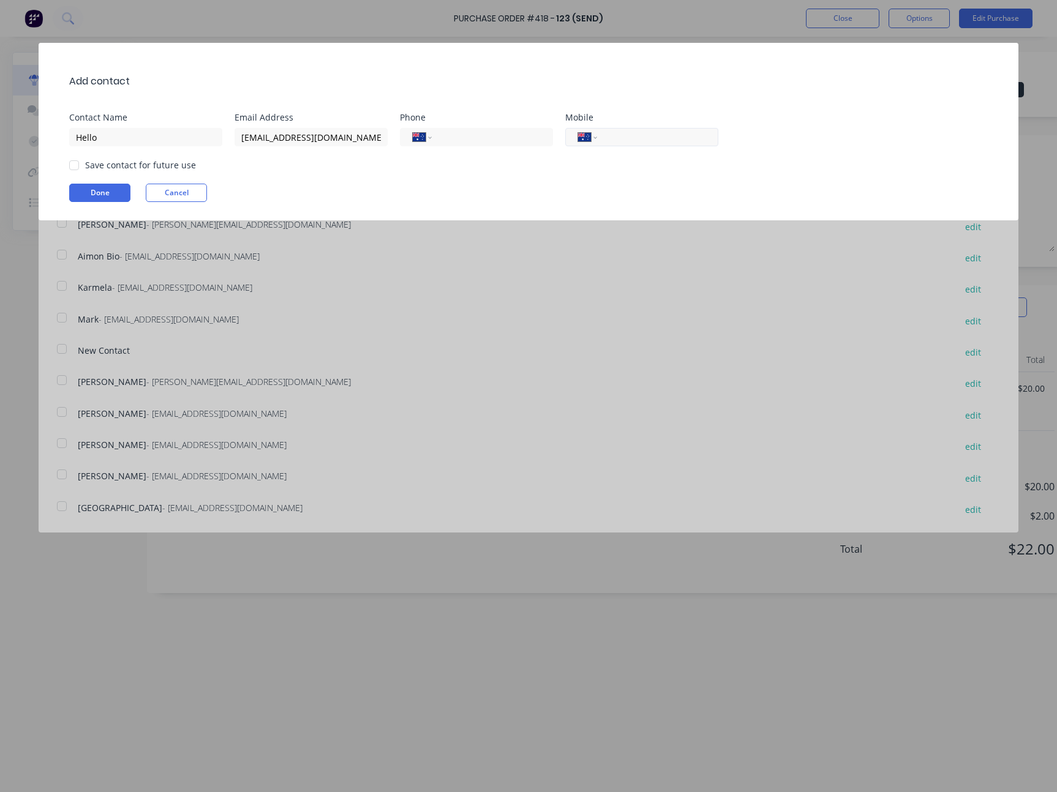
paste input "69676303852"
click at [624, 132] on input "tel" at bounding box center [655, 137] width 100 height 14
click at [517, 132] on input "69676303852" at bounding box center [490, 137] width 100 height 14
type input "(02) 1231 2323"
click at [653, 142] on input "tel" at bounding box center [655, 137] width 100 height 14
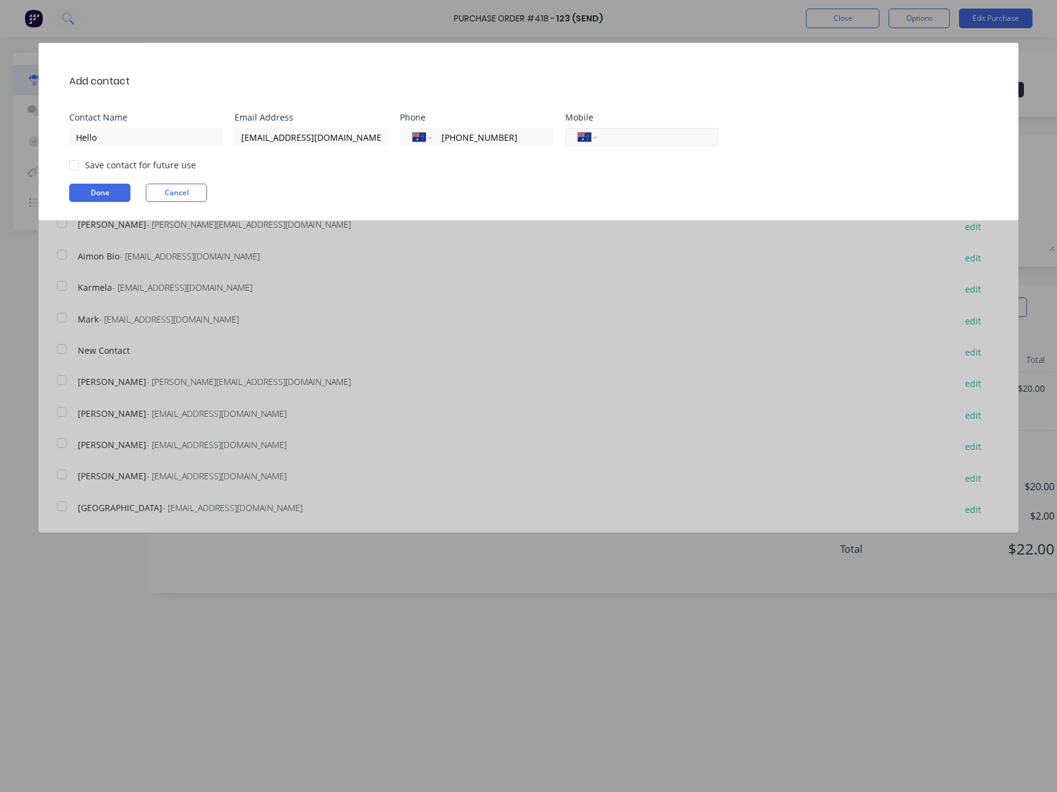
paste input "(02) 1231 2323"
type input "(02) 1231 2323"
click at [645, 175] on div "Add contact Contact Name Hello Email Address hello@factory.app Phone Internatio…" at bounding box center [528, 132] width 979 height 178
click at [110, 193] on button "Done" at bounding box center [99, 193] width 61 height 18
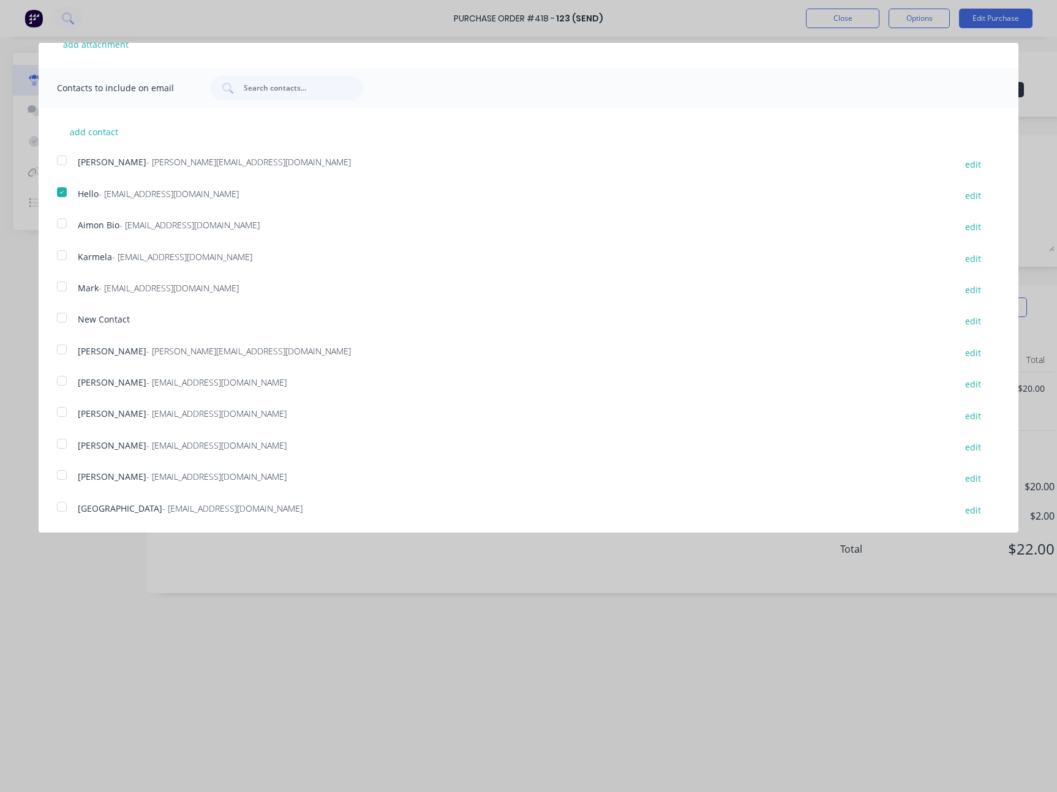
scroll to position [287, 0]
click at [99, 126] on button "add contact" at bounding box center [93, 131] width 73 height 18
select select "AU"
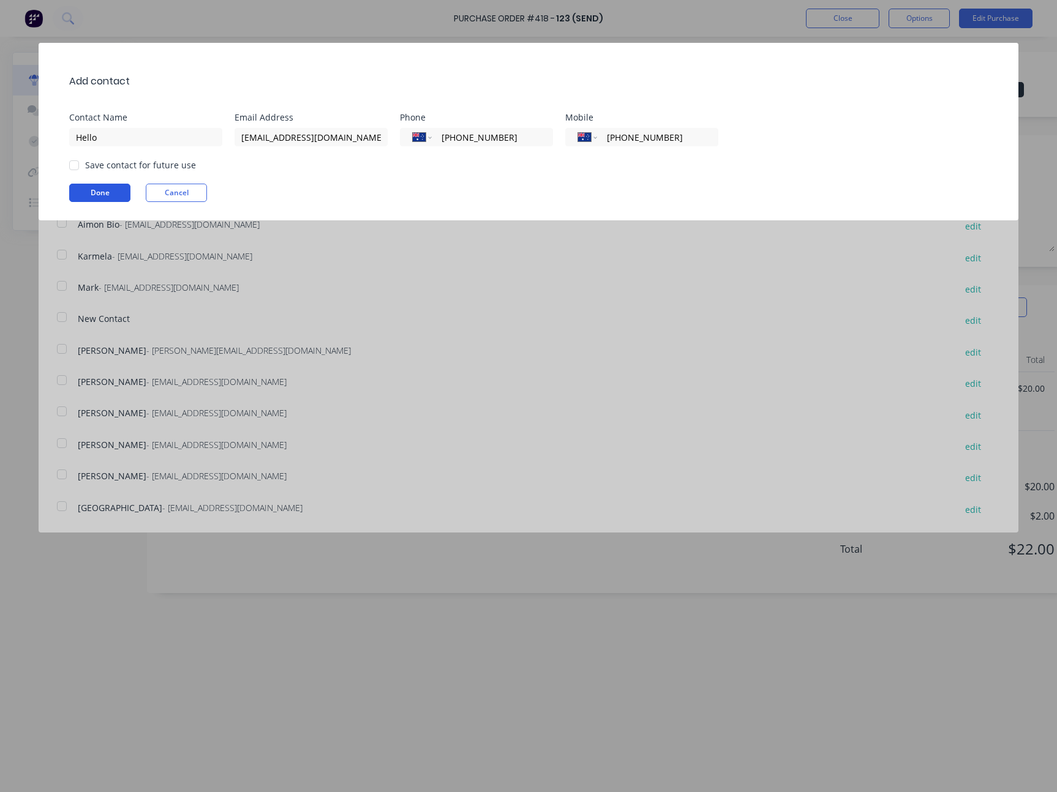
click at [85, 197] on button "Done" at bounding box center [99, 193] width 61 height 18
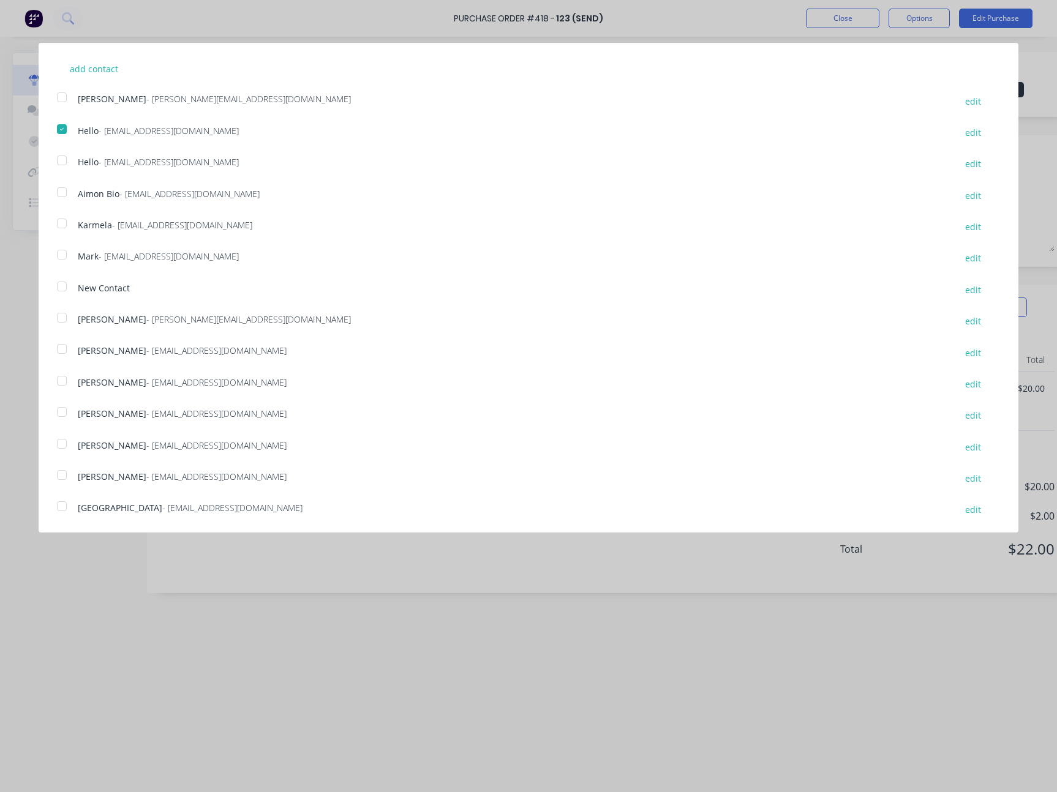
scroll to position [348, 0]
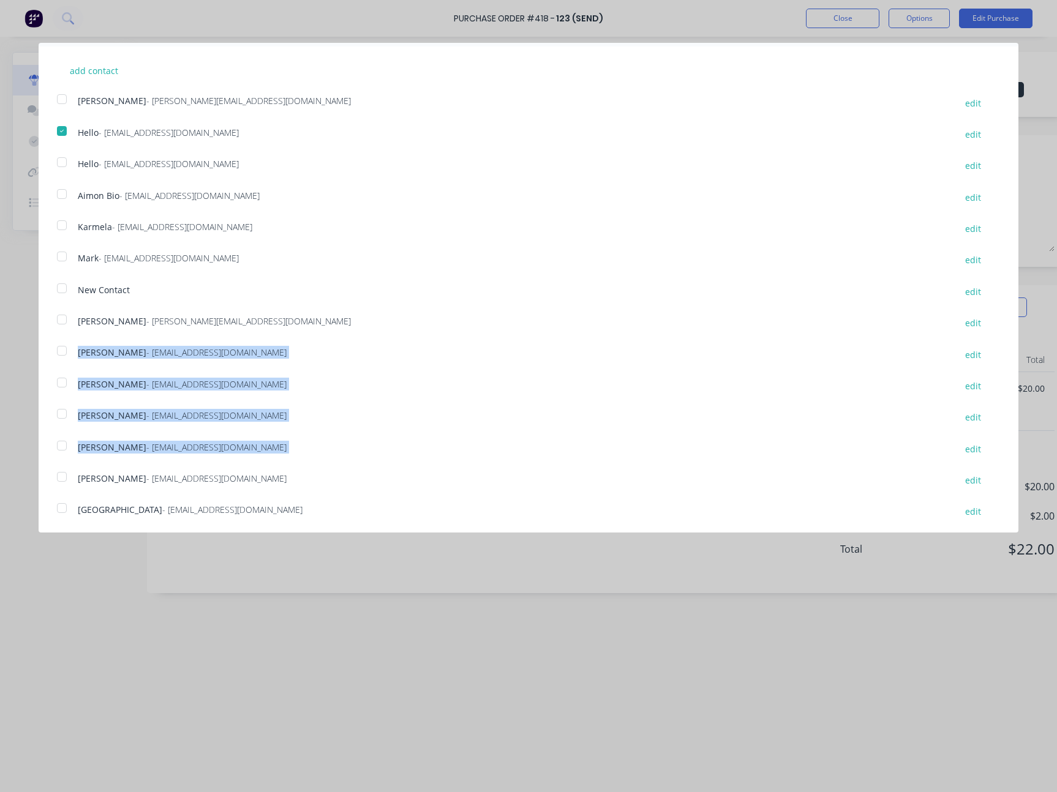
drag, startPoint x: 184, startPoint y: 451, endPoint x: 76, endPoint y: 354, distance: 144.8
click at [76, 354] on div "add contact Steve - steve@factory.app edit Hello - hello@factory.app edit Hello…" at bounding box center [528, 283] width 979 height 473
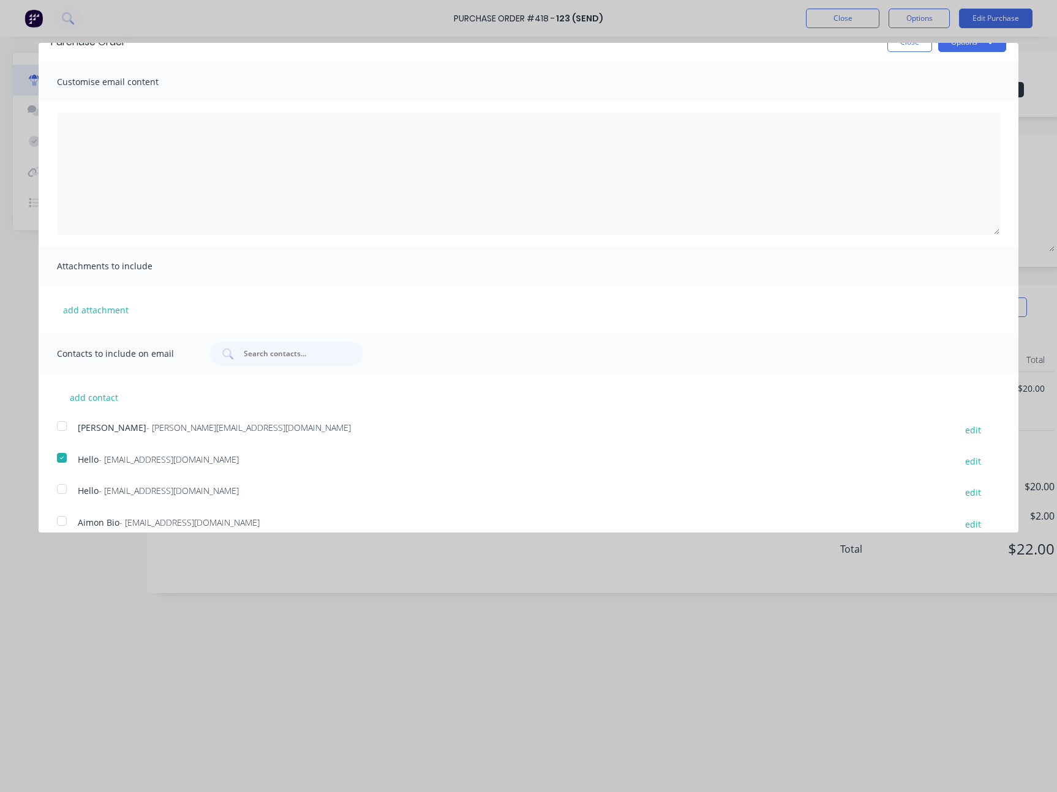
scroll to position [20, 0]
click at [892, 50] on button "Close" at bounding box center [909, 43] width 45 height 20
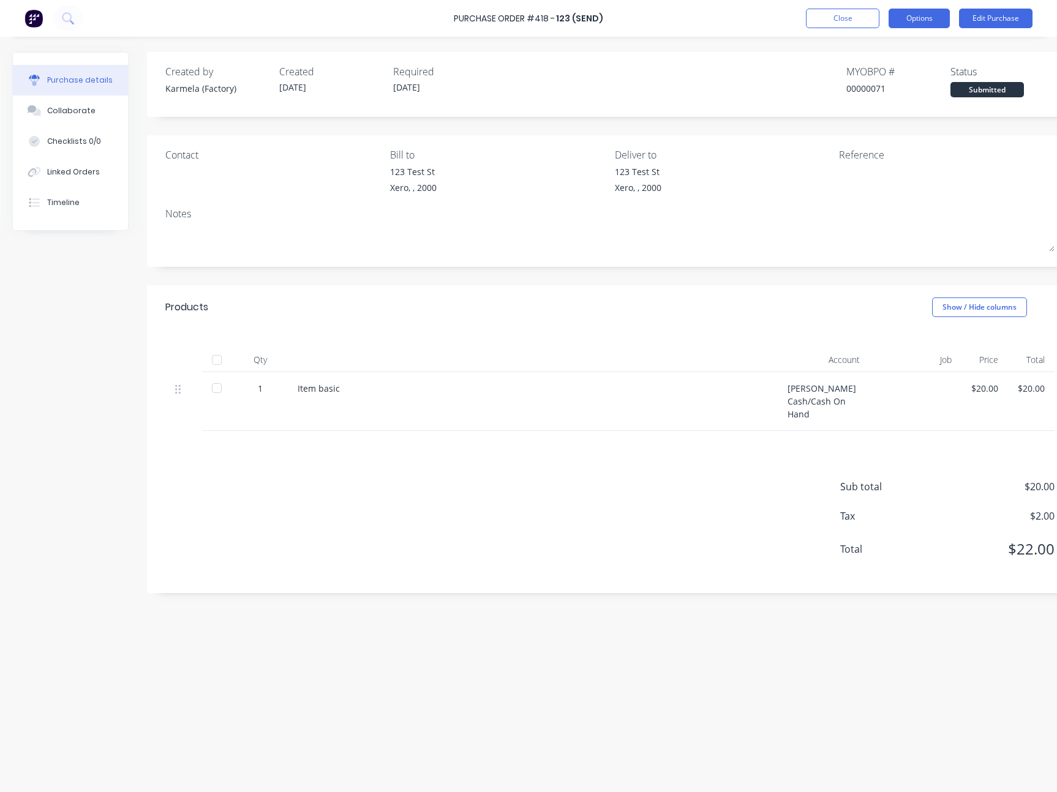
click at [897, 19] on button "Options" at bounding box center [918, 19] width 61 height 20
click at [875, 49] on div "Print / Email" at bounding box center [891, 50] width 94 height 18
click at [845, 75] on div "With pricing" at bounding box center [891, 75] width 94 height 18
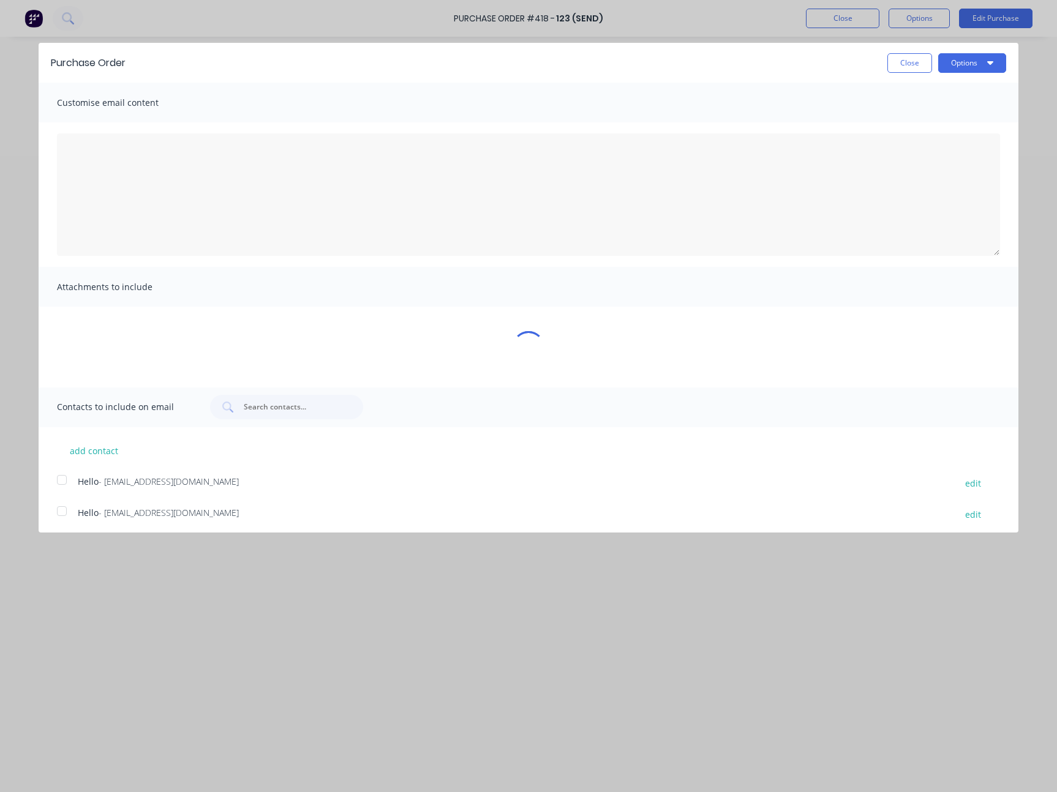
scroll to position [224, 0]
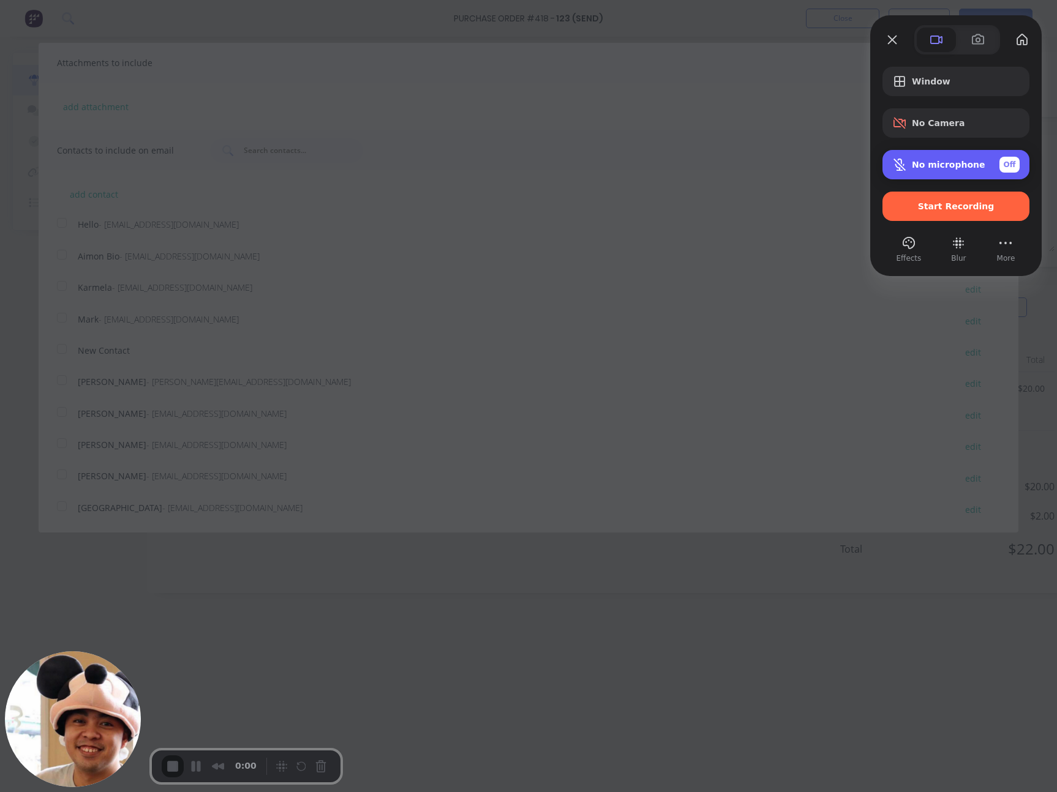
click at [953, 162] on span "No microphone" at bounding box center [948, 165] width 73 height 10
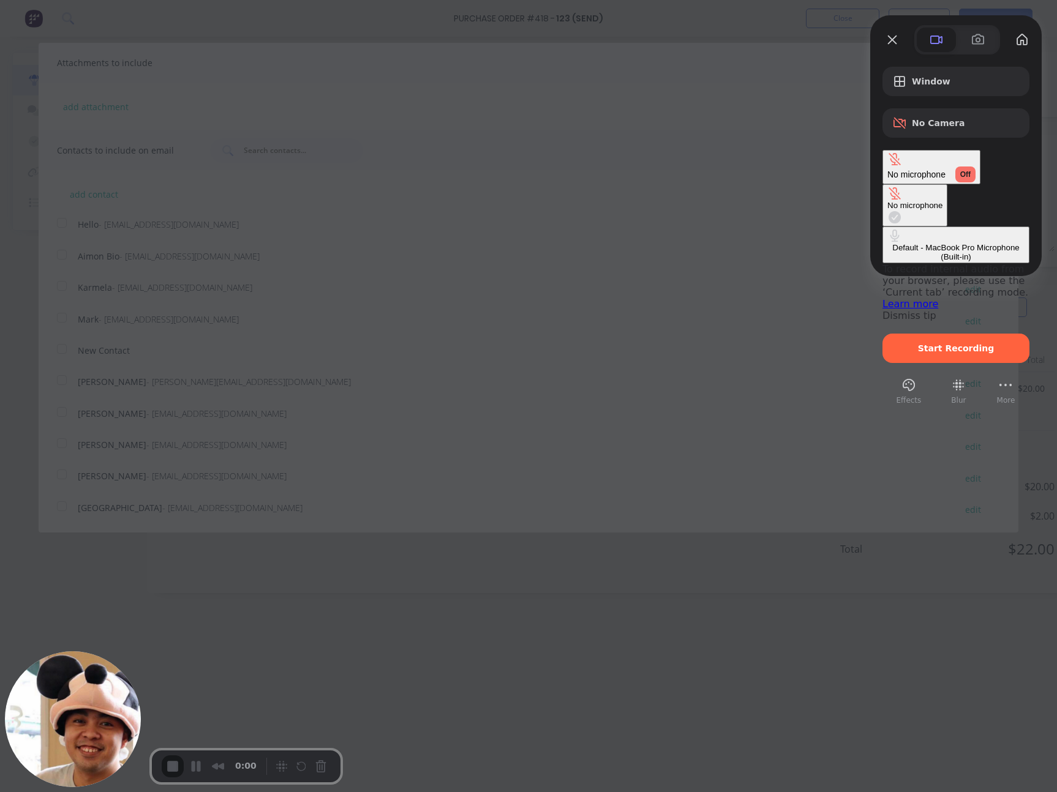
click at [887, 243] on div "Default - MacBook Pro Microphone (Built-in)" at bounding box center [955, 252] width 137 height 18
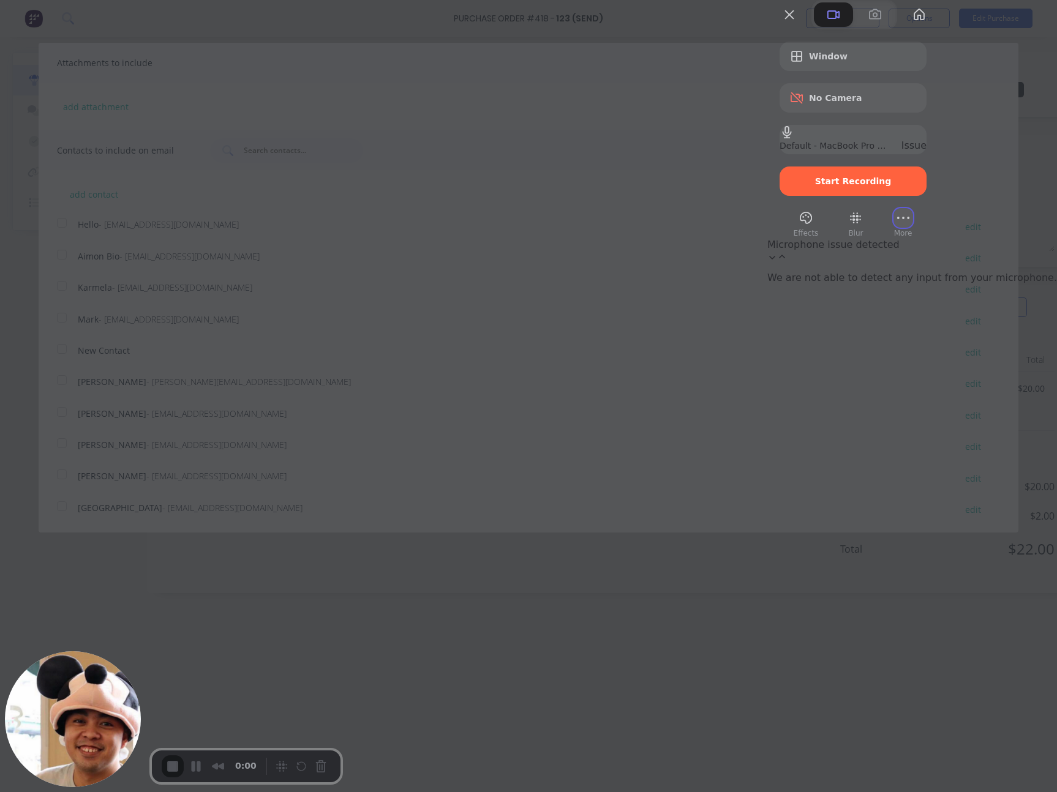
click at [913, 228] on button "More (8 unread)" at bounding box center [903, 218] width 20 height 20
click at [945, 95] on span "Settings" at bounding box center [942, 101] width 40 height 12
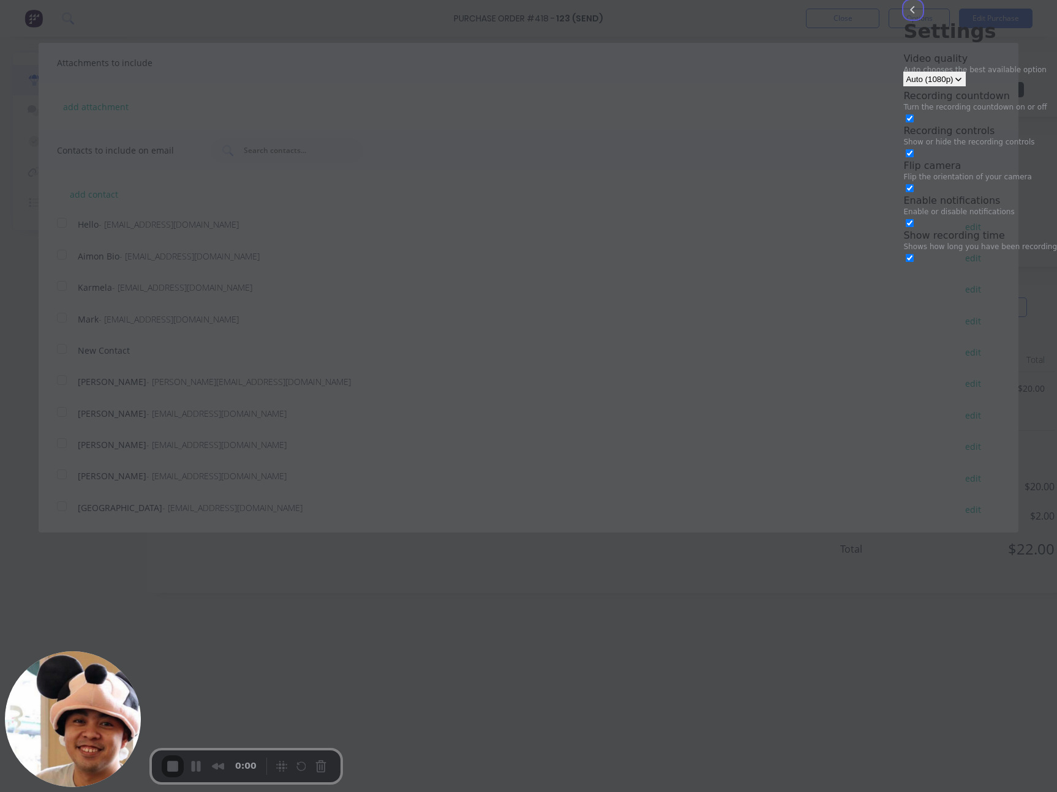
click at [903, 20] on button "back" at bounding box center [913, 10] width 20 height 20
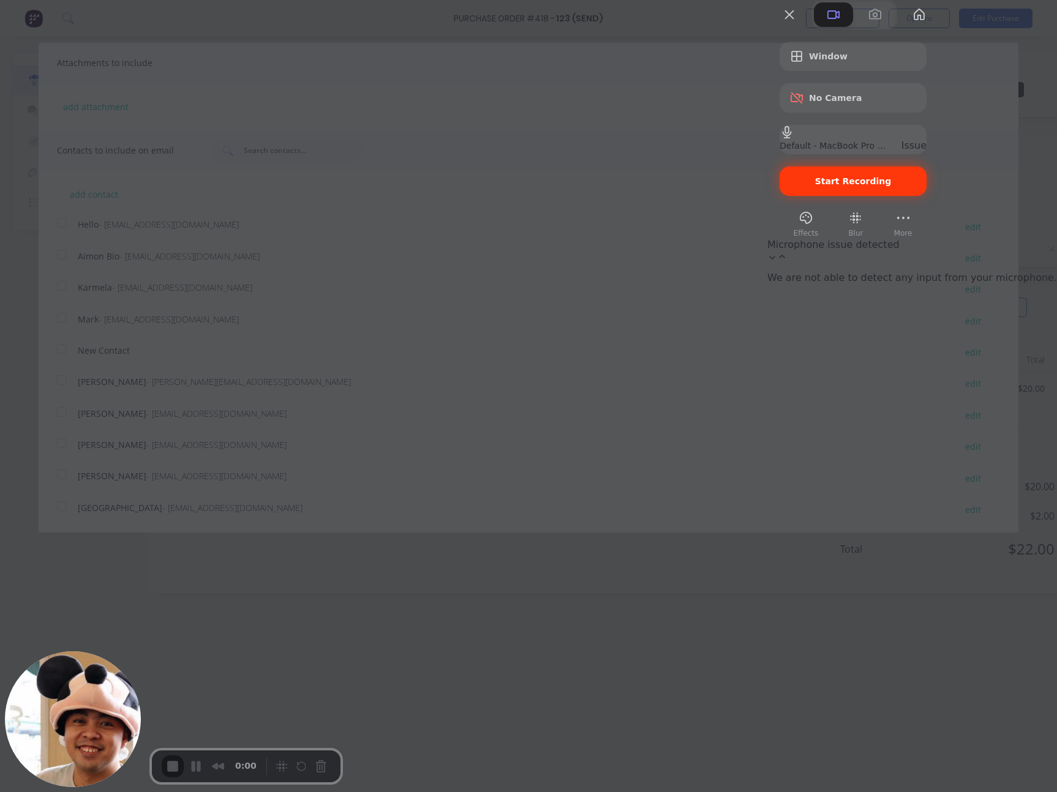
click at [926, 196] on div "Start Recording" at bounding box center [852, 181] width 147 height 29
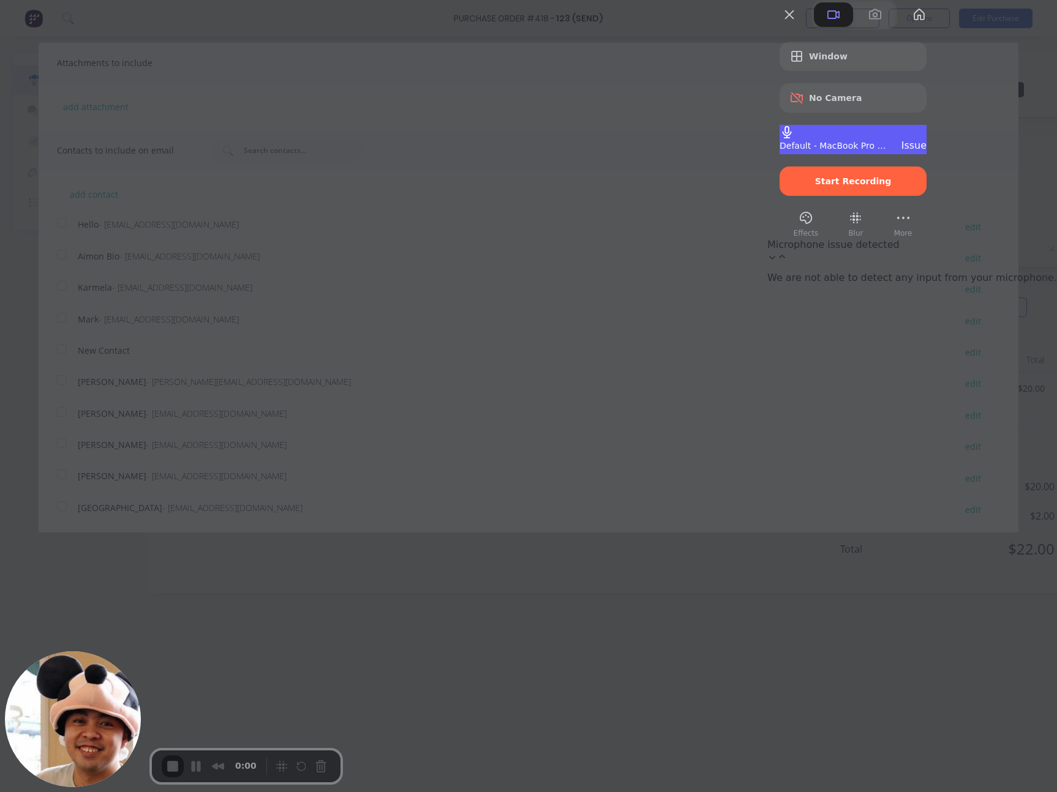
click at [919, 154] on div "Default - MacBook Pro Microphone (Built-in) Issue" at bounding box center [852, 139] width 147 height 29
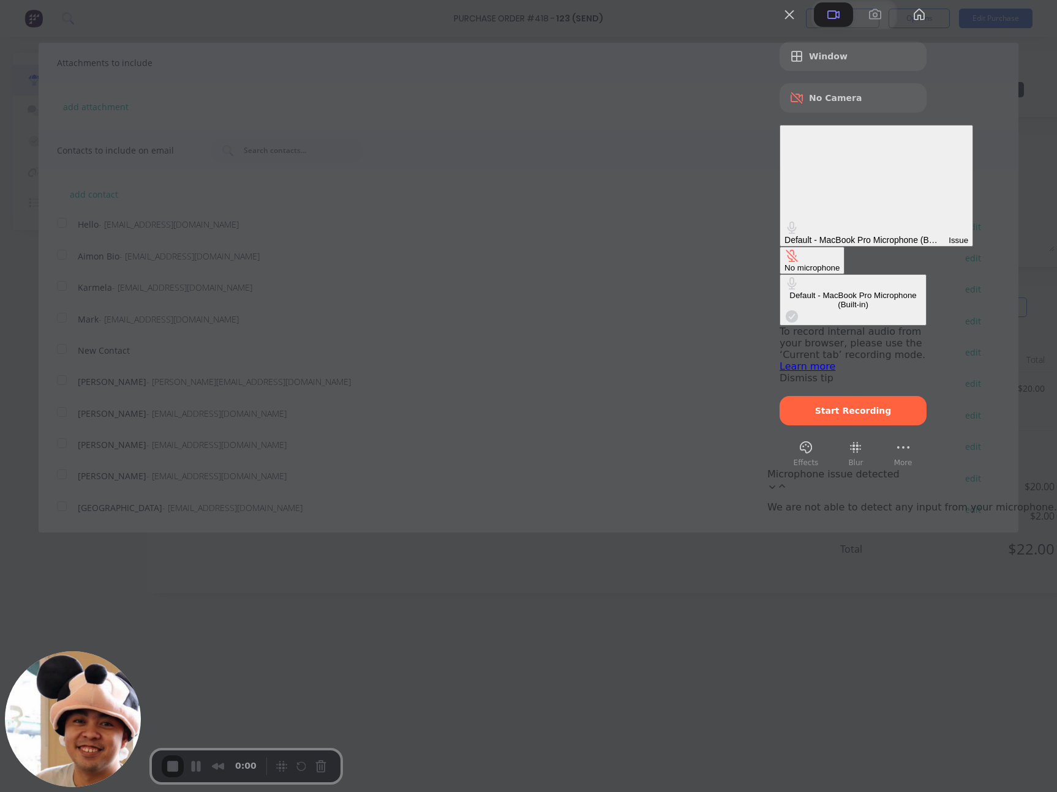
click at [808, 361] on link "Learn more" at bounding box center [807, 367] width 56 height 12
click at [913, 438] on button "More (8 unread)" at bounding box center [903, 448] width 20 height 20
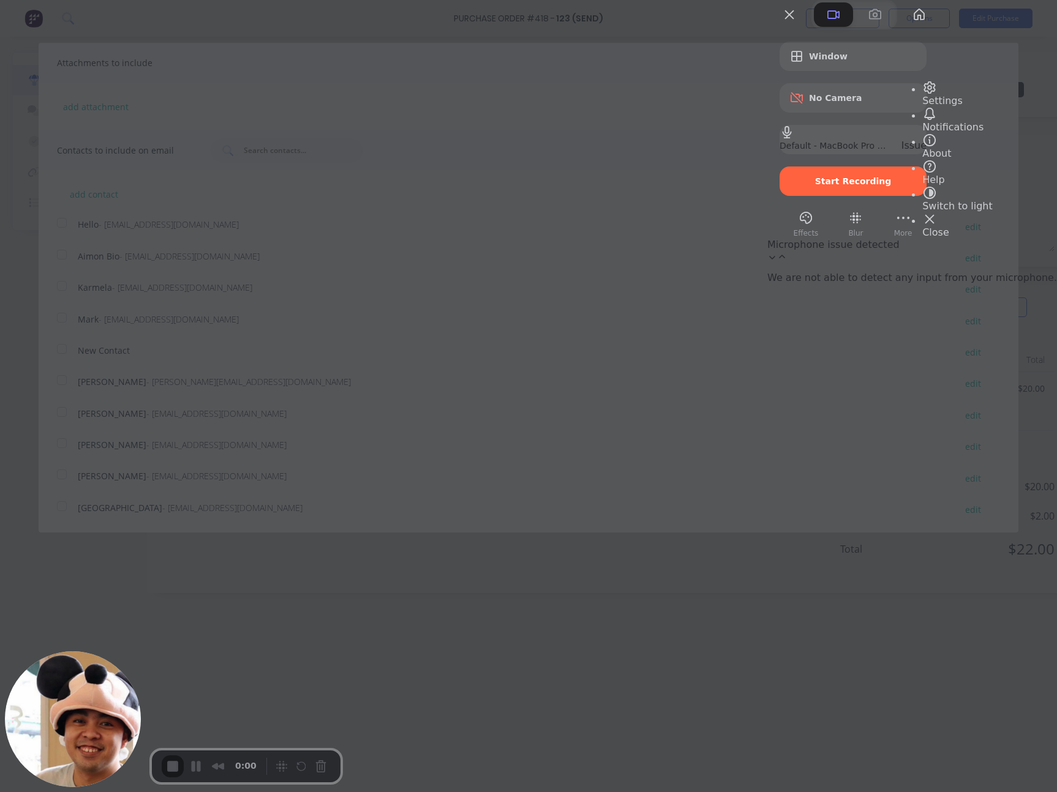
click at [959, 95] on span "Settings" at bounding box center [942, 101] width 40 height 12
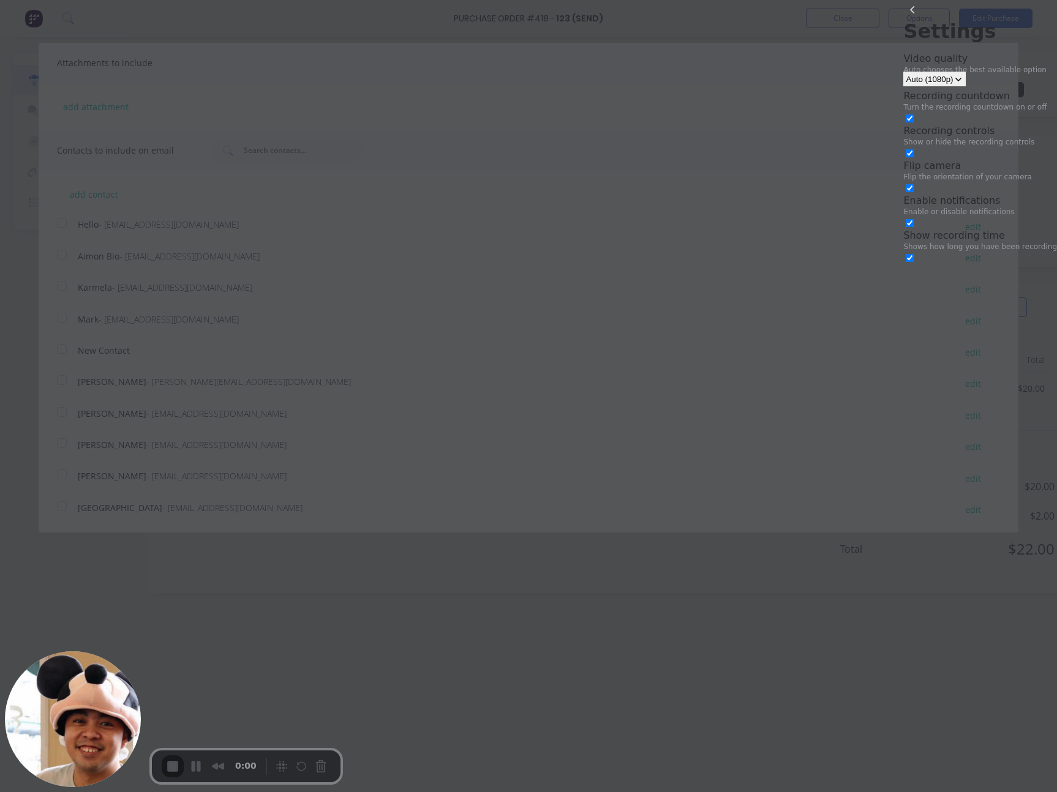
click at [903, 185] on div "Video quality Auto chooses the best available option Auto (1080p) Recording cou…" at bounding box center [980, 159] width 154 height 212
click at [903, 20] on button "back" at bounding box center [913, 10] width 20 height 20
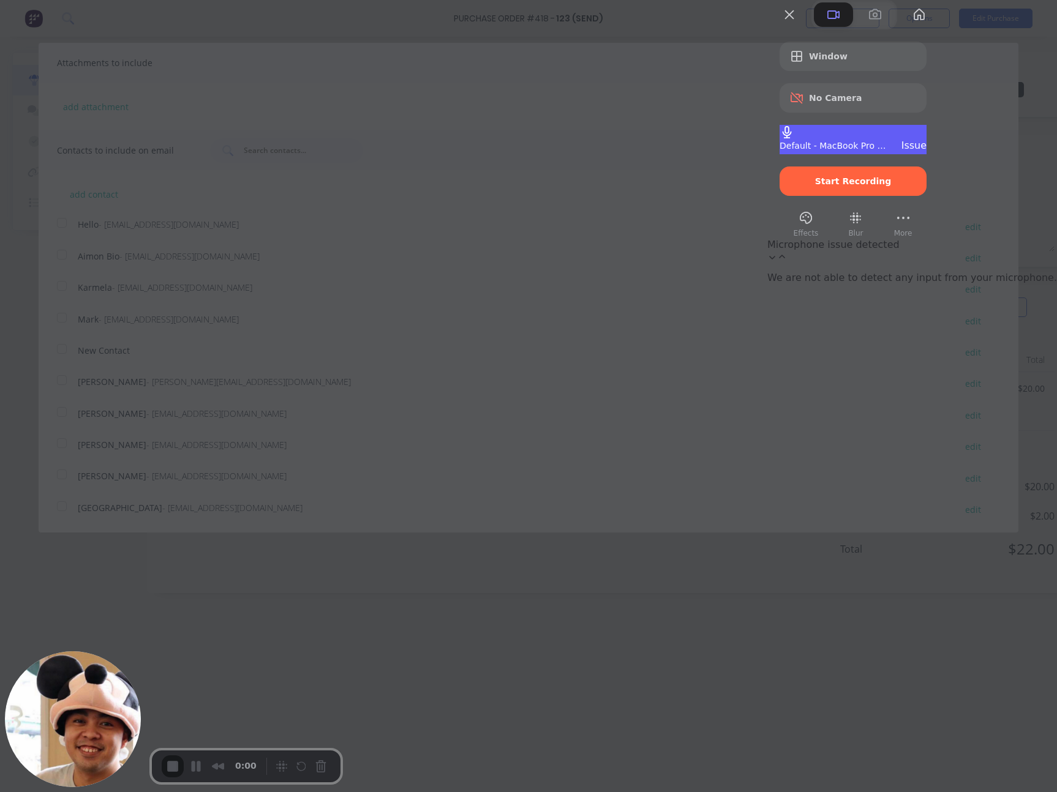
click at [926, 151] on div "Default - MacBook Pro Microphone (Built-in) Issue" at bounding box center [852, 146] width 147 height 12
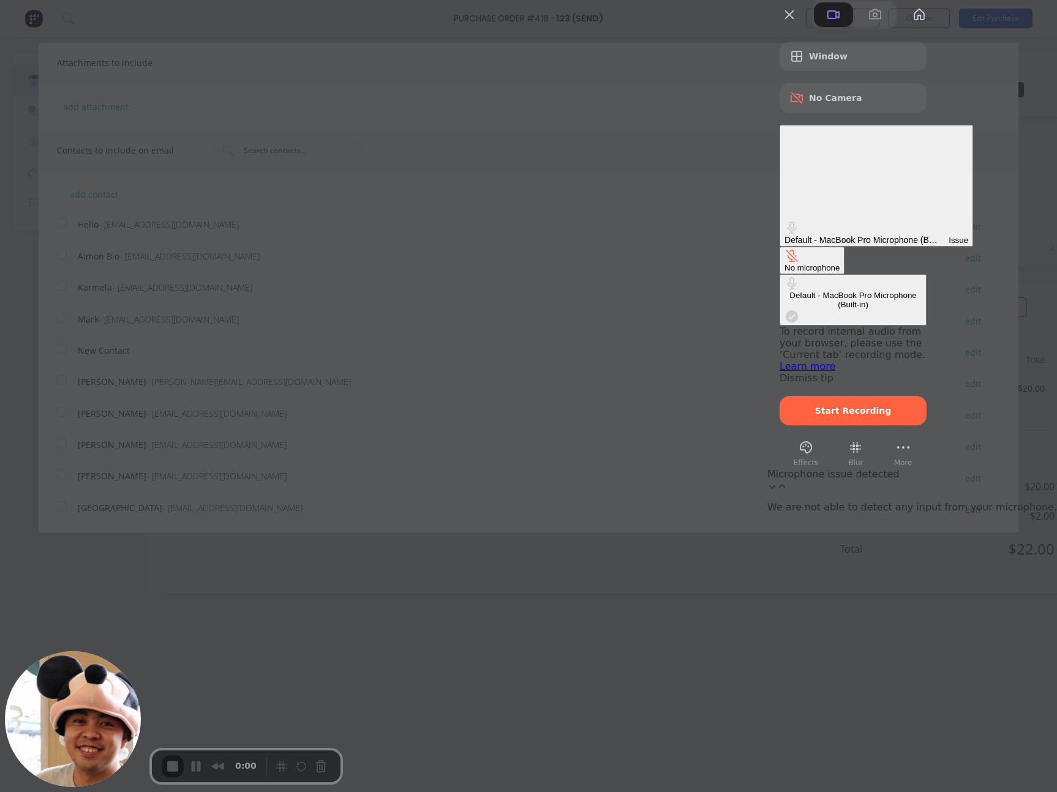
click at [806, 247] on button "No microphone" at bounding box center [811, 261] width 65 height 28
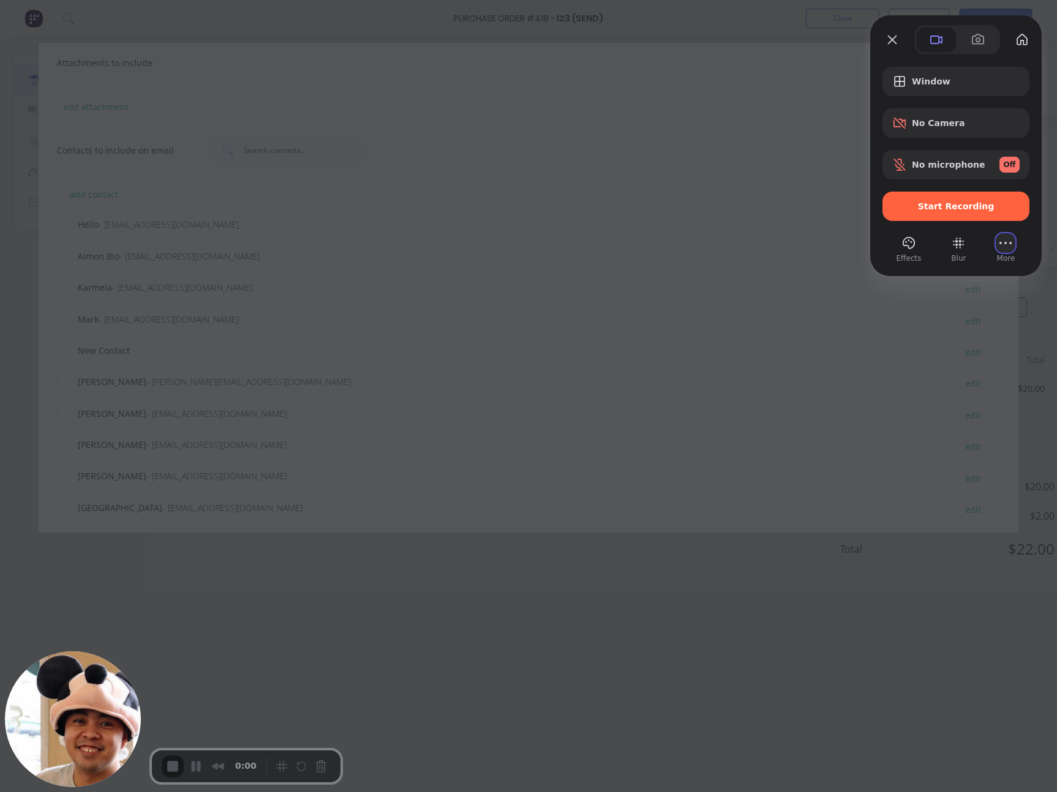
click at [1003, 236] on button "More (8 unread)" at bounding box center [1005, 243] width 20 height 20
click at [960, 95] on span "Settings" at bounding box center [942, 101] width 40 height 12
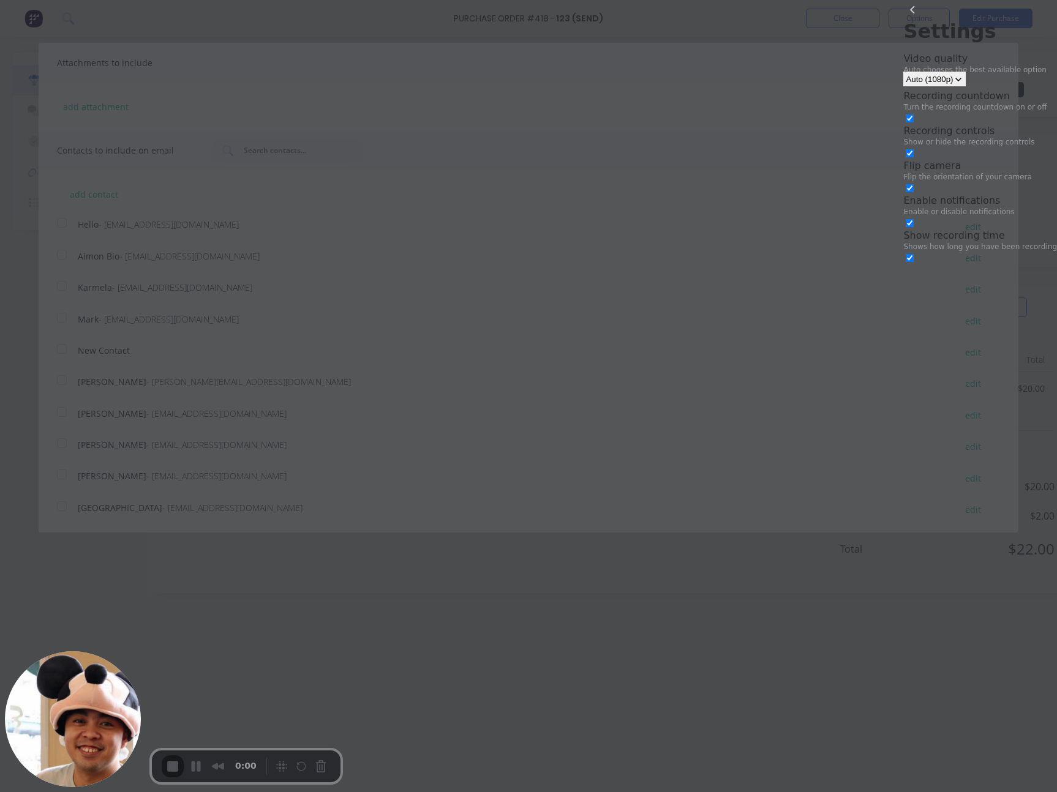
click at [771, 108] on div at bounding box center [528, 396] width 1057 height 792
click at [903, 20] on button "back" at bounding box center [913, 10] width 20 height 20
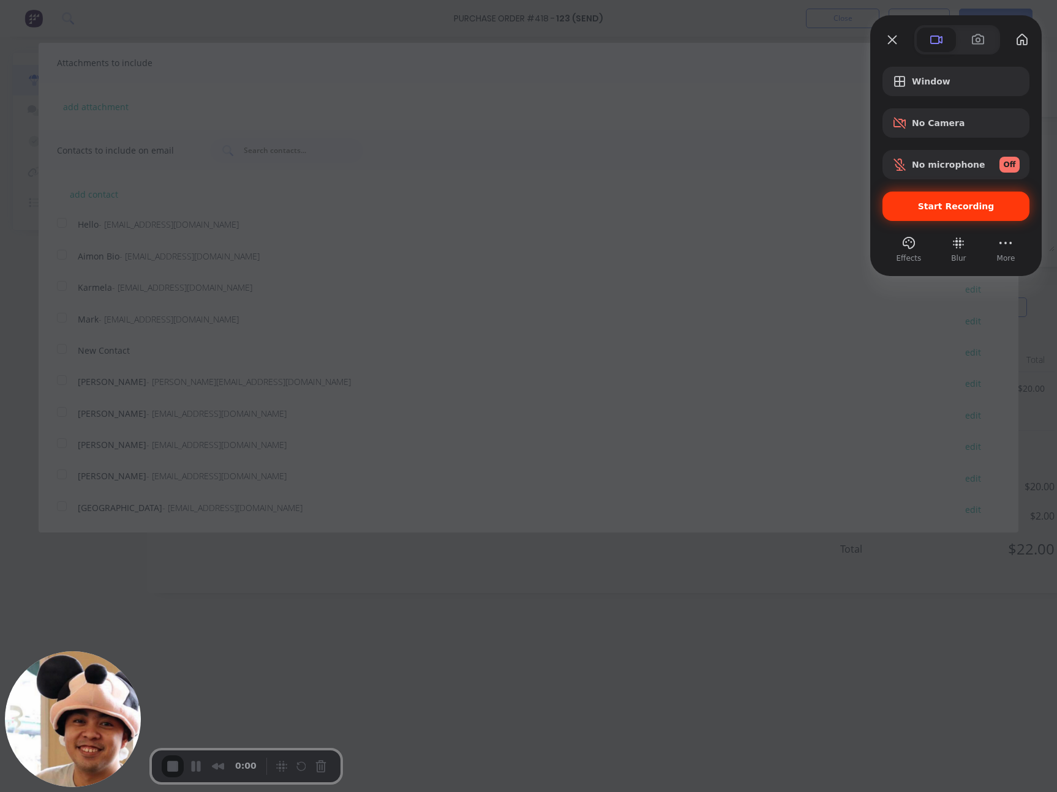
click at [951, 208] on span "Start Recording" at bounding box center [956, 206] width 77 height 10
click at [932, 168] on span "No microphone" at bounding box center [948, 165] width 73 height 10
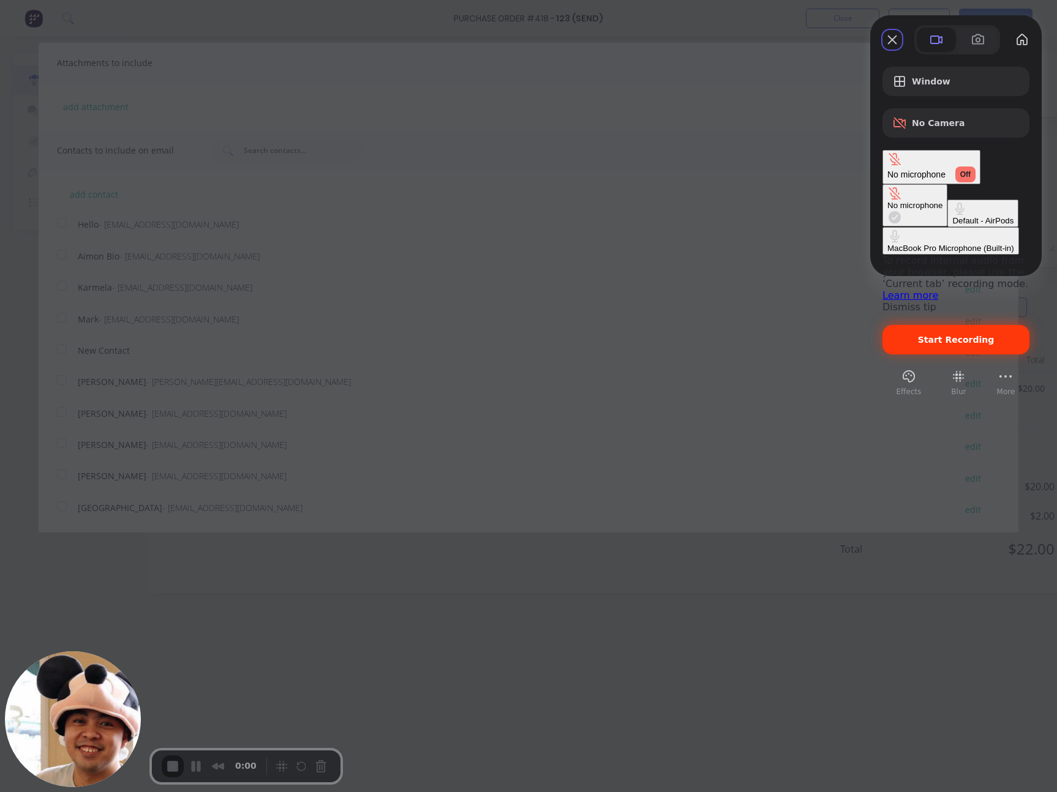
click at [952, 216] on div "Default - AirPods" at bounding box center [982, 220] width 61 height 9
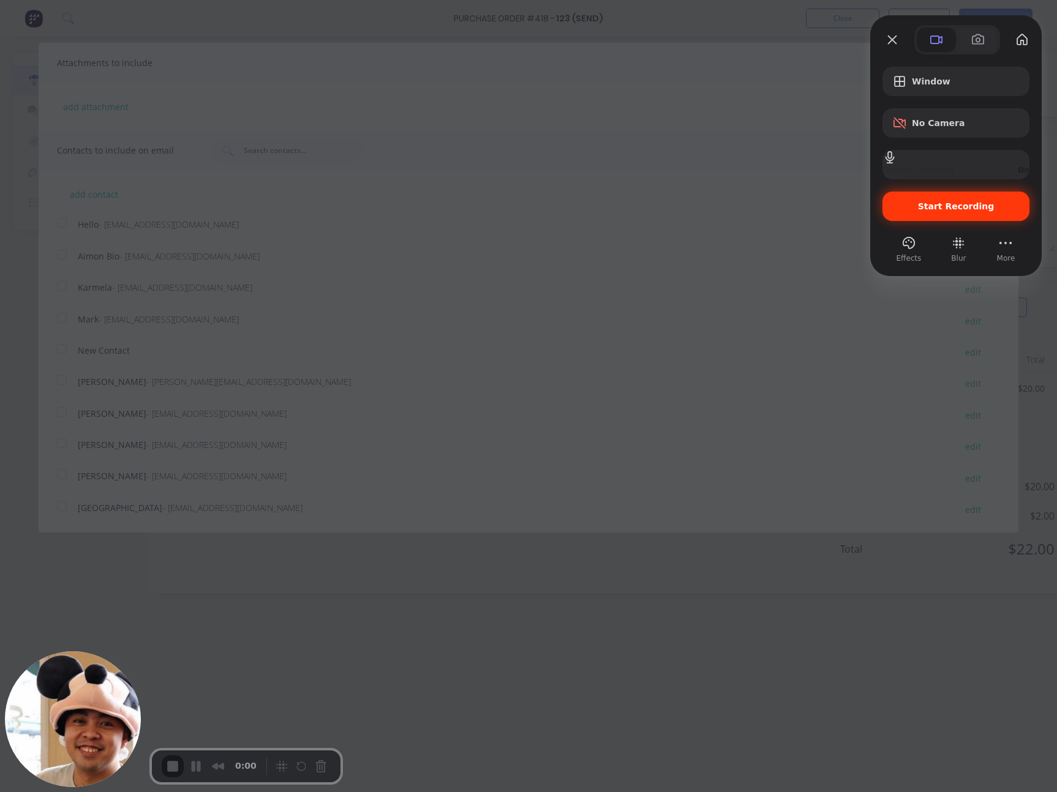
click at [912, 217] on div "Start Recording" at bounding box center [955, 206] width 147 height 29
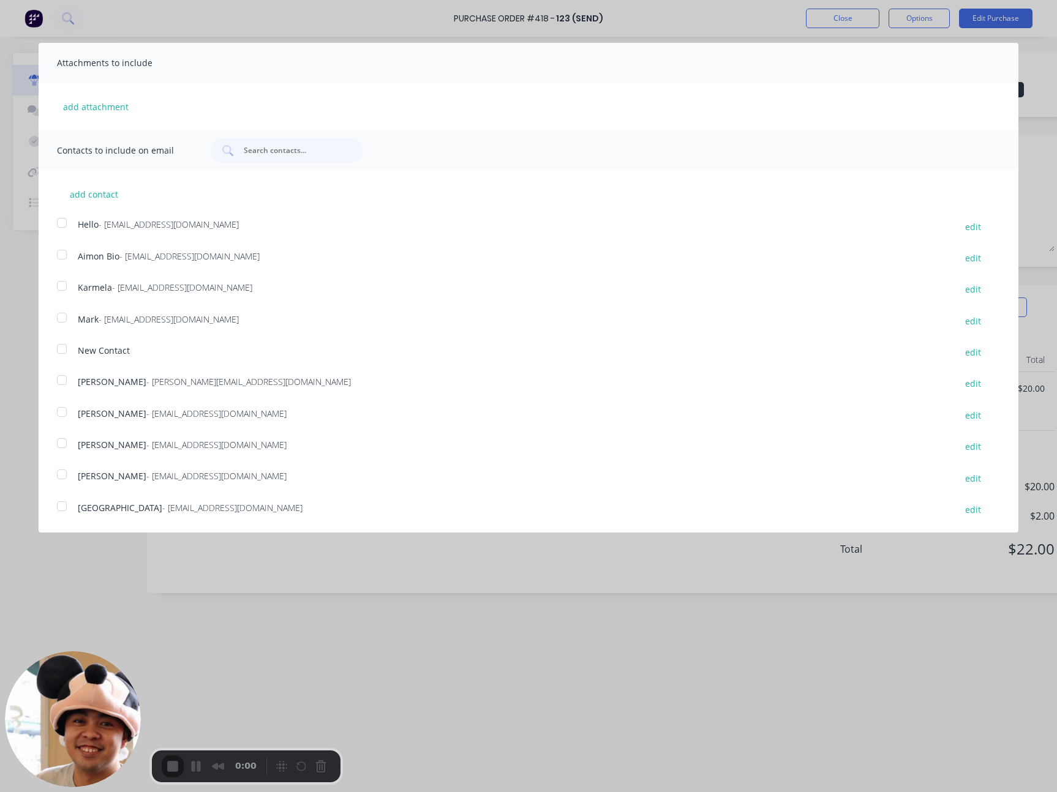
click at [572, 130] on div "Contacts to include on email" at bounding box center [528, 150] width 979 height 40
drag, startPoint x: 182, startPoint y: 449, endPoint x: 68, endPoint y: 410, distance: 120.4
click at [68, 410] on div "add contact Hello - hello@factory.app edit Aimon Bio - aimon@factory.app edit K…" at bounding box center [528, 344] width 979 height 348
click at [189, 443] on div "Syd - sydney@factory.app" at bounding box center [510, 446] width 865 height 17
drag, startPoint x: 189, startPoint y: 447, endPoint x: 62, endPoint y: 414, distance: 131.0
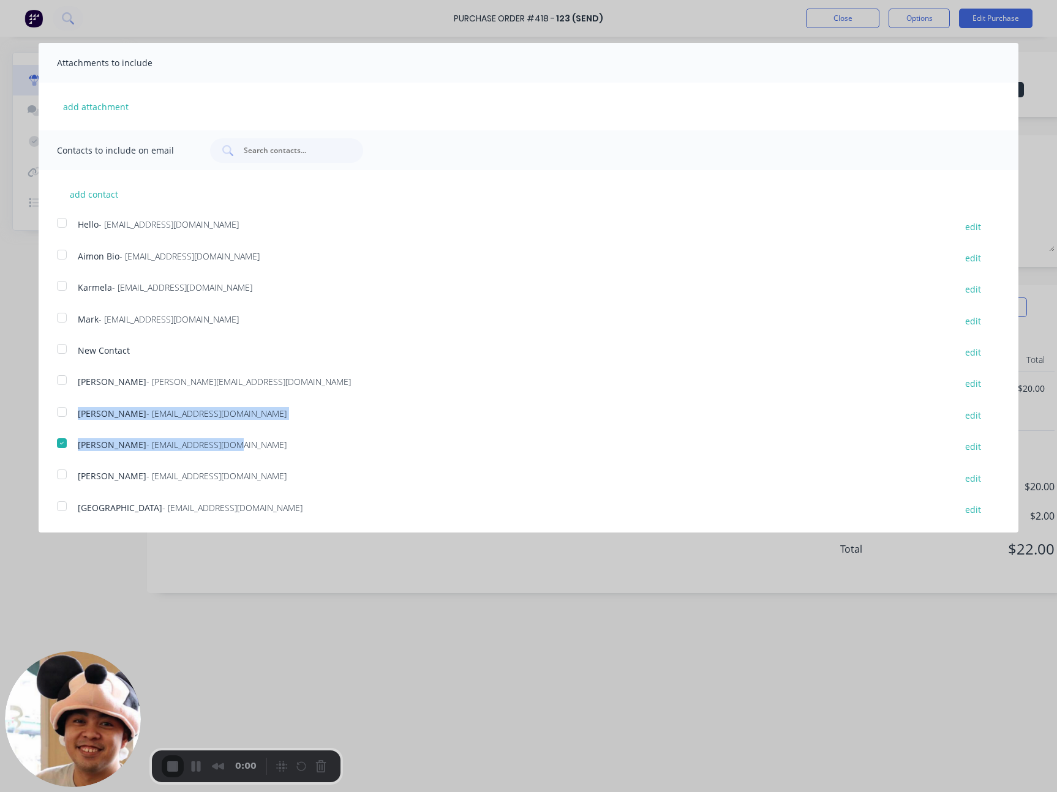
click at [62, 414] on div "add contact Hello - hello@factory.app edit Aimon Bio - aimon@factory.app edit K…" at bounding box center [528, 344] width 979 height 348
click at [116, 194] on button "add contact" at bounding box center [93, 194] width 73 height 18
select select "AU"
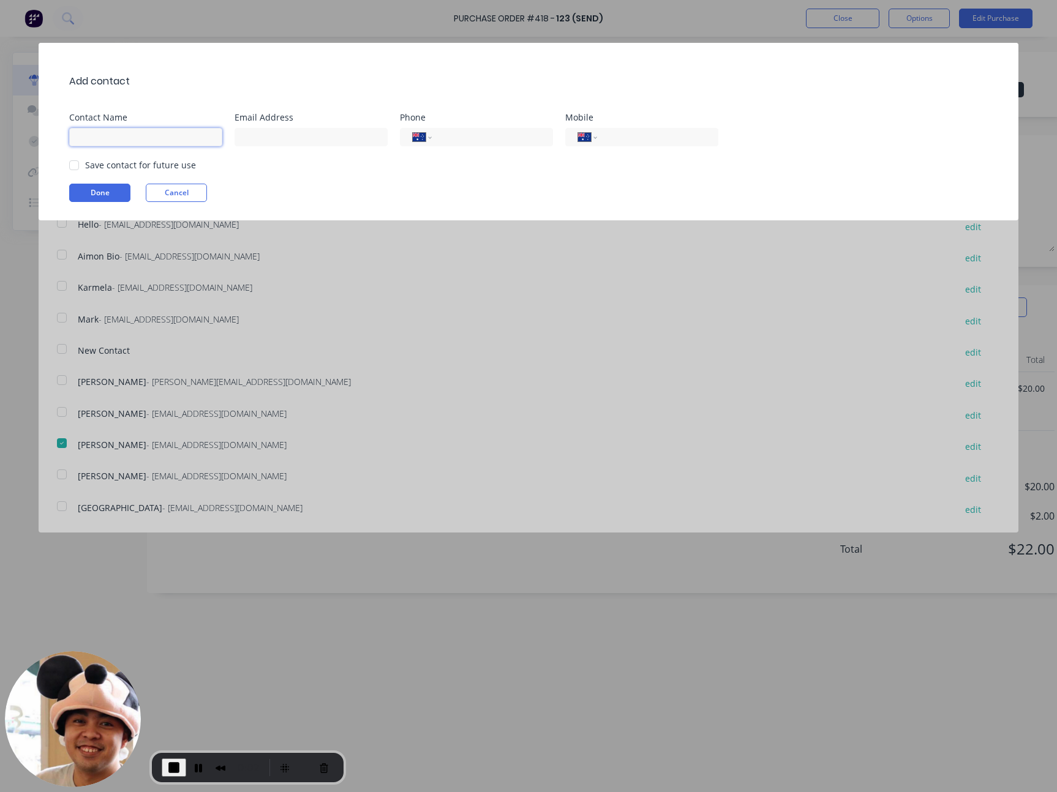
click at [186, 143] on input at bounding box center [145, 137] width 153 height 18
type input "testing"
type input "testing@factory.app"
click at [436, 143] on div "International Afghanistan Åland Islands Albania Algeria American Samoa Andorra …" at bounding box center [476, 137] width 153 height 18
click at [539, 140] on input "tel" at bounding box center [490, 137] width 100 height 14
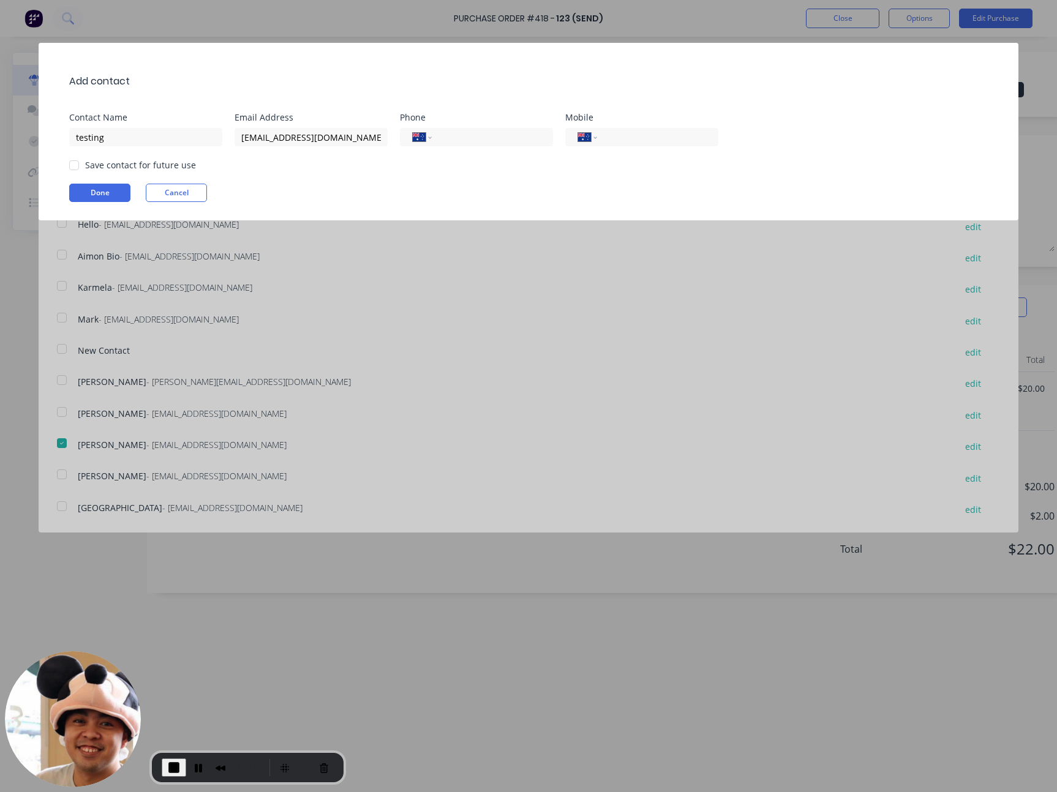
paste input "(02) 1231 2323"
type input "(02) 1231 2323"
click at [658, 140] on input "tel" at bounding box center [655, 137] width 100 height 14
paste input "(02) 1231 2323"
type input "(02) 1231 2323"
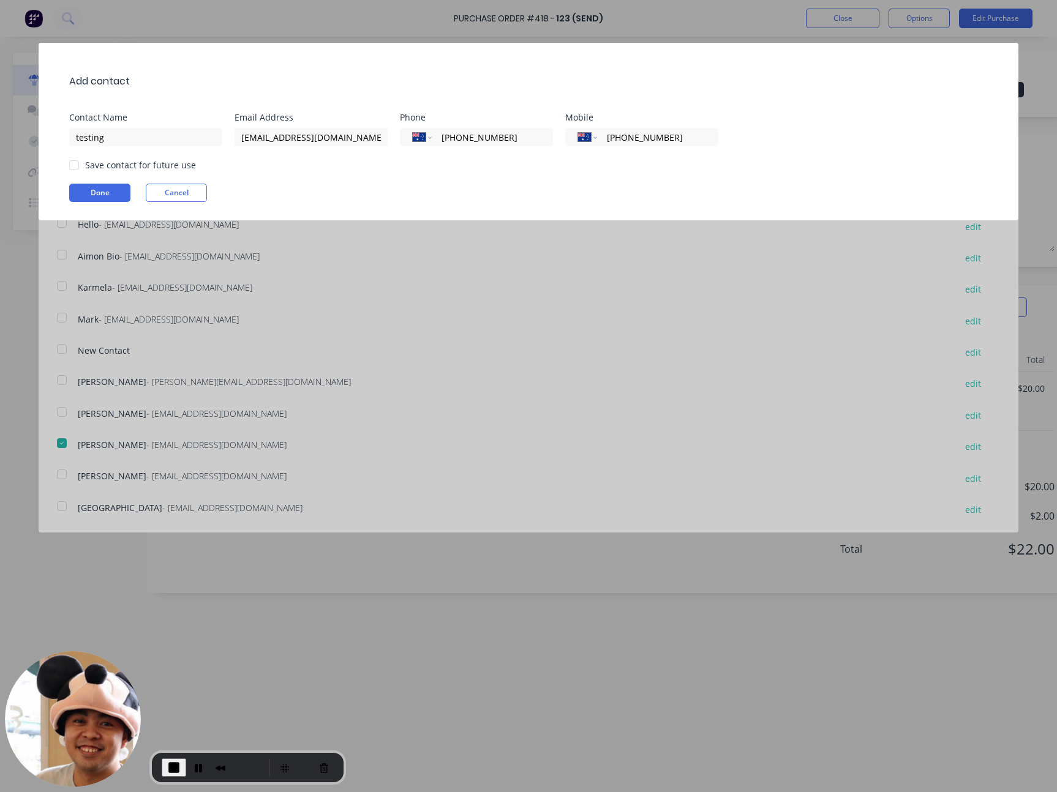
click at [622, 174] on div "Add contact Contact Name testing Email Address testing@factory.app Phone Intern…" at bounding box center [528, 132] width 979 height 178
click at [111, 197] on button "Done" at bounding box center [99, 193] width 61 height 18
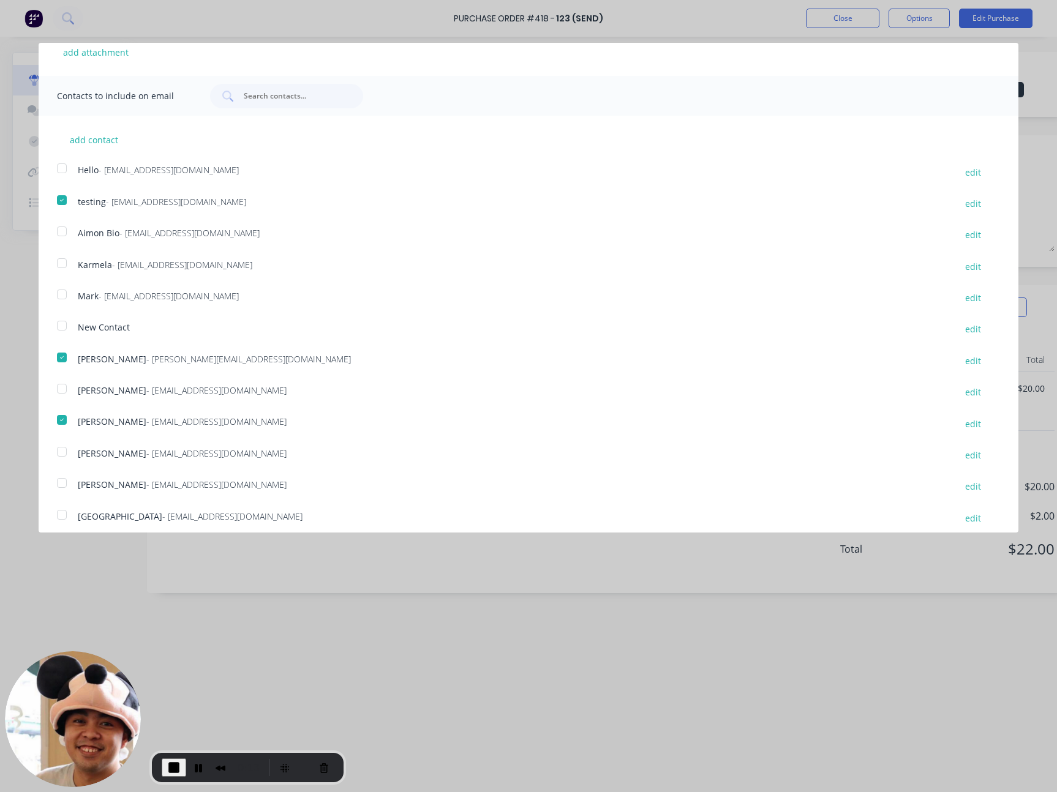
scroll to position [287, 0]
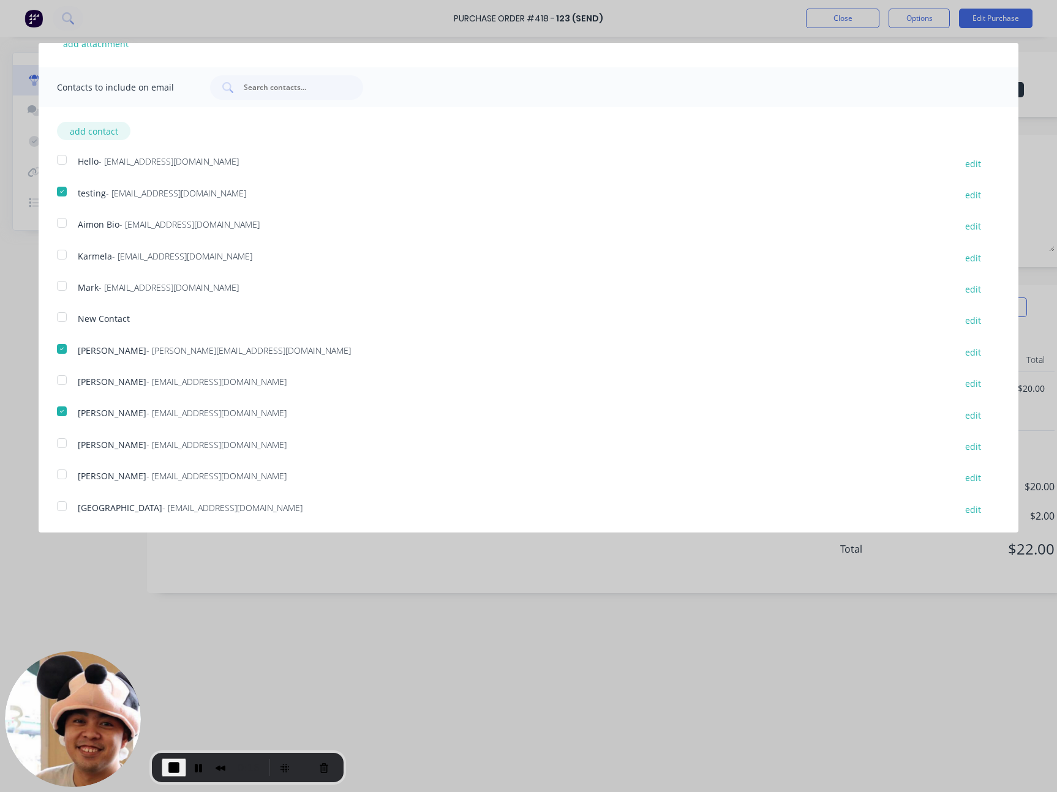
click at [105, 131] on button "add contact" at bounding box center [93, 131] width 73 height 18
select select "AU"
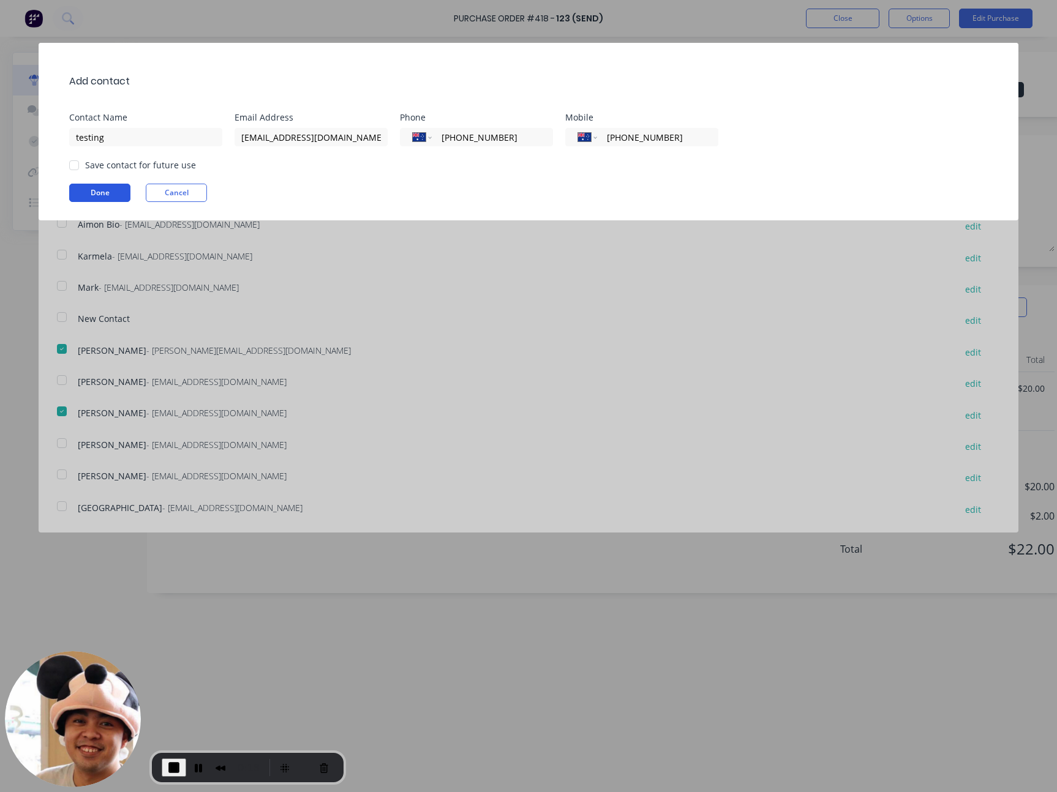
click at [111, 192] on button "Done" at bounding box center [99, 193] width 61 height 18
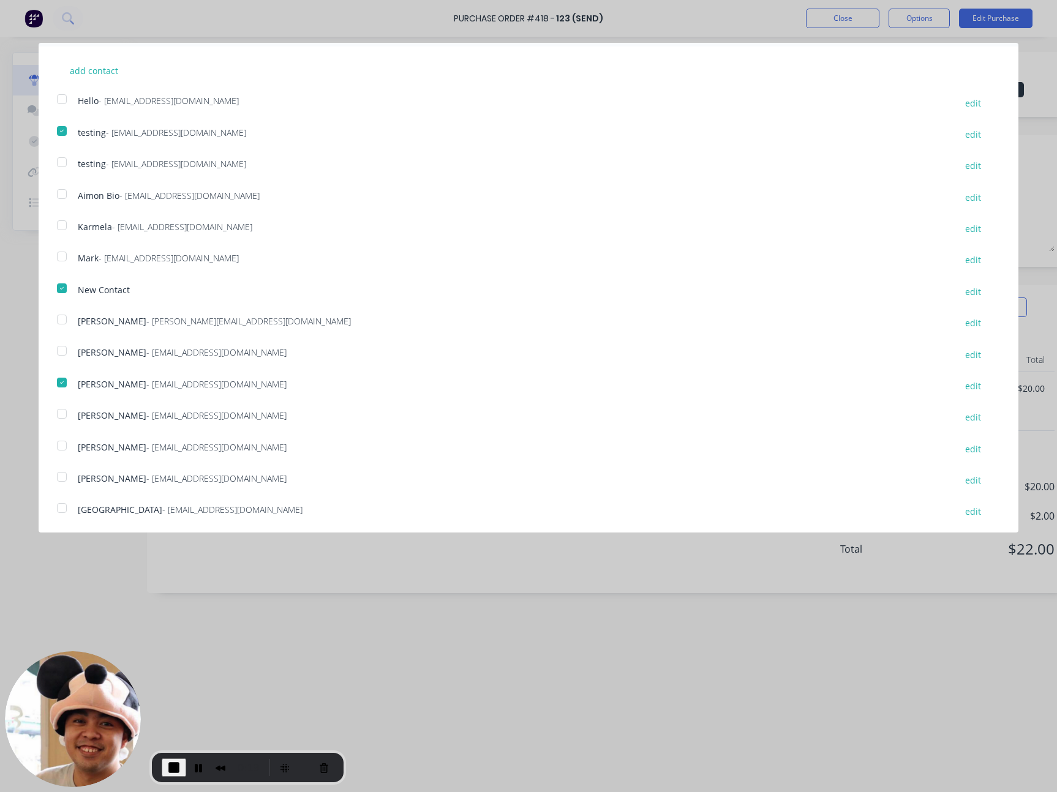
scroll to position [350, 0]
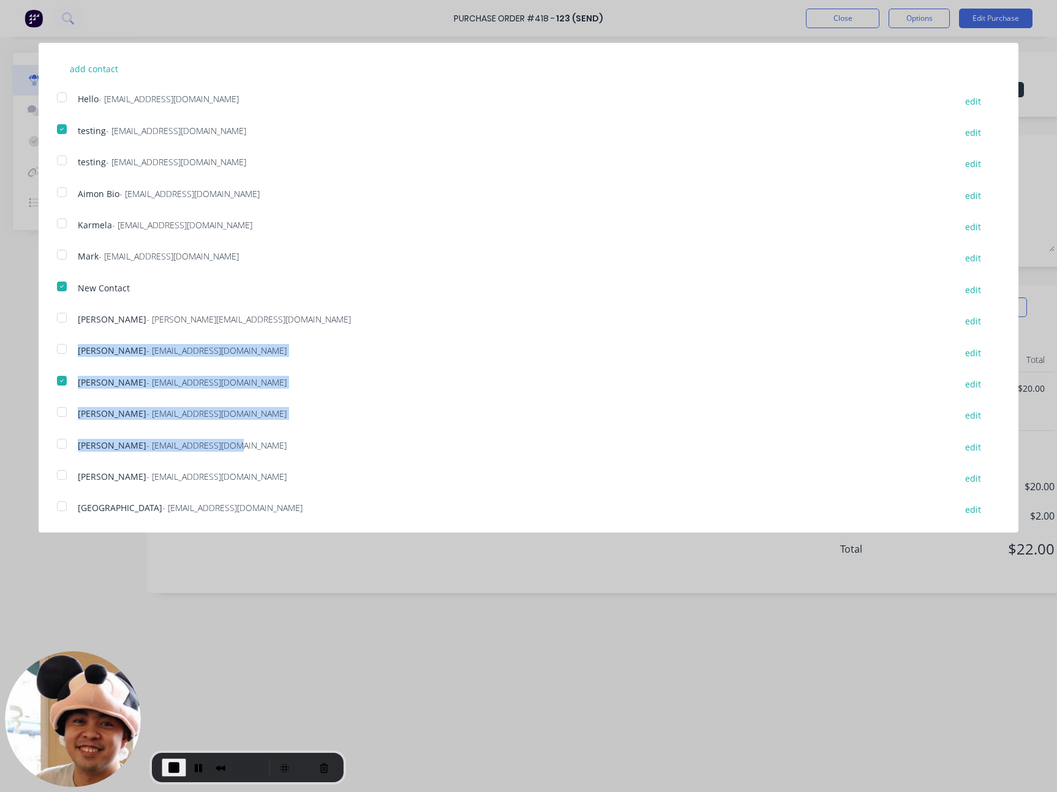
drag, startPoint x: 176, startPoint y: 432, endPoint x: 69, endPoint y: 350, distance: 134.9
click at [69, 350] on div "add contact Hello - hello@factory.app edit testing - testing@factory.app edit t…" at bounding box center [528, 281] width 979 height 473
click at [174, 489] on span "End Recording" at bounding box center [174, 767] width 15 height 15
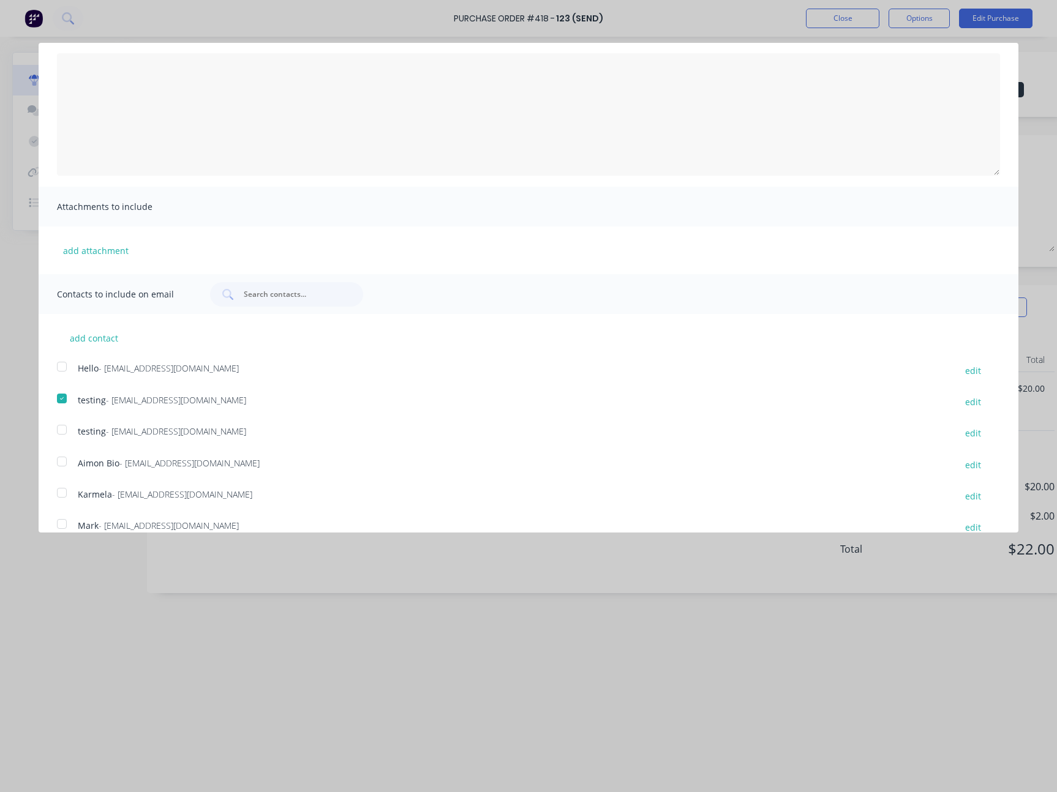
scroll to position [0, 0]
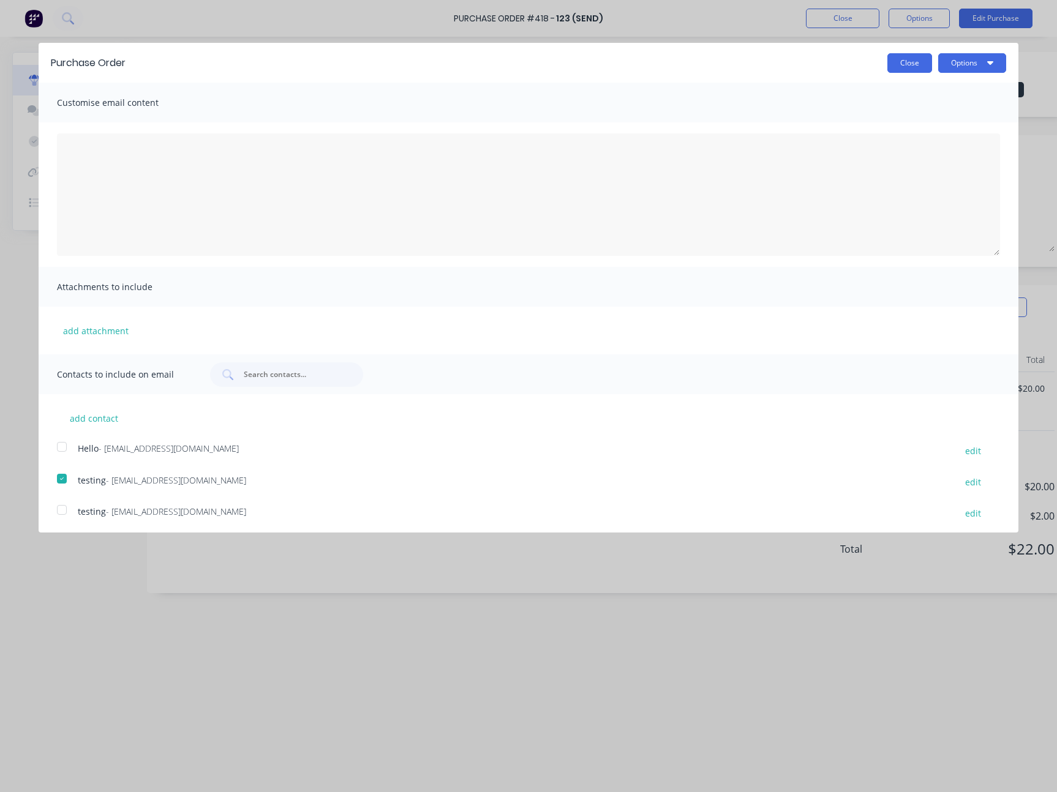
click at [915, 71] on button "Close" at bounding box center [909, 63] width 45 height 20
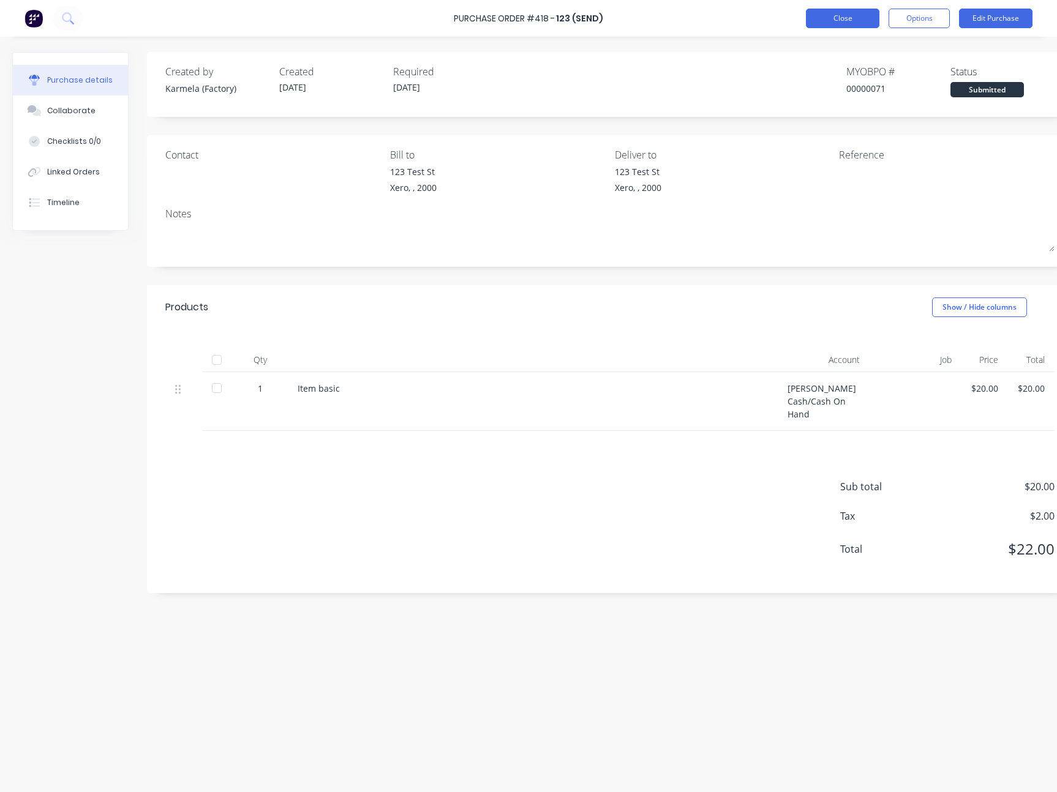
click at [833, 26] on button "Close" at bounding box center [842, 19] width 73 height 20
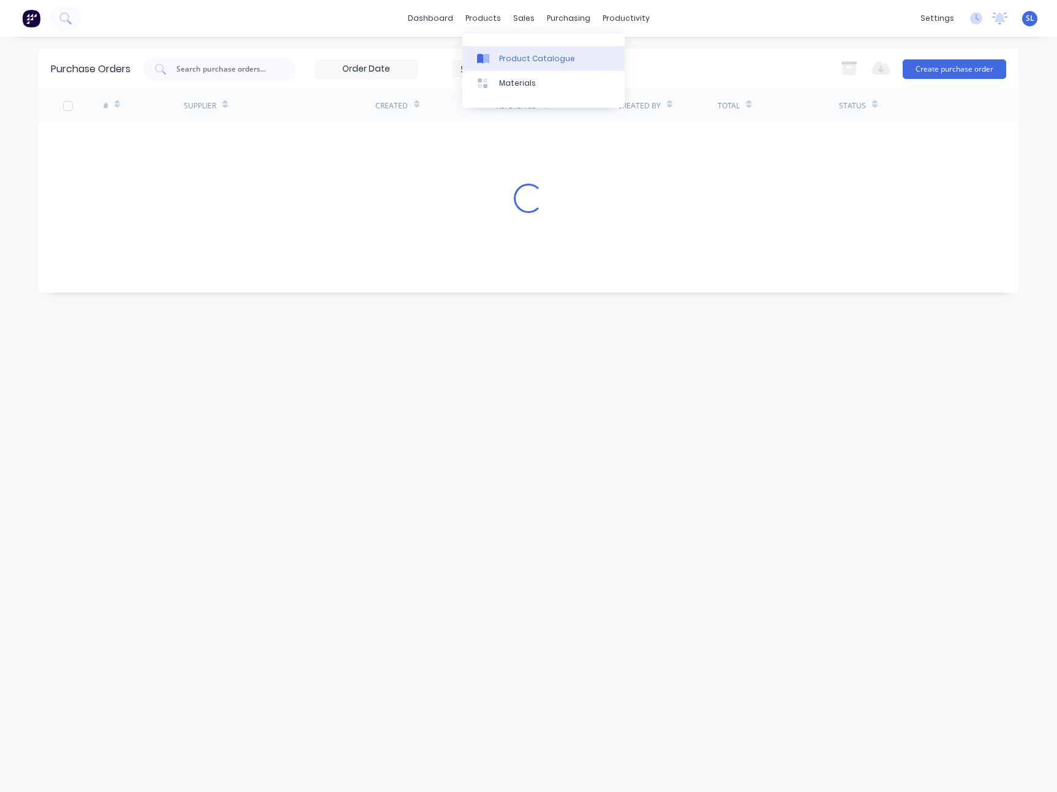
click at [517, 60] on div "Product Catalogue" at bounding box center [537, 58] width 76 height 11
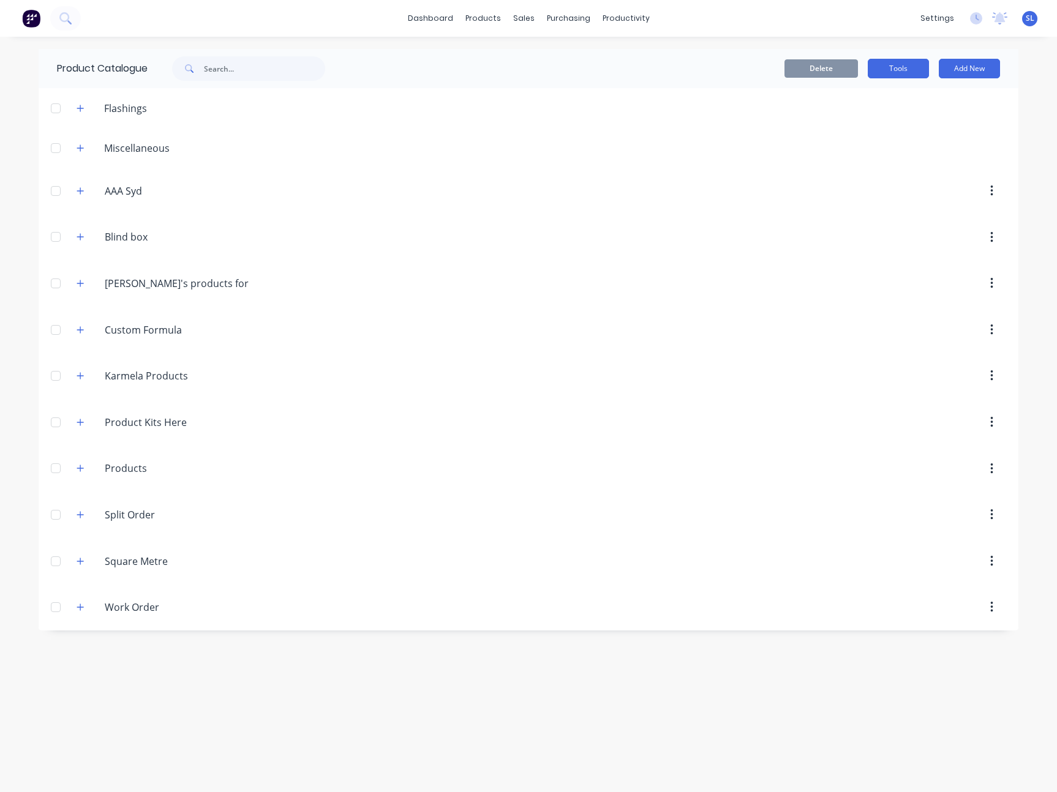
click at [898, 70] on button "Tools" at bounding box center [897, 69] width 61 height 20
click at [858, 120] on div "Stocktake" at bounding box center [870, 125] width 94 height 18
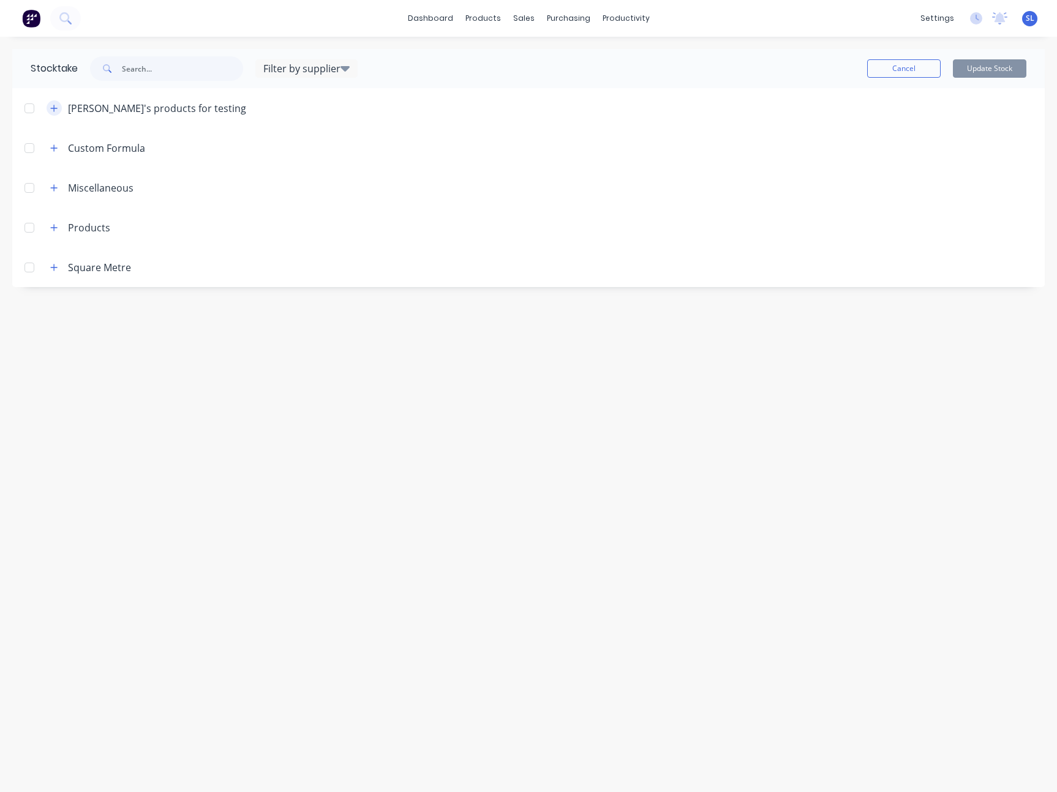
click at [52, 110] on icon "button" at bounding box center [53, 108] width 7 height 9
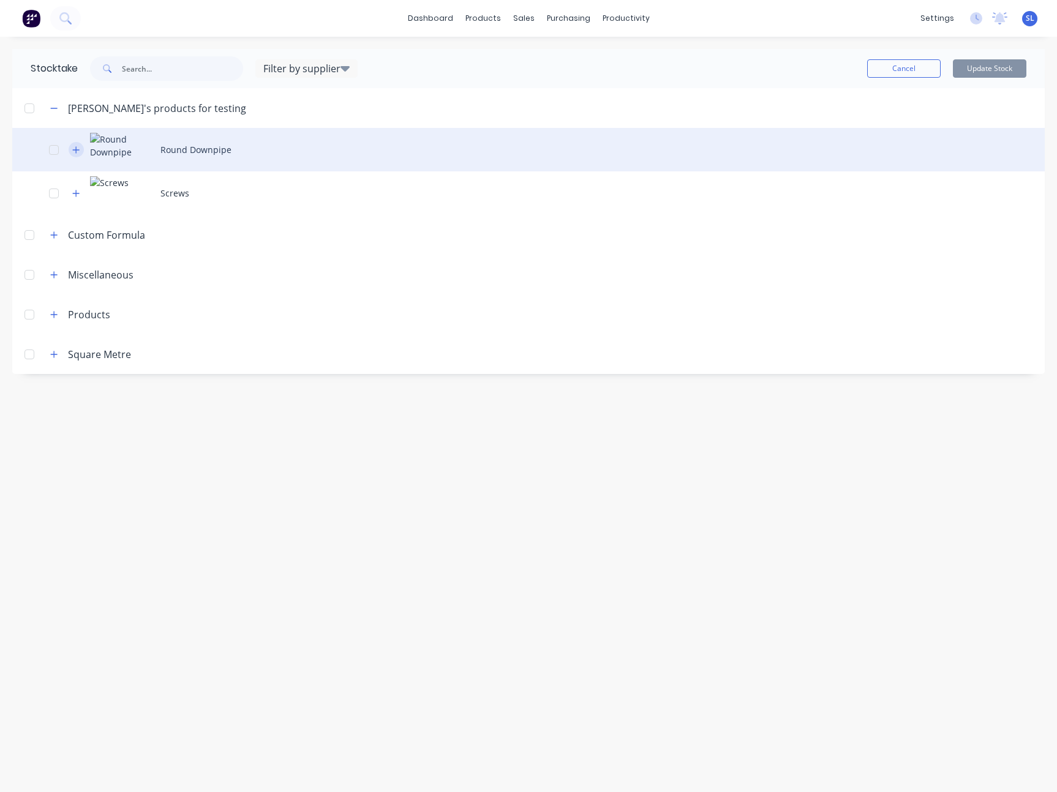
click at [70, 146] on button "button" at bounding box center [76, 149] width 15 height 15
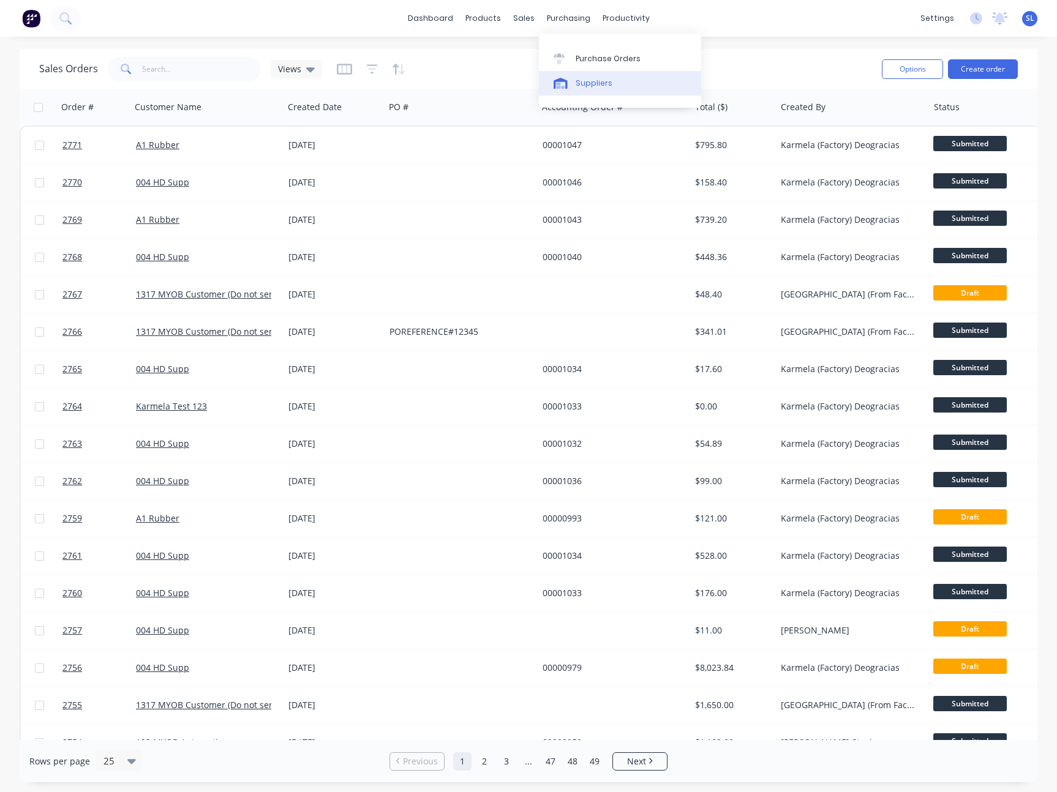
click at [575, 73] on link "Suppliers" at bounding box center [620, 83] width 162 height 24
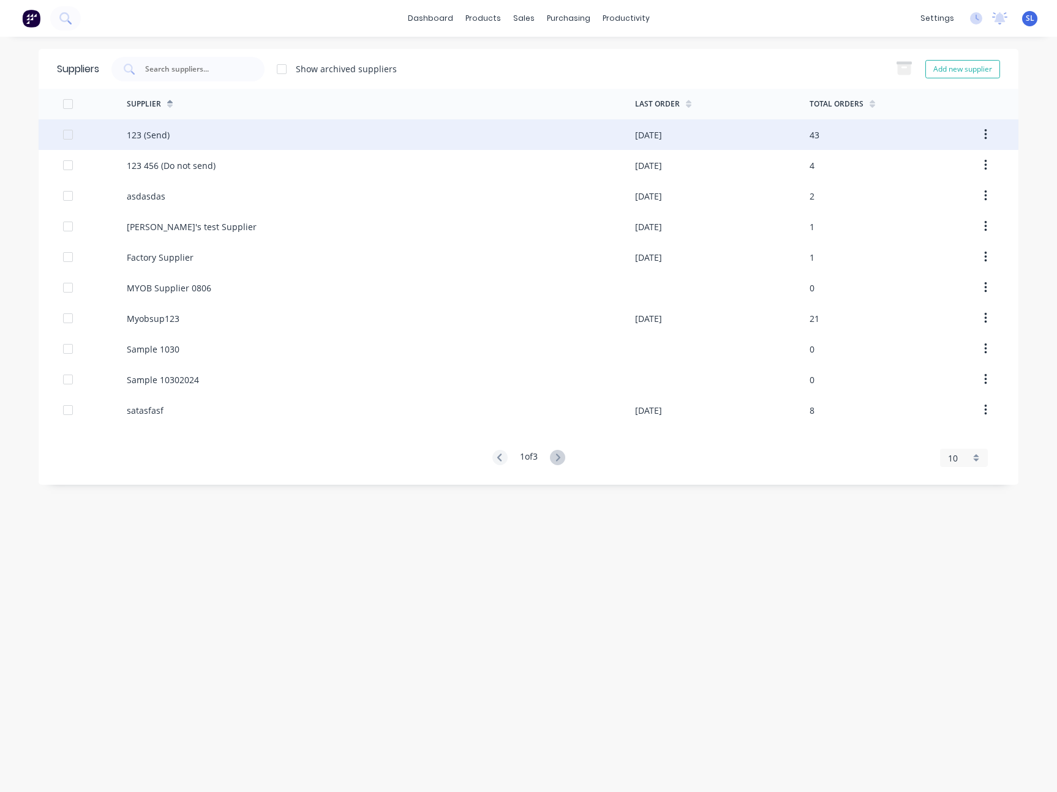
click at [137, 135] on div "123 (Send)" at bounding box center [148, 135] width 43 height 13
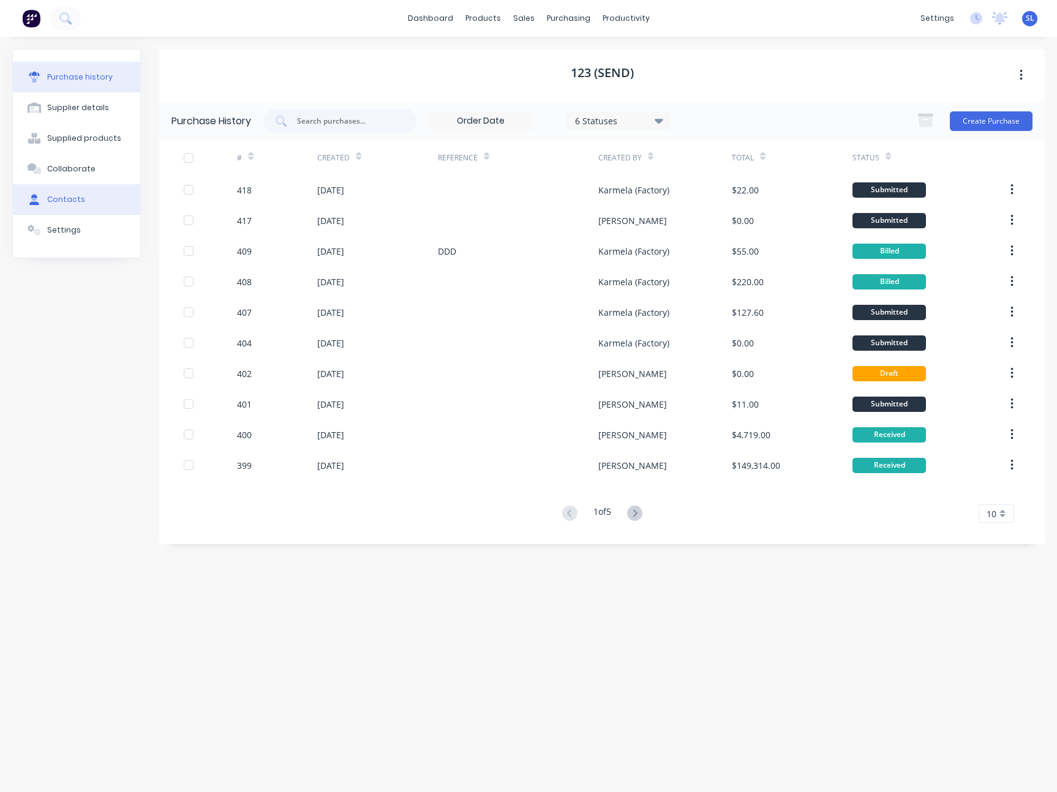
click at [72, 194] on div "Contacts" at bounding box center [66, 199] width 38 height 11
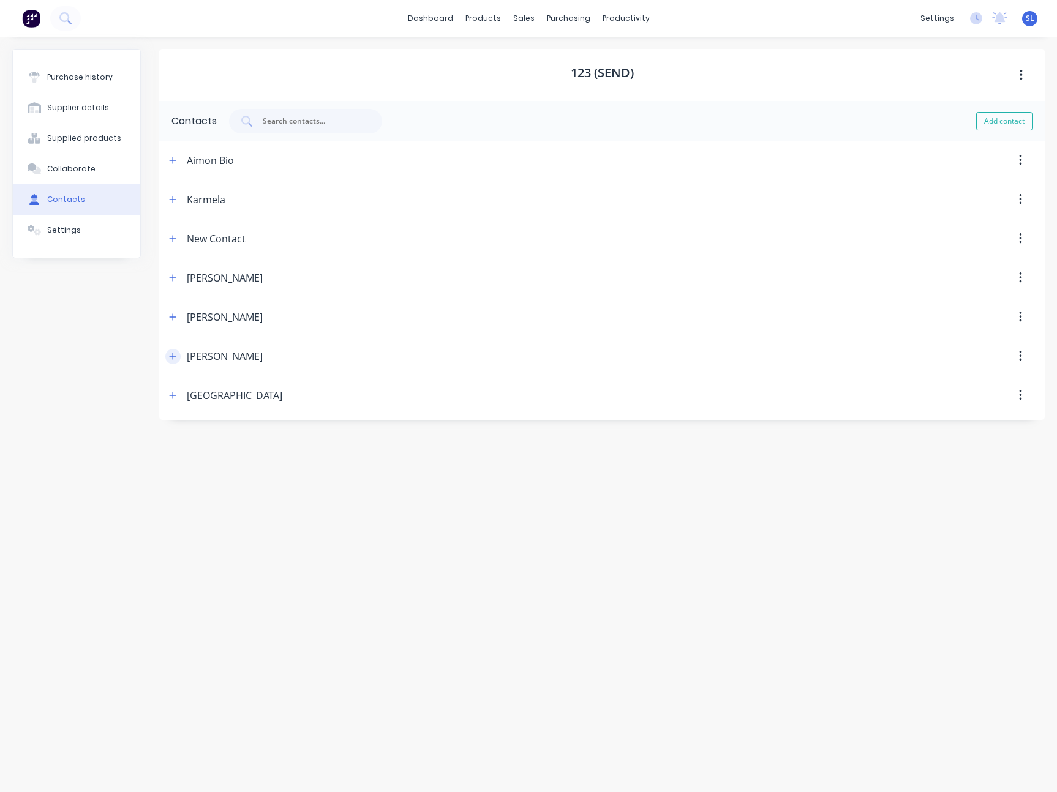
click at [174, 357] on icon "button" at bounding box center [172, 356] width 7 height 9
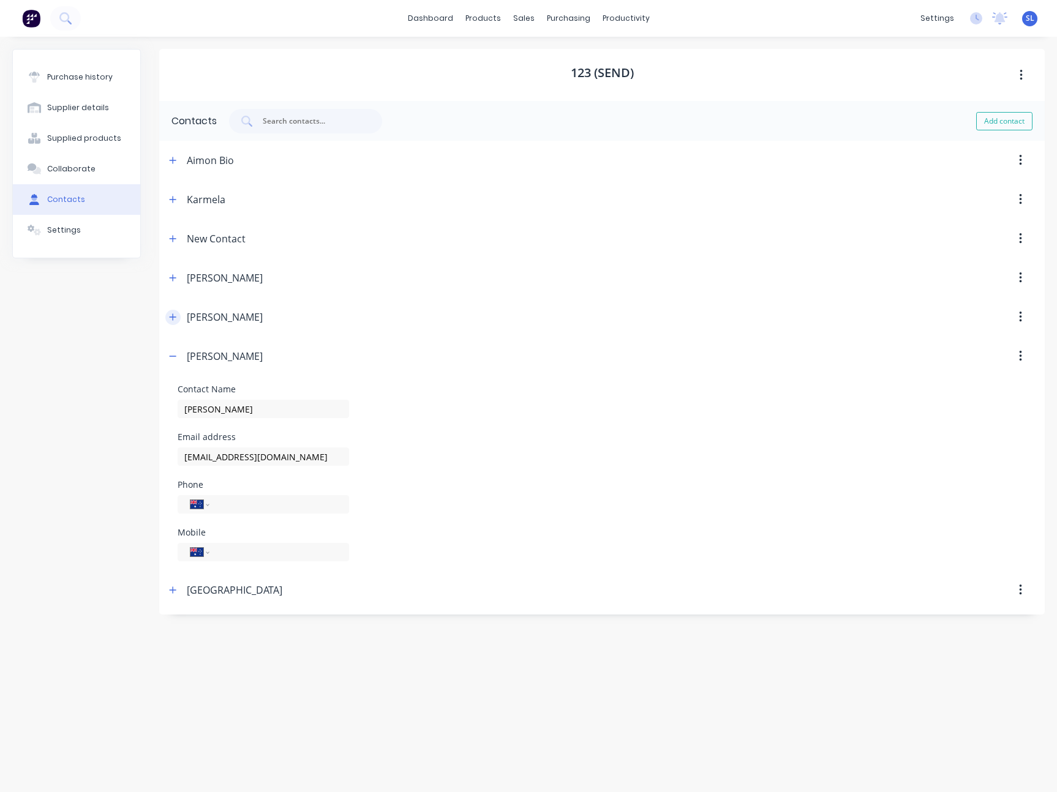
click at [171, 313] on icon "button" at bounding box center [172, 317] width 7 height 9
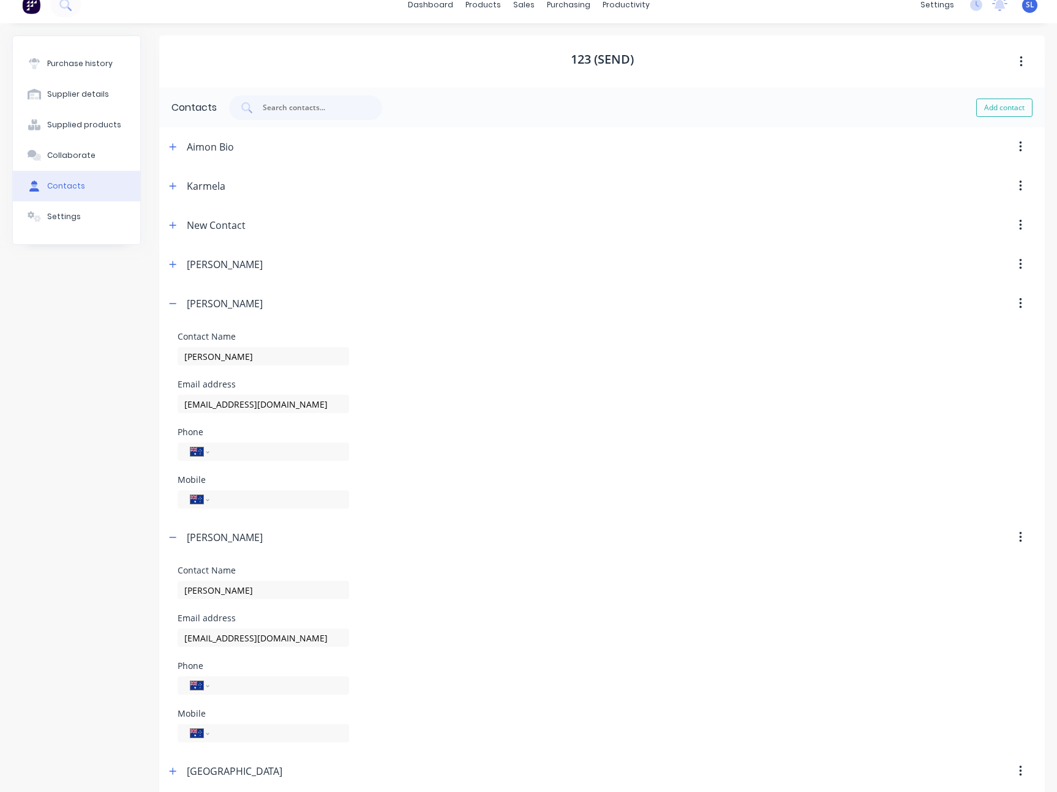
scroll to position [29, 0]
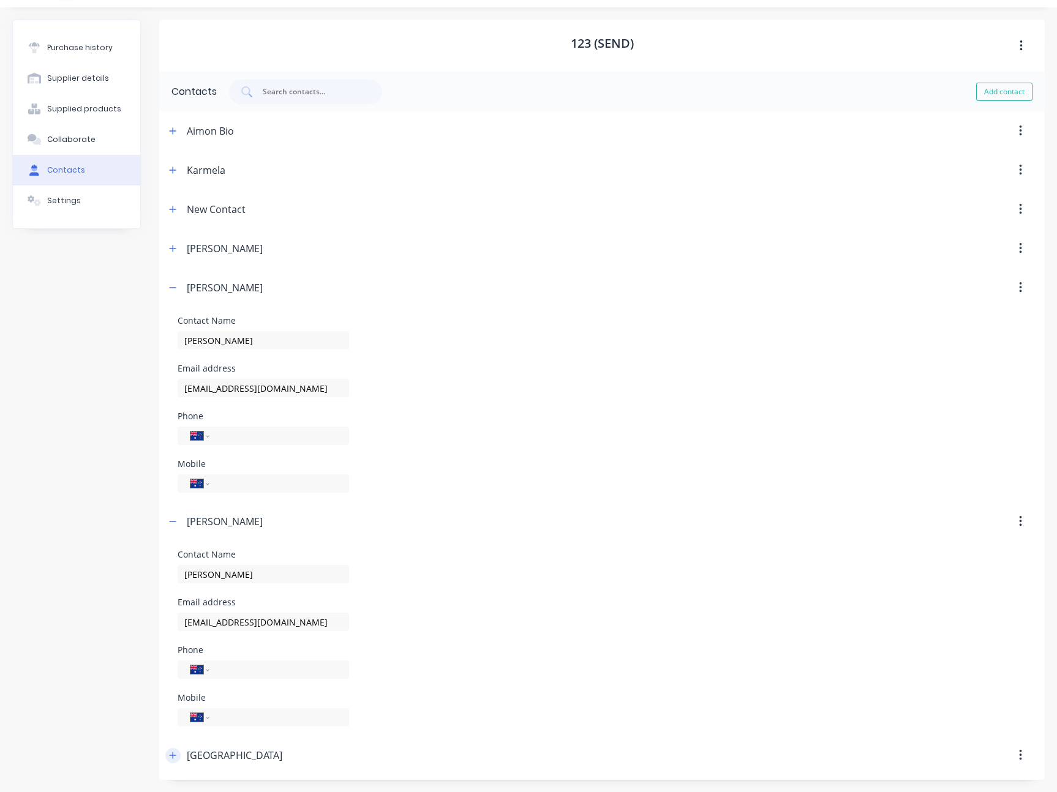
click at [174, 757] on icon "button" at bounding box center [172, 755] width 7 height 9
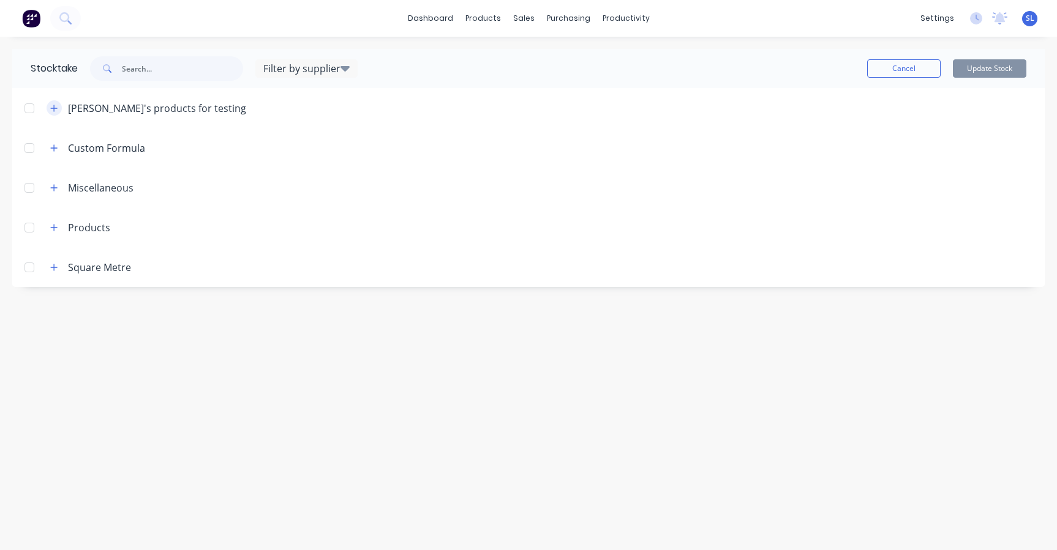
click at [47, 108] on button "button" at bounding box center [54, 107] width 15 height 15
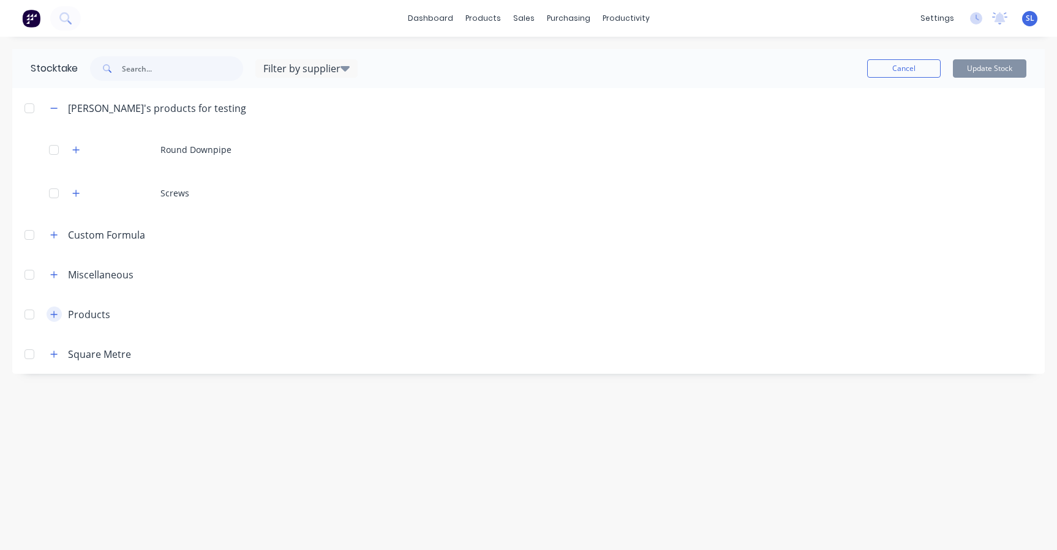
click at [54, 313] on icon "button" at bounding box center [54, 314] width 7 height 7
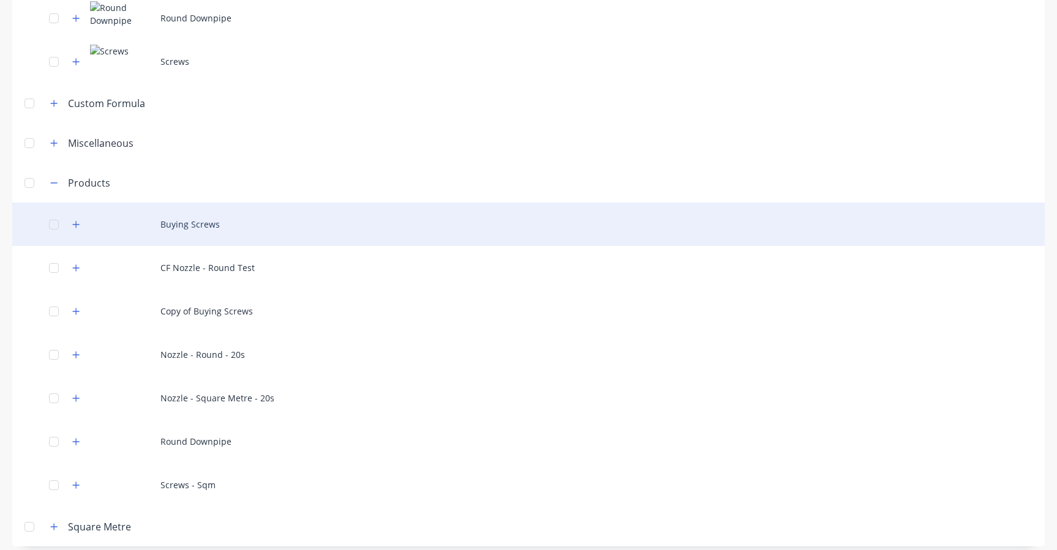
scroll to position [140, 0]
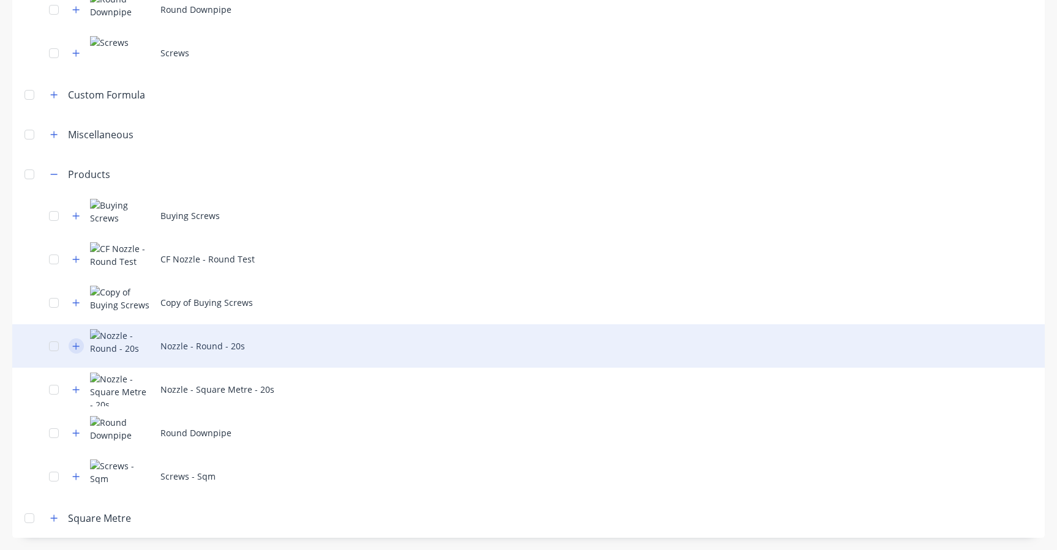
click at [79, 346] on icon "button" at bounding box center [76, 346] width 7 height 7
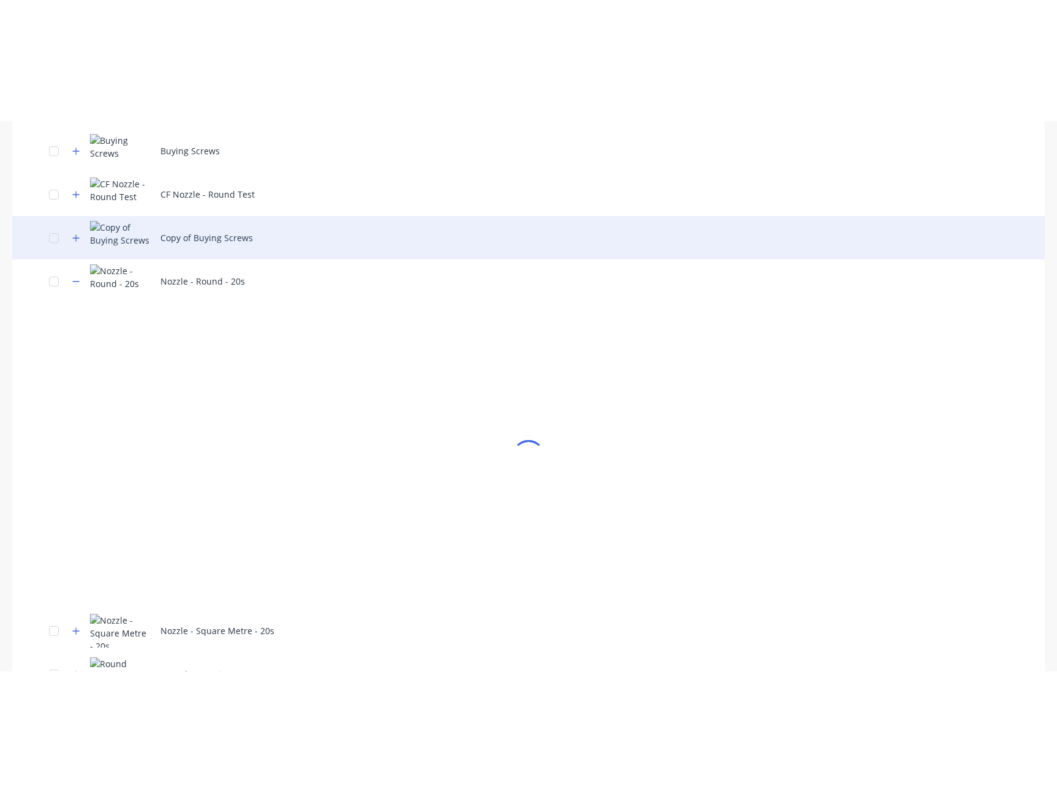
scroll to position [351, 0]
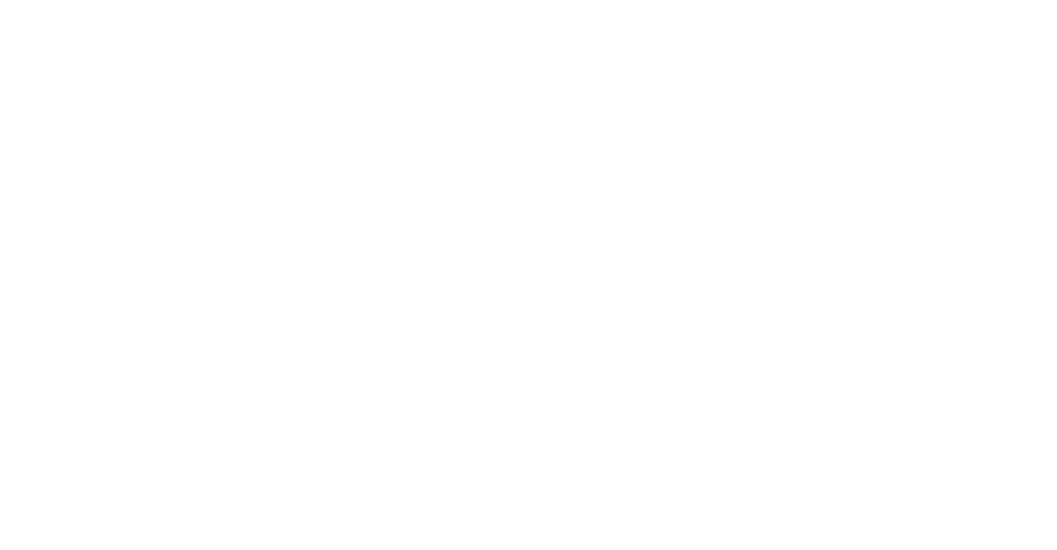
click at [353, 0] on html at bounding box center [528, 0] width 1057 height 0
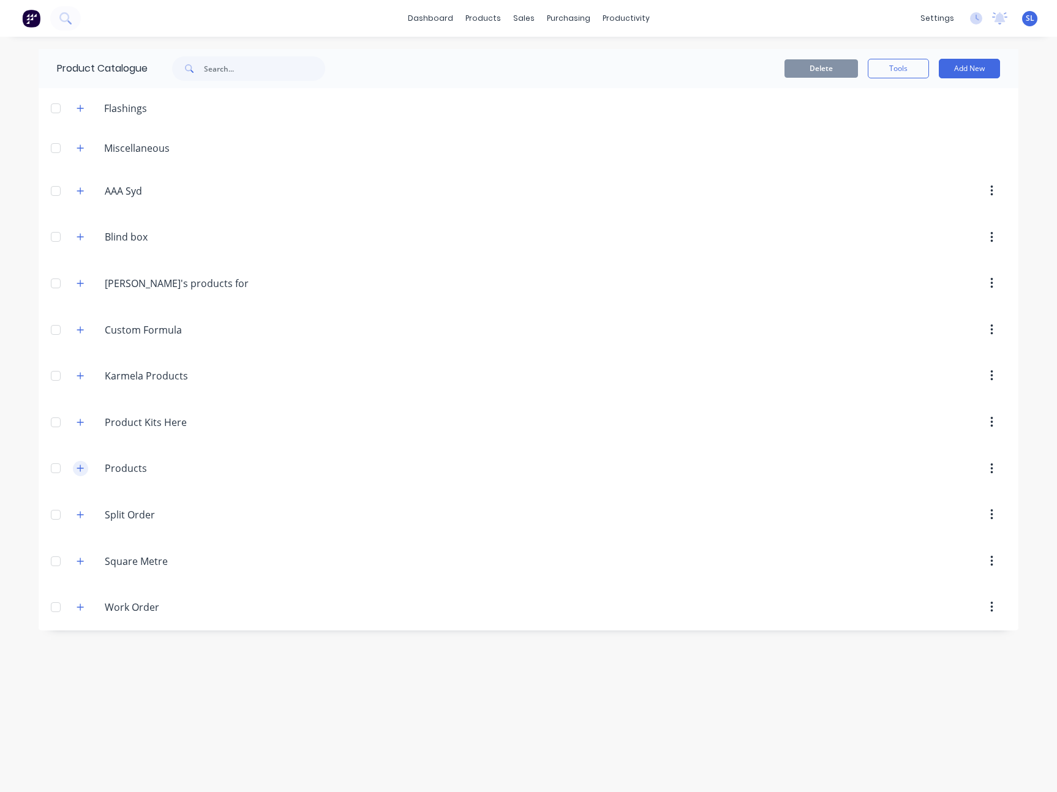
click at [86, 468] on button "button" at bounding box center [80, 468] width 15 height 15
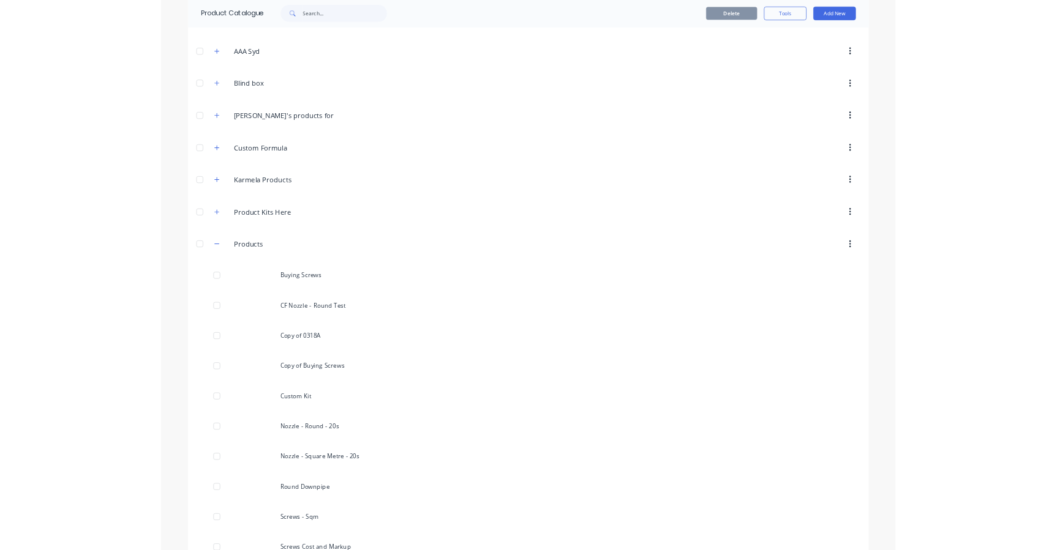
scroll to position [245, 0]
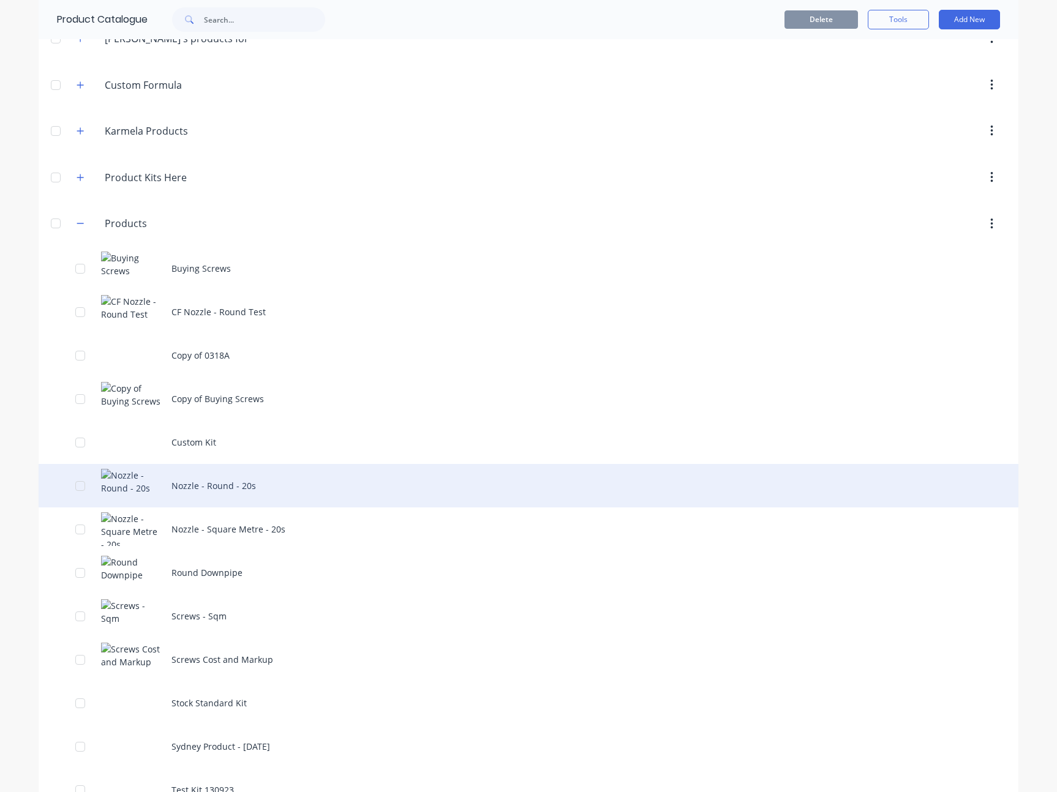
click at [269, 487] on div "Nozzle - Round - 20s" at bounding box center [528, 485] width 979 height 43
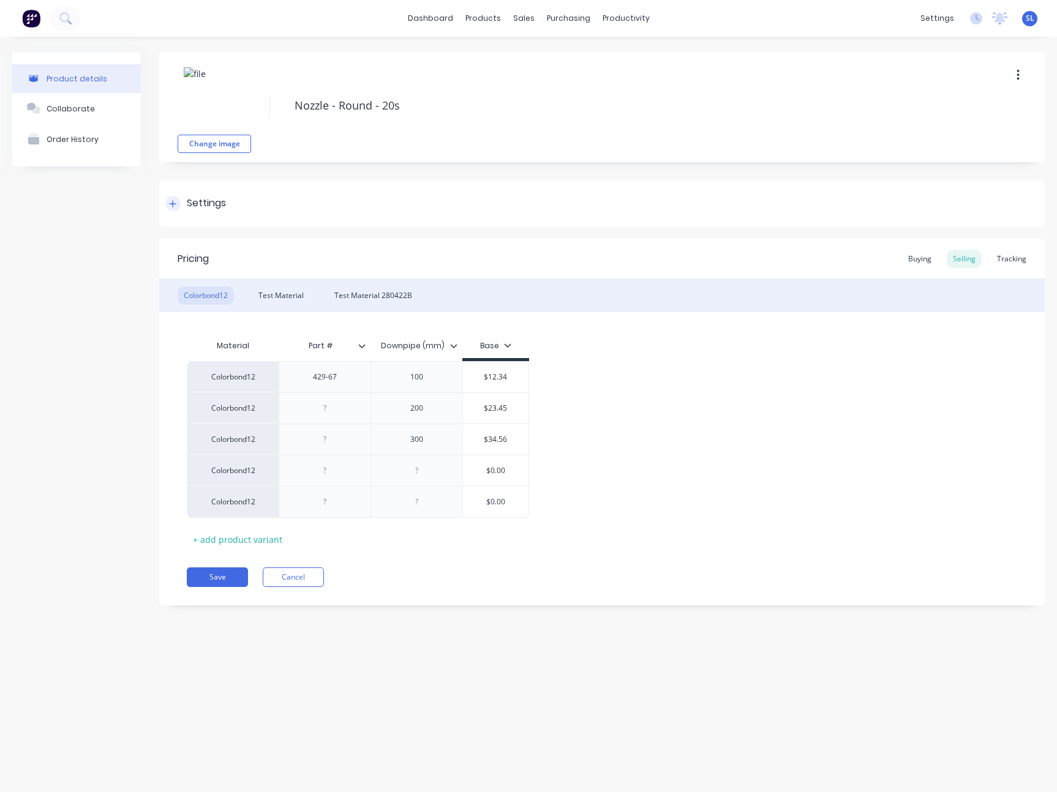
click at [171, 207] on icon at bounding box center [172, 204] width 7 height 9
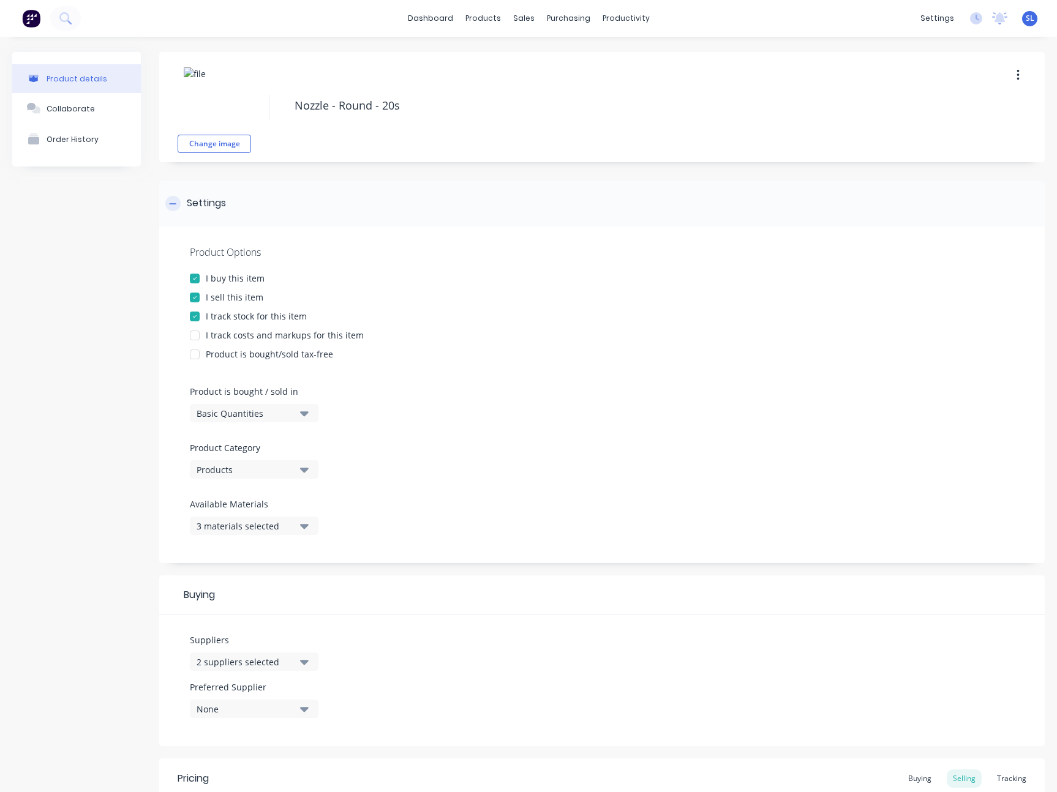
type textarea "x"
click at [171, 204] on icon at bounding box center [172, 204] width 7 height 9
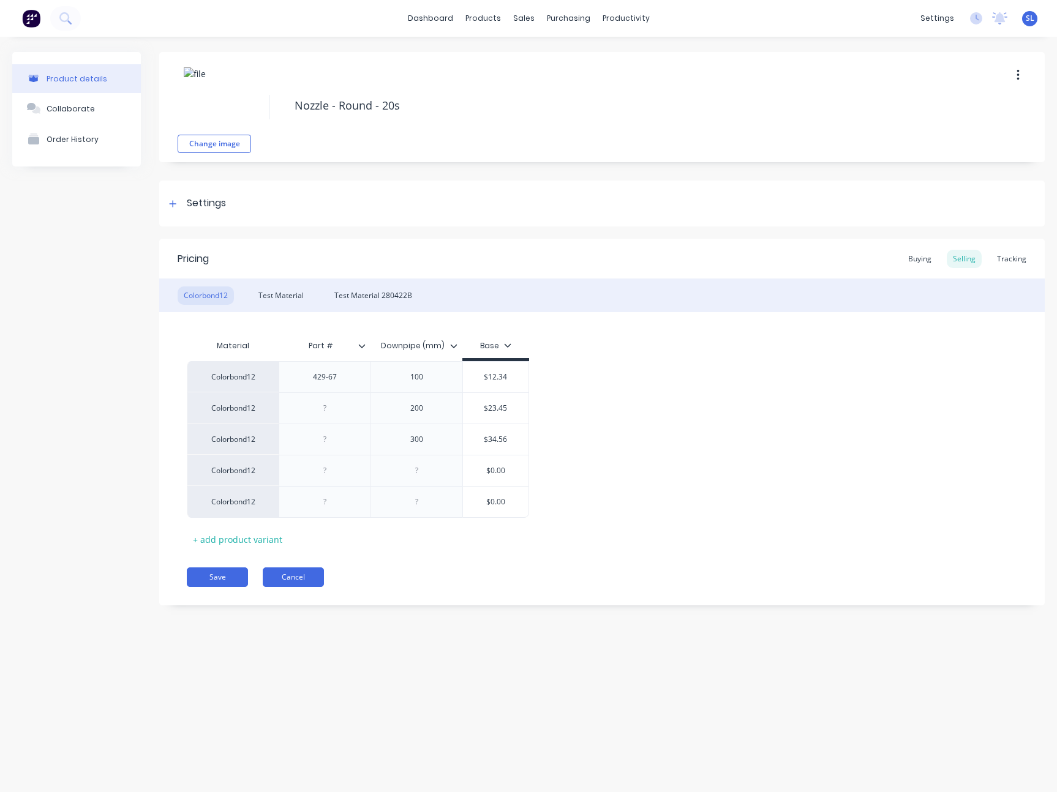
click at [302, 572] on button "Cancel" at bounding box center [293, 577] width 61 height 20
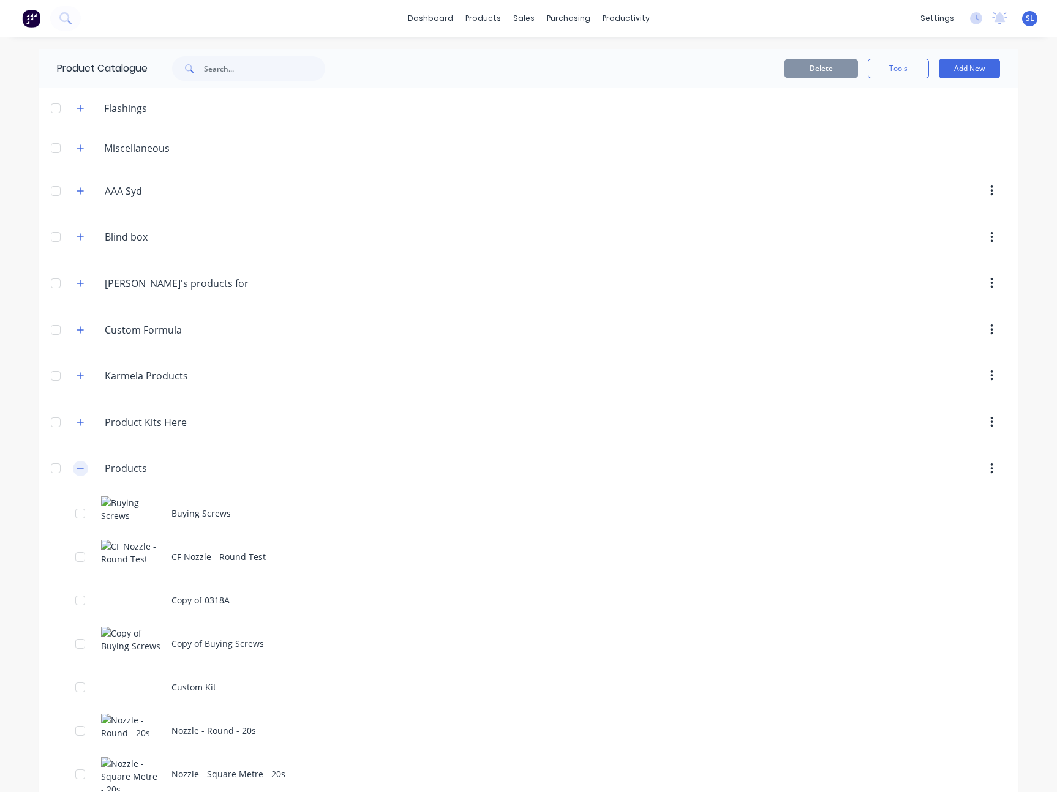
click at [77, 468] on icon "button" at bounding box center [80, 468] width 7 height 9
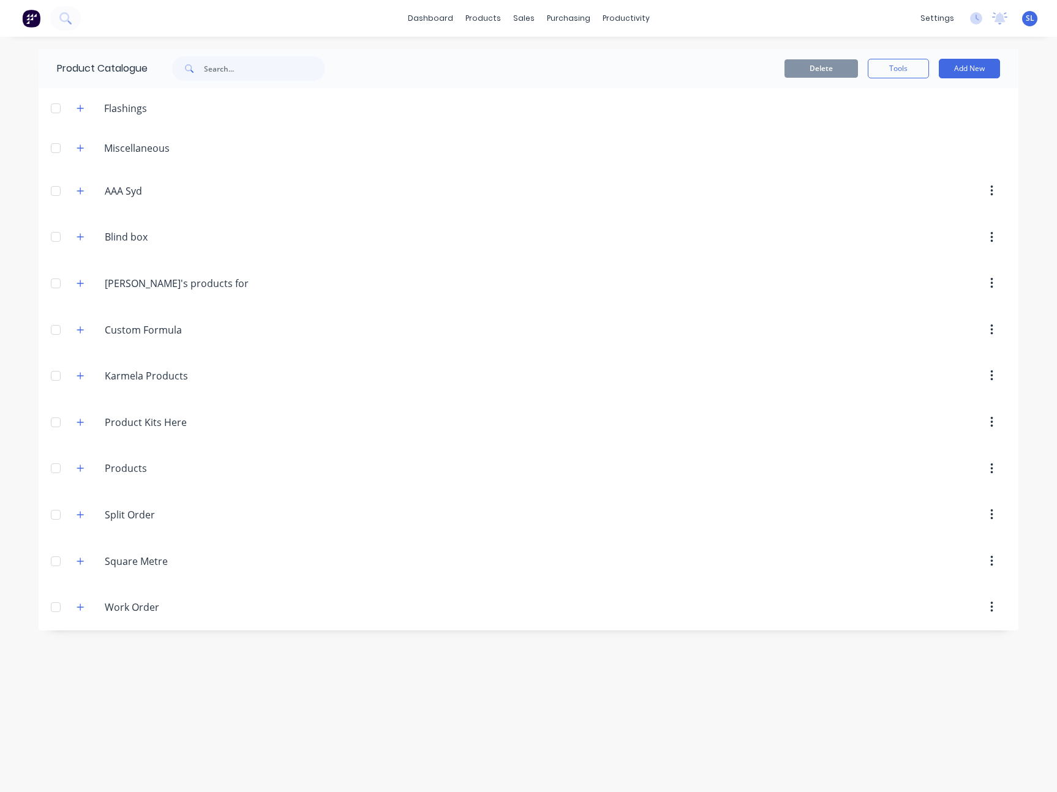
click at [479, 89] on header "Flashings" at bounding box center [528, 108] width 979 height 40
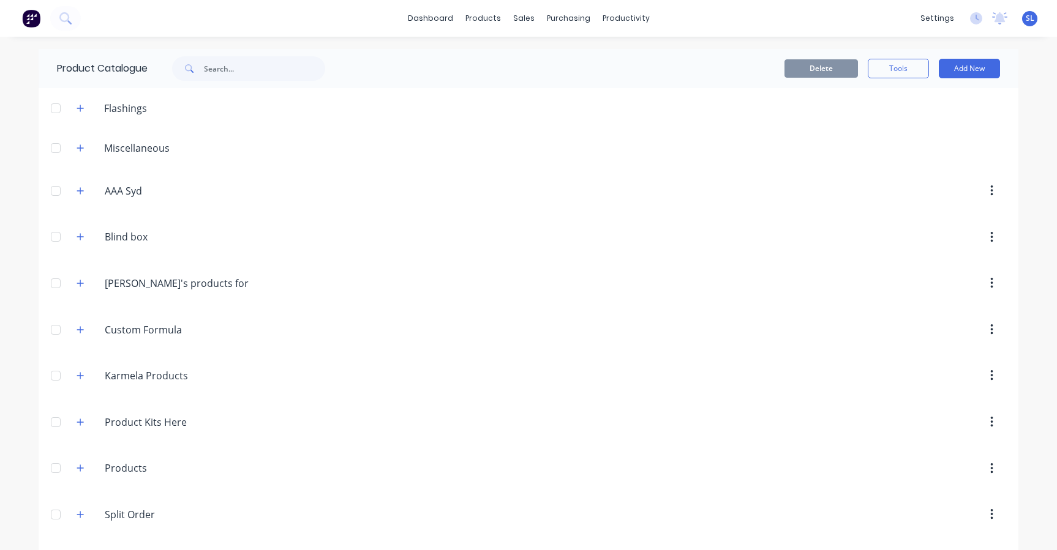
click at [689, 47] on div "dashboard products sales purchasing productivity dashboard products Product Cat…" at bounding box center [528, 275] width 1057 height 550
click at [905, 62] on button "Tools" at bounding box center [897, 69] width 61 height 20
click at [872, 130] on div "Stocktake" at bounding box center [870, 125] width 94 height 18
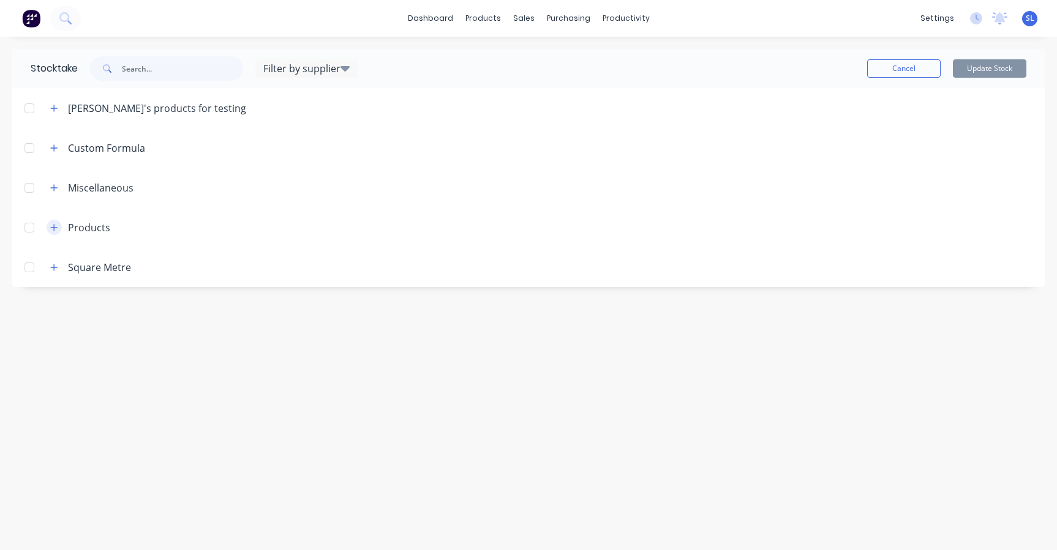
click at [53, 227] on icon "button" at bounding box center [54, 227] width 7 height 7
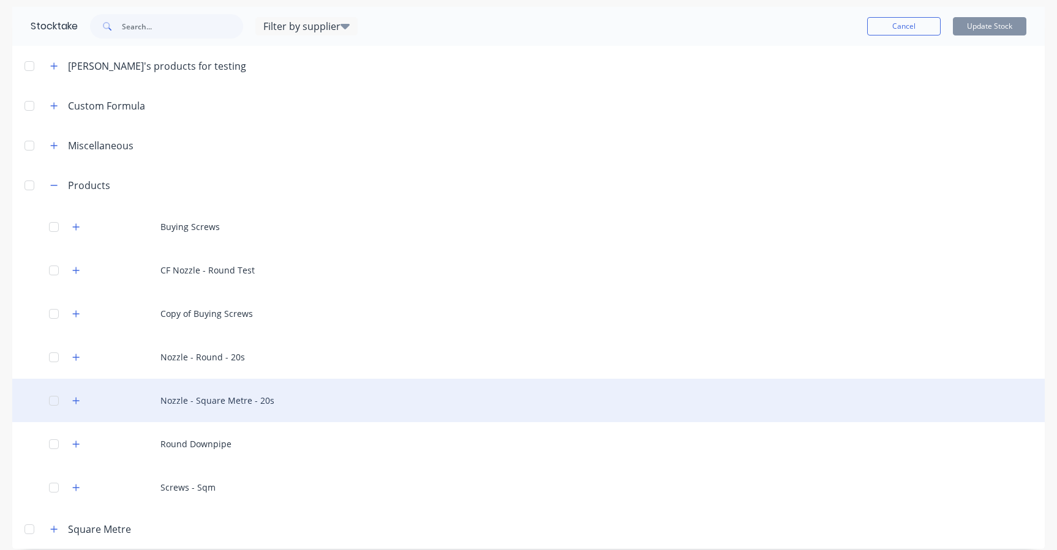
scroll to position [53, 0]
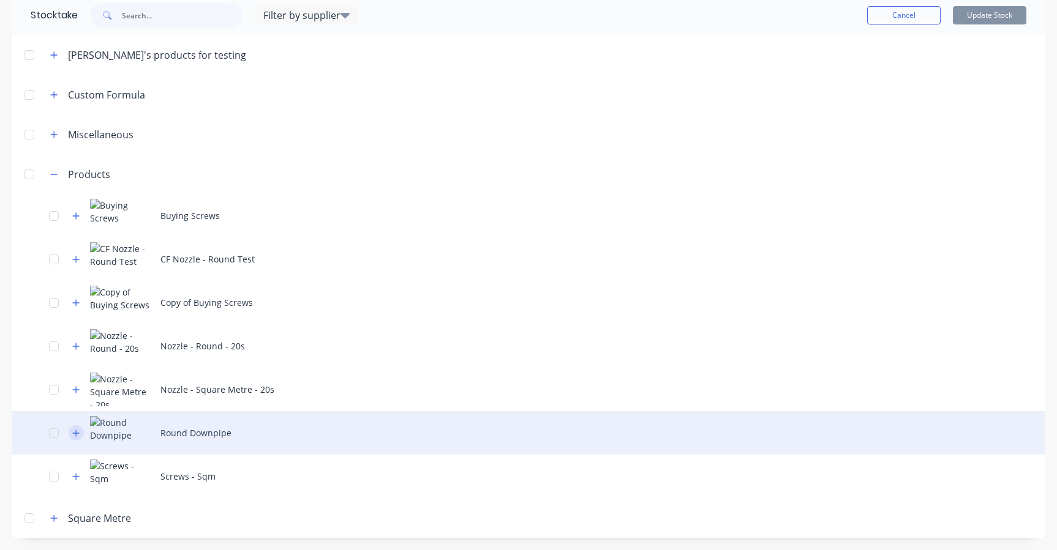
click at [79, 432] on icon "button" at bounding box center [75, 433] width 7 height 9
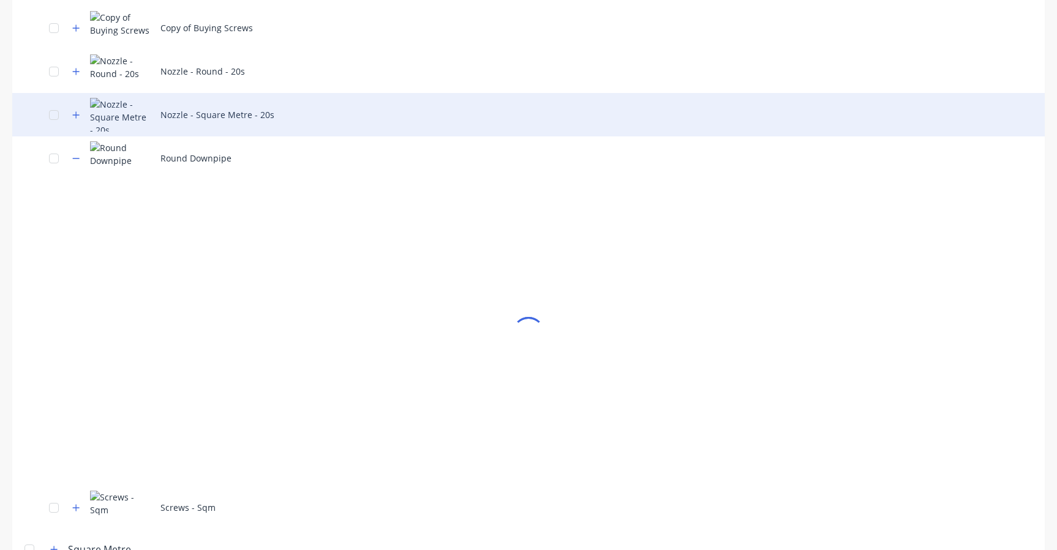
scroll to position [359, 0]
